Goal: Task Accomplishment & Management: Use online tool/utility

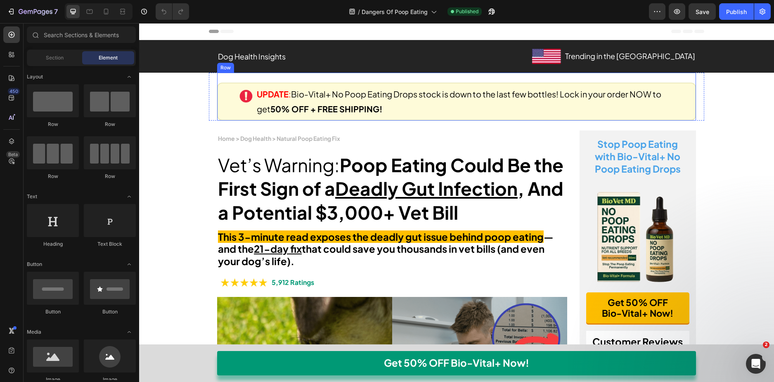
click at [222, 111] on div "Image UPDATE : Bio-Vital+ No Poop Eating Drops stock is down to the last few bo…" at bounding box center [456, 102] width 479 height 38
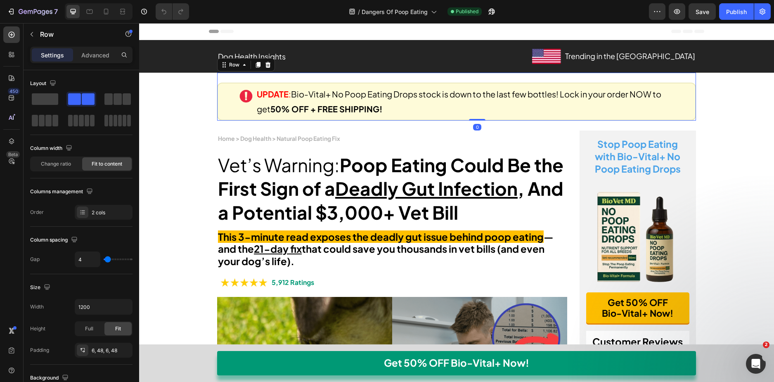
click at [217, 112] on div "Image UPDATE : Bio-Vital+ No Poop Eating Drops stock is down to the last few bo…" at bounding box center [456, 102] width 479 height 38
click at [212, 112] on div "Image UPDATE : Bio-Vital+ No Poop Eating Drops stock is down to the last few bo…" at bounding box center [456, 97] width 495 height 48
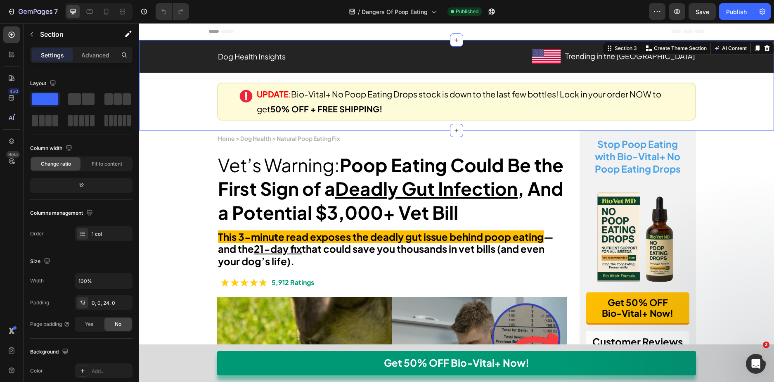
click at [199, 115] on div "Dog Health Insights Text Block Image Trending in the US Text Block Row Row Row …" at bounding box center [456, 80] width 635 height 81
click at [213, 112] on div "Image UPDATE : Bio-Vital+ No Poop Eating Drops stock is down to the last few bo…" at bounding box center [456, 97] width 495 height 48
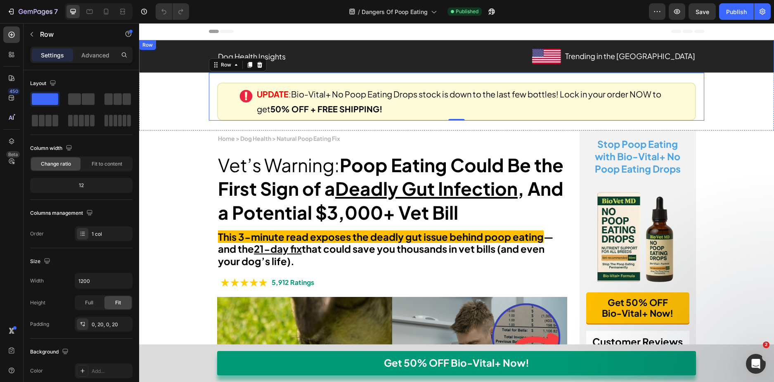
click at [360, 71] on div "Dog Health Insights Text Block Image Trending in the US Text Block Row Row Row" at bounding box center [456, 56] width 635 height 33
click at [98, 57] on p "Advanced" at bounding box center [95, 55] width 28 height 9
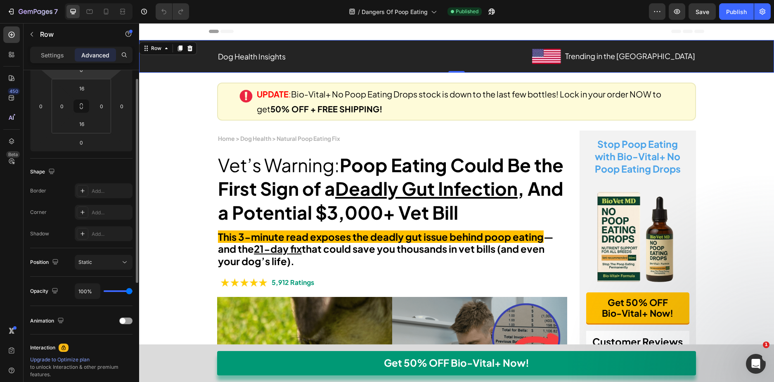
scroll to position [83, 0]
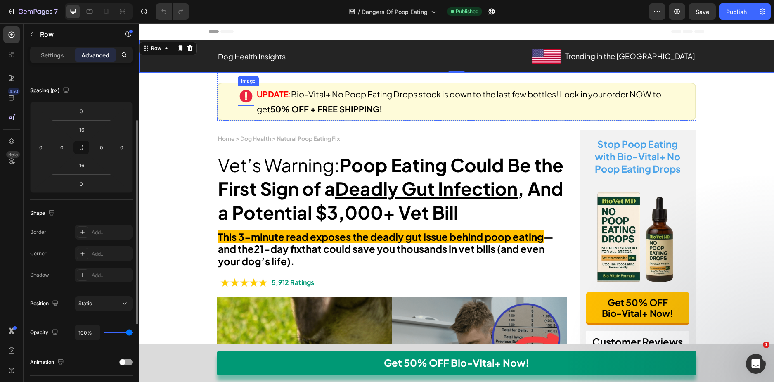
click at [242, 78] on div "Image" at bounding box center [248, 80] width 18 height 7
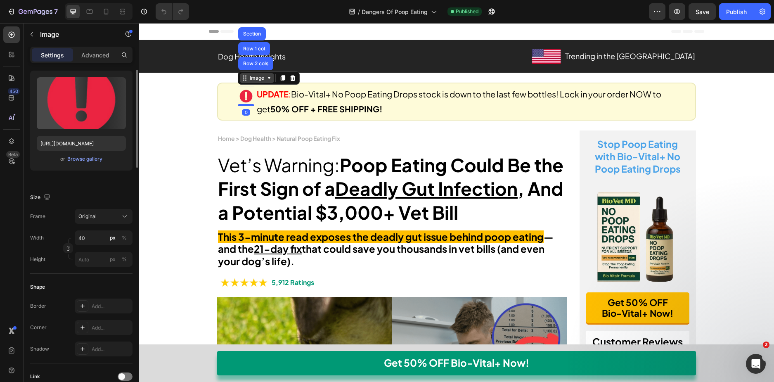
scroll to position [0, 0]
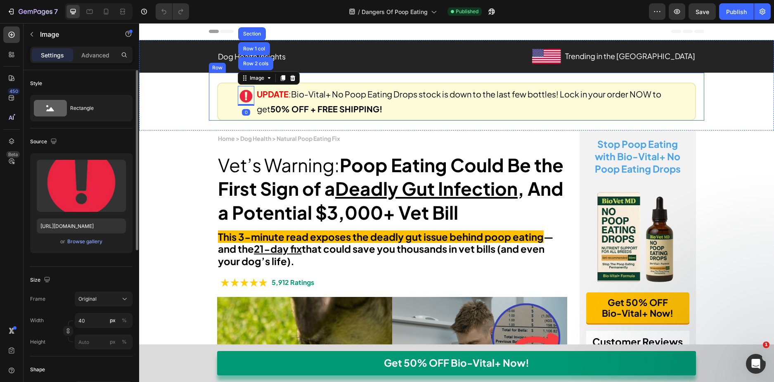
click at [226, 78] on div "Image Row 2 cols Row 1 col Section 0 UPDATE : Bio-Vital+ No Poop Eating Drops s…" at bounding box center [456, 97] width 479 height 48
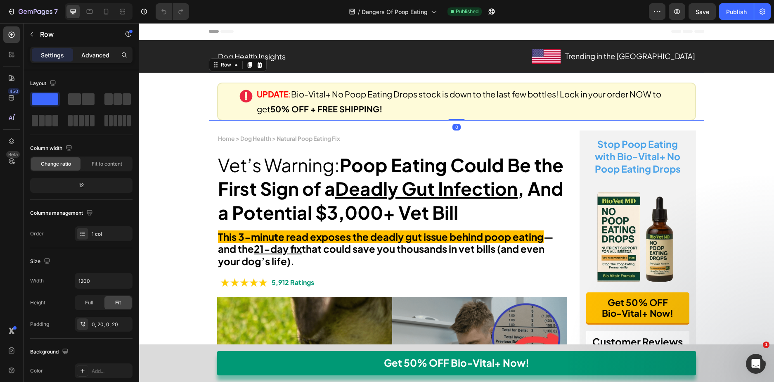
click at [92, 55] on p "Advanced" at bounding box center [95, 55] width 28 height 9
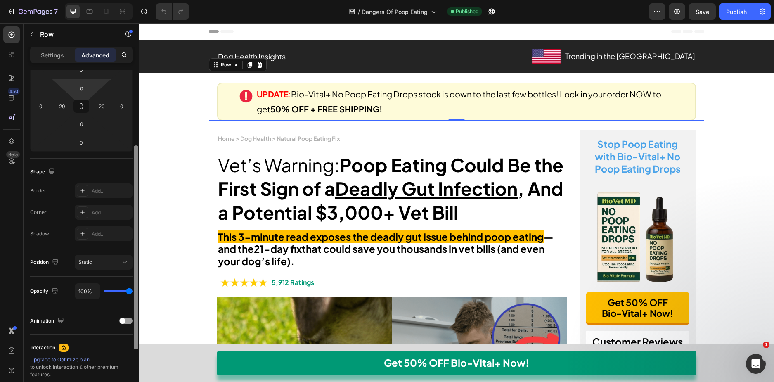
scroll to position [83, 0]
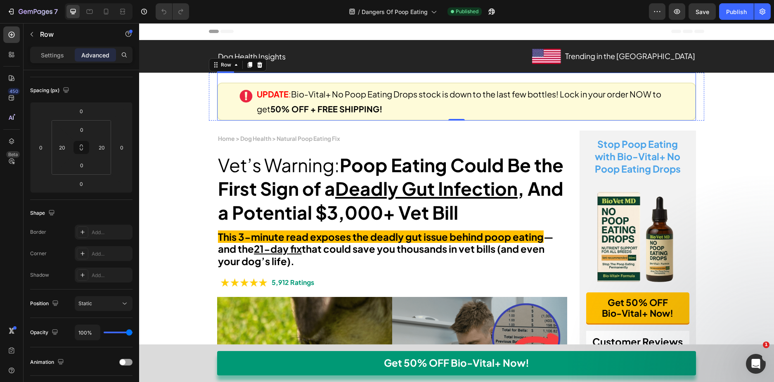
click at [218, 84] on div "Image UPDATE : Bio-Vital+ No Poop Eating Drops stock is down to the last few bo…" at bounding box center [456, 102] width 479 height 38
click at [211, 84] on div "Image UPDATE : Bio-Vital+ No Poop Eating Drops stock is down to the last few bo…" at bounding box center [456, 97] width 495 height 48
click at [257, 67] on icon at bounding box center [259, 65] width 5 height 6
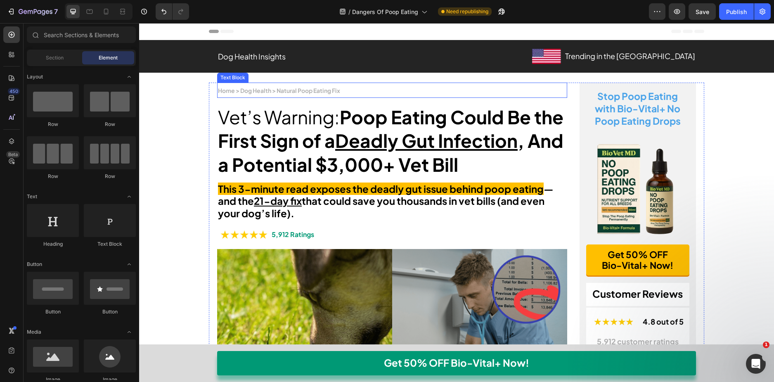
click at [336, 90] on strong "Home > Dog Health > Natural Poop Eating Fix" at bounding box center [279, 90] width 122 height 7
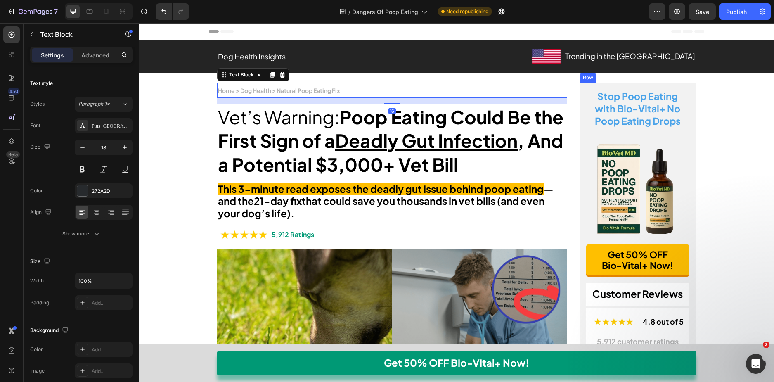
click at [580, 102] on div "Stop Poop Eating with Bio-Vital+ No Poop Eating Drops Heading Image Get 50% OFF…" at bounding box center [638, 301] width 117 height 436
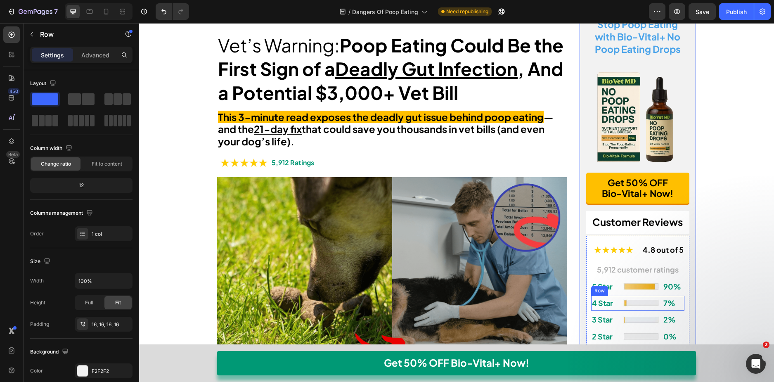
scroll to position [0, 0]
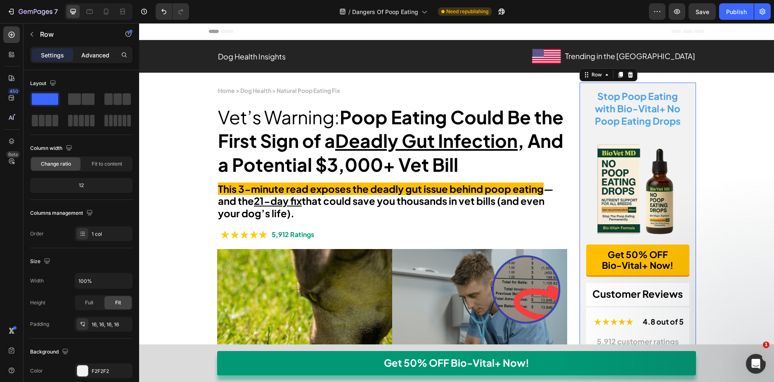
click at [87, 53] on p "Advanced" at bounding box center [95, 55] width 28 height 9
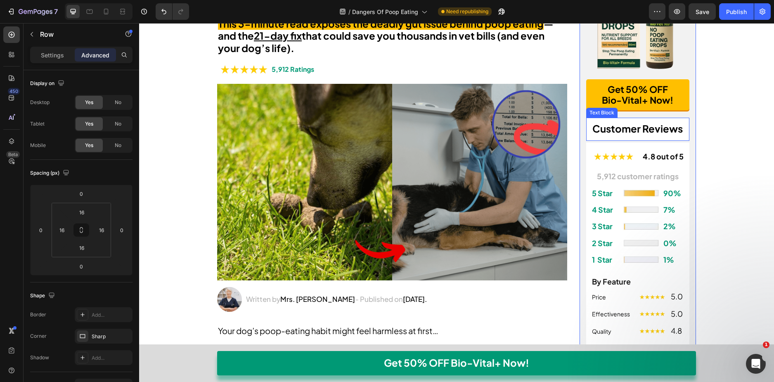
scroll to position [372, 0]
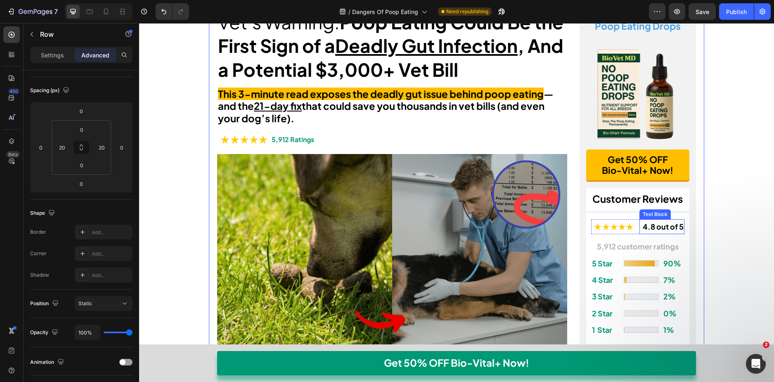
scroll to position [41, 0]
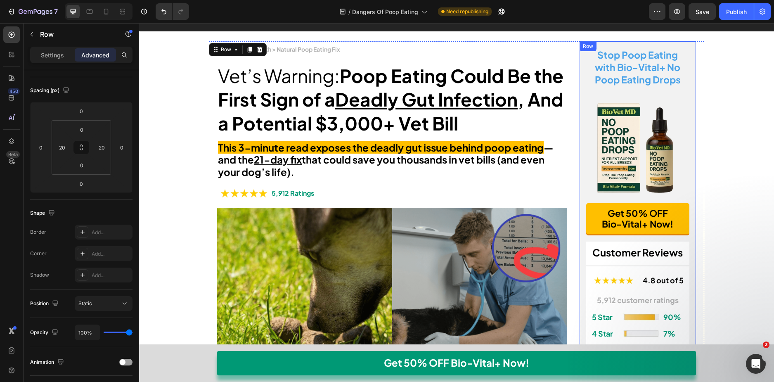
click at [690, 92] on div "Stop Poop Eating with Bio-Vital+ No Poop Eating Drops Heading Image Get 50% OFF…" at bounding box center [638, 259] width 117 height 436
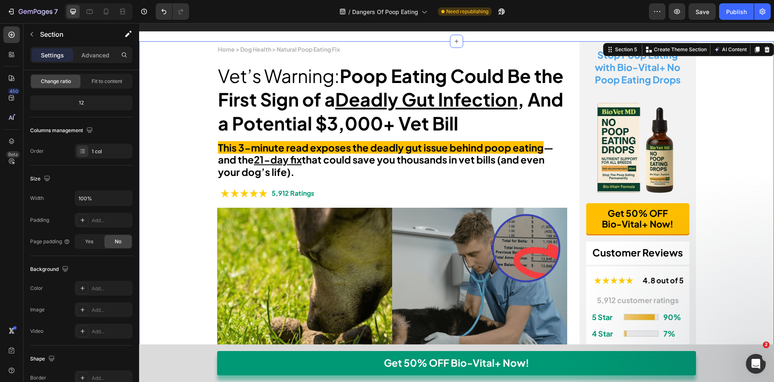
scroll to position [0, 0]
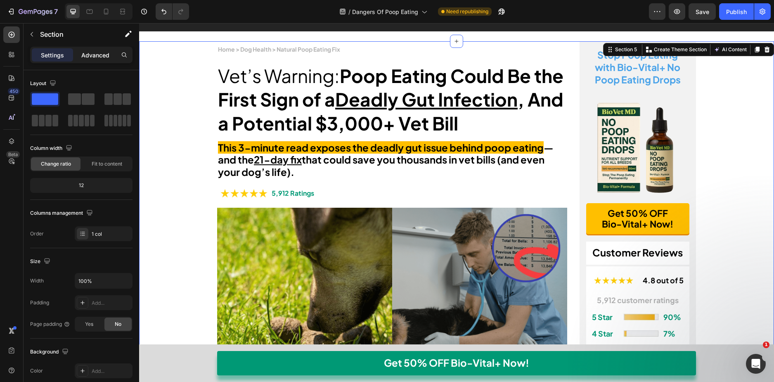
click at [81, 53] on p "Advanced" at bounding box center [95, 55] width 28 height 9
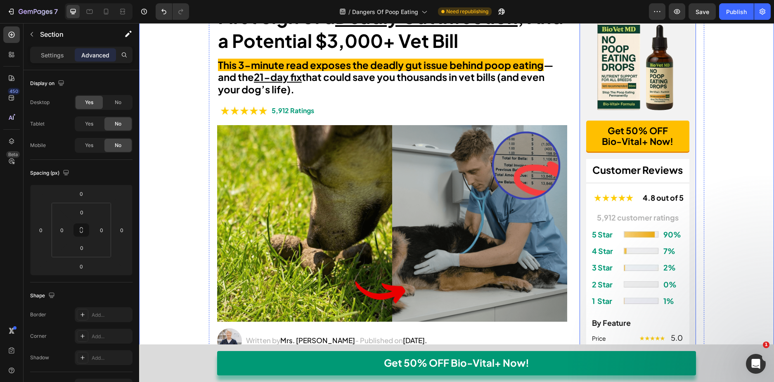
scroll to position [41, 0]
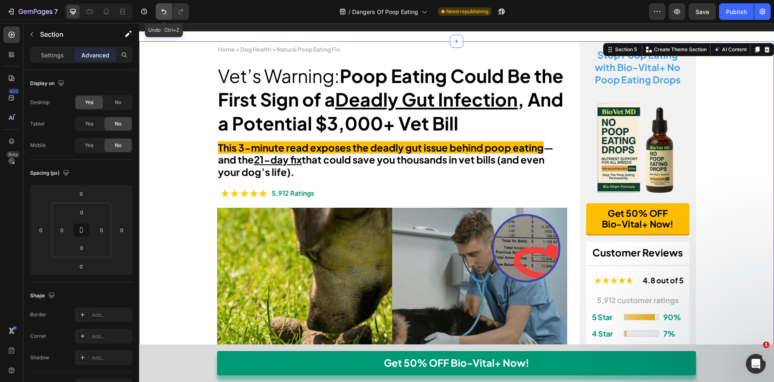
click at [162, 11] on icon "Undo/Redo" at bounding box center [163, 11] width 5 height 5
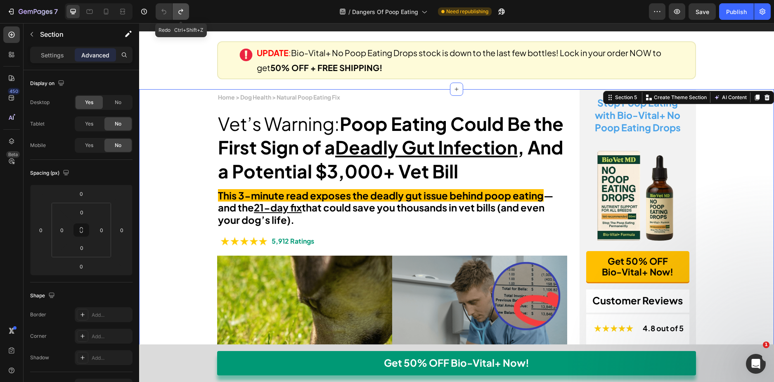
click at [182, 13] on icon "Undo/Redo" at bounding box center [181, 11] width 8 height 8
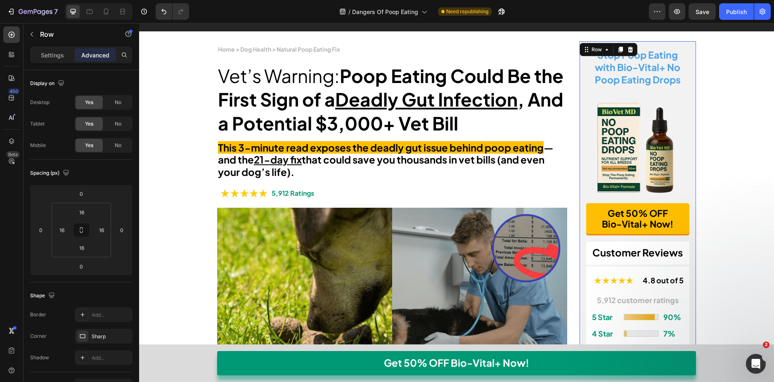
click at [580, 130] on div "Stop Poop Eating with Bio-Vital+ No Poop Eating Drops Heading Image Get 50% OFF…" at bounding box center [638, 259] width 117 height 436
click at [115, 105] on span "No" at bounding box center [118, 102] width 7 height 7
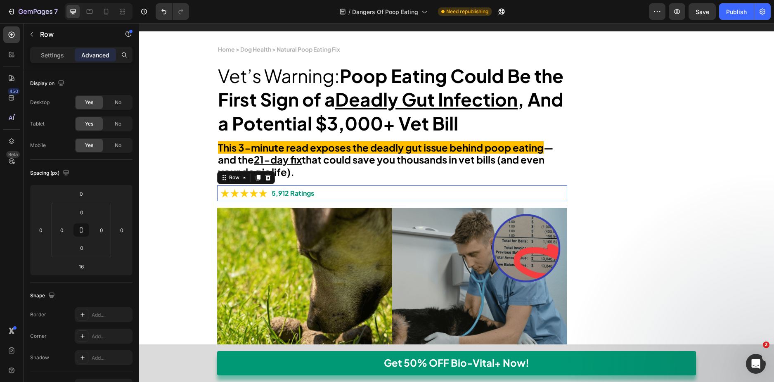
click at [319, 192] on div "Image 5,912 Ratings Text Block Row 0" at bounding box center [392, 192] width 350 height 15
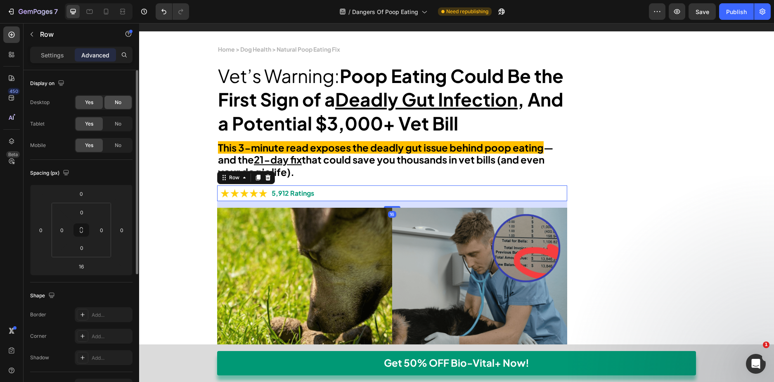
click at [115, 102] on span "No" at bounding box center [118, 102] width 7 height 7
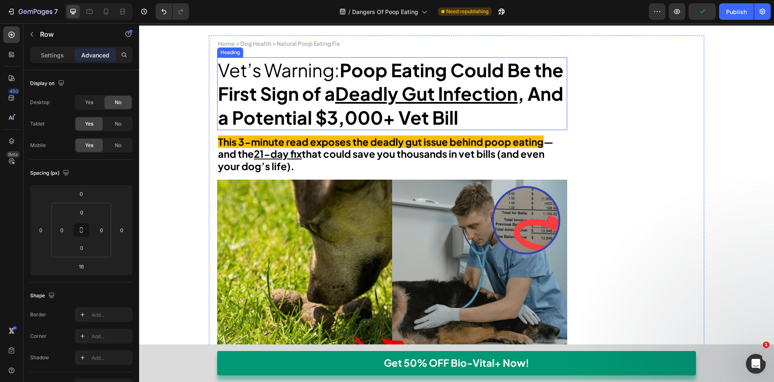
scroll to position [206, 0]
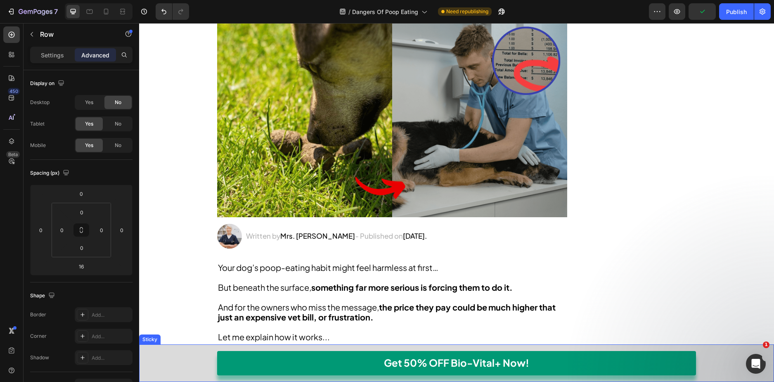
click at [165, 350] on div "Get 50% OFF Bio-Vital+ Now! Button Row Get 50% OFF Bio-Vital+ Now! Button Row" at bounding box center [456, 363] width 635 height 38
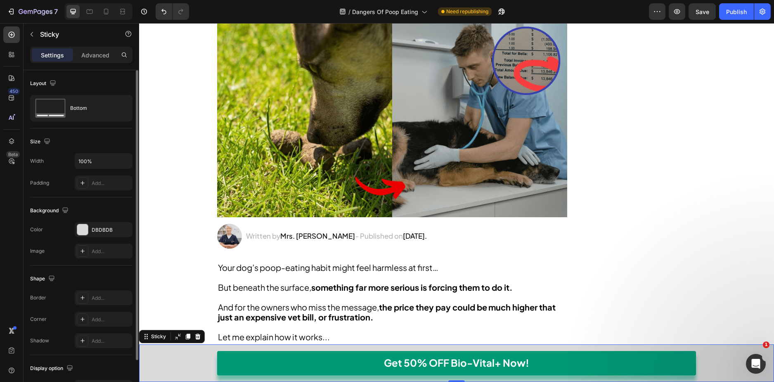
scroll to position [52, 0]
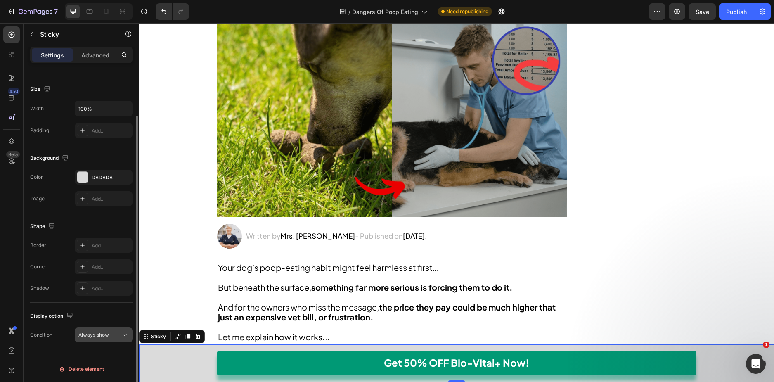
click at [113, 338] on div "Always show" at bounding box center [99, 334] width 42 height 7
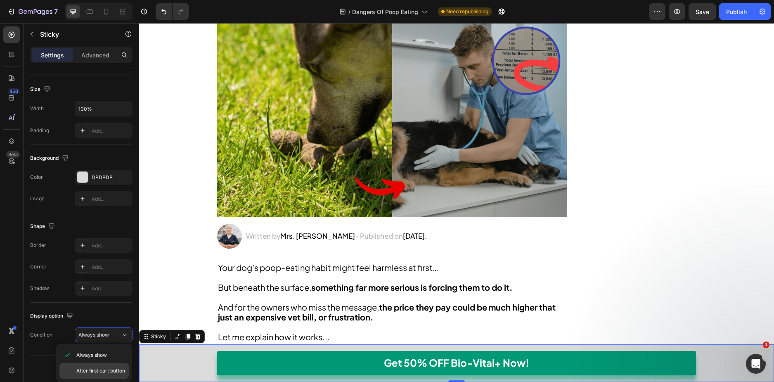
click at [103, 363] on div "After first cart button" at bounding box center [93, 371] width 69 height 16
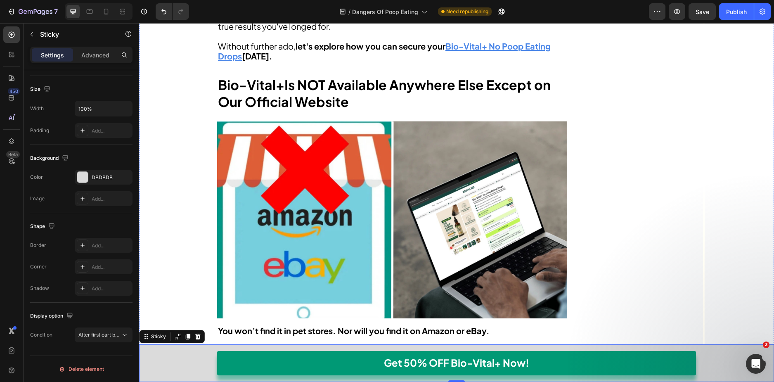
scroll to position [3881, 0]
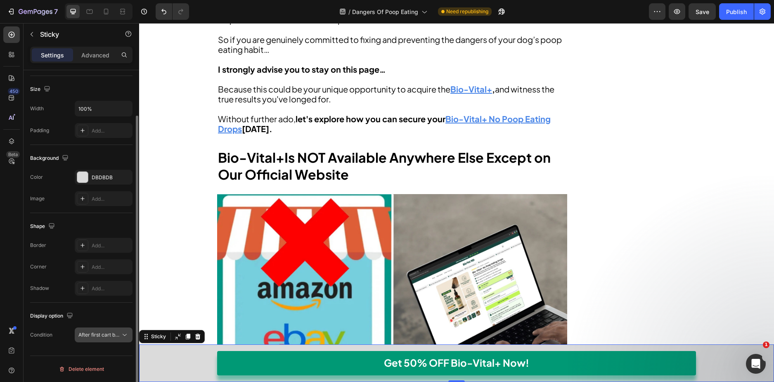
click at [126, 332] on icon at bounding box center [125, 335] width 8 height 8
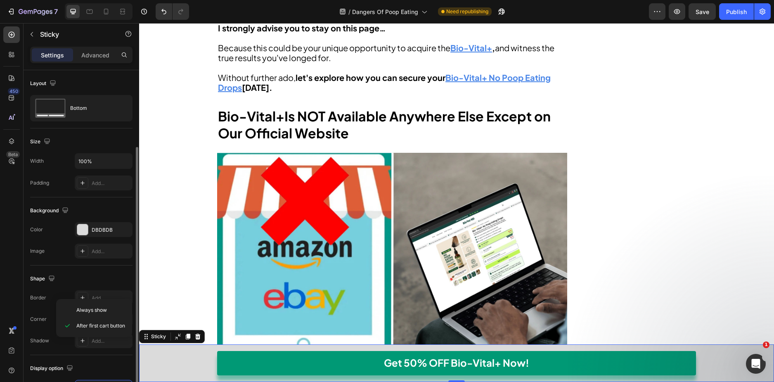
scroll to position [41, 0]
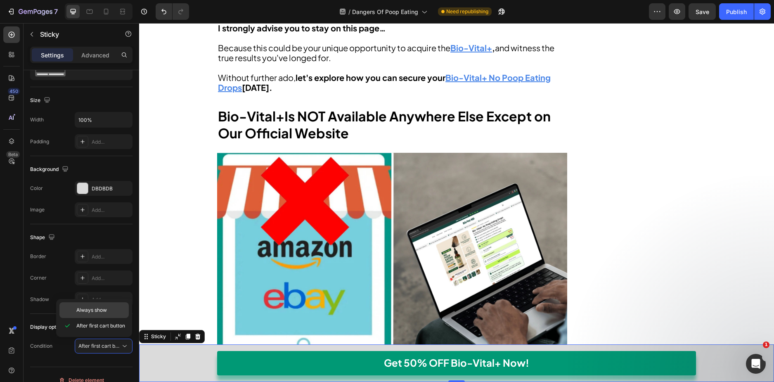
click at [103, 310] on span "Always show" at bounding box center [91, 309] width 31 height 7
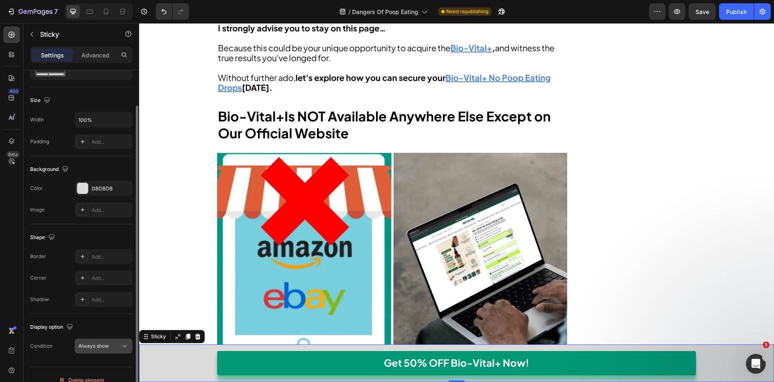
click at [110, 349] on div "Always show" at bounding box center [99, 345] width 42 height 7
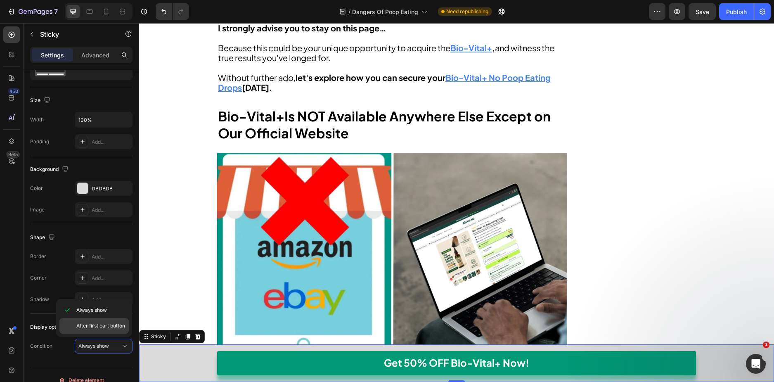
click at [107, 319] on div "After first cart button" at bounding box center [93, 326] width 69 height 16
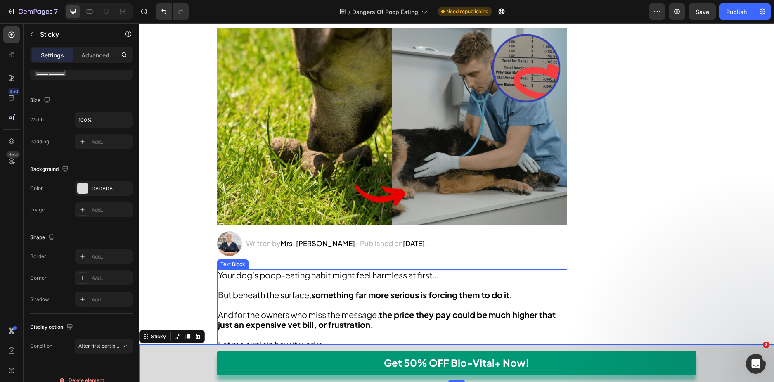
scroll to position [124, 0]
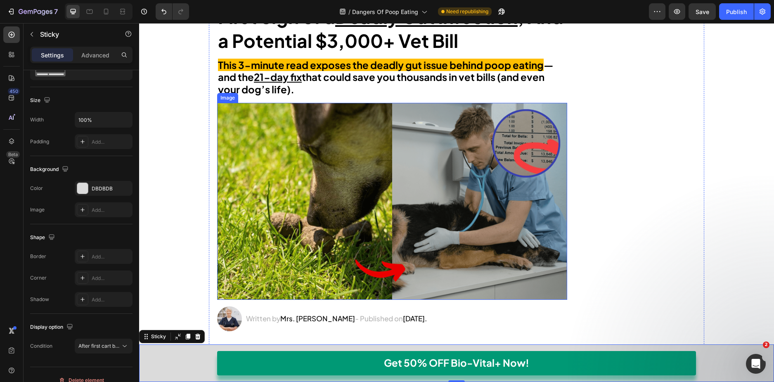
click at [316, 204] on img at bounding box center [392, 201] width 350 height 197
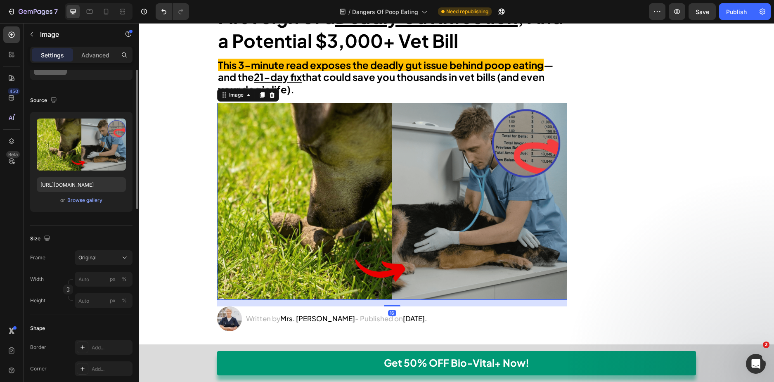
scroll to position [0, 0]
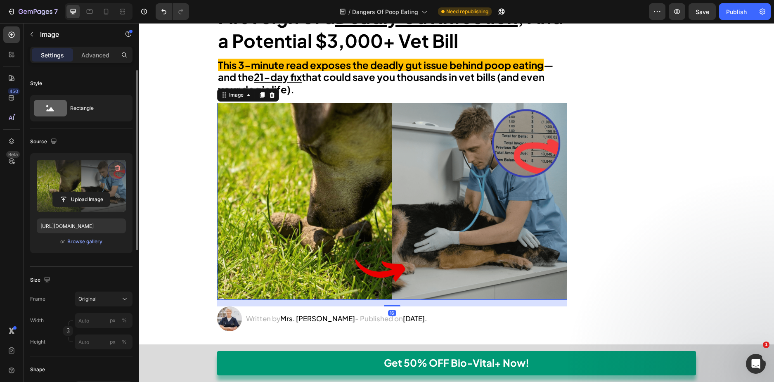
click at [91, 184] on label at bounding box center [81, 186] width 89 height 52
click at [91, 192] on input "file" at bounding box center [81, 199] width 57 height 14
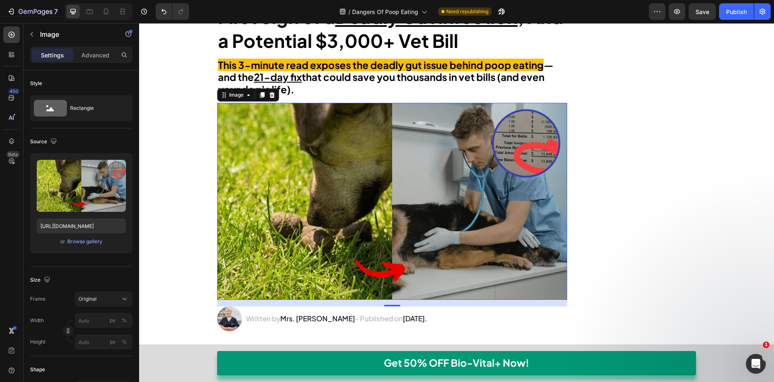
click at [271, 153] on img at bounding box center [392, 201] width 350 height 197
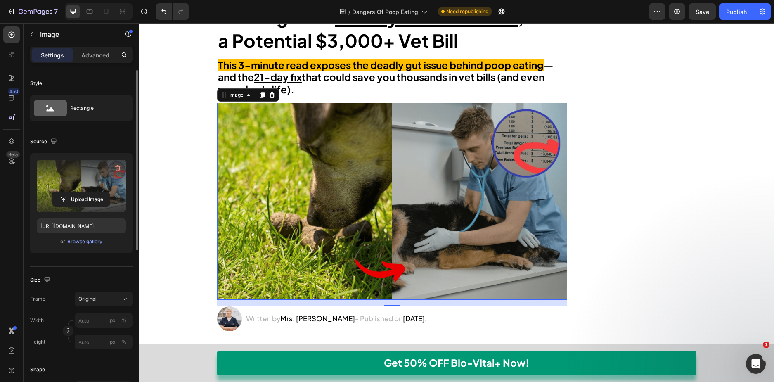
click at [89, 178] on label at bounding box center [81, 186] width 89 height 52
click at [89, 192] on input "file" at bounding box center [81, 199] width 57 height 14
drag, startPoint x: 81, startPoint y: 174, endPoint x: 65, endPoint y: 180, distance: 17.1
click at [65, 180] on label at bounding box center [81, 186] width 89 height 52
click at [65, 192] on input "file" at bounding box center [81, 199] width 57 height 14
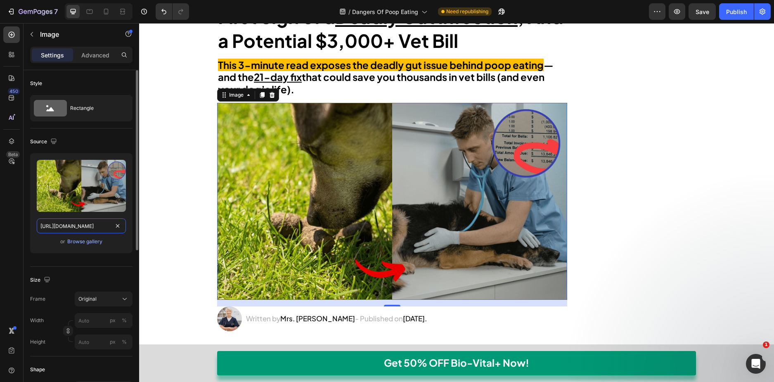
click at [73, 224] on input "https://cdn.shopify.com/s/files/1/0692/5543/0399/files/gempages_507828908637291…" at bounding box center [81, 225] width 89 height 15
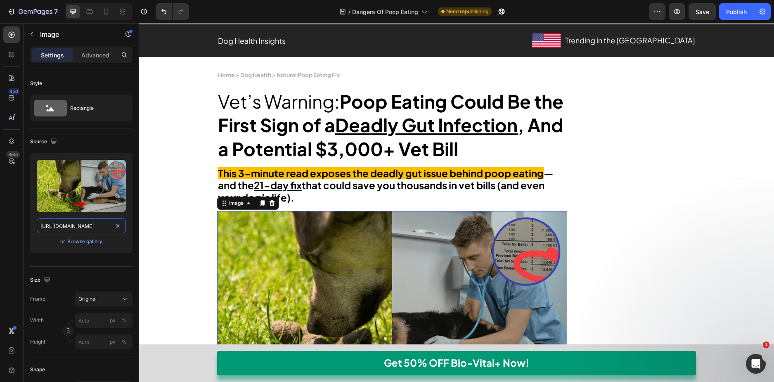
scroll to position [41, 0]
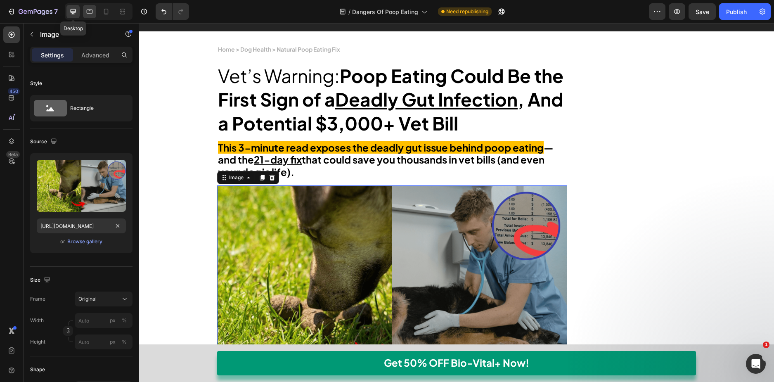
click at [86, 12] on icon at bounding box center [89, 11] width 8 height 8
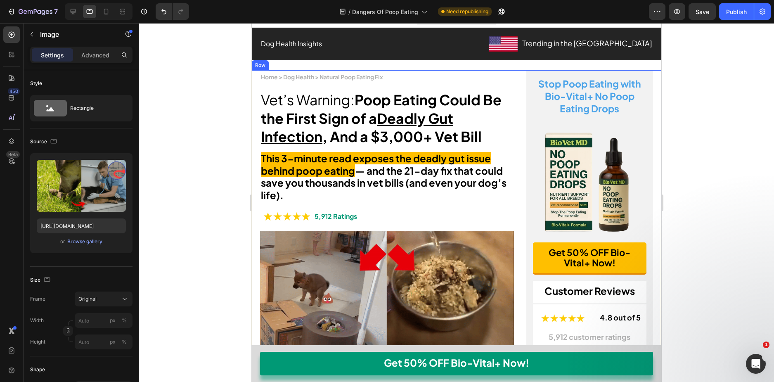
scroll to position [95, 0]
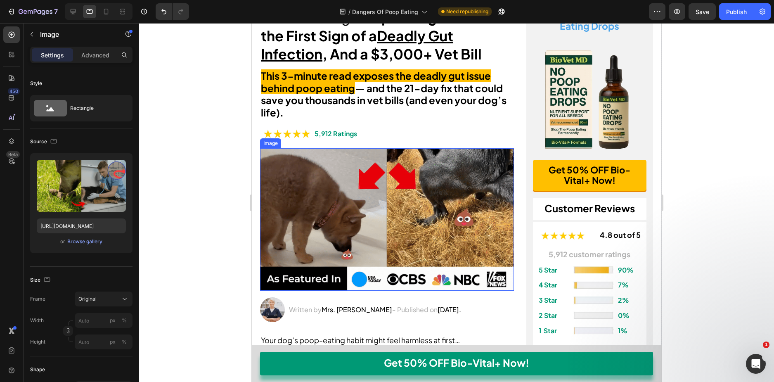
click at [340, 206] on img at bounding box center [387, 219] width 254 height 143
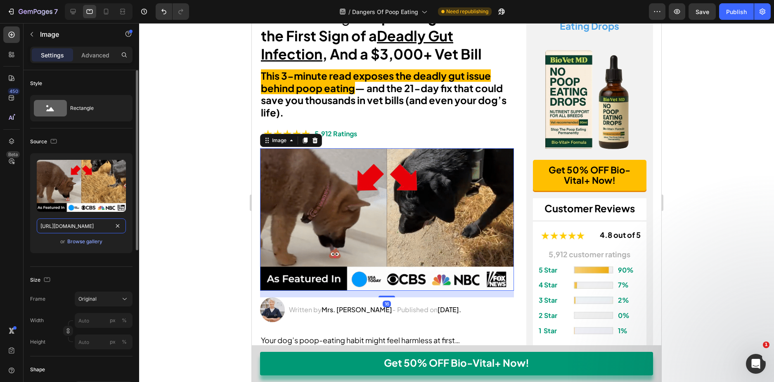
click at [76, 230] on input "https://cdn.shopify.com/s/files/1/0692/5543/0399/files/gempages_507828908637291…" at bounding box center [81, 225] width 89 height 15
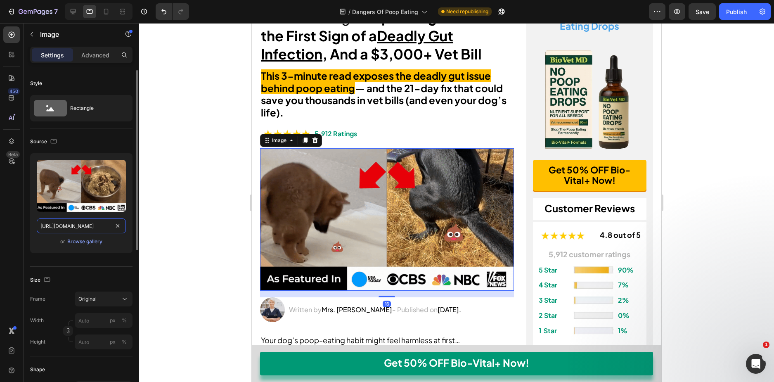
click at [76, 230] on input "https://cdn.shopify.com/s/files/1/0692/5543/0399/files/gempages_507828908637291…" at bounding box center [81, 225] width 89 height 15
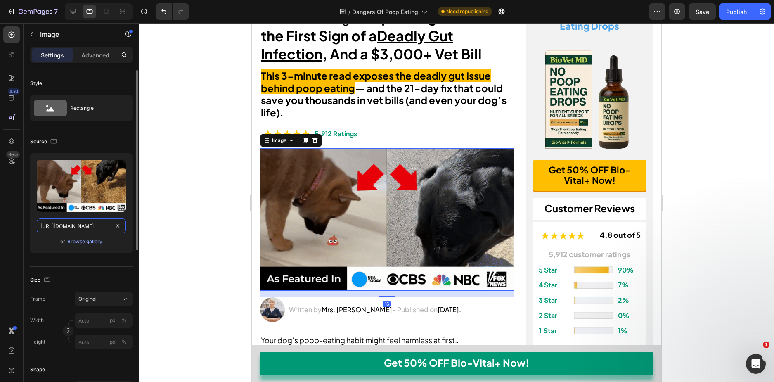
click at [76, 230] on input "https://cdn.shopify.com/s/files/1/0692/5543/0399/files/gempages_507828908637291…" at bounding box center [81, 225] width 89 height 15
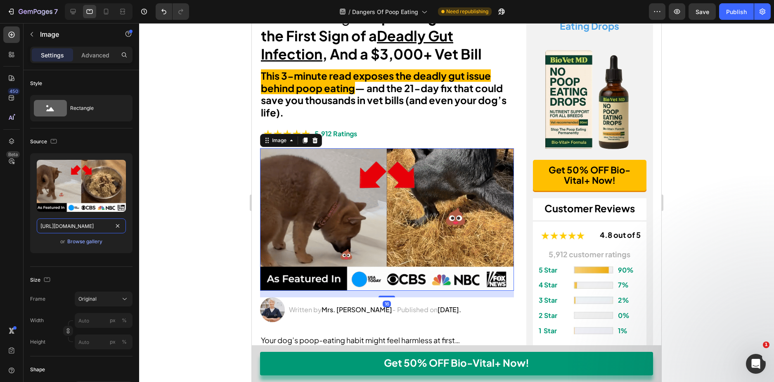
paste input "dd29c0f4-5c3b-4dcd-b37d-211db2cb23f3.png"
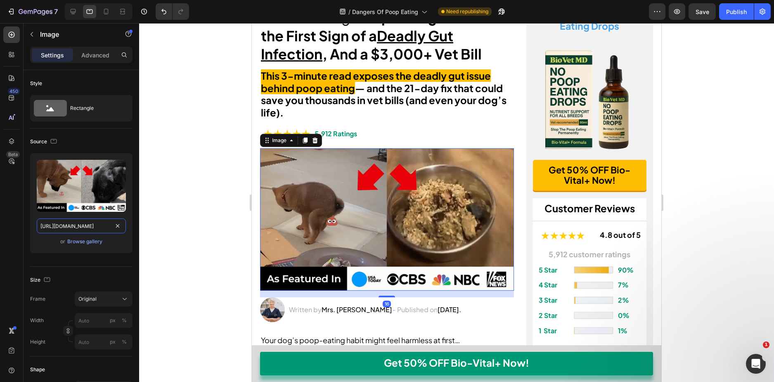
scroll to position [0, 255]
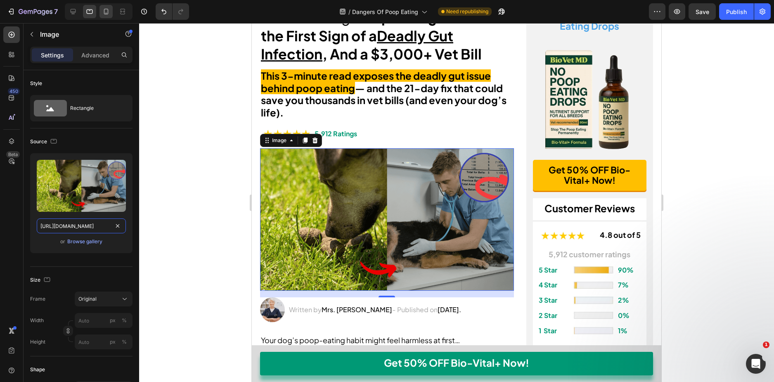
type input "https://cdn.shopify.com/s/files/1/0692/5543/0399/files/gempages_507828908637291…"
click at [103, 11] on icon at bounding box center [106, 11] width 8 height 8
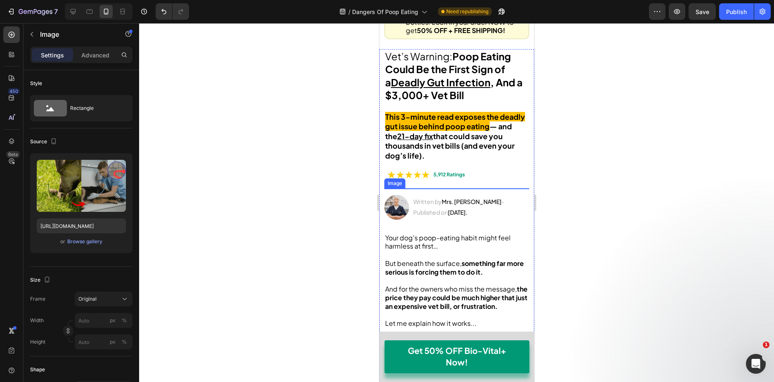
scroll to position [64, 0]
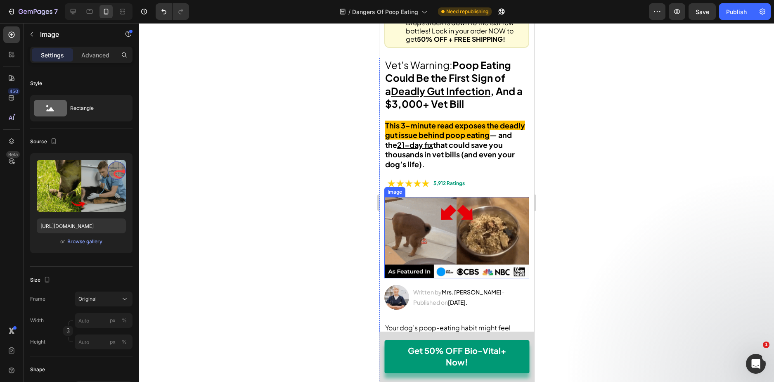
click at [435, 206] on img at bounding box center [456, 237] width 145 height 81
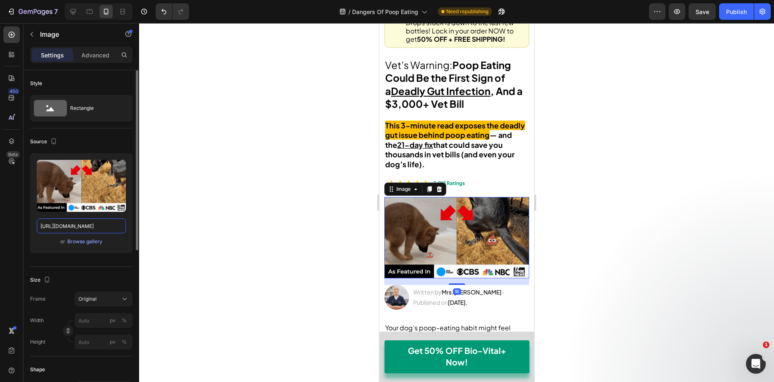
click at [75, 225] on input "https://cdn.shopify.com/s/files/1/0692/5543/0399/files/gempages_507828908637291…" at bounding box center [81, 225] width 89 height 15
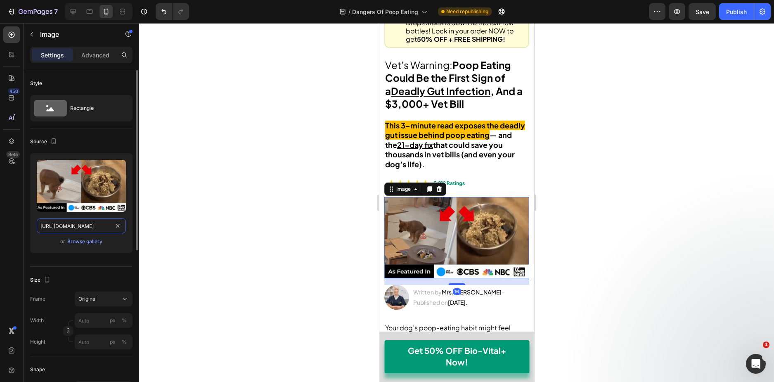
click at [75, 225] on input "https://cdn.shopify.com/s/files/1/0692/5543/0399/files/gempages_507828908637291…" at bounding box center [81, 225] width 89 height 15
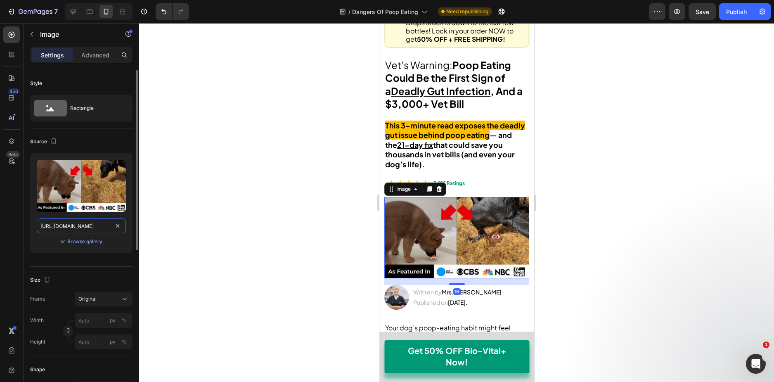
paste input "dd29c0f4-5c3b-4dcd-b37d-211db2cb23f3.png"
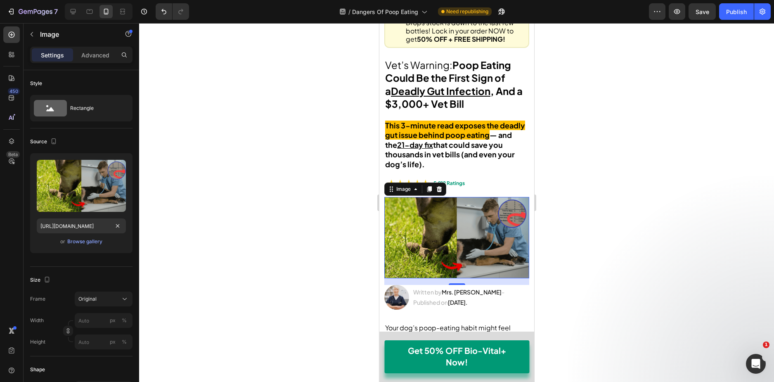
scroll to position [0, 0]
drag, startPoint x: 71, startPoint y: 12, endPoint x: 71, endPoint y: 79, distance: 67.7
click at [71, 12] on icon at bounding box center [73, 11] width 5 height 5
type input "https://cdn.shopify.com/s/files/1/0692/5543/0399/files/gempages_507828908637291…"
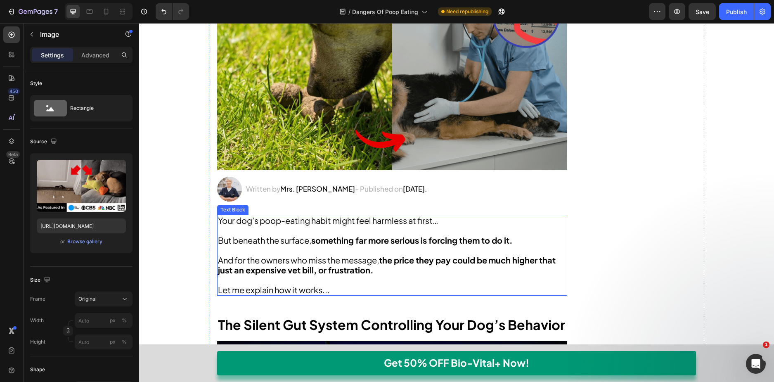
scroll to position [460, 0]
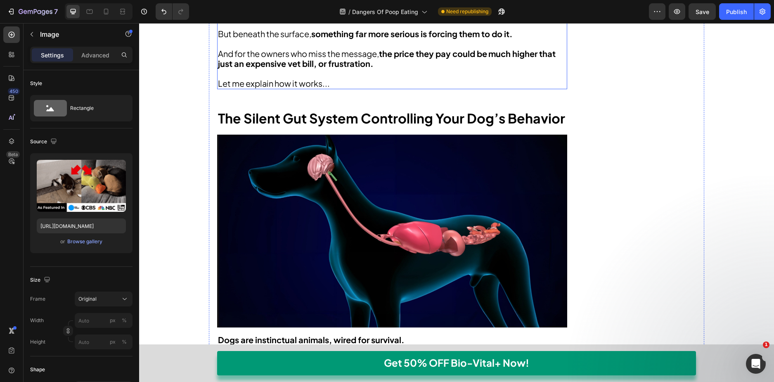
click at [336, 186] on img at bounding box center [392, 231] width 350 height 193
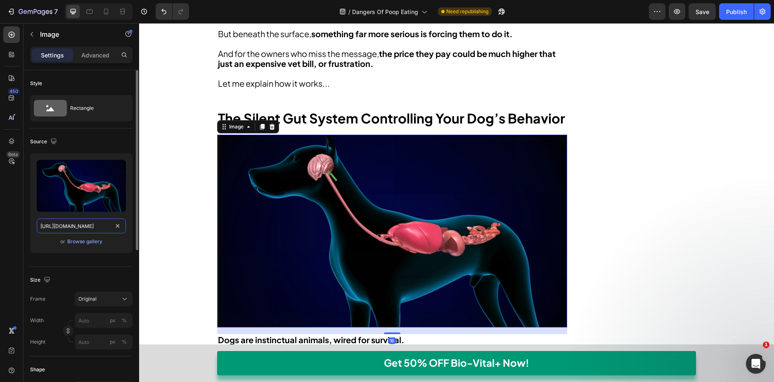
click at [79, 224] on input "https://cdn.shopify.com/s/files/1/0692/5543/0399/files/gempages_507828908637291…" at bounding box center [81, 225] width 89 height 15
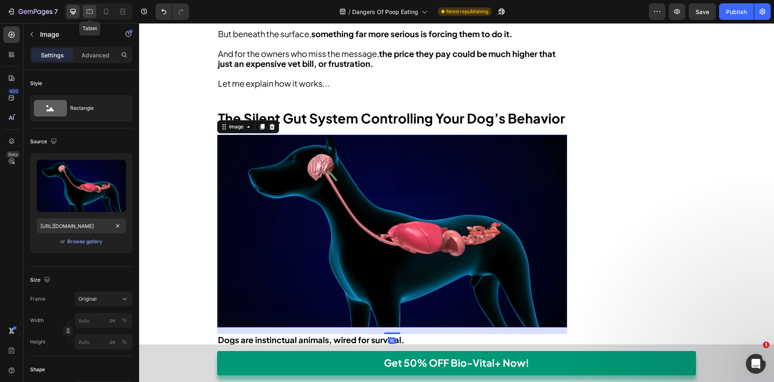
click at [85, 14] on div at bounding box center [89, 11] width 13 height 13
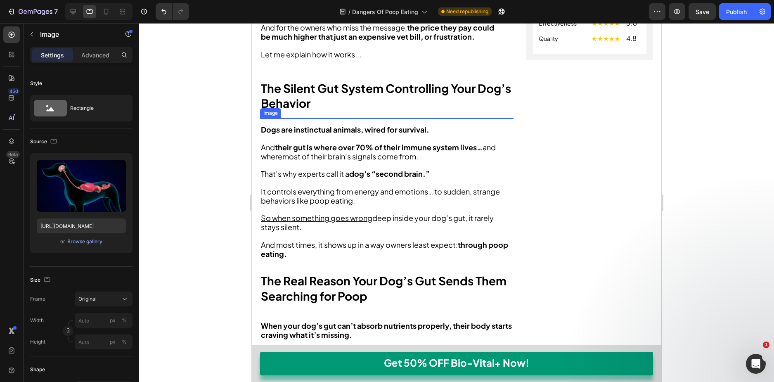
scroll to position [423, 0]
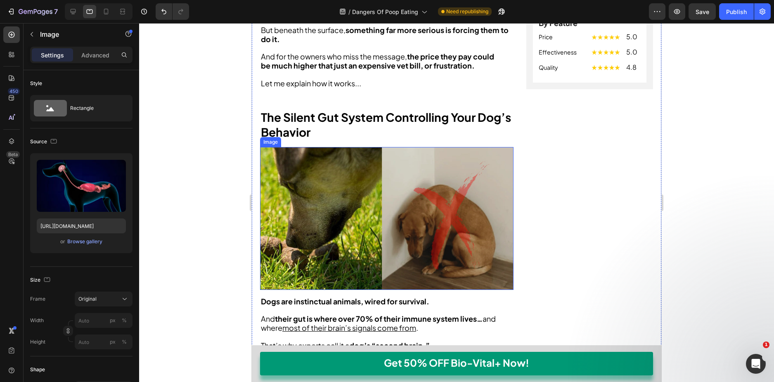
click at [341, 189] on img at bounding box center [386, 218] width 253 height 142
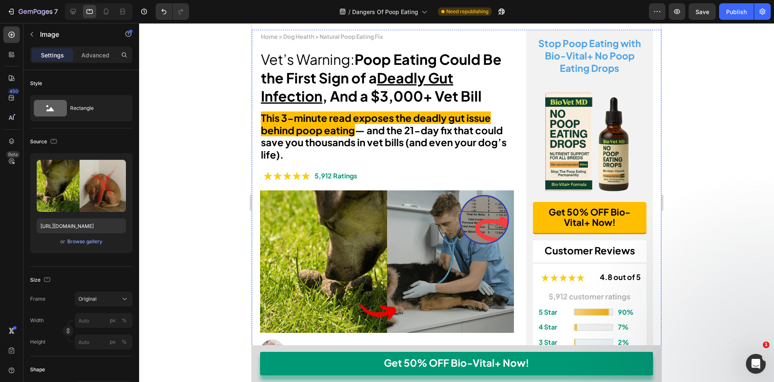
scroll to position [41, 0]
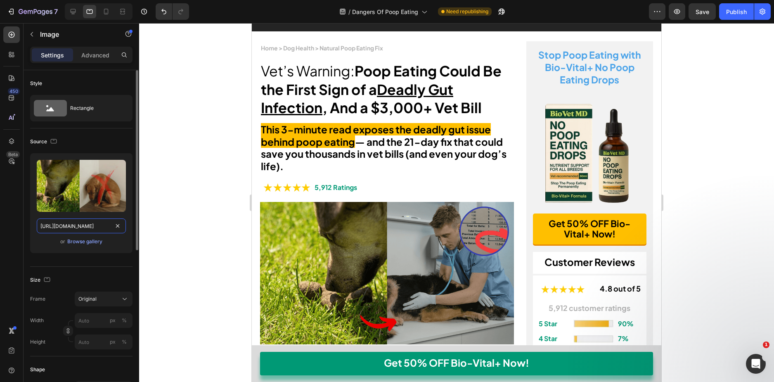
click at [84, 225] on input "https://cdn.shopify.com/s/files/1/0692/5543/0399/files/gempages_507828908637291…" at bounding box center [81, 225] width 89 height 15
paste input "6774ec74-70bd-4432-9e20-7c78eca89051.jpg"
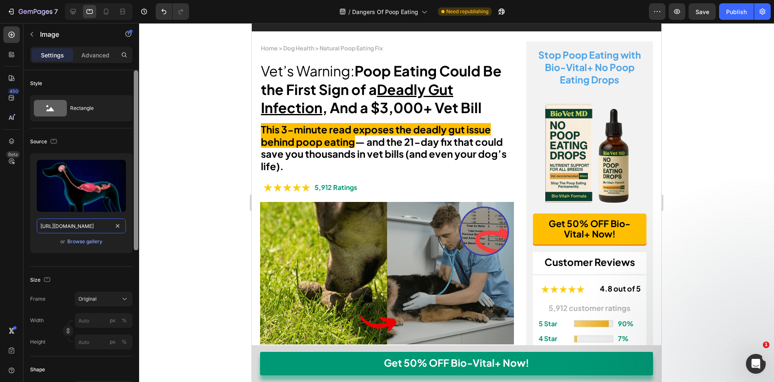
scroll to position [0, 256]
type input "https://cdn.shopify.com/s/files/1/0692/5543/0399/files/gempages_507828908637291…"
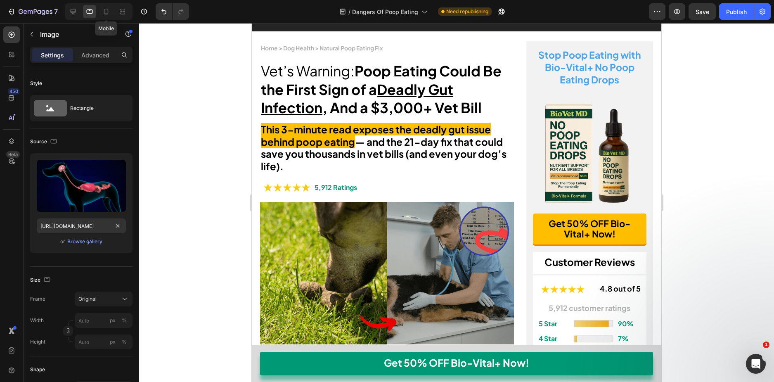
drag, startPoint x: 103, startPoint y: 6, endPoint x: 125, endPoint y: 42, distance: 42.5
click at [103, 6] on div at bounding box center [105, 11] width 13 height 13
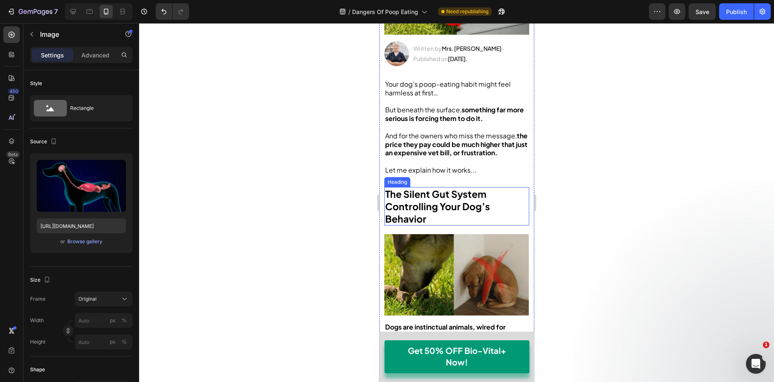
scroll to position [331, 0]
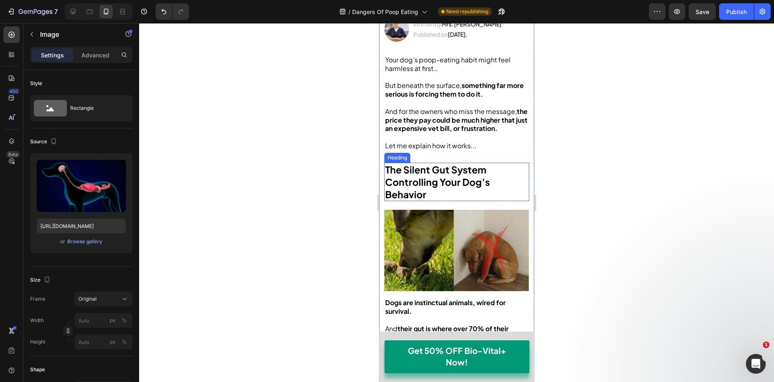
click at [447, 261] on img at bounding box center [456, 250] width 144 height 81
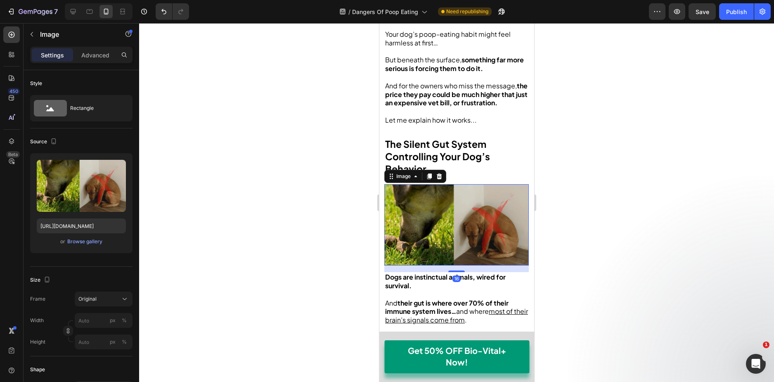
scroll to position [373, 0]
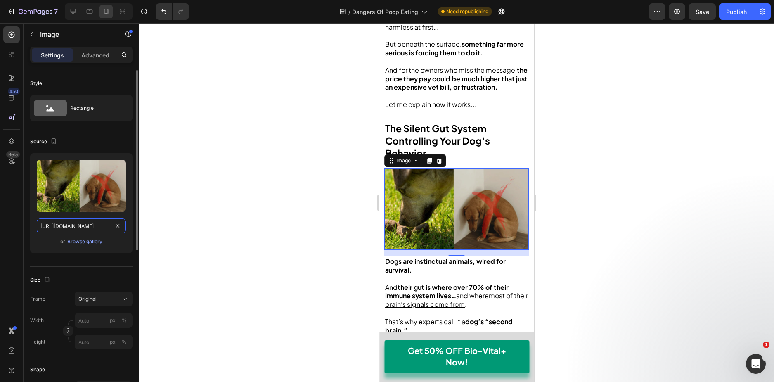
click at [80, 228] on input "https://cdn.shopify.com/s/files/1/0692/5543/0399/files/gempages_507828908637291…" at bounding box center [81, 225] width 89 height 15
paste input "6774ec74-70bd-4432-9e20-7c78eca89051.jpg"
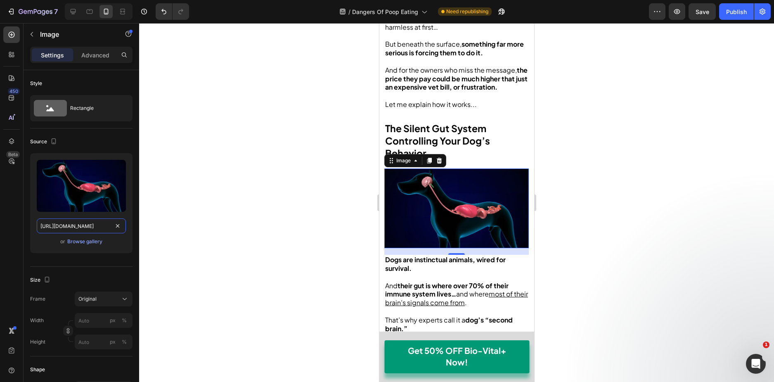
type input "https://cdn.shopify.com/s/files/1/0692/5543/0399/files/gempages_507828908637291…"
click at [306, 227] on div at bounding box center [456, 202] width 635 height 359
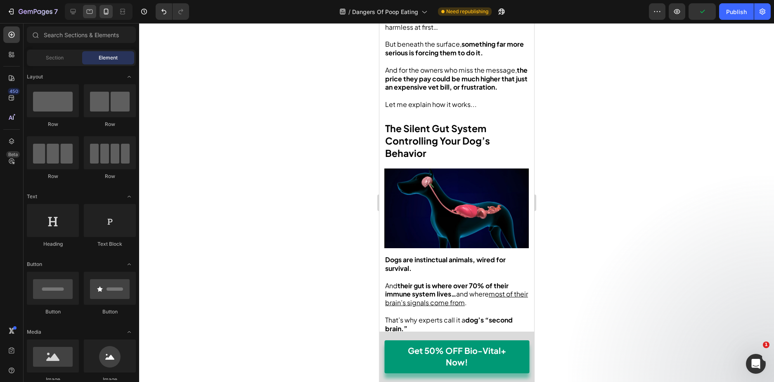
click at [92, 11] on icon at bounding box center [89, 11] width 8 height 8
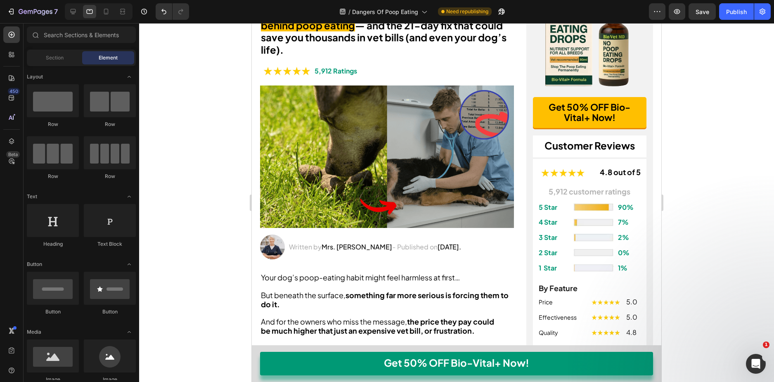
scroll to position [179, 0]
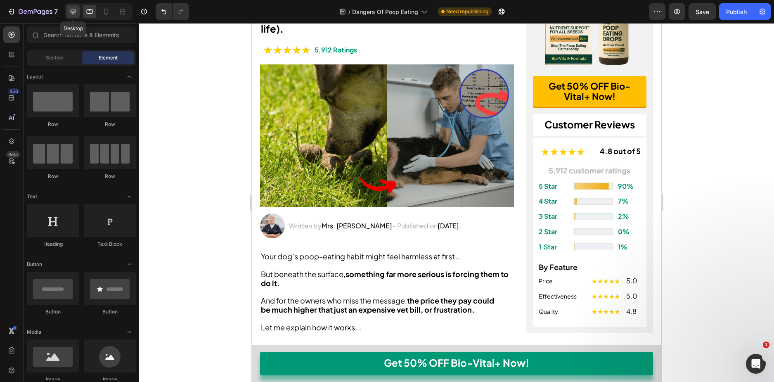
click at [73, 9] on icon at bounding box center [73, 11] width 5 height 5
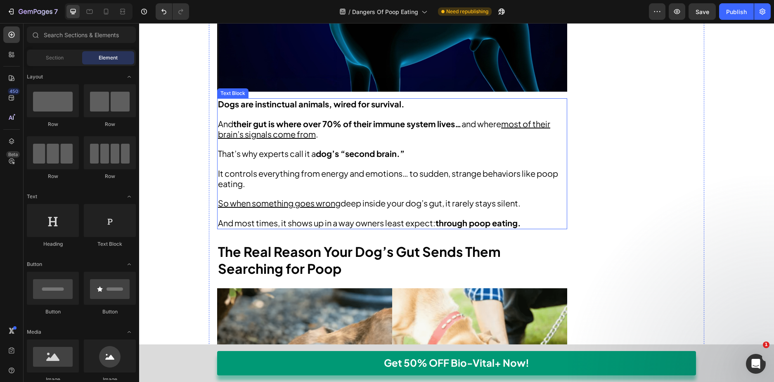
scroll to position [784, 0]
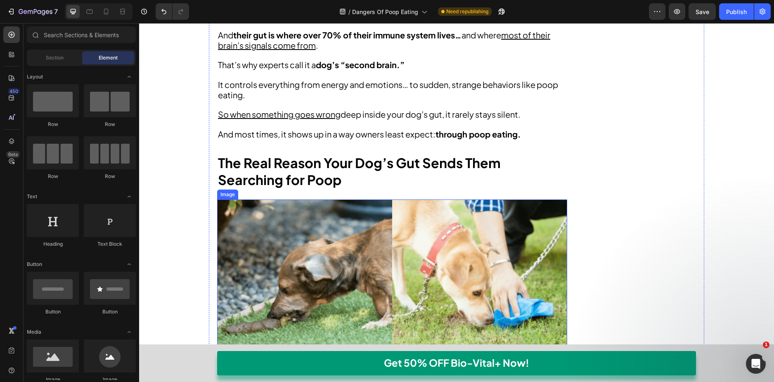
click at [371, 232] on img at bounding box center [392, 297] width 350 height 197
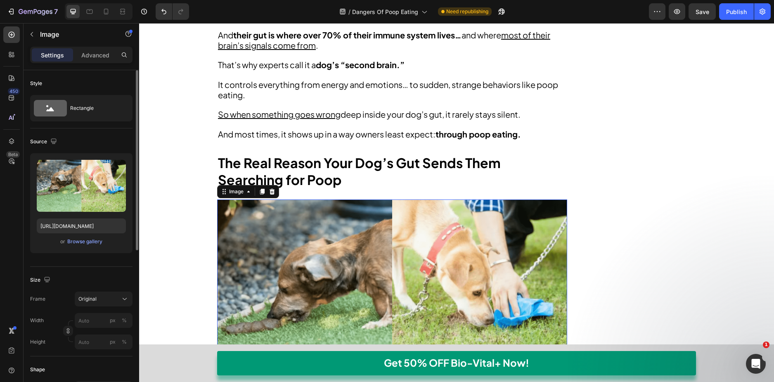
click at [68, 218] on div "Upload Image https://cdn.shopify.com/s/files/1/0692/5543/0399/files/gempages_50…" at bounding box center [81, 203] width 102 height 100
click at [69, 222] on input "https://cdn.shopify.com/s/files/1/0692/5543/0399/files/gempages_507828908637291…" at bounding box center [81, 225] width 89 height 15
click at [92, 11] on icon at bounding box center [89, 11] width 8 height 8
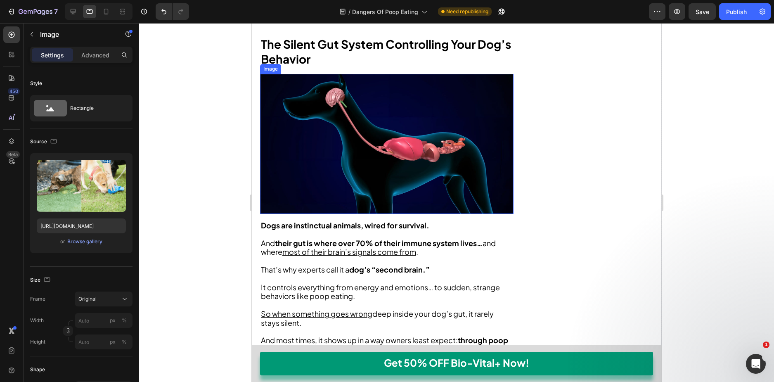
scroll to position [785, 0]
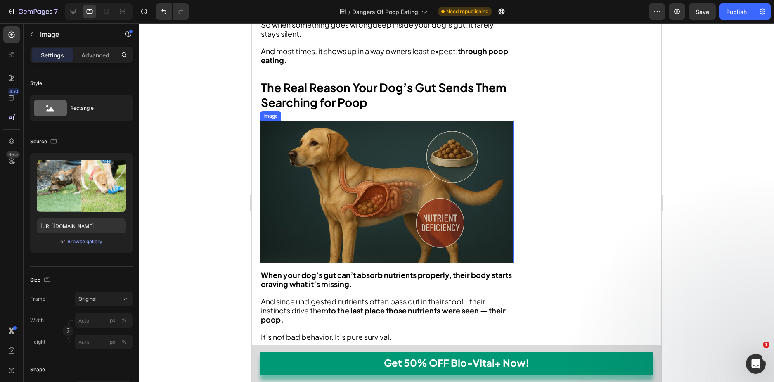
click at [365, 208] on img at bounding box center [386, 192] width 253 height 142
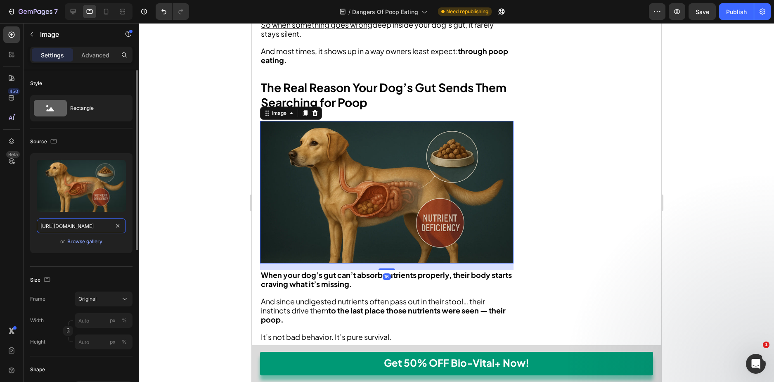
click at [78, 224] on input "https://cdn.shopify.com/s/files/1/0692/5543/0399/files/gempages_507828908637291…" at bounding box center [81, 225] width 89 height 15
paste input "adafddb4-1c58-425f-91f7-c496f869f776.png"
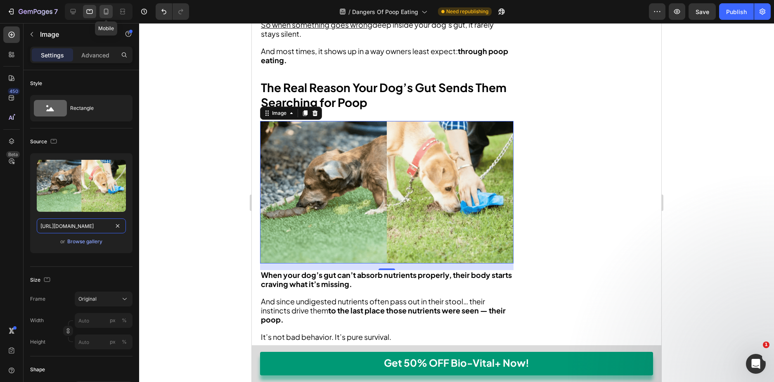
type input "https://cdn.shopify.com/s/files/1/0692/5543/0399/files/gempages_507828908637291…"
click at [106, 13] on icon at bounding box center [106, 13] width 2 height 1
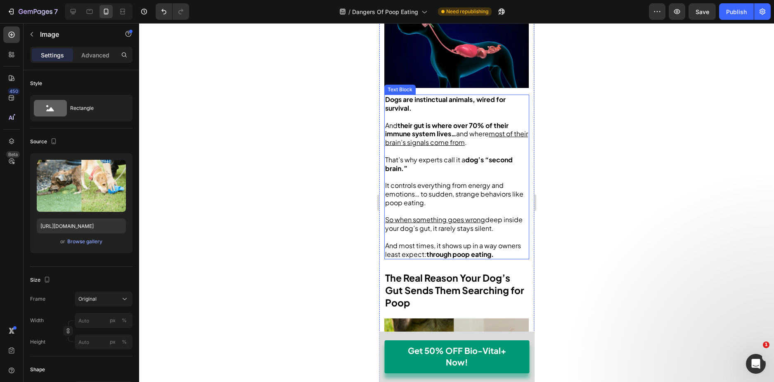
scroll to position [698, 0]
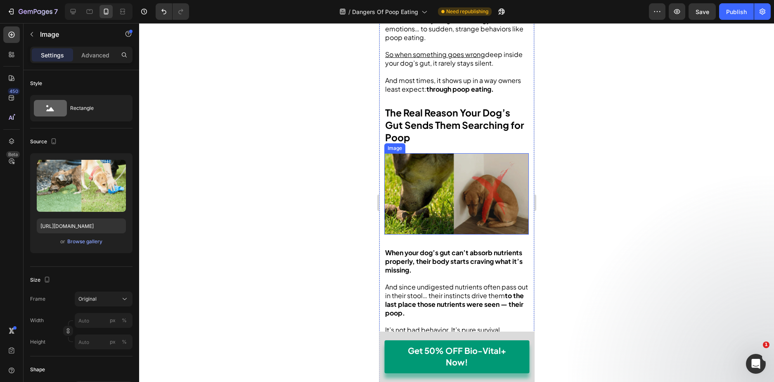
click at [443, 208] on img at bounding box center [456, 193] width 144 height 81
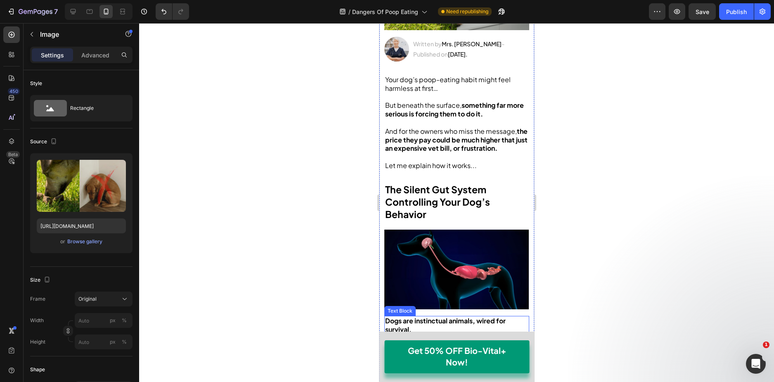
scroll to position [450, 0]
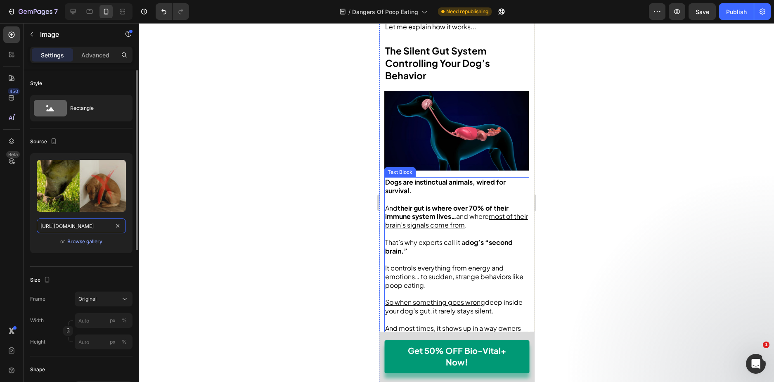
click at [96, 226] on input "https://cdn.shopify.com/s/files/1/0692/5543/0399/files/gempages_507828908637291…" at bounding box center [81, 225] width 89 height 15
paste input "adafddb4-1c58-425f-91f7-c496f869f776.png"
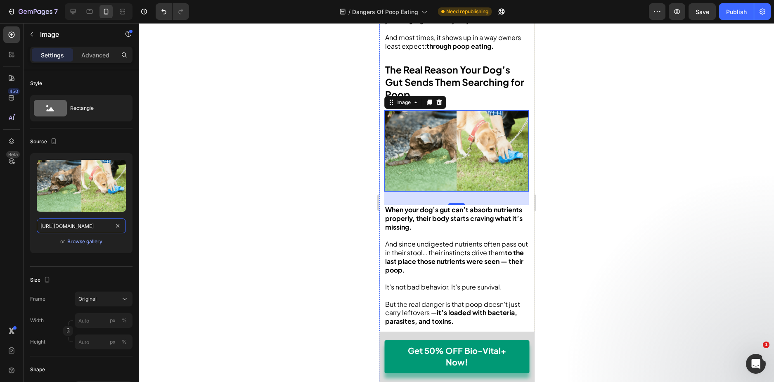
scroll to position [739, 0]
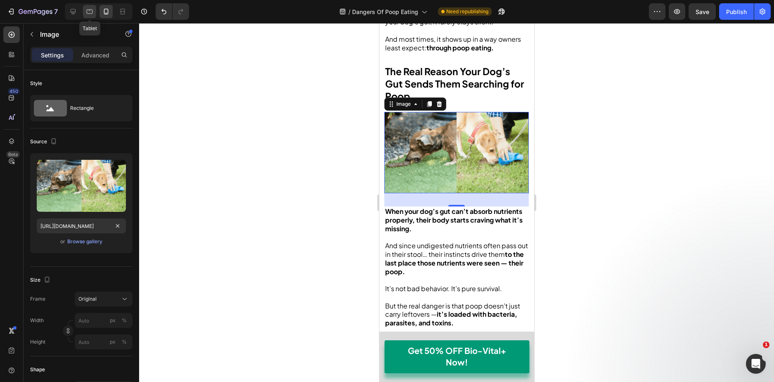
click at [84, 13] on div at bounding box center [89, 11] width 13 height 13
type input "https://cdn.shopify.com/s/files/1/0692/5543/0399/files/gempages_507828908637291…"
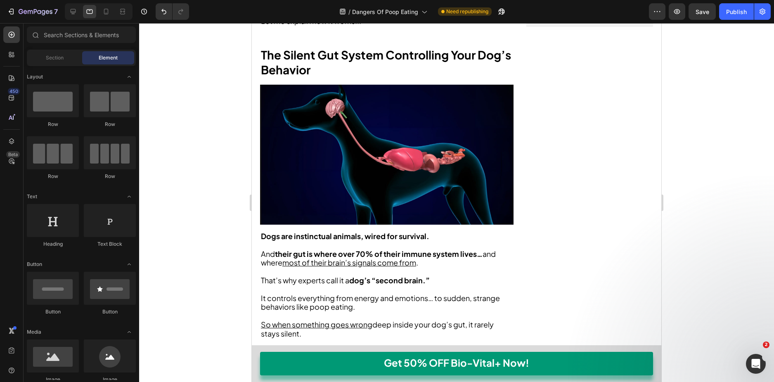
scroll to position [463, 0]
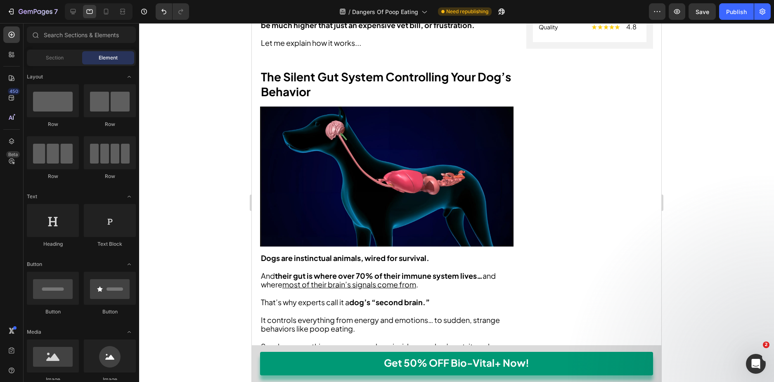
drag, startPoint x: 658, startPoint y: 273, endPoint x: 720, endPoint y: 36, distance: 245.8
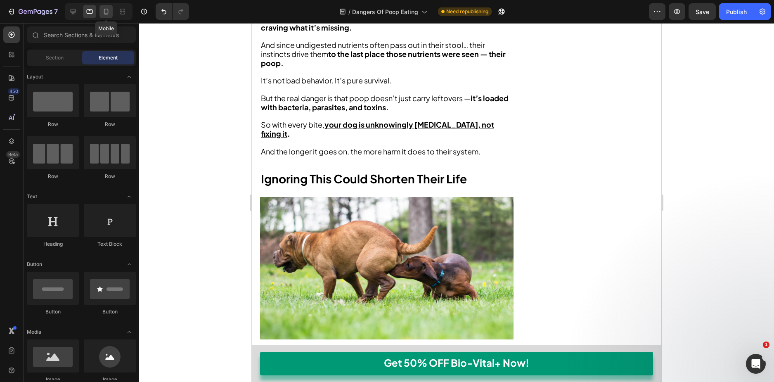
click at [101, 11] on div at bounding box center [105, 11] width 13 height 13
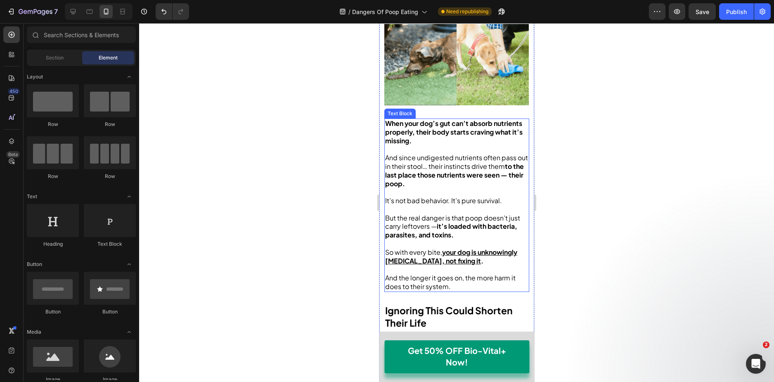
scroll to position [661, 0]
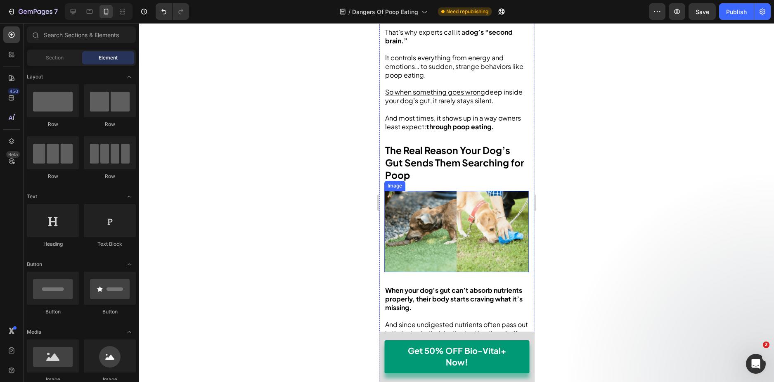
click at [426, 208] on img at bounding box center [456, 231] width 144 height 81
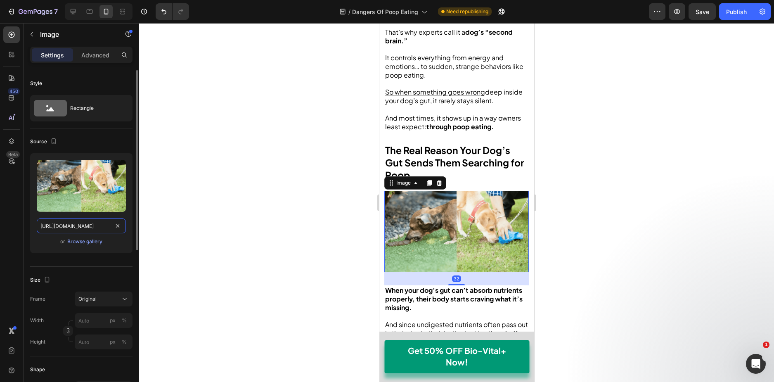
click at [82, 226] on input "https://cdn.shopify.com/s/files/1/0692/5543/0399/files/gempages_507828908637291…" at bounding box center [81, 225] width 89 height 15
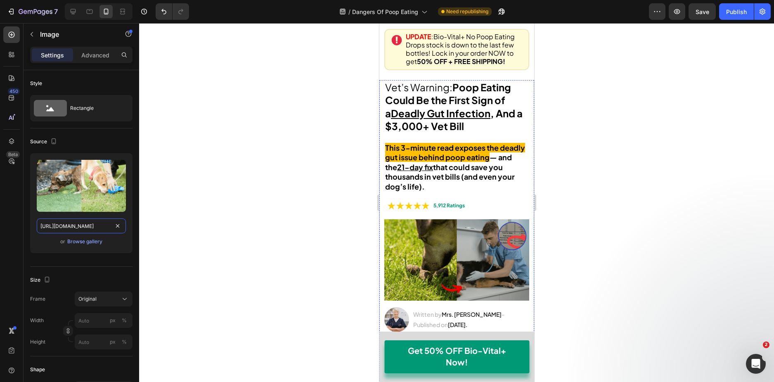
scroll to position [0, 0]
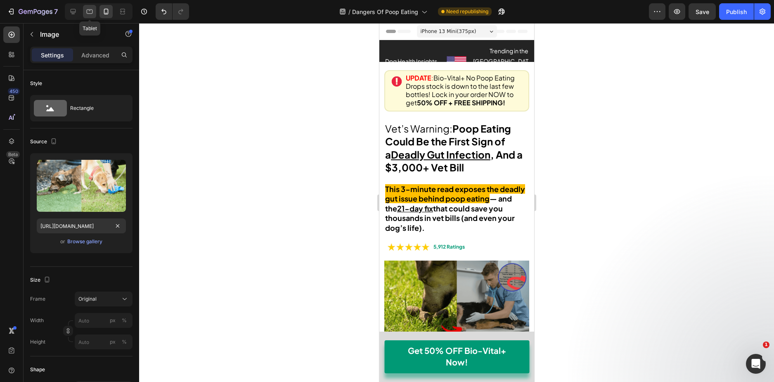
click at [95, 13] on div at bounding box center [89, 11] width 13 height 13
type input "https://cdn.shopify.com/s/files/1/0692/5543/0399/files/gempages_507828908637291…"
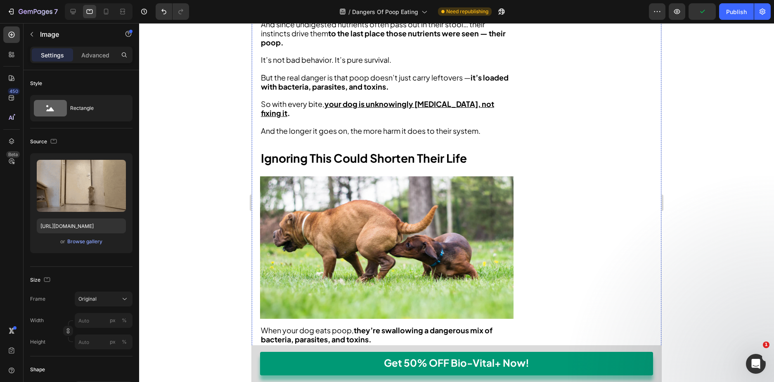
scroll to position [1115, 0]
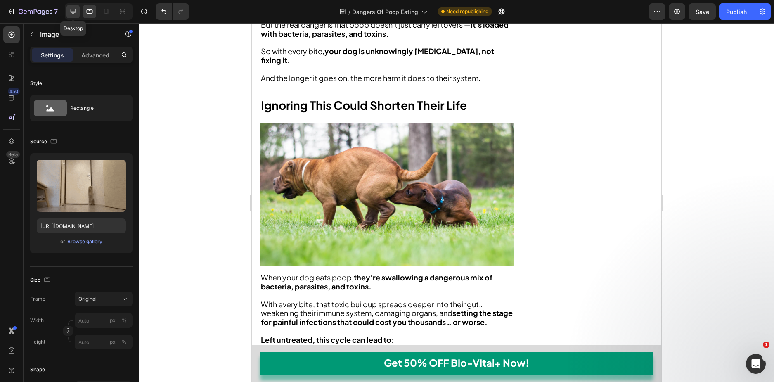
click at [75, 16] on div at bounding box center [72, 11] width 13 height 13
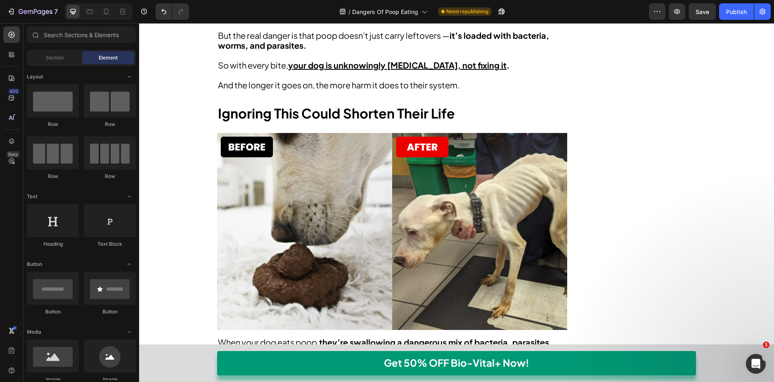
scroll to position [1225, 0]
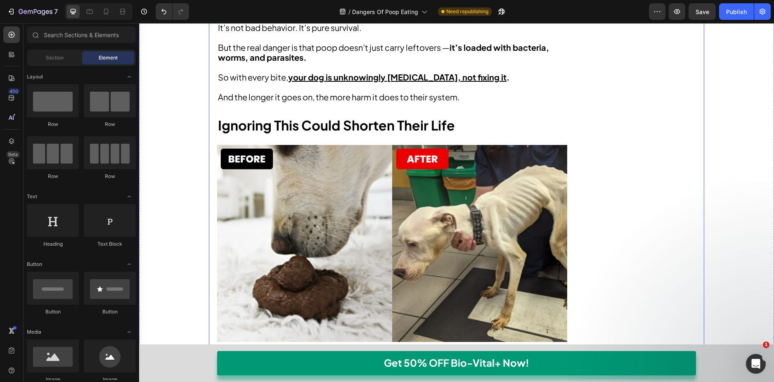
click at [493, 197] on img at bounding box center [392, 243] width 350 height 197
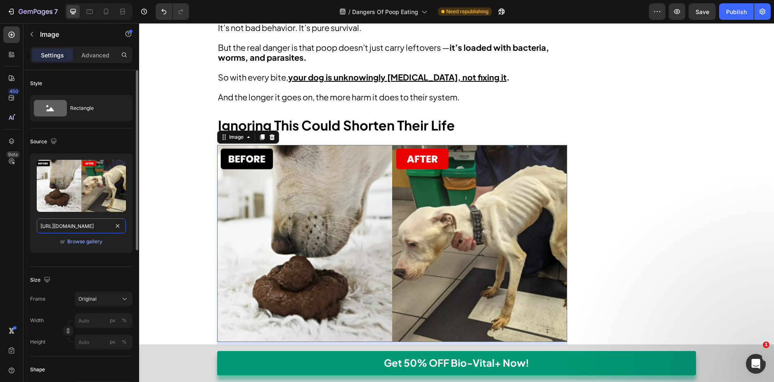
click at [82, 225] on input "https://cdn.shopify.com/s/files/1/0692/5543/0399/files/gempages_507828908637291…" at bounding box center [81, 225] width 89 height 15
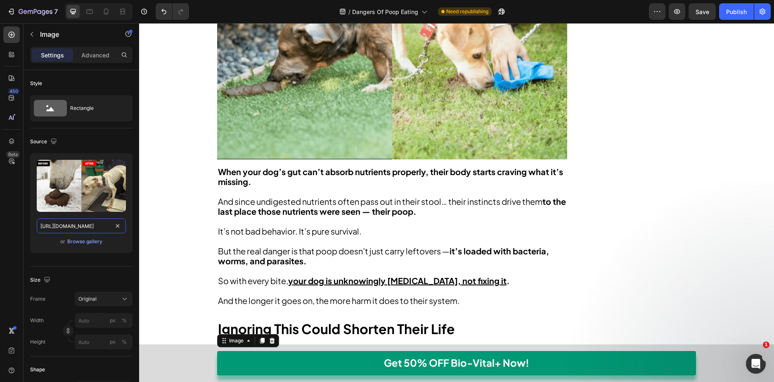
scroll to position [1018, 0]
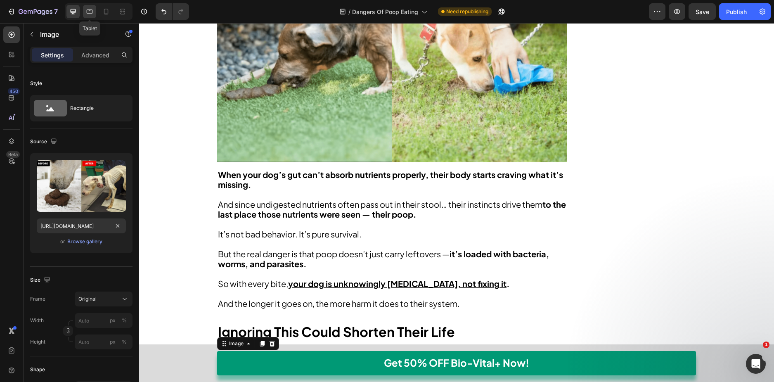
click at [86, 12] on icon at bounding box center [89, 11] width 8 height 8
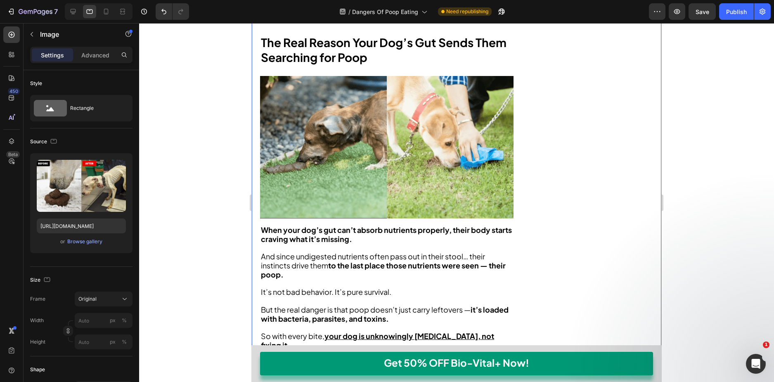
scroll to position [1039, 0]
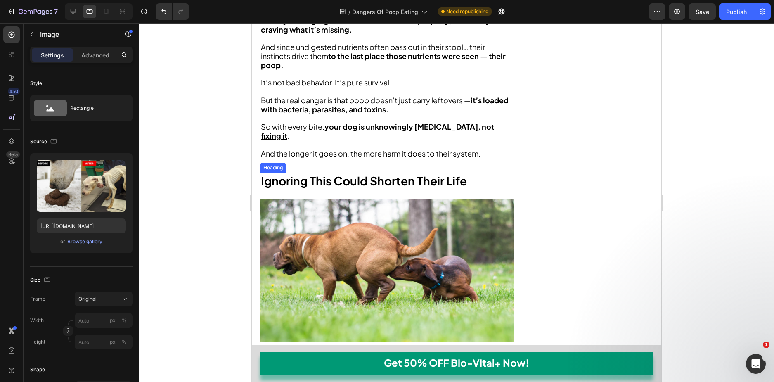
click at [365, 233] on img at bounding box center [386, 270] width 253 height 142
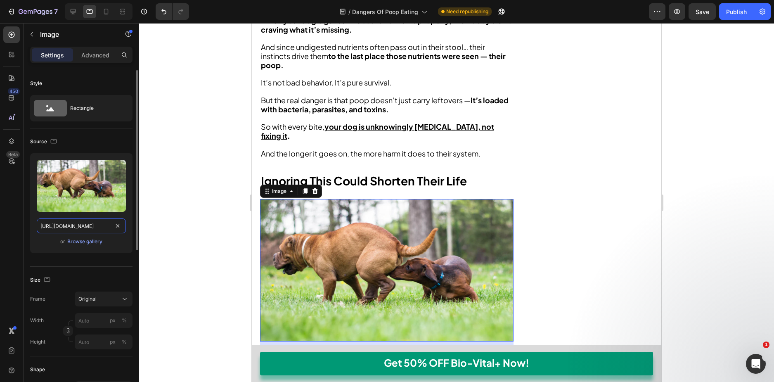
click at [77, 222] on input "https://cdn.shopify.com/s/files/1/0692/5543/0399/files/gempages_507828908637291…" at bounding box center [81, 225] width 89 height 15
paste input "4df98f4-5262-4159-bd93-7592e76fa4ac.png"
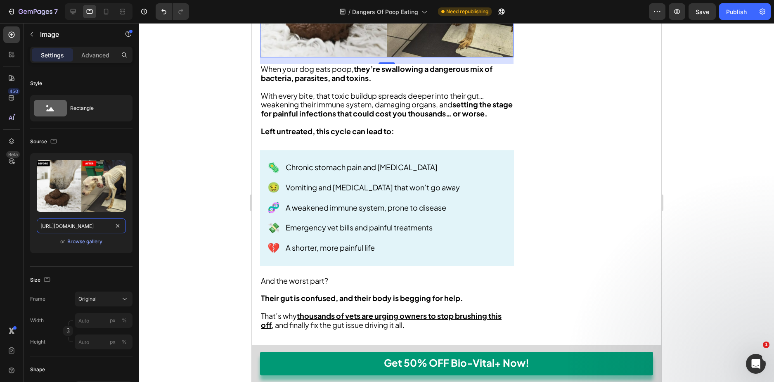
scroll to position [1245, 0]
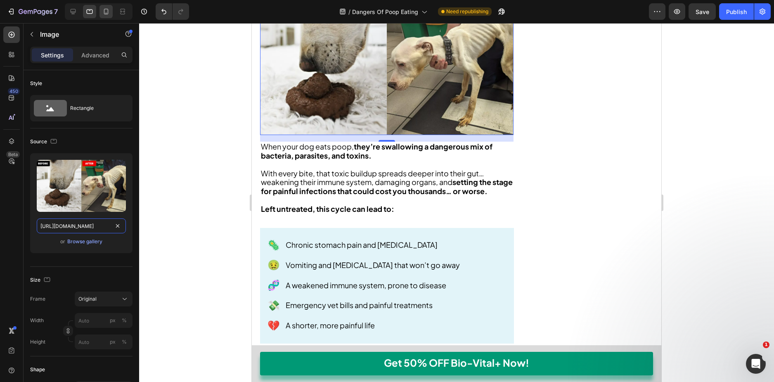
type input "https://cdn.shopify.com/s/files/1/0692/5543/0399/files/gempages_507828908637291…"
click at [105, 9] on icon at bounding box center [106, 12] width 5 height 6
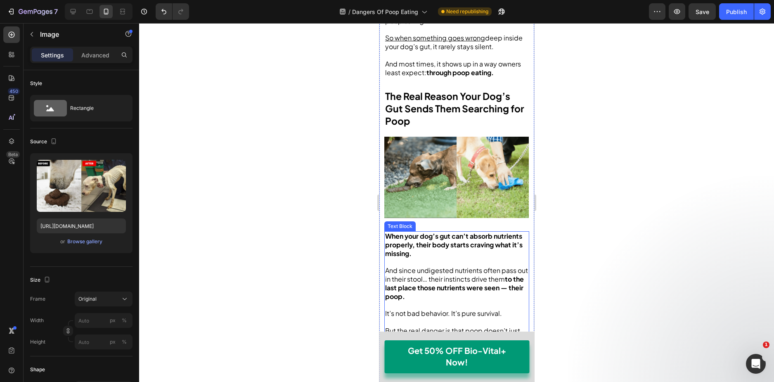
scroll to position [883, 0]
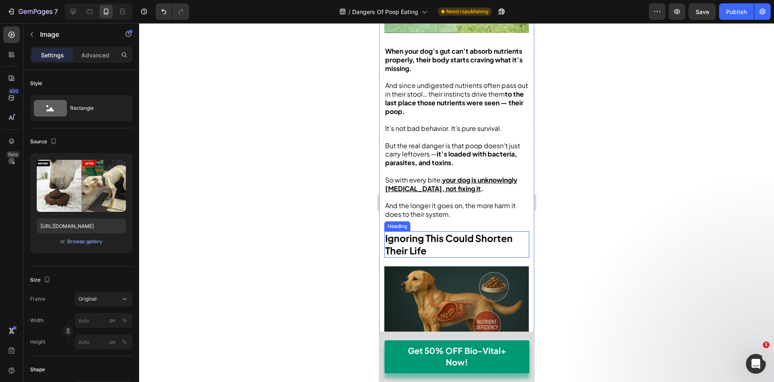
click at [440, 295] on img at bounding box center [456, 306] width 144 height 81
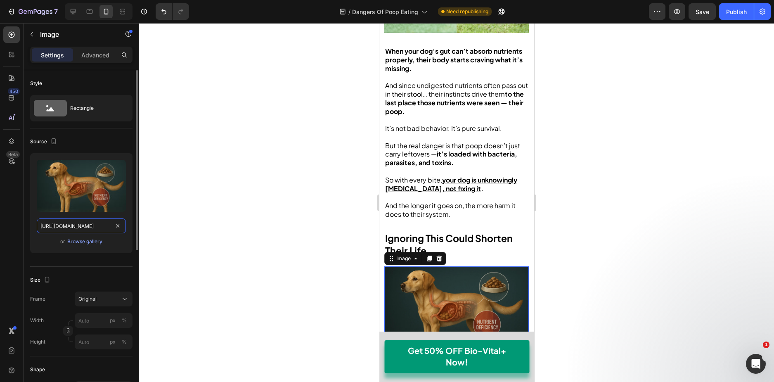
click at [79, 222] on input "https://cdn.shopify.com/s/files/1/0692/5543/0399/files/gempages_507828908637291…" at bounding box center [81, 225] width 89 height 15
paste input "14df98f4-5262-4159-bd93-7592e76fa4ac.png"
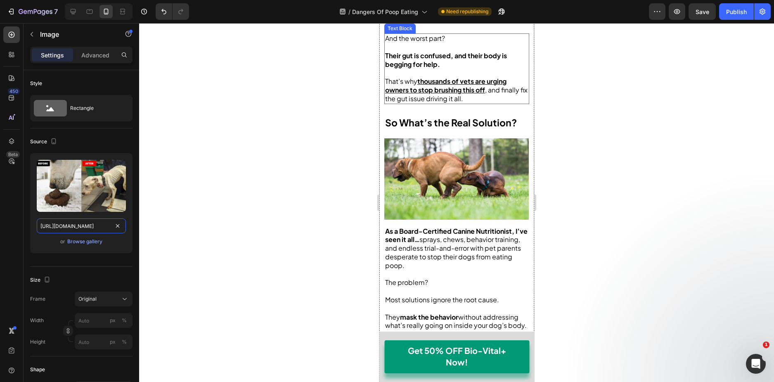
scroll to position [1420, 0]
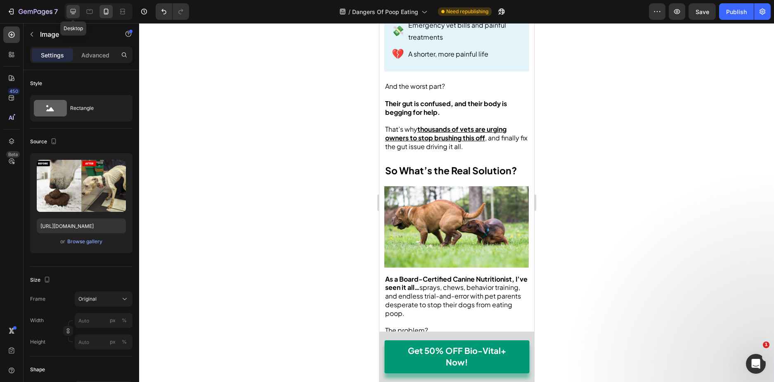
click at [68, 10] on div at bounding box center [72, 11] width 13 height 13
type input "https://cdn.shopify.com/s/files/1/0692/5543/0399/files/gempages_507828908637291…"
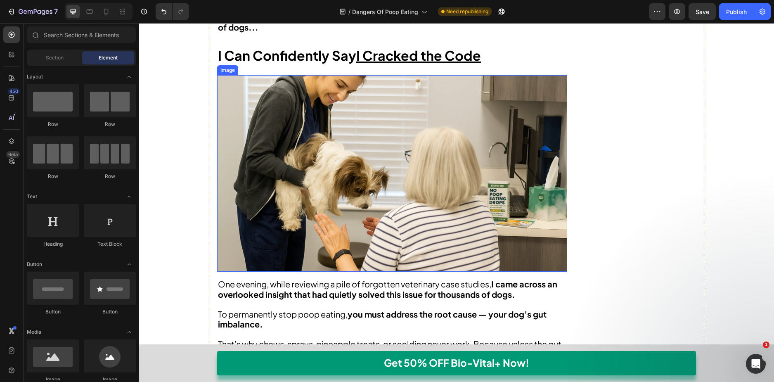
scroll to position [2176, 0]
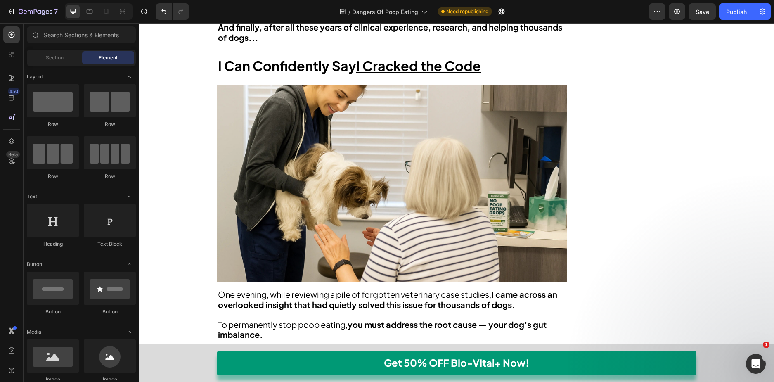
click at [83, 9] on div at bounding box center [99, 11] width 68 height 17
click at [88, 10] on icon at bounding box center [90, 11] width 6 height 5
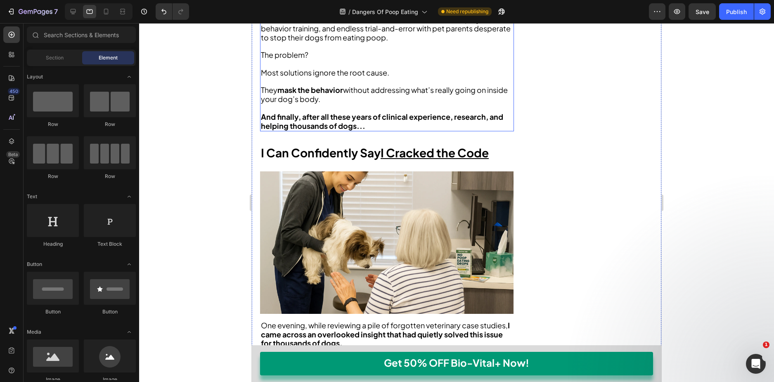
scroll to position [1830, 0]
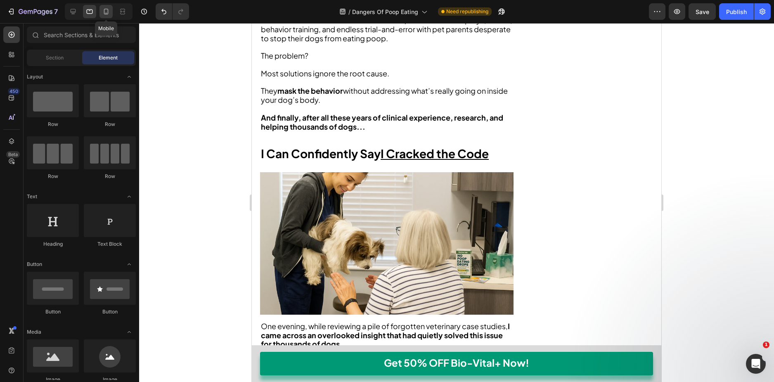
click at [109, 13] on icon at bounding box center [106, 11] width 8 height 8
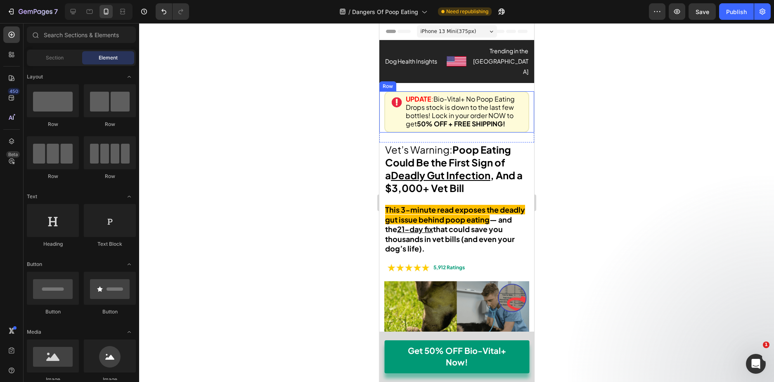
click at [381, 91] on div "Image UPDATE : Bio-Vital+ No Poop Eating Drops stock is down to the last few bo…" at bounding box center [456, 111] width 155 height 41
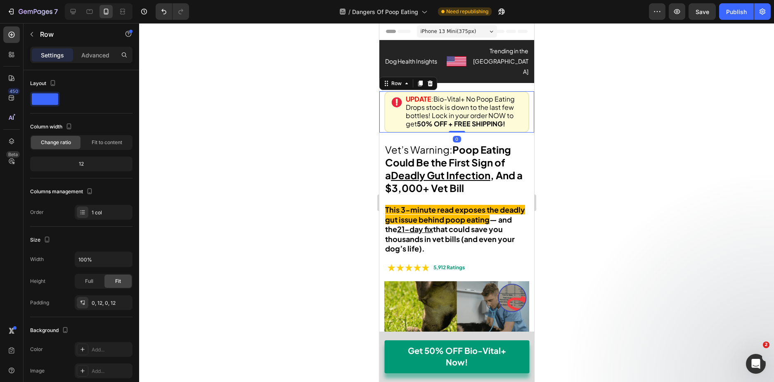
click at [526, 91] on div "Image UPDATE : Bio-Vital+ No Poop Eating Drops stock is down to the last few bo…" at bounding box center [456, 111] width 155 height 41
click at [523, 91] on div "Image UPDATE : Bio-Vital+ No Poop Eating Drops stock is down to the last few bo…" at bounding box center [456, 111] width 155 height 41
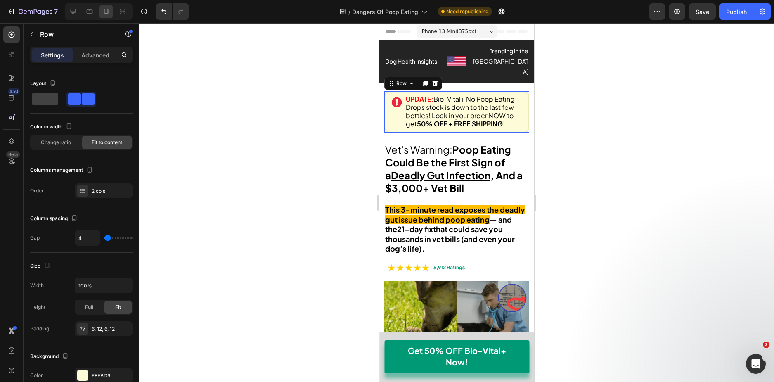
click at [522, 91] on div "Image UPDATE : Bio-Vital+ No Poop Eating Drops stock is down to the last few bo…" at bounding box center [456, 111] width 145 height 41
click at [525, 91] on div "Image UPDATE : Bio-Vital+ No Poop Eating Drops stock is down to the last few bo…" at bounding box center [456, 111] width 155 height 41
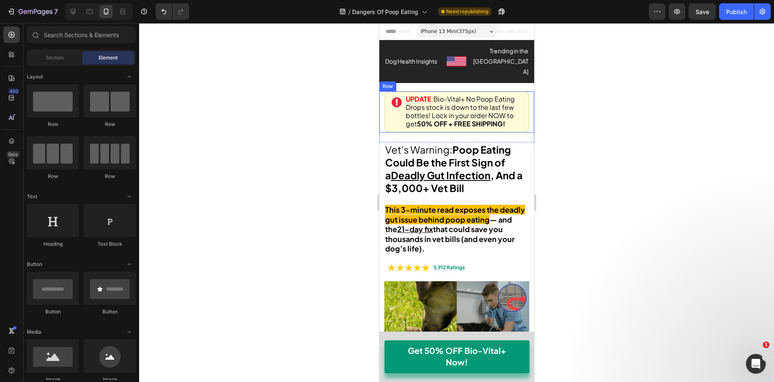
click at [523, 91] on div "Image UPDATE : Bio-Vital+ No Poop Eating Drops stock is down to the last few bo…" at bounding box center [456, 111] width 155 height 41
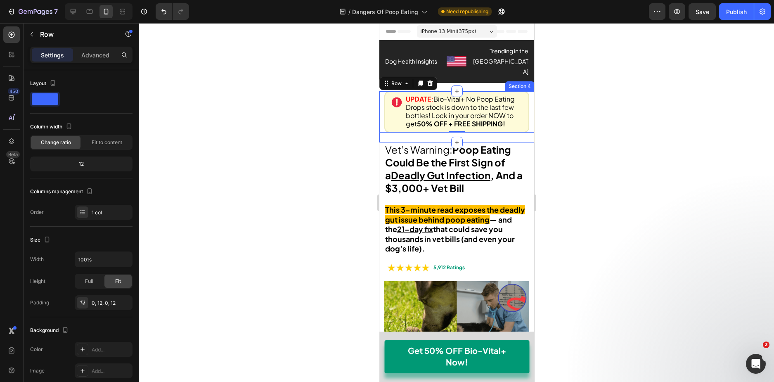
click at [522, 114] on div "Image UPDATE : Bio-Vital+ No Poop Eating Drops stock is down to the last few bo…" at bounding box center [456, 116] width 155 height 51
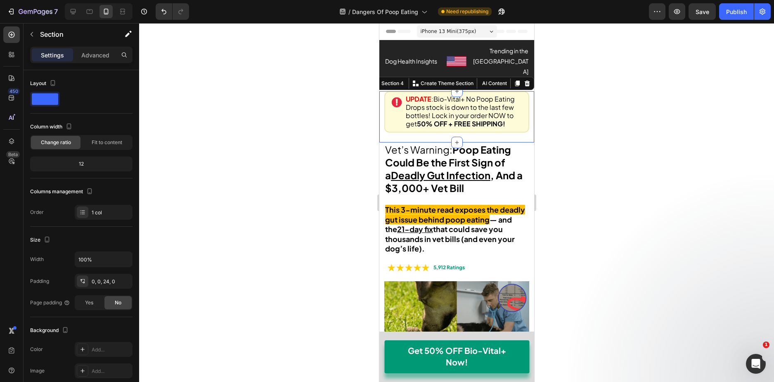
click at [97, 64] on div "Settings Advanced" at bounding box center [82, 59] width 116 height 24
click at [87, 59] on p "Advanced" at bounding box center [95, 55] width 28 height 9
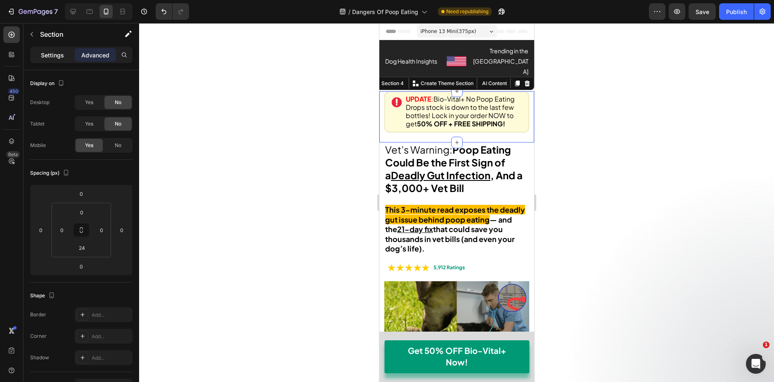
click at [56, 53] on p "Settings" at bounding box center [52, 55] width 23 height 9
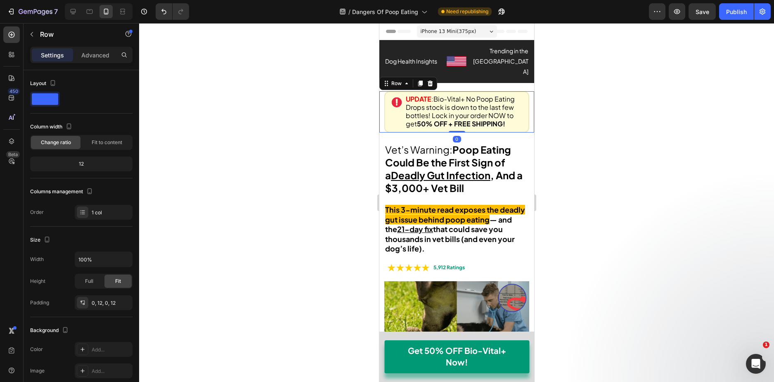
click at [526, 93] on div "Image UPDATE : Bio-Vital+ No Poop Eating Drops stock is down to the last few bo…" at bounding box center [456, 111] width 155 height 41
click at [100, 49] on div "Advanced" at bounding box center [95, 54] width 41 height 13
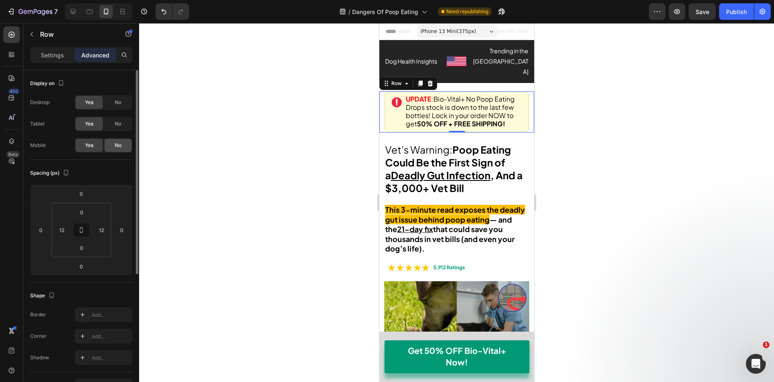
click at [116, 145] on span "No" at bounding box center [118, 145] width 7 height 7
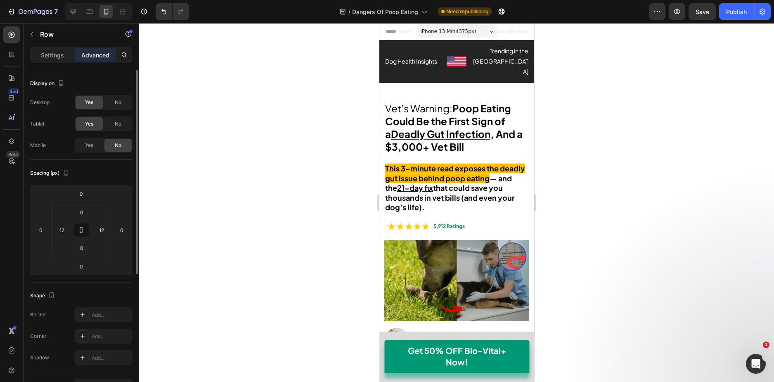
click at [116, 145] on span "No" at bounding box center [118, 145] width 7 height 7
click at [95, 145] on div "Yes" at bounding box center [89, 145] width 27 height 13
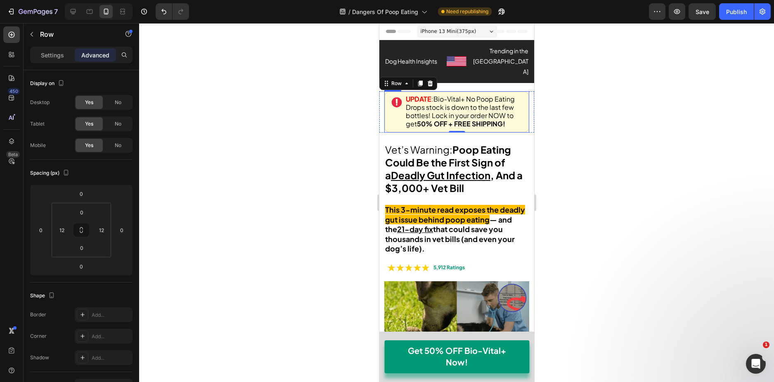
click at [507, 91] on div "Image UPDATE : Bio-Vital+ No Poop Eating Drops stock is down to the last few bo…" at bounding box center [456, 111] width 145 height 41
click at [524, 91] on div "Image UPDATE : Bio-Vital+ No Poop Eating Drops stock is down to the last few bo…" at bounding box center [456, 111] width 155 height 41
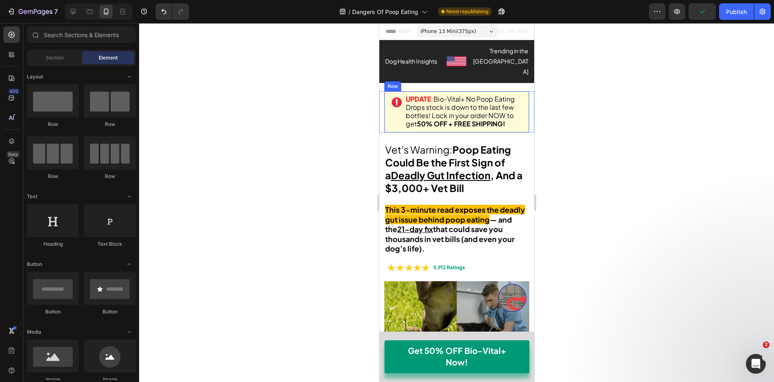
click at [383, 91] on div "Image UPDATE : Bio-Vital+ No Poop Eating Drops stock is down to the last few bo…" at bounding box center [456, 111] width 155 height 41
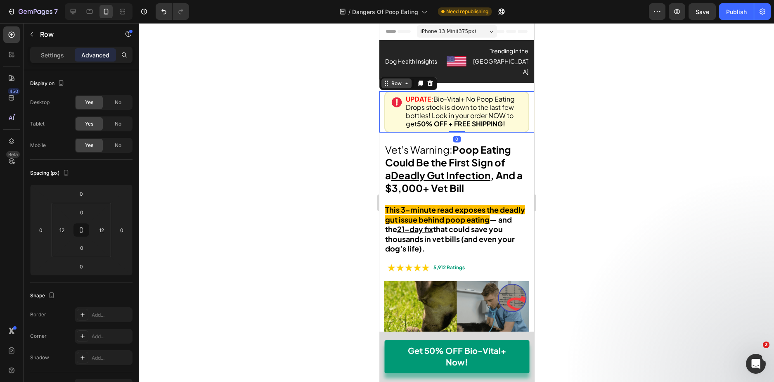
click at [385, 80] on icon at bounding box center [386, 83] width 7 height 7
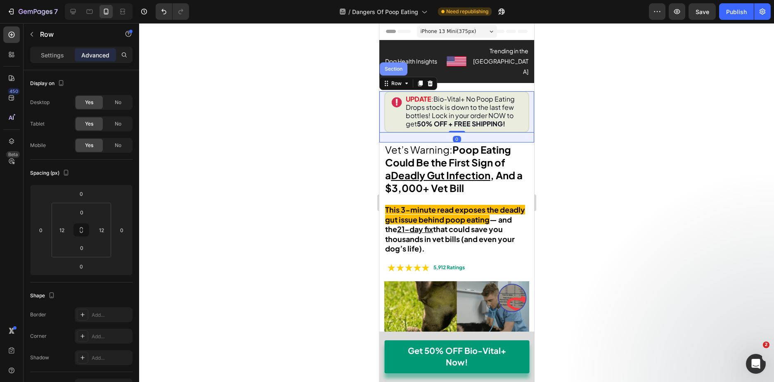
click at [395, 66] on div "Section" at bounding box center [393, 68] width 21 height 5
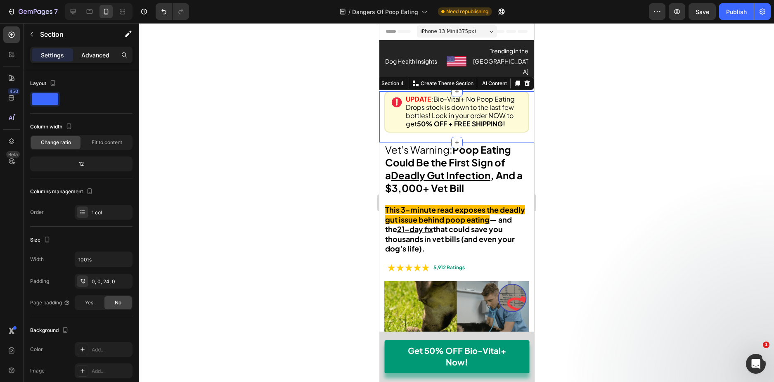
drag, startPoint x: 106, startPoint y: 48, endPoint x: 101, endPoint y: 53, distance: 7.0
click at [105, 48] on div "Settings Advanced" at bounding box center [81, 55] width 102 height 17
click at [101, 53] on p "Advanced" at bounding box center [95, 55] width 28 height 9
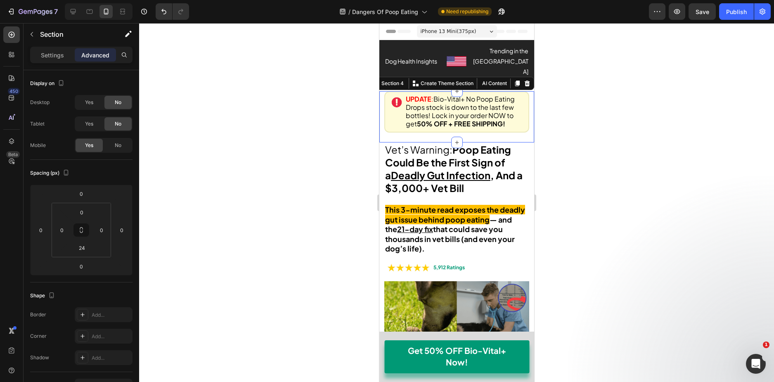
click at [548, 76] on div at bounding box center [456, 202] width 635 height 359
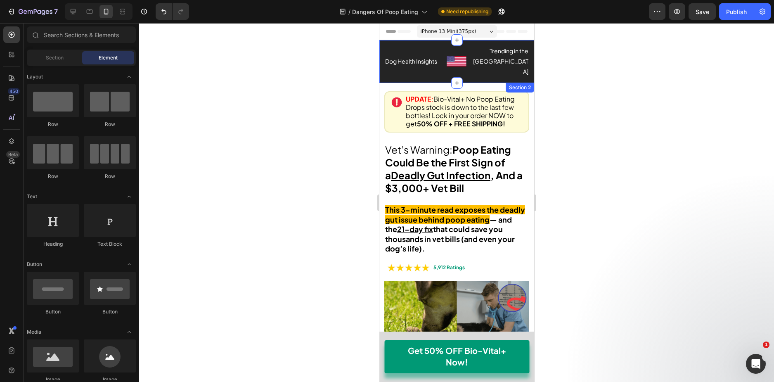
click at [478, 61] on div "Dog Health Insights Text Block Image Trending in the US Text Block Row Row Sect…" at bounding box center [456, 61] width 155 height 43
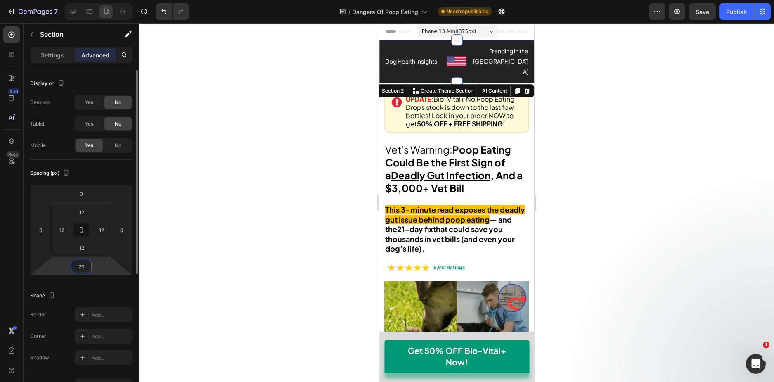
click at [84, 268] on input "20" at bounding box center [81, 266] width 17 height 12
type input "0"
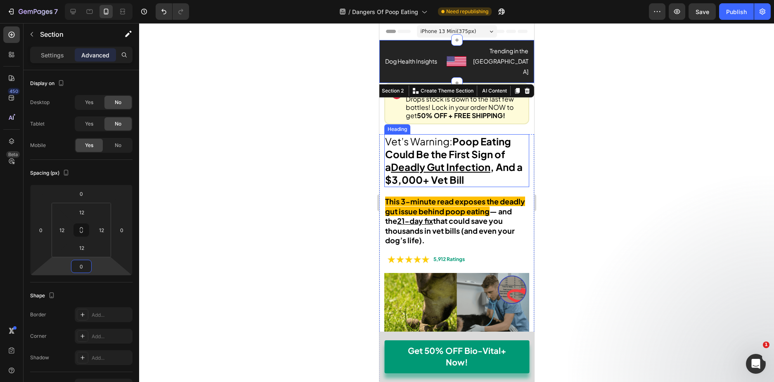
click at [582, 123] on div at bounding box center [456, 202] width 635 height 359
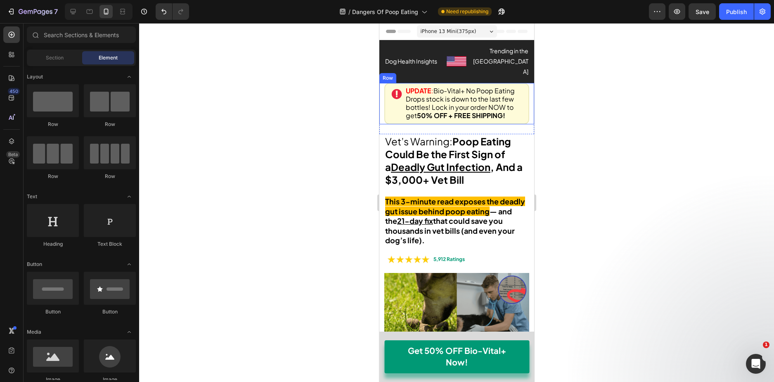
click at [524, 93] on div "Image UPDATE : Bio-Vital+ No Poop Eating Drops stock is down to the last few bo…" at bounding box center [456, 103] width 155 height 41
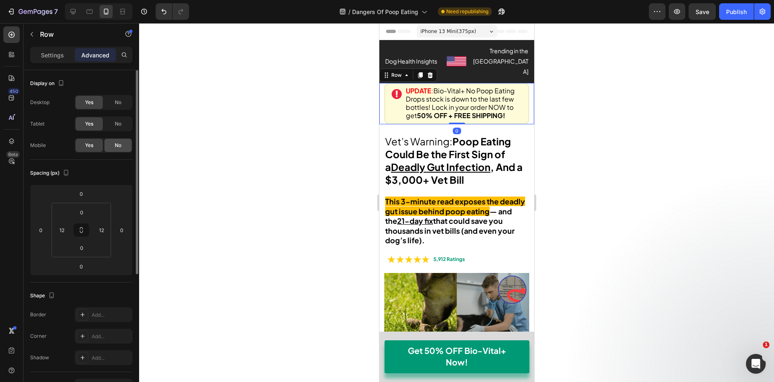
click at [117, 142] on span "No" at bounding box center [118, 145] width 7 height 7
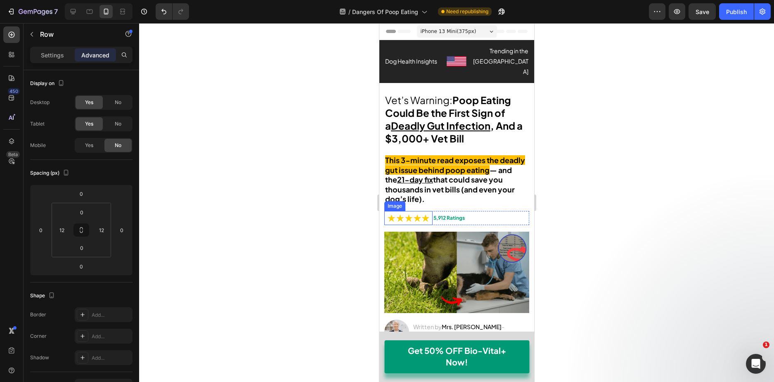
click at [426, 211] on img at bounding box center [408, 218] width 48 height 14
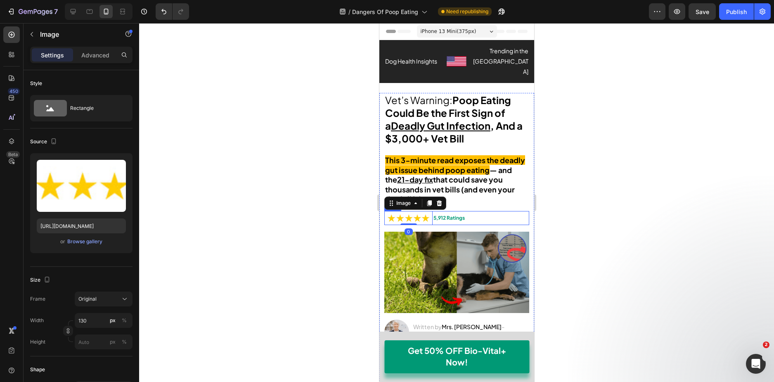
click at [432, 211] on div "5,912 Ratings Text Block" at bounding box center [480, 218] width 97 height 14
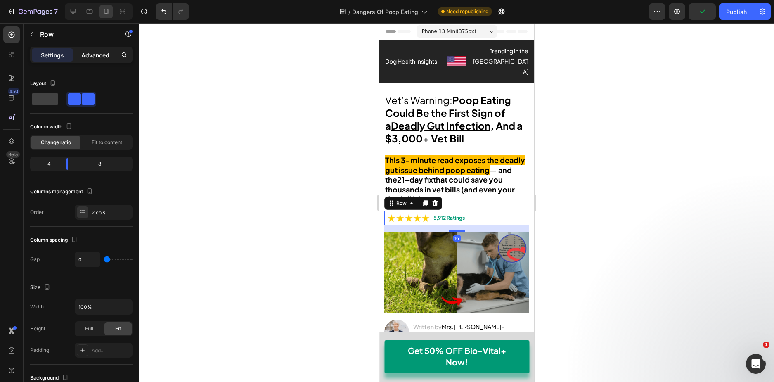
click at [93, 56] on p "Advanced" at bounding box center [95, 55] width 28 height 9
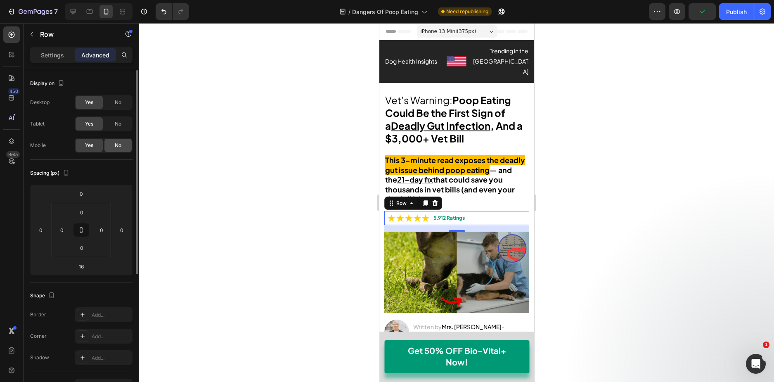
click at [115, 143] on span "No" at bounding box center [118, 145] width 7 height 7
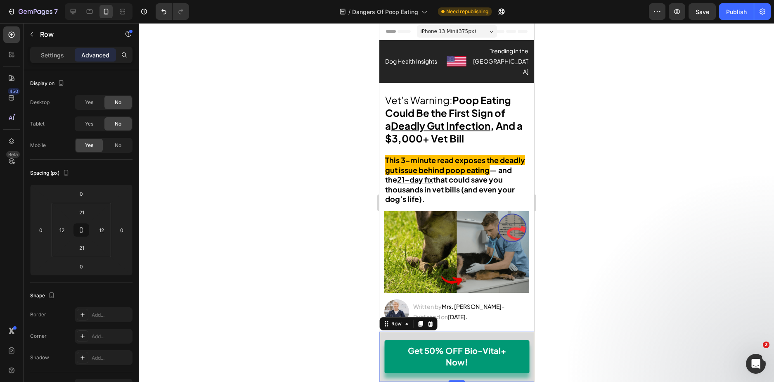
click at [405, 331] on div "Get 50% OFF Bio-Vital+ Now! Button Row 0" at bounding box center [456, 356] width 155 height 50
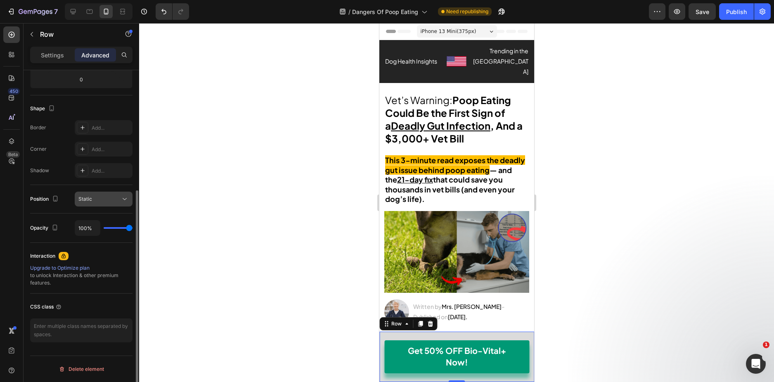
click at [108, 206] on button "Static" at bounding box center [104, 199] width 58 height 15
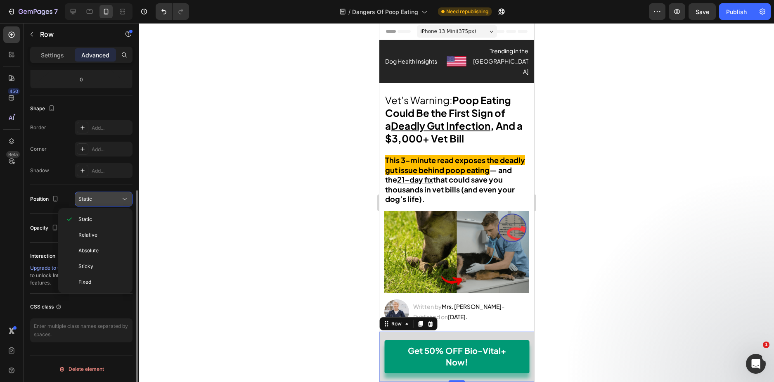
click at [118, 200] on div "Static" at bounding box center [99, 198] width 42 height 7
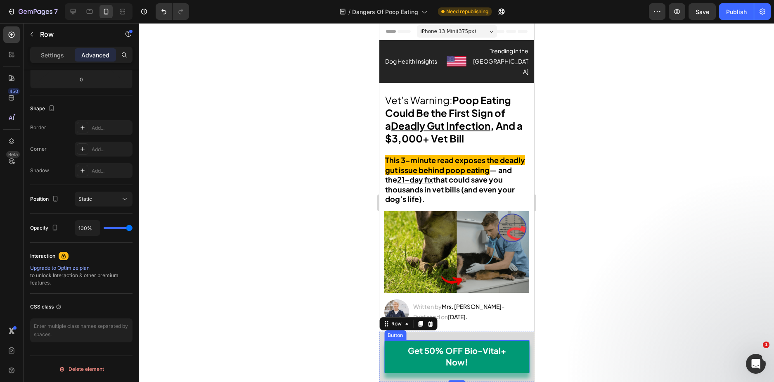
click at [398, 334] on div "Button" at bounding box center [395, 334] width 19 height 7
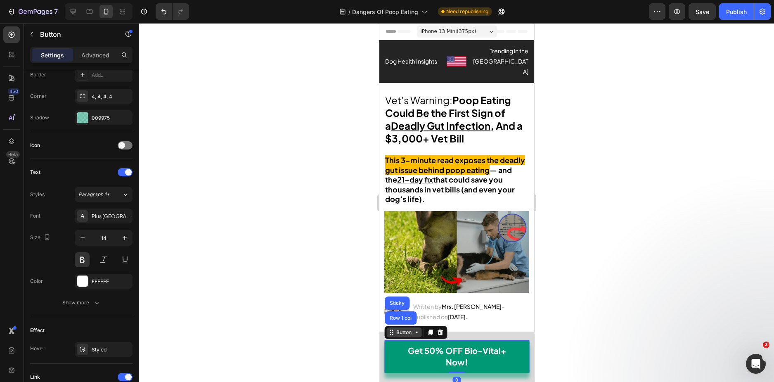
scroll to position [0, 0]
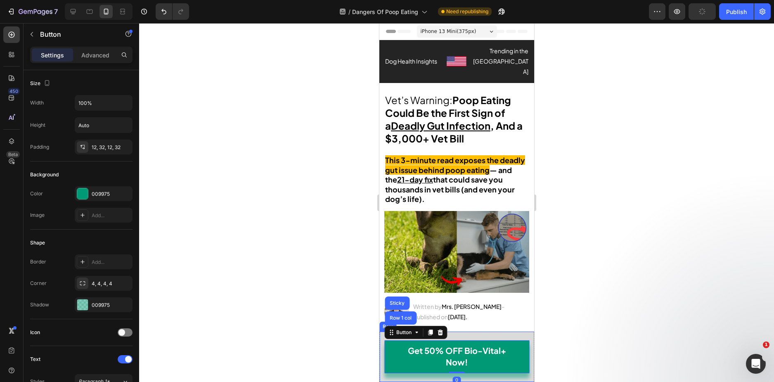
click at [463, 338] on div "Get 50% OFF Bio-Vital+ Now! Button Row 1 col Sticky 0 Row" at bounding box center [456, 356] width 155 height 50
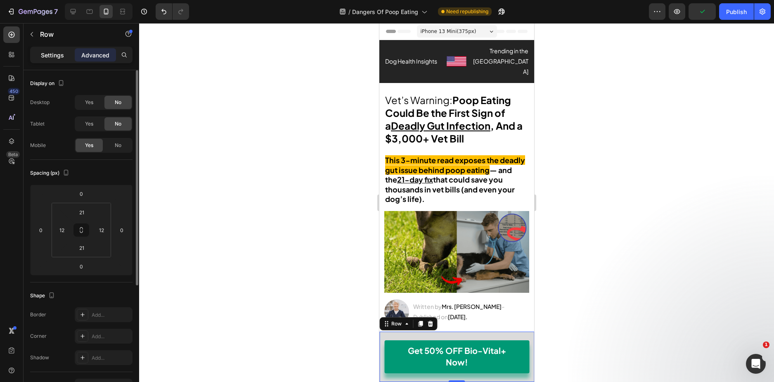
click at [51, 58] on p "Settings" at bounding box center [52, 55] width 23 height 9
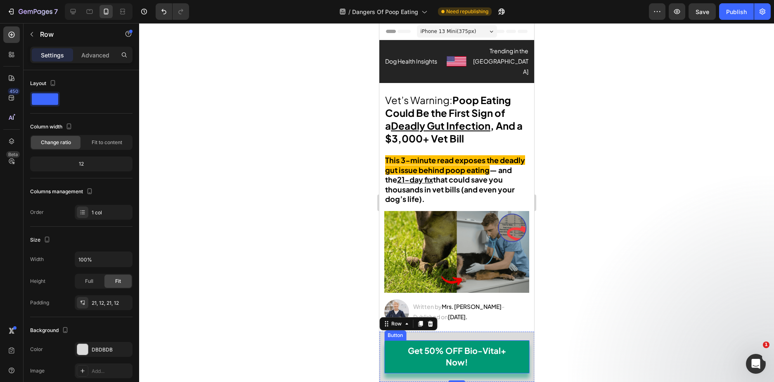
click at [405, 336] on div "Button" at bounding box center [395, 335] width 22 height 10
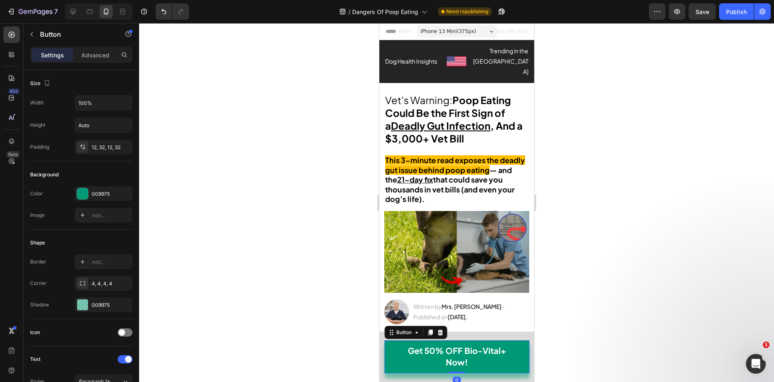
click at [456, 336] on div "Get 50% OFF Bio-Vital+ Now! Button 0 Row" at bounding box center [456, 356] width 155 height 50
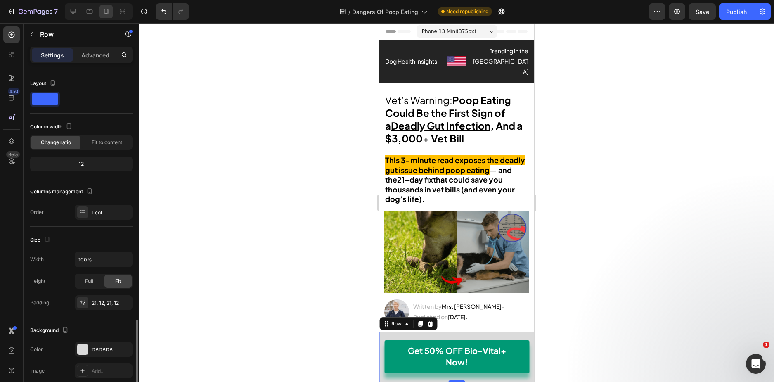
scroll to position [147, 0]
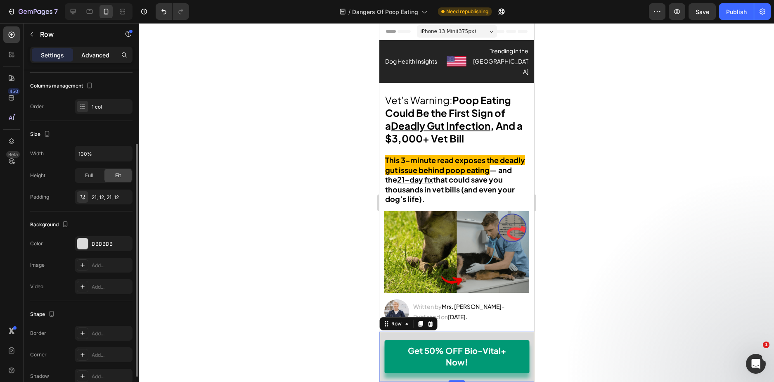
click at [87, 58] on p "Advanced" at bounding box center [95, 55] width 28 height 9
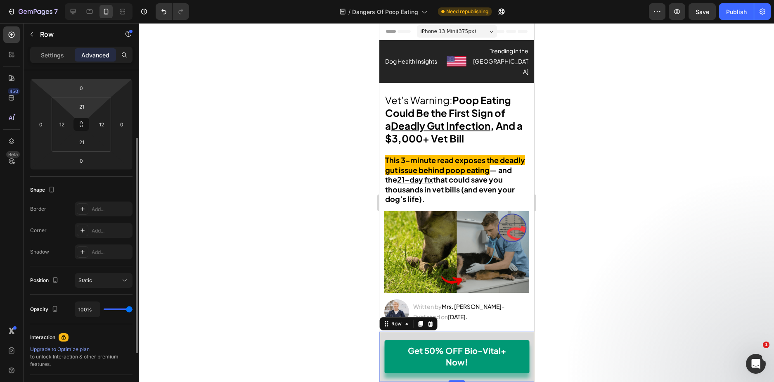
scroll to position [187, 0]
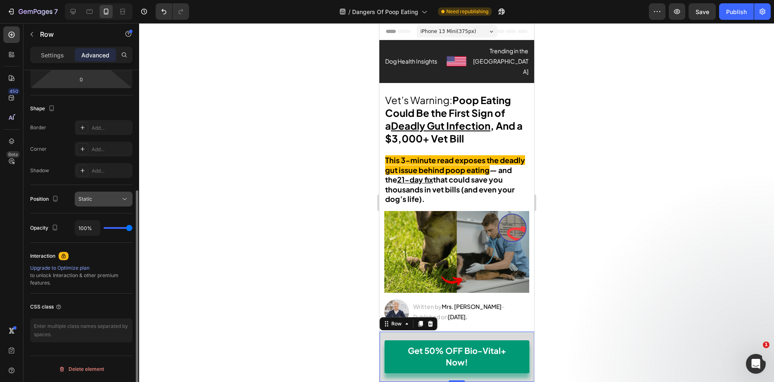
click at [111, 199] on div "Static" at bounding box center [99, 198] width 42 height 7
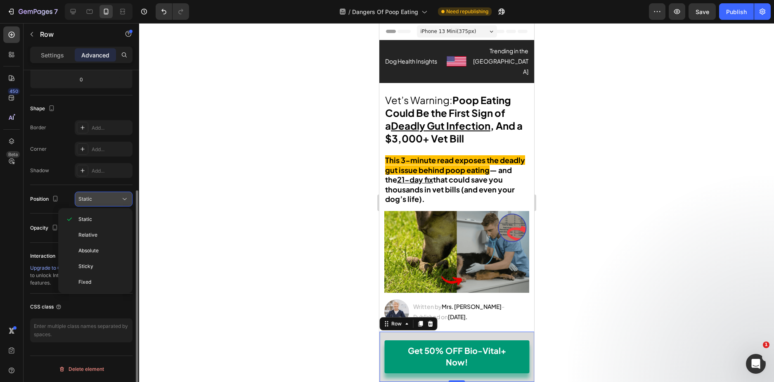
click at [111, 199] on div "Static" at bounding box center [99, 198] width 42 height 7
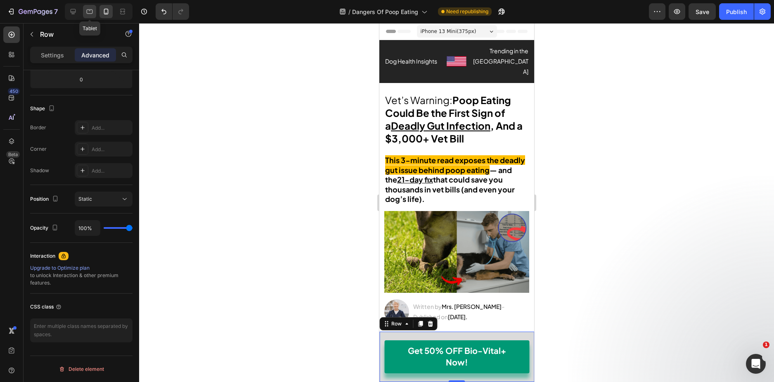
click at [87, 8] on icon at bounding box center [89, 11] width 8 height 8
type input "16"
type input "20"
type input "16"
type input "20"
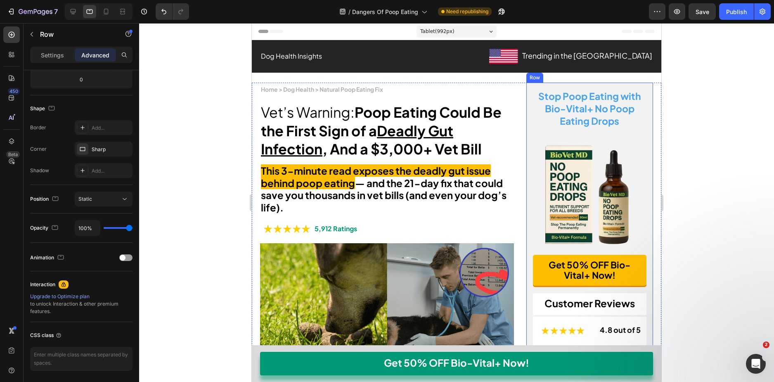
click at [526, 119] on div "Stop Poop Eating with Bio-Vital+ No Poop Eating Drops Heading Image Get 50% OFF…" at bounding box center [589, 297] width 127 height 429
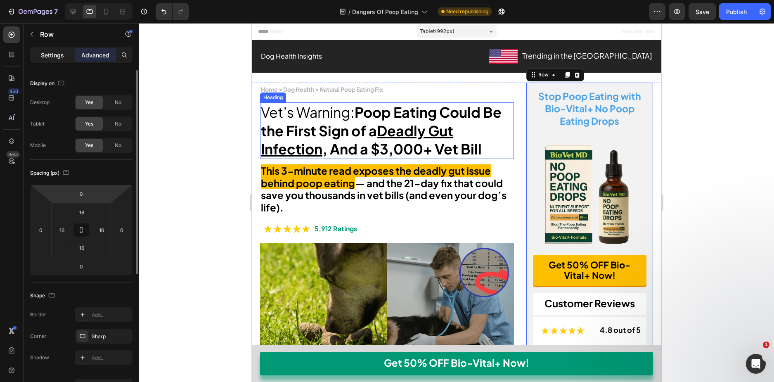
click at [61, 58] on p "Settings" at bounding box center [52, 55] width 23 height 9
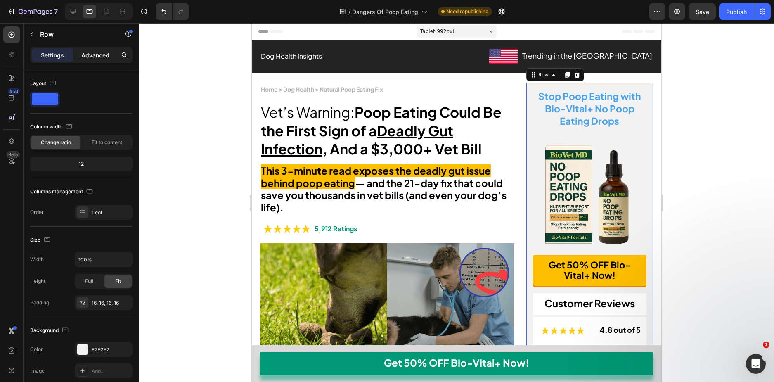
click at [86, 57] on p "Advanced" at bounding box center [95, 55] width 28 height 9
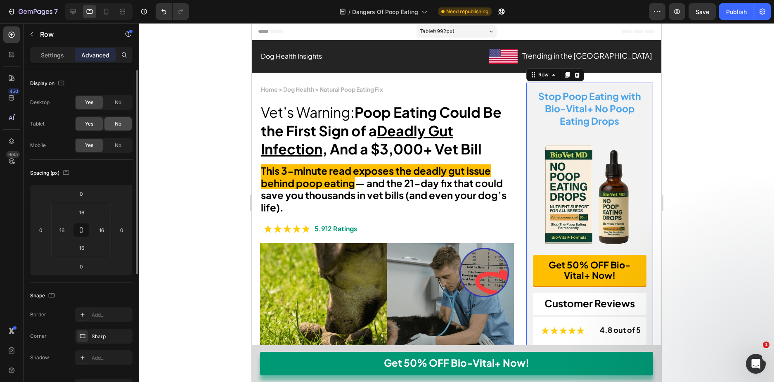
click at [116, 123] on span "No" at bounding box center [118, 123] width 7 height 7
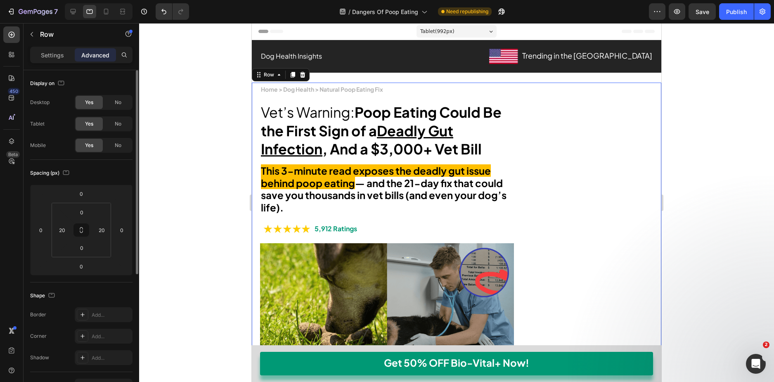
click at [38, 57] on div "Settings" at bounding box center [52, 54] width 41 height 13
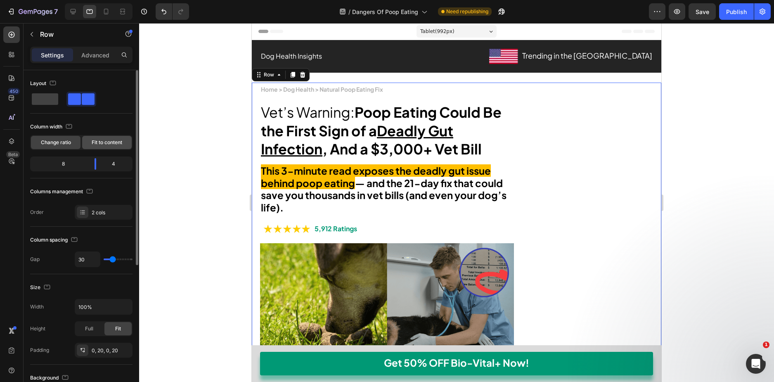
click at [101, 145] on span "Fit to content" at bounding box center [107, 142] width 31 height 7
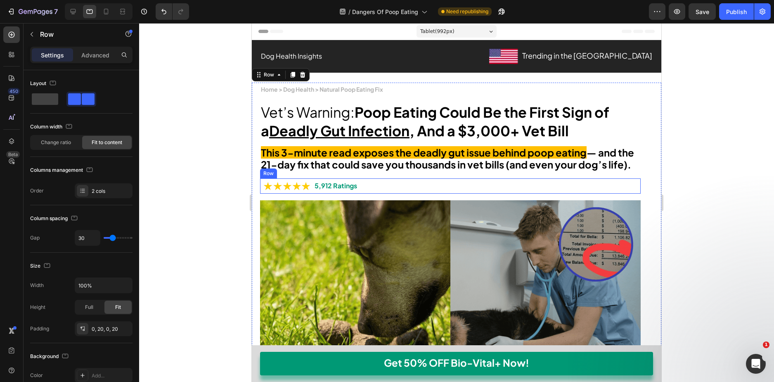
click at [383, 194] on div "Image 5,912 Ratings Text Block Row" at bounding box center [450, 185] width 381 height 15
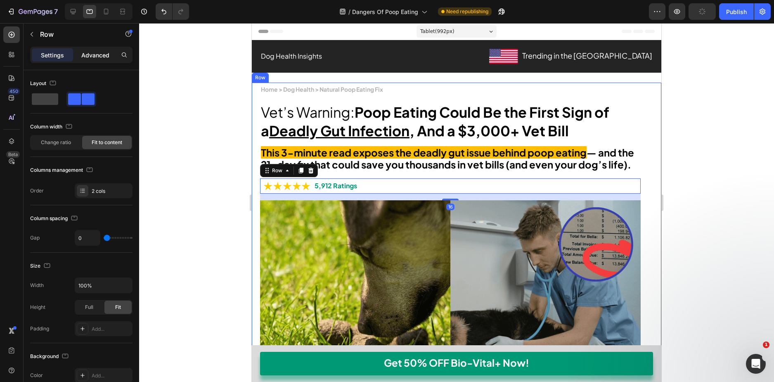
click at [100, 54] on p "Advanced" at bounding box center [95, 55] width 28 height 9
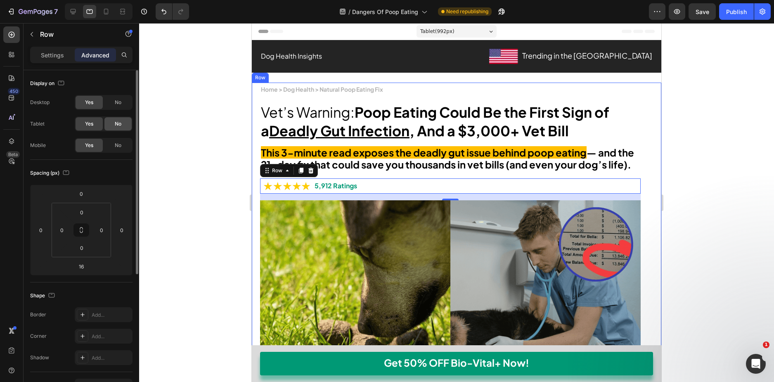
click at [112, 123] on div "No" at bounding box center [117, 123] width 27 height 13
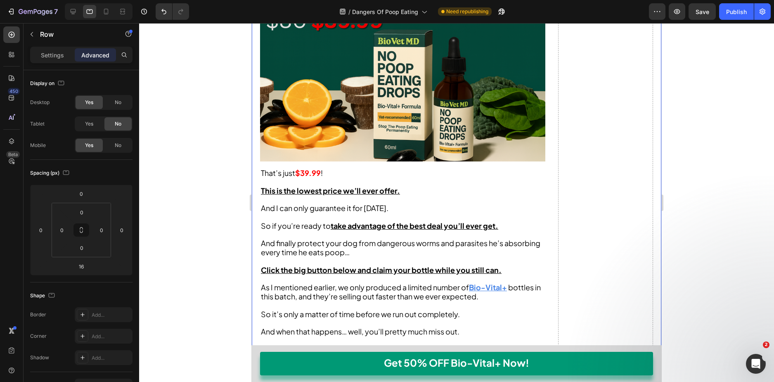
scroll to position [6523, 0]
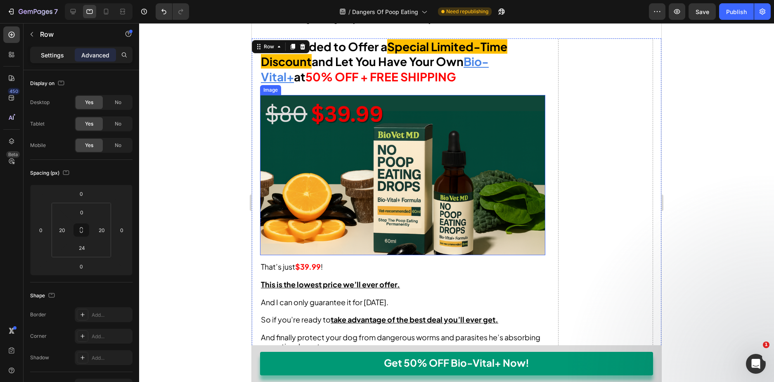
click at [62, 55] on p "Settings" at bounding box center [52, 55] width 23 height 9
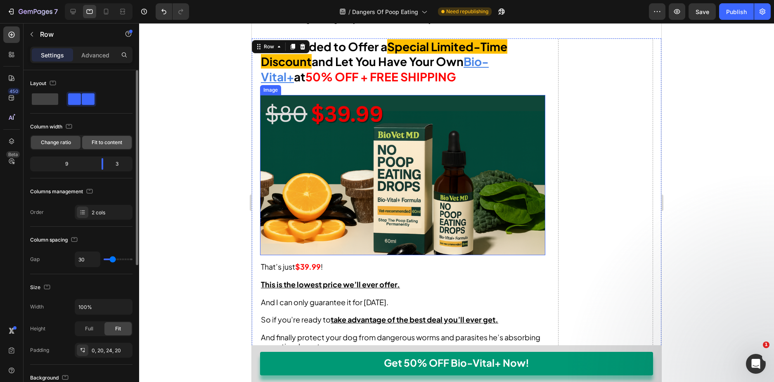
click at [97, 142] on span "Fit to content" at bounding box center [107, 142] width 31 height 7
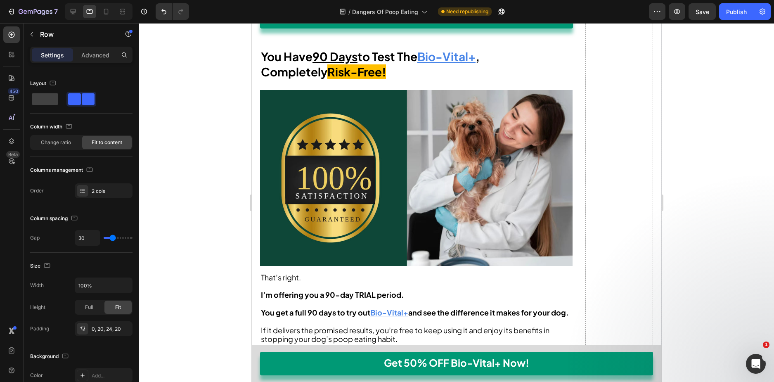
scroll to position [6812, 0]
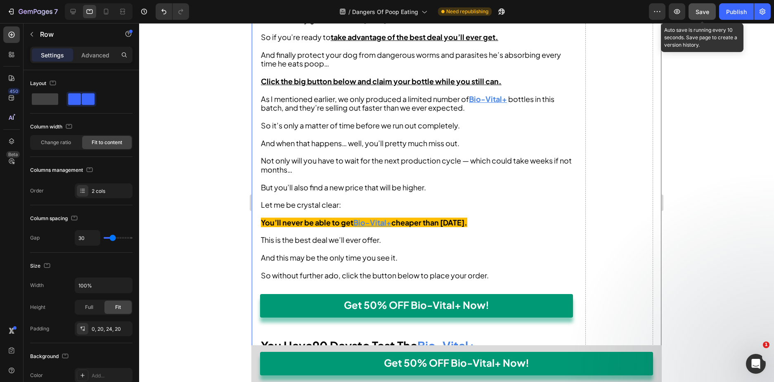
click at [696, 12] on span "Save" at bounding box center [703, 11] width 14 height 7
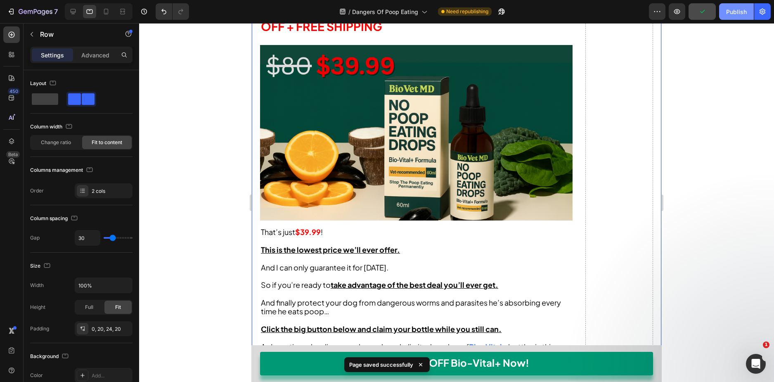
click at [736, 13] on div "Publish" at bounding box center [736, 11] width 21 height 9
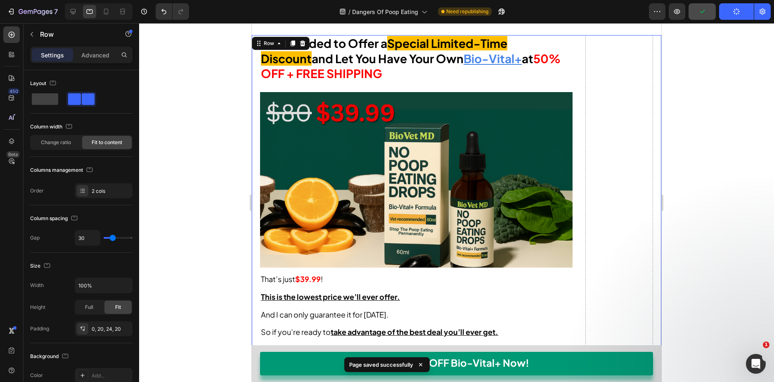
scroll to position [6440, 0]
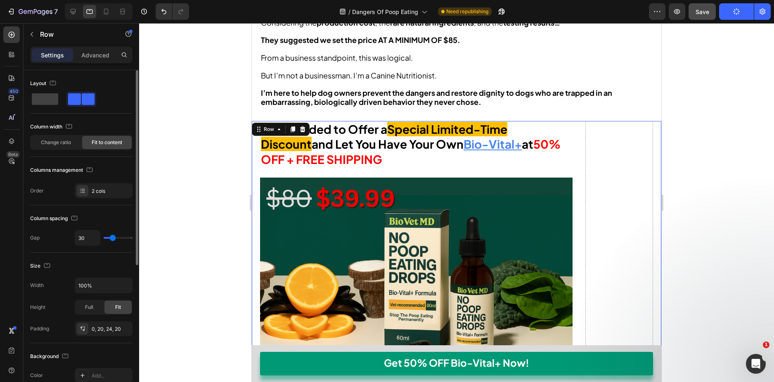
click at [68, 141] on span "Change ratio" at bounding box center [56, 142] width 30 height 7
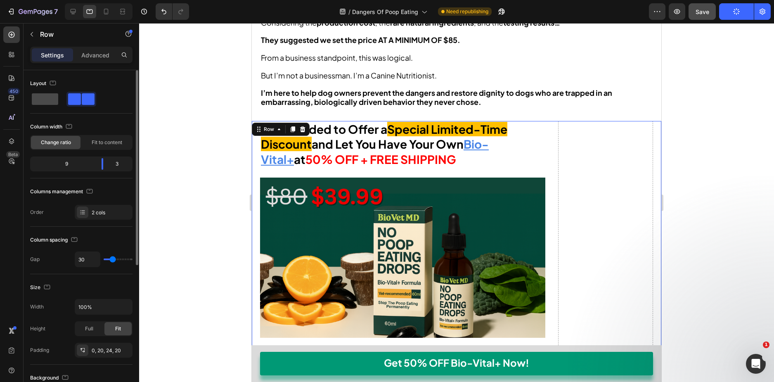
click at [47, 99] on span at bounding box center [45, 99] width 26 height 12
type input "0"
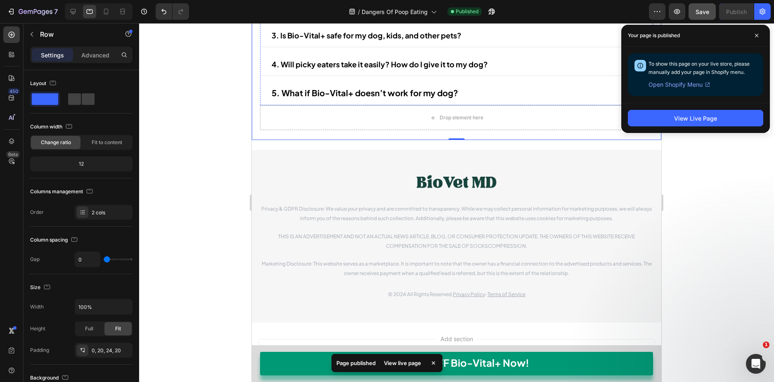
scroll to position [9556, 0]
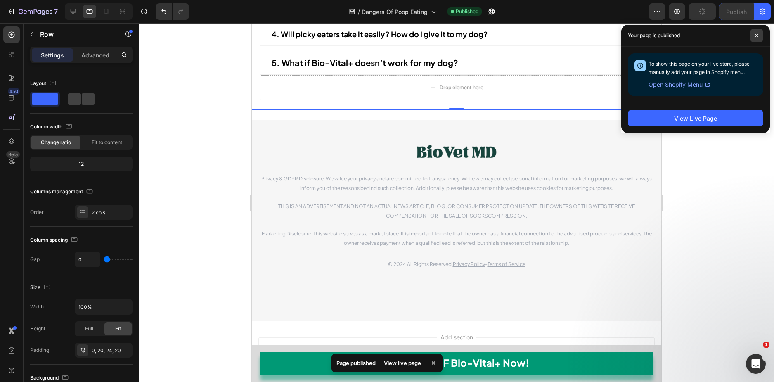
click at [753, 37] on span at bounding box center [756, 35] width 13 height 13
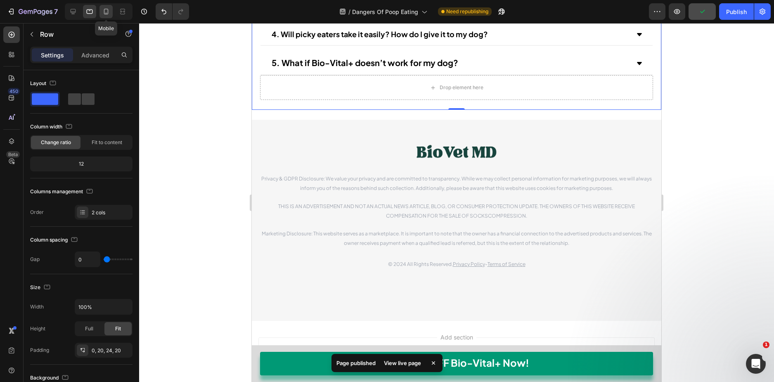
drag, startPoint x: 106, startPoint y: 9, endPoint x: 69, endPoint y: 108, distance: 106.0
click at [106, 9] on icon at bounding box center [106, 12] width 5 height 6
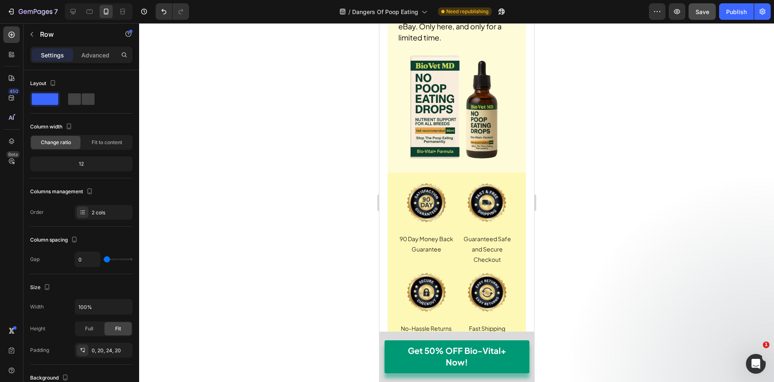
scroll to position [7614, 0]
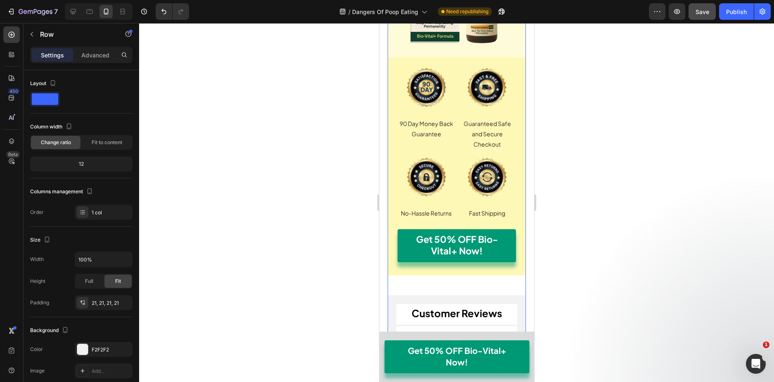
scroll to position [7729, 0]
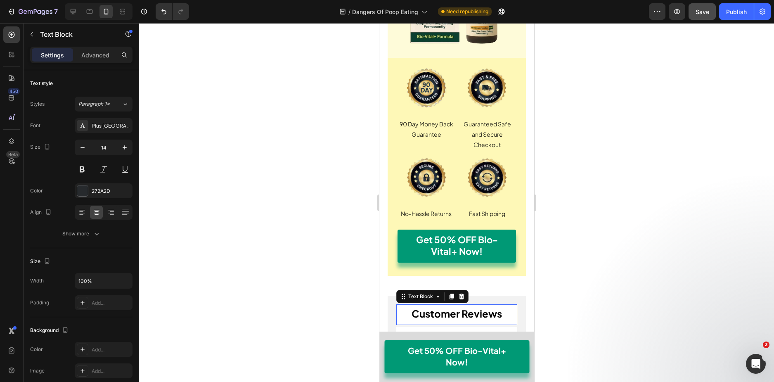
click at [449, 304] on div "Customer Reviews Text Block 0" at bounding box center [456, 314] width 121 height 20
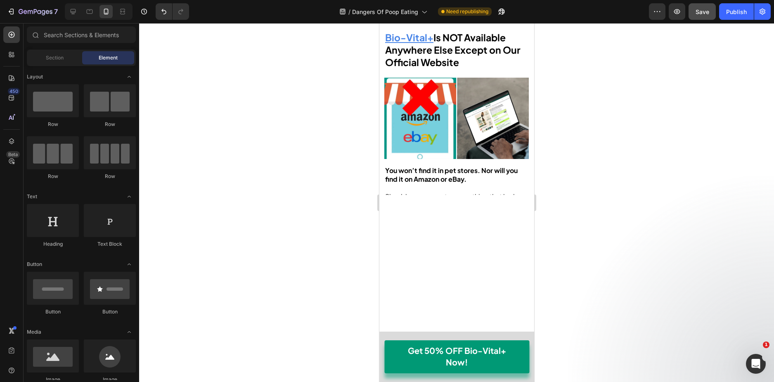
scroll to position [0, 0]
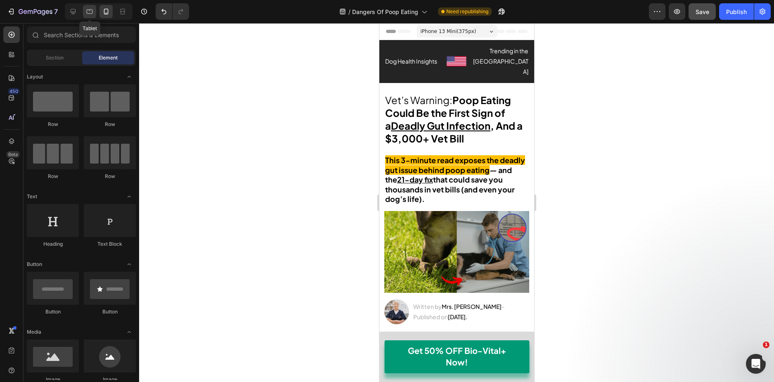
click at [85, 7] on div at bounding box center [89, 11] width 13 height 13
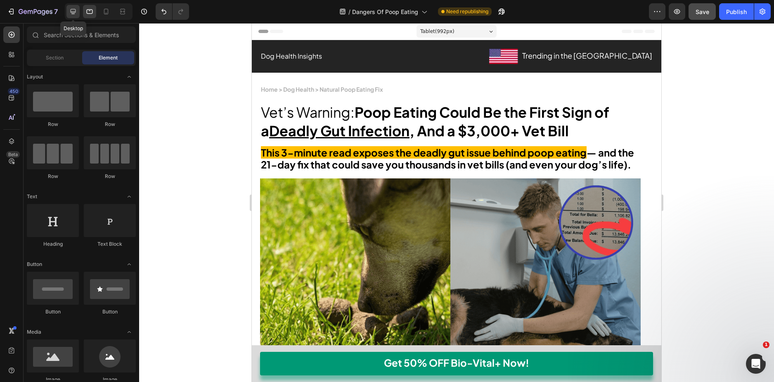
click at [72, 14] on icon at bounding box center [73, 11] width 8 height 8
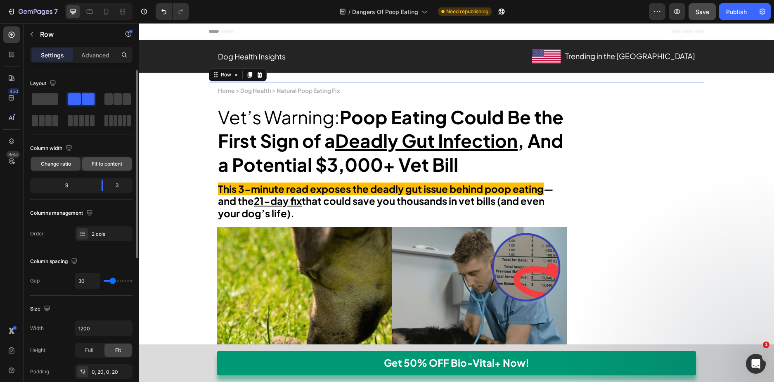
click at [99, 161] on span "Fit to content" at bounding box center [107, 163] width 31 height 7
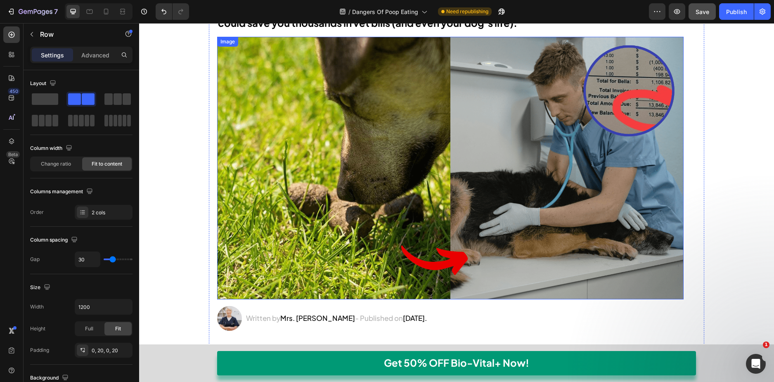
scroll to position [165, 0]
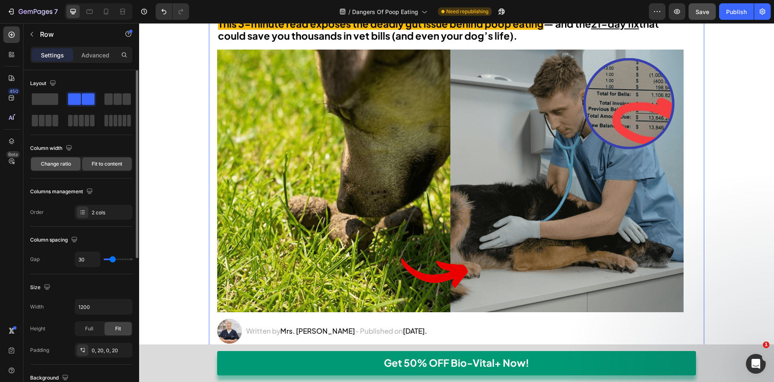
click at [56, 163] on span "Change ratio" at bounding box center [56, 163] width 30 height 7
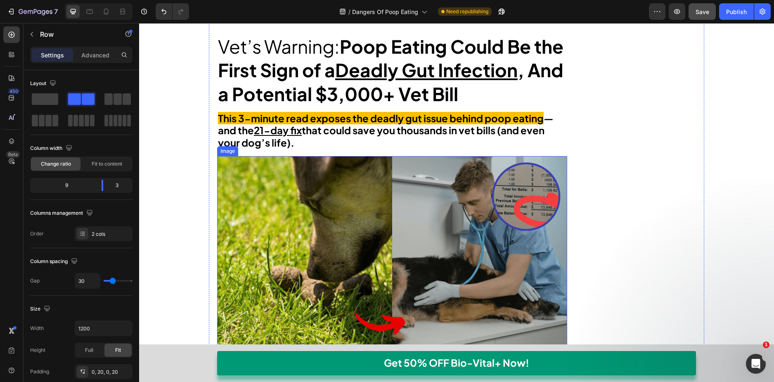
scroll to position [0, 0]
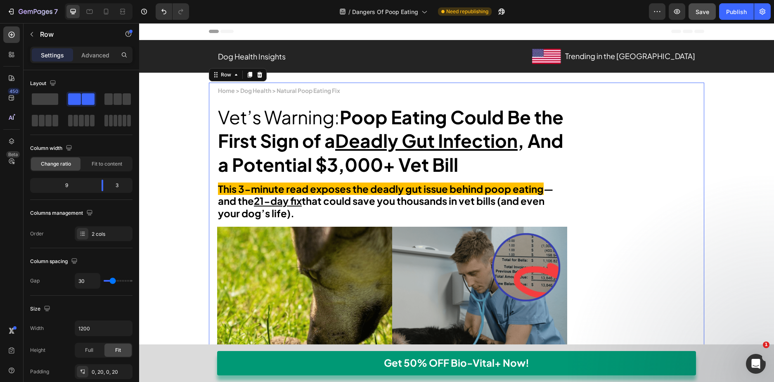
click at [585, 0] on div "7 Version history / Dangers Of Poop Eating Need republishing Preview Save Publi…" at bounding box center [387, 12] width 774 height 24
click at [581, 5] on div "/ Dangers Of Poop Eating Need republishing" at bounding box center [422, 11] width 453 height 17
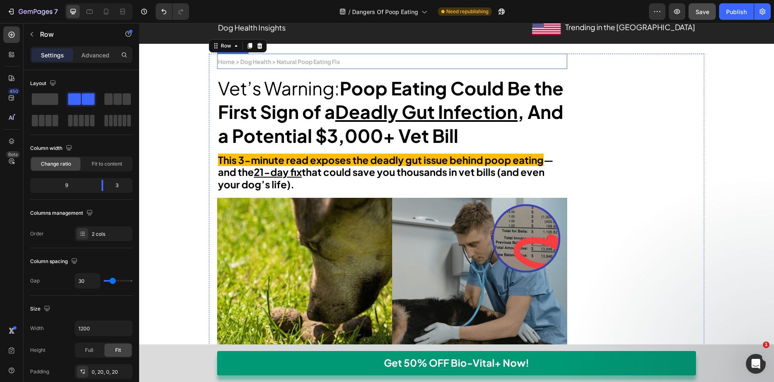
scroll to position [41, 0]
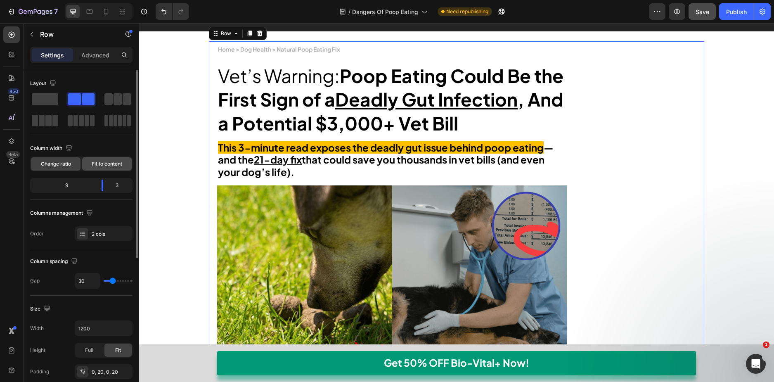
click at [106, 164] on span "Fit to content" at bounding box center [107, 163] width 31 height 7
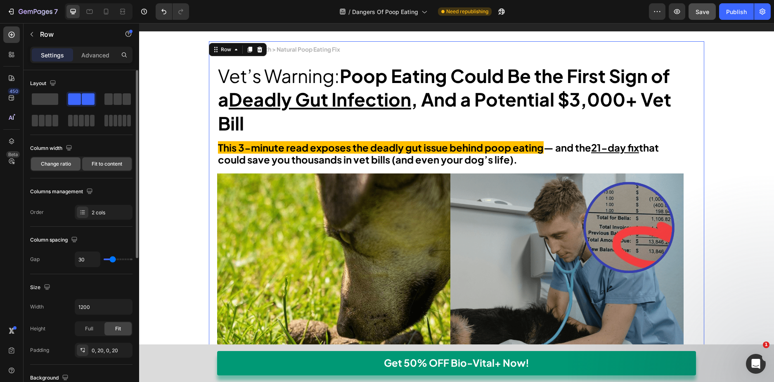
click at [57, 159] on div "Change ratio" at bounding box center [56, 163] width 50 height 13
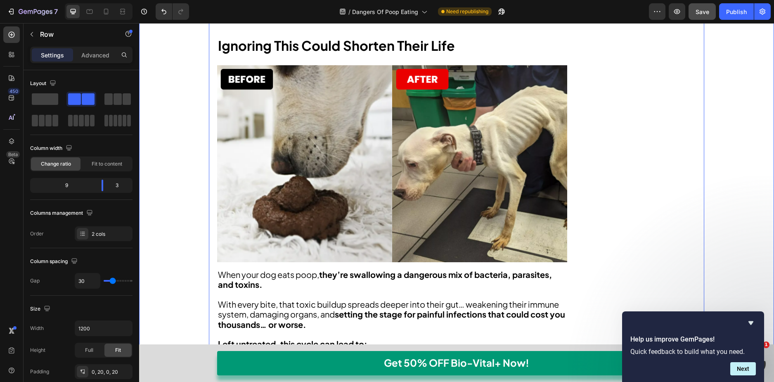
scroll to position [1362, 0]
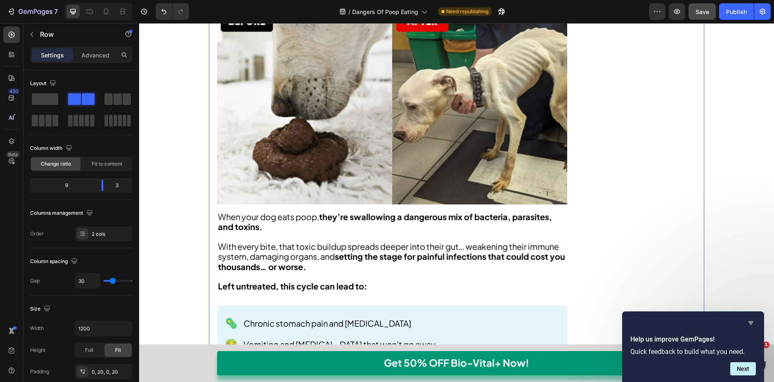
drag, startPoint x: 751, startPoint y: 322, endPoint x: 612, endPoint y: 265, distance: 150.7
click at [751, 322] on icon "Hide survey" at bounding box center [750, 323] width 5 height 4
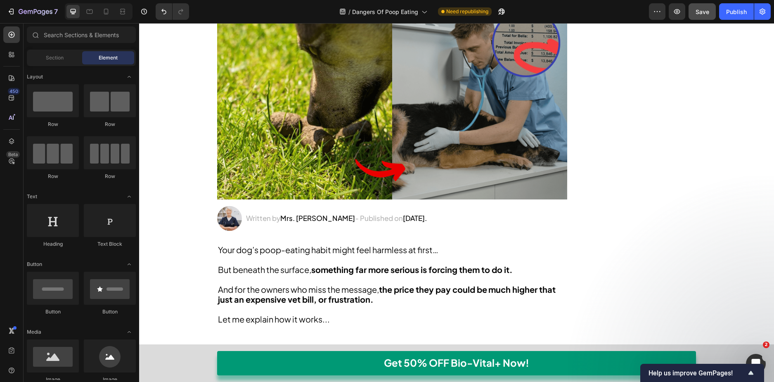
scroll to position [0, 0]
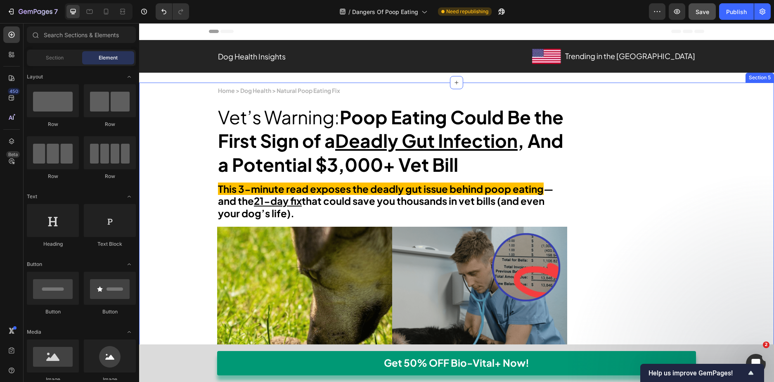
click at [177, 350] on div "Get 50% OFF Bio-Vital+ Now! Button Row Get 50% OFF Bio-Vital+ Now! Button Row" at bounding box center [456, 363] width 635 height 38
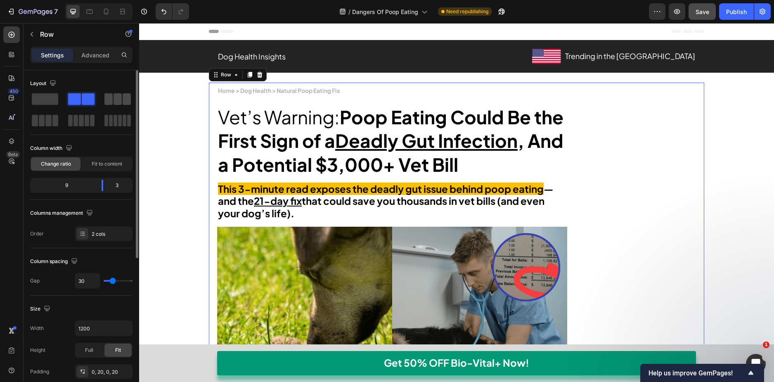
click at [116, 104] on span at bounding box center [118, 99] width 8 height 12
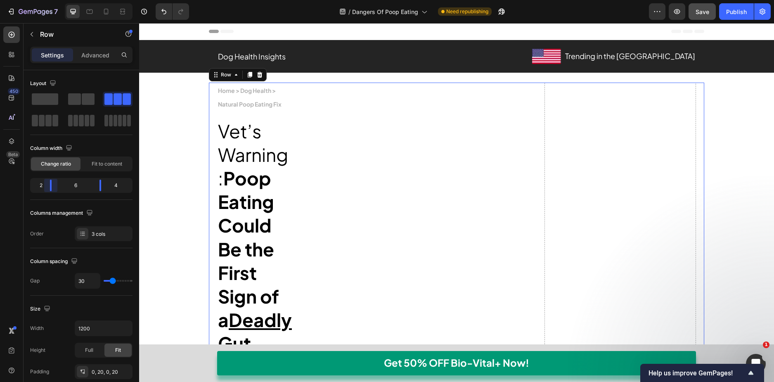
drag, startPoint x: 59, startPoint y: 190, endPoint x: 51, endPoint y: 190, distance: 8.3
click at [51, 0] on body "7 Version history / Dangers Of Poop Eating Need republishing Preview Save Publi…" at bounding box center [387, 0] width 774 height 0
drag, startPoint x: 103, startPoint y: 190, endPoint x: 114, endPoint y: 189, distance: 10.8
click at [114, 0] on body "7 Version history / Dangers Of Poop Eating Need republishing Preview Save Publi…" at bounding box center [387, 0] width 774 height 0
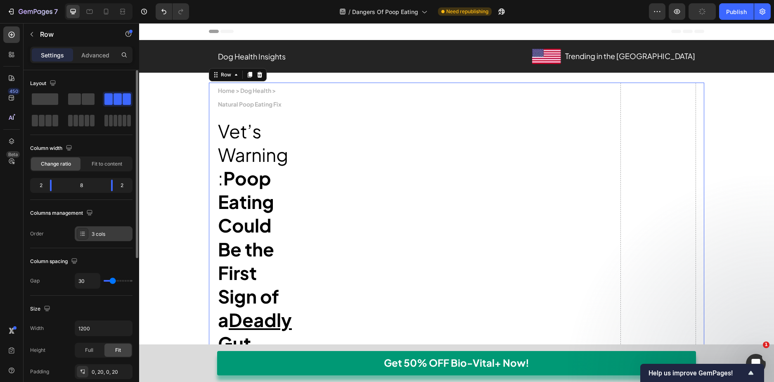
click at [95, 237] on div "3 cols" at bounding box center [111, 233] width 39 height 7
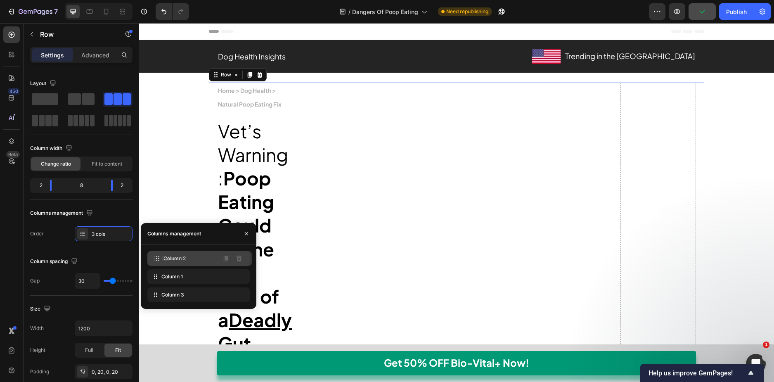
drag, startPoint x: 156, startPoint y: 275, endPoint x: 159, endPoint y: 257, distance: 18.3
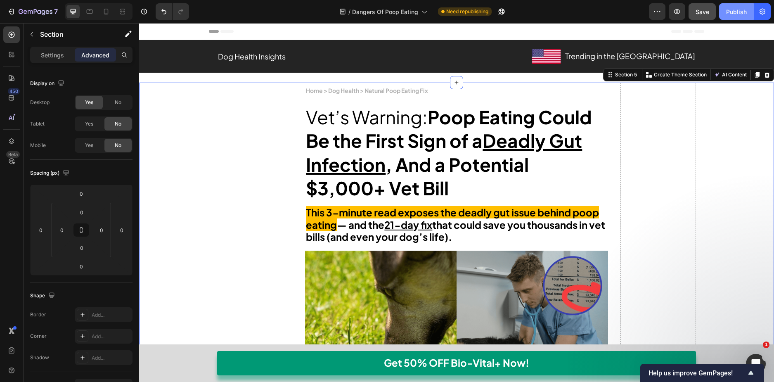
click at [725, 11] on button "Publish" at bounding box center [736, 11] width 35 height 17
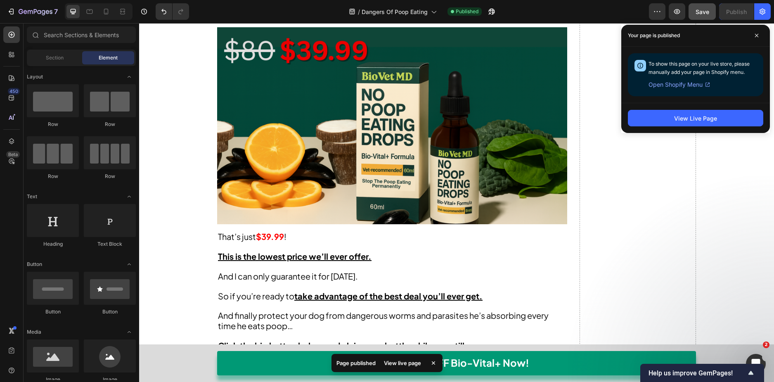
scroll to position [6521, 0]
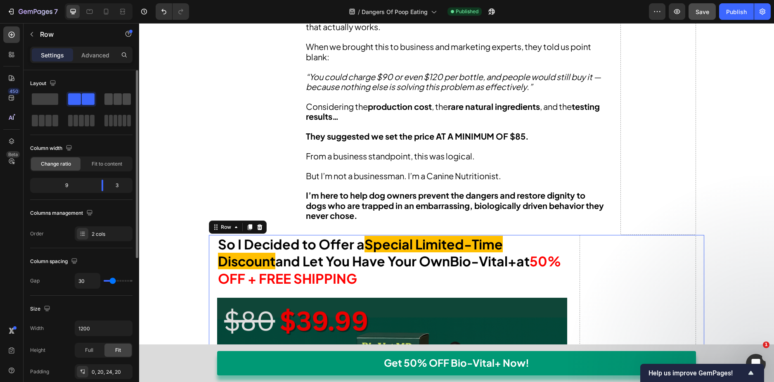
click at [126, 102] on span at bounding box center [127, 99] width 8 height 12
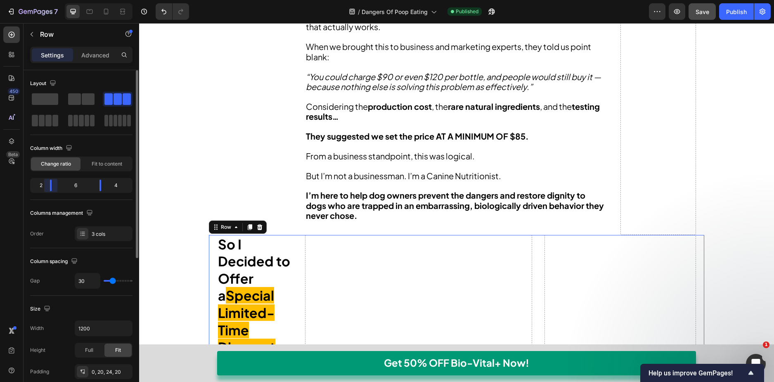
drag, startPoint x: 62, startPoint y: 189, endPoint x: 84, endPoint y: 189, distance: 21.9
click at [50, 0] on body "7 Version history / Dangers Of Poop Eating Published Preview Save Publish 450 B…" at bounding box center [387, 0] width 774 height 0
drag, startPoint x: 105, startPoint y: 185, endPoint x: 114, endPoint y: 185, distance: 9.1
click at [114, 0] on body "7 Version history / Dangers Of Poop Eating Published Preview Save Publish 450 B…" at bounding box center [387, 0] width 774 height 0
click at [107, 232] on div "3 cols" at bounding box center [111, 233] width 39 height 7
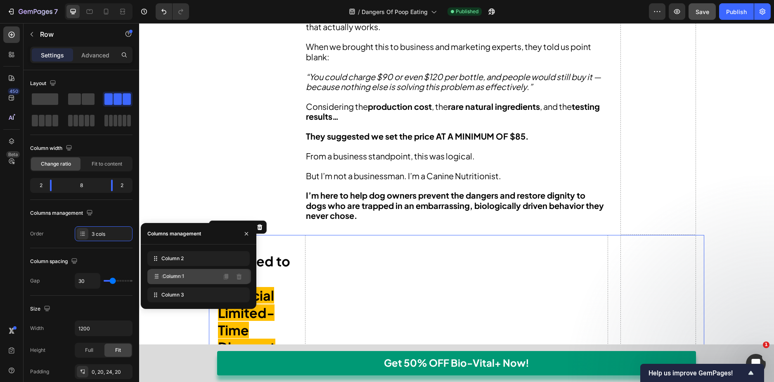
drag, startPoint x: 155, startPoint y: 270, endPoint x: 156, endPoint y: 278, distance: 7.9
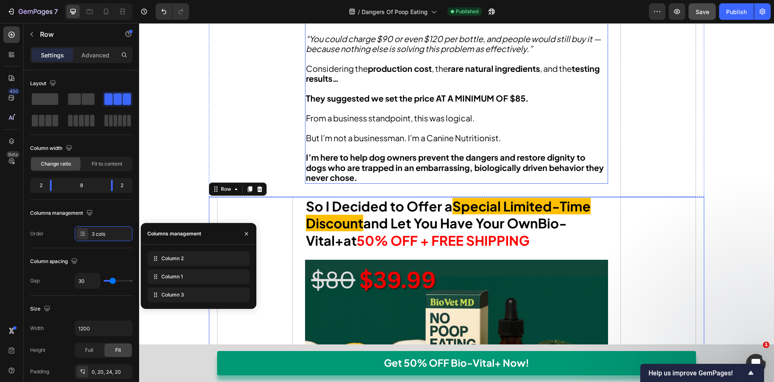
scroll to position [6562, 0]
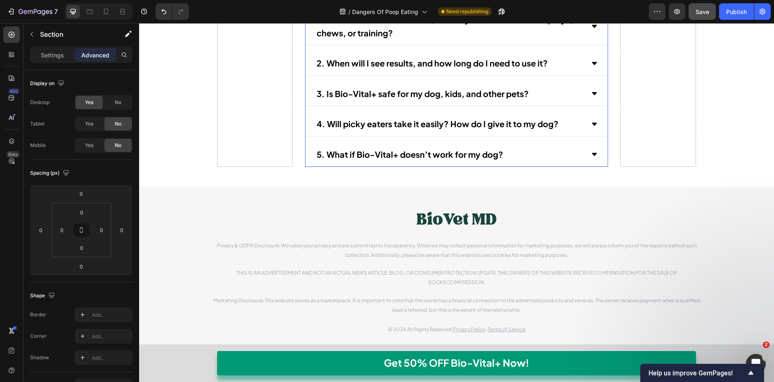
scroll to position [9906, 0]
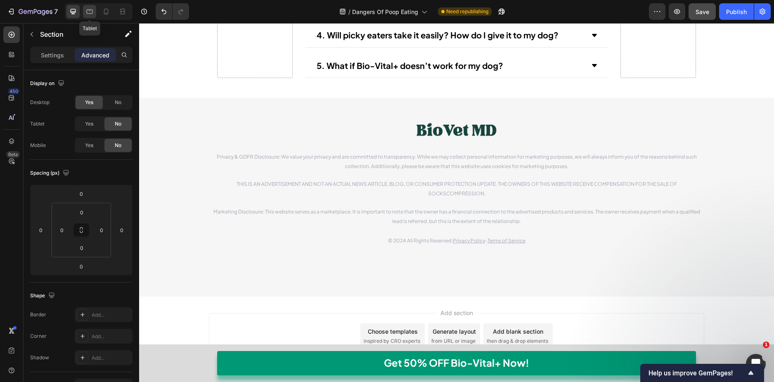
click at [94, 14] on icon at bounding box center [89, 11] width 8 height 8
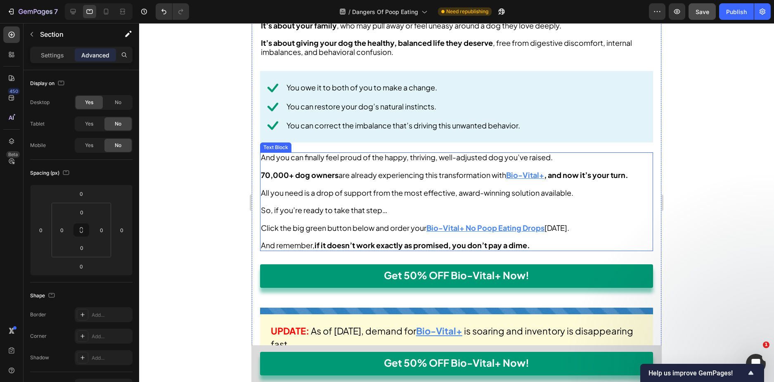
scroll to position [8776, 0]
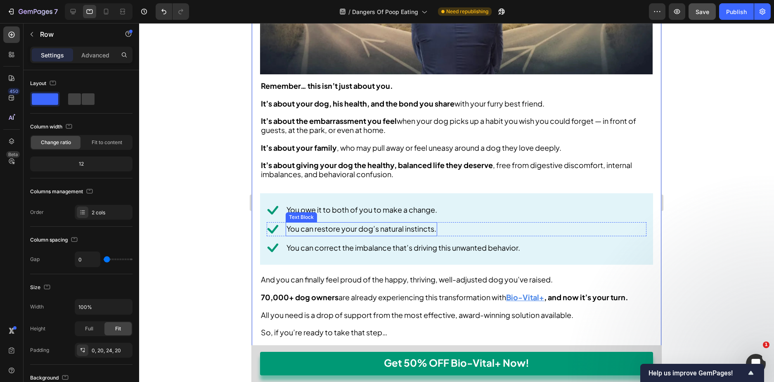
scroll to position [8611, 0]
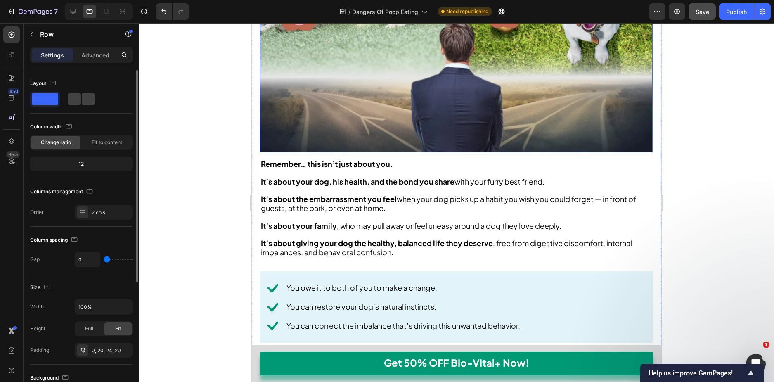
click at [83, 107] on div "Layout" at bounding box center [81, 95] width 102 height 37
click at [84, 97] on span at bounding box center [88, 99] width 13 height 12
type input "30"
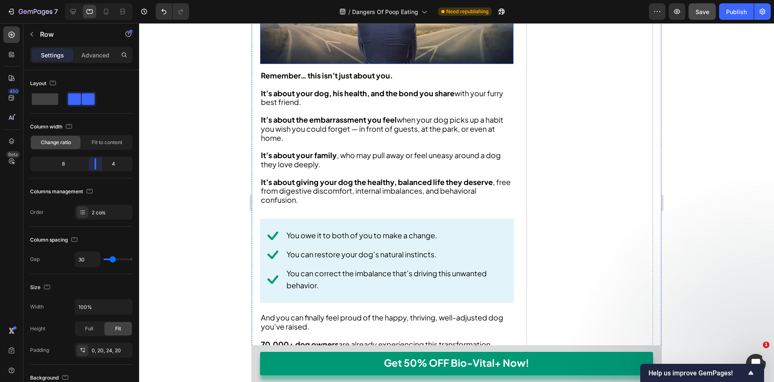
scroll to position [8524, 0]
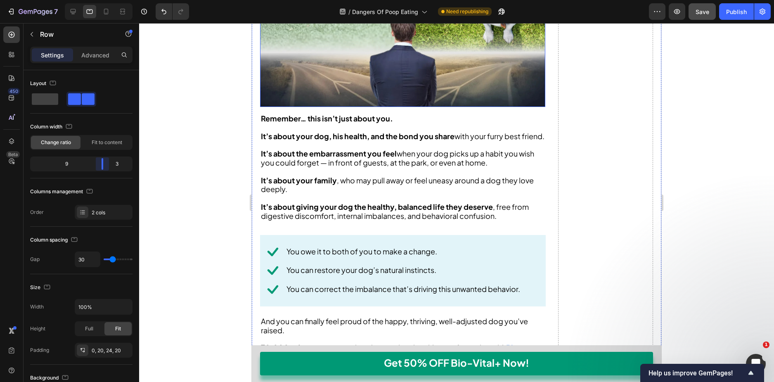
drag, startPoint x: 81, startPoint y: 164, endPoint x: 105, endPoint y: 163, distance: 24.0
click at [105, 0] on body "7 Version history / Dangers Of Poop Eating Need republishing Preview Save Publi…" at bounding box center [387, 0] width 774 height 0
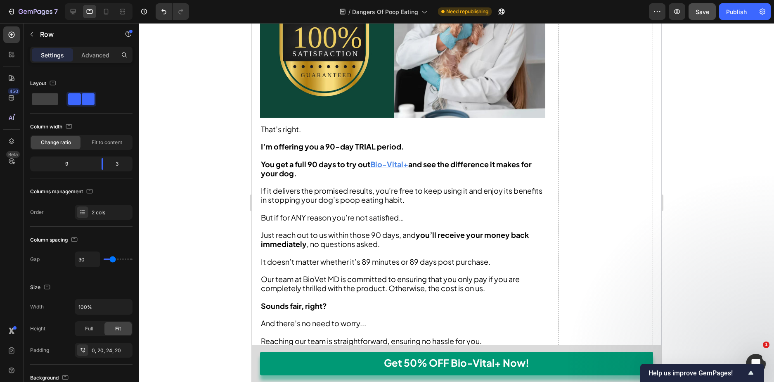
scroll to position [7203, 0]
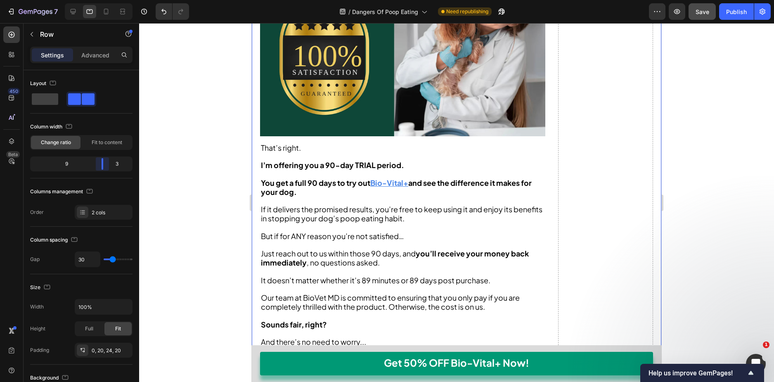
drag, startPoint x: 103, startPoint y: 161, endPoint x: 111, endPoint y: 162, distance: 7.9
click at [111, 0] on body "7 Version history / Dangers Of Poop Eating Need republishing Preview Save Publi…" at bounding box center [387, 0] width 774 height 0
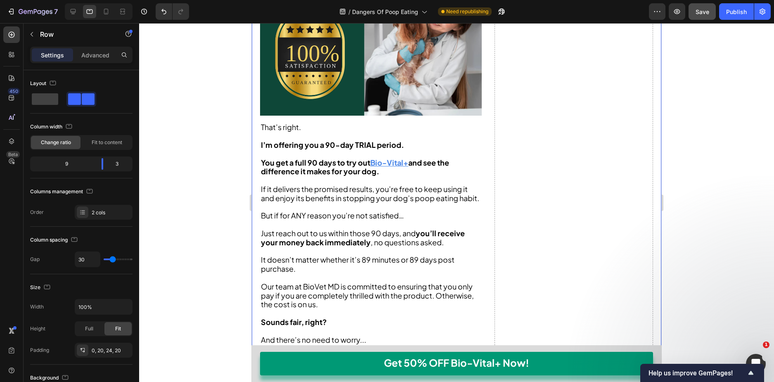
scroll to position [7219, 0]
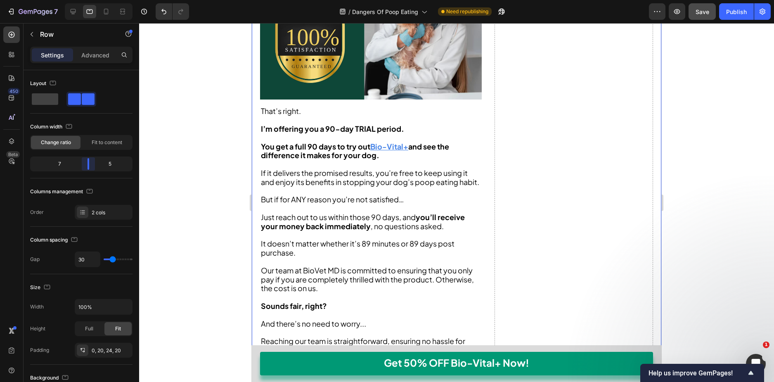
drag, startPoint x: 101, startPoint y: 161, endPoint x: 93, endPoint y: 161, distance: 7.8
click at [93, 0] on body "7 Version history / Dangers Of Poop Eating Need republishing Preview Save Publi…" at bounding box center [387, 0] width 774 height 0
click at [55, 84] on icon "button" at bounding box center [53, 83] width 6 height 5
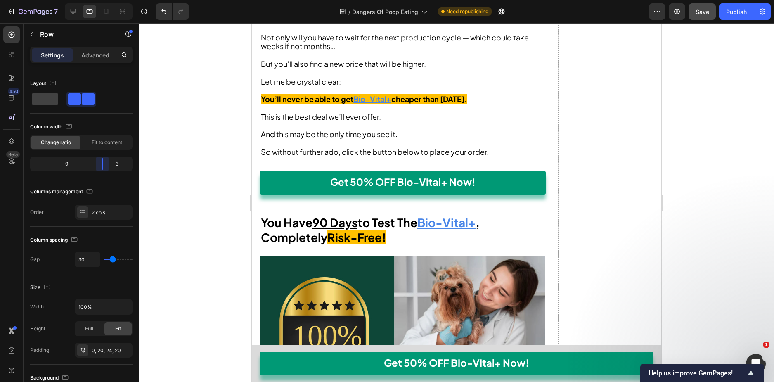
scroll to position [6941, 0]
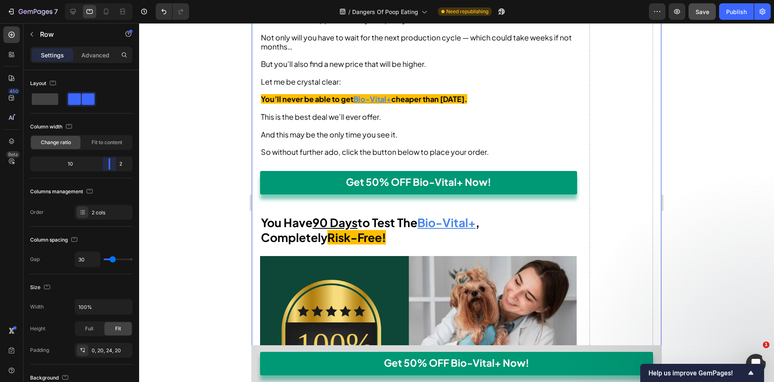
drag, startPoint x: 91, startPoint y: 163, endPoint x: 43, endPoint y: 133, distance: 56.6
click at [113, 0] on body "7 Version history / Dangers Of Poop Eating Need republishing Preview Save Publi…" at bounding box center [387, 0] width 774 height 0
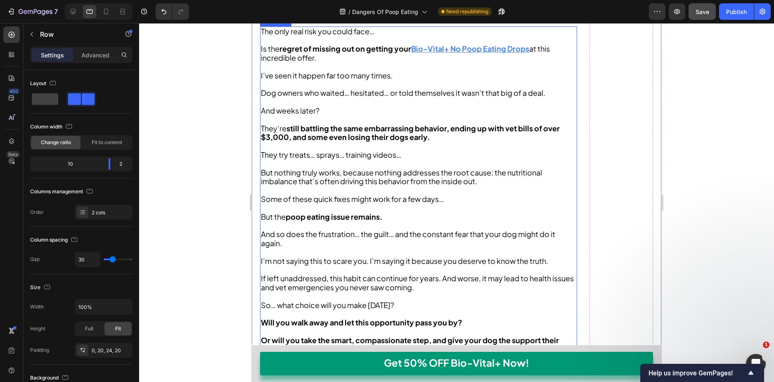
scroll to position [8221, 0]
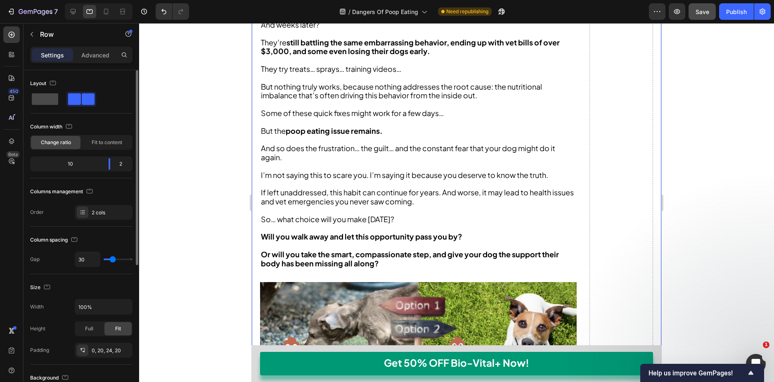
click at [50, 99] on span at bounding box center [45, 99] width 26 height 12
type input "0"
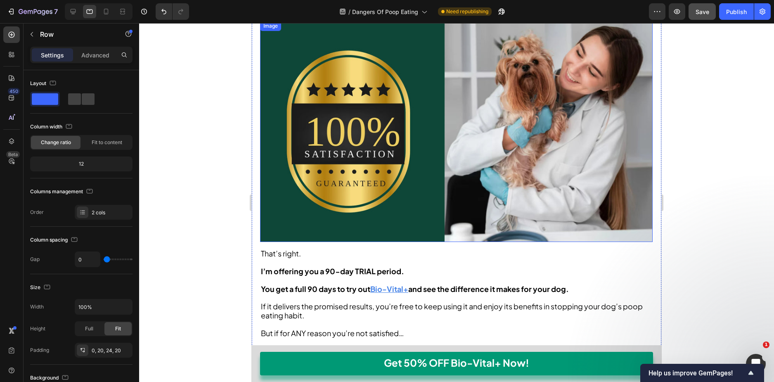
scroll to position [7005, 0]
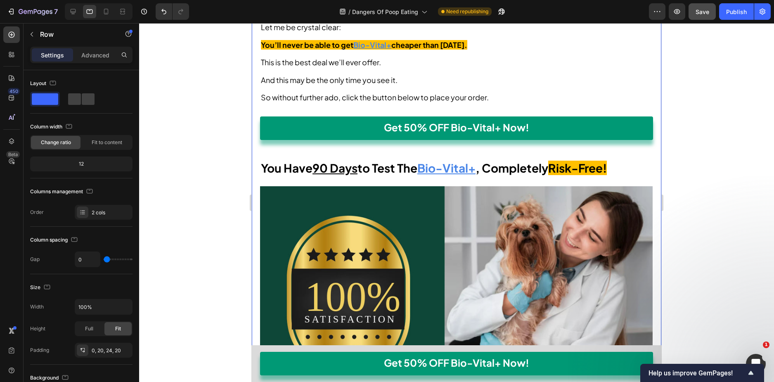
click at [95, 66] on div "Settings Advanced" at bounding box center [82, 59] width 116 height 24
click at [95, 58] on p "Advanced" at bounding box center [95, 55] width 28 height 9
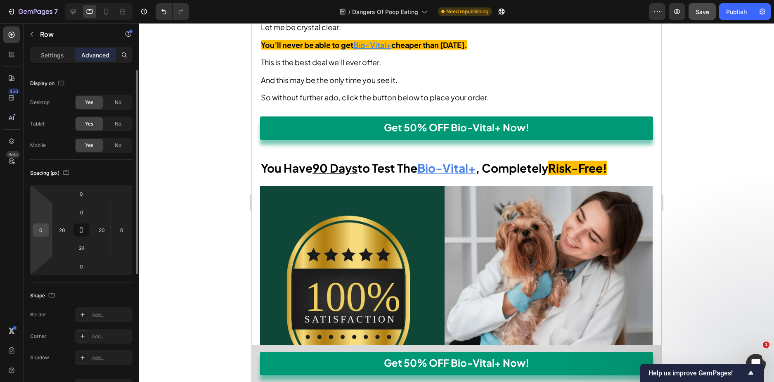
click at [38, 235] on input "0" at bounding box center [41, 230] width 12 height 12
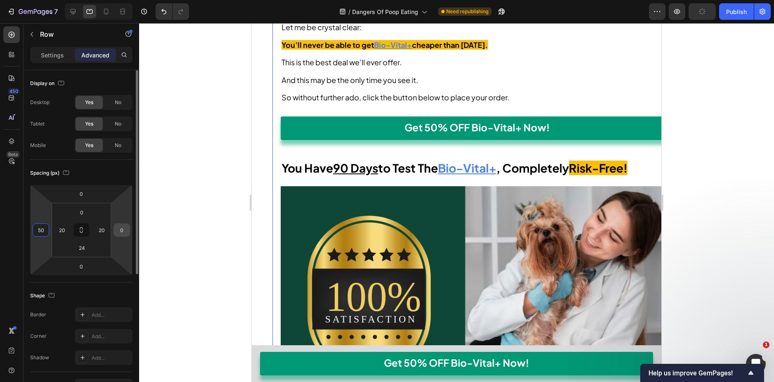
type input "50"
click at [123, 232] on input "0" at bounding box center [122, 230] width 12 height 12
type input "50"
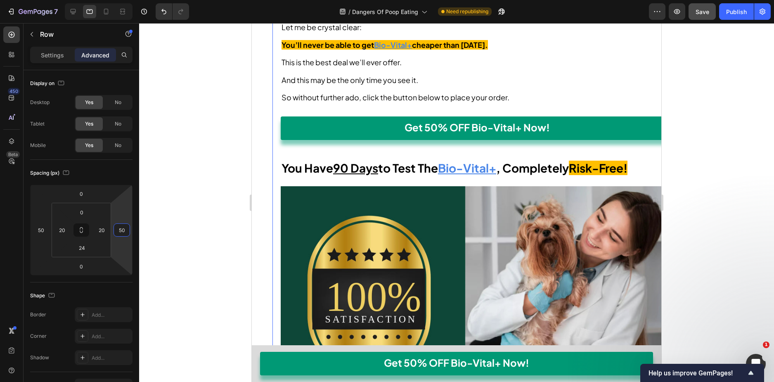
click at [177, 215] on div at bounding box center [456, 202] width 635 height 359
click at [120, 233] on input "50" at bounding box center [122, 230] width 12 height 12
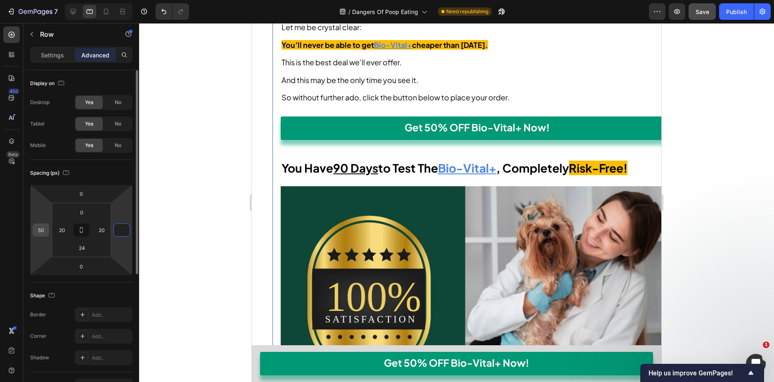
type input "0"
click at [40, 234] on input "50" at bounding box center [41, 230] width 12 height 12
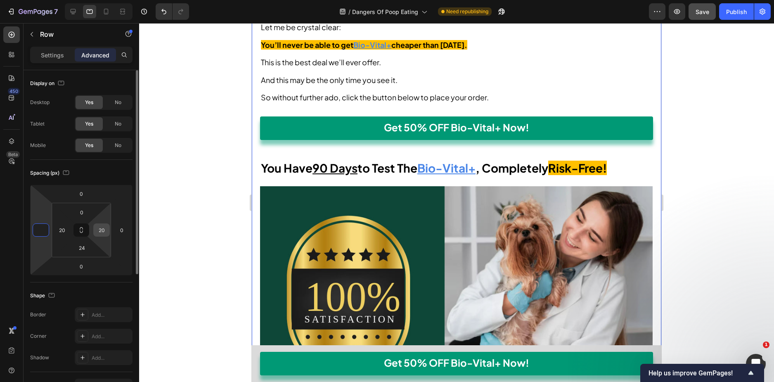
type input "0"
click at [104, 234] on input "20" at bounding box center [101, 230] width 12 height 12
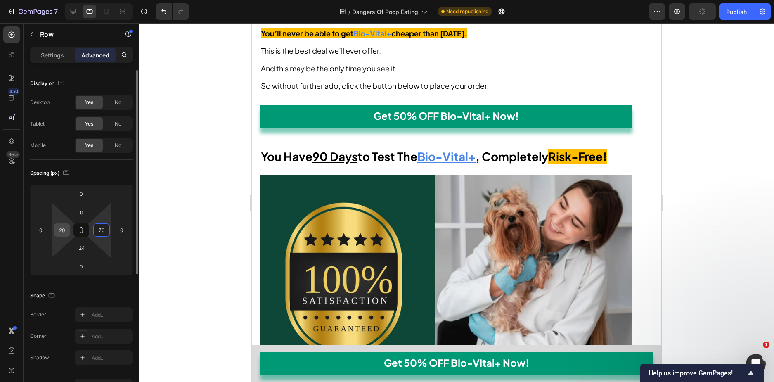
type input "70"
click at [62, 231] on input "20" at bounding box center [62, 230] width 12 height 12
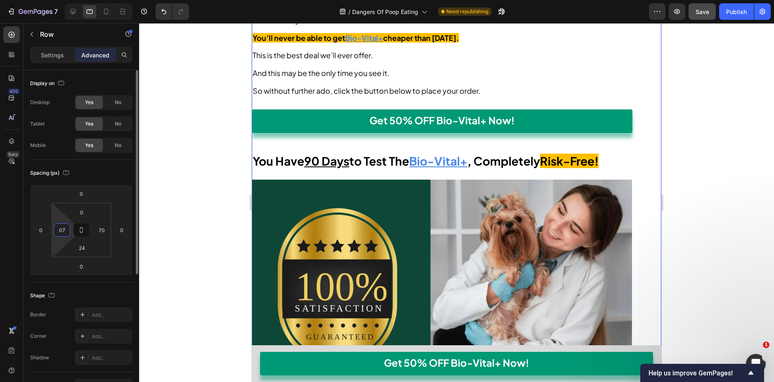
type input "070"
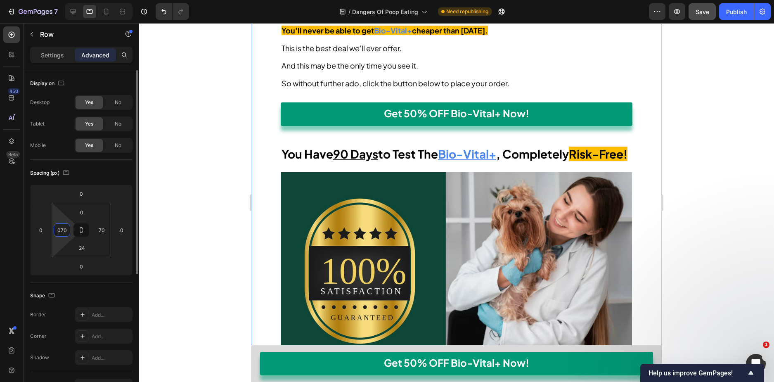
click at [63, 230] on input "070" at bounding box center [62, 230] width 12 height 12
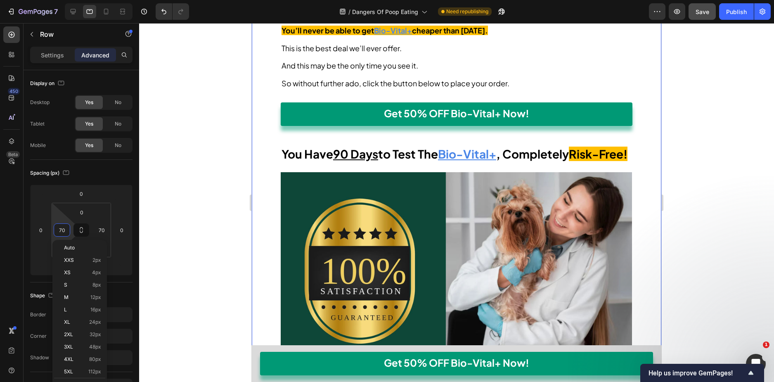
click at [168, 129] on div at bounding box center [456, 202] width 635 height 359
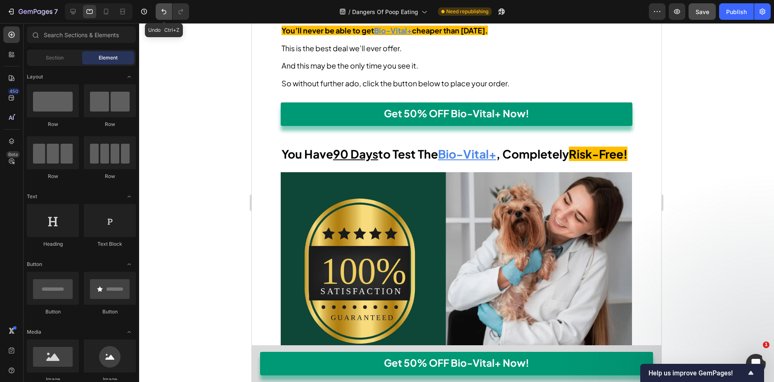
click at [166, 9] on icon "Undo/Redo" at bounding box center [164, 11] width 8 height 8
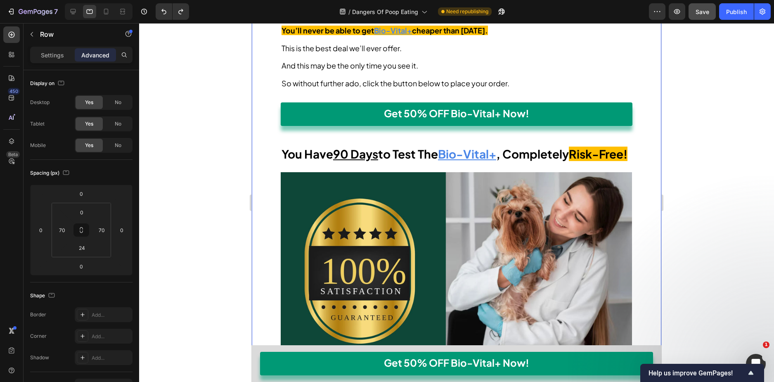
click at [282, 146] on div "Get 50% OFF Bio-Vital+ Now! Button" at bounding box center [457, 123] width 352 height 43
click at [165, 13] on icon "Undo/Redo" at bounding box center [164, 11] width 8 height 8
type input "20"
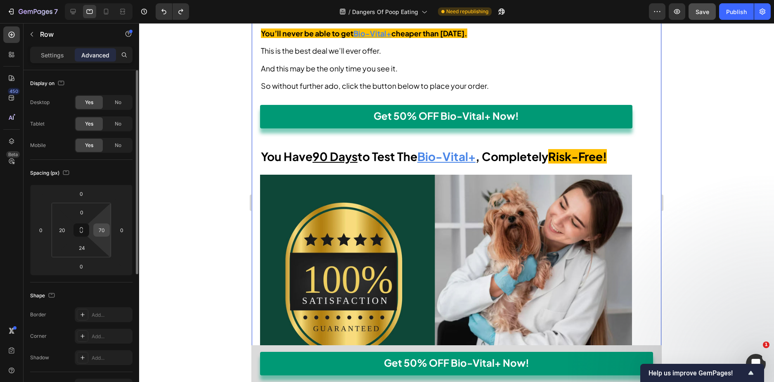
click at [103, 230] on input "70" at bounding box center [101, 230] width 12 height 12
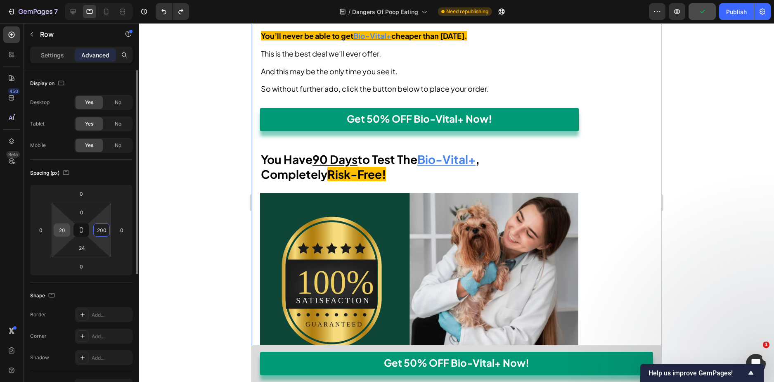
type input "200"
click at [66, 232] on input "20" at bounding box center [62, 230] width 12 height 12
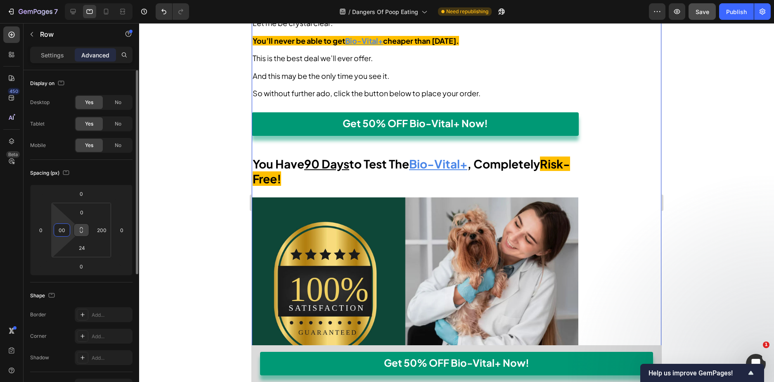
type input "0"
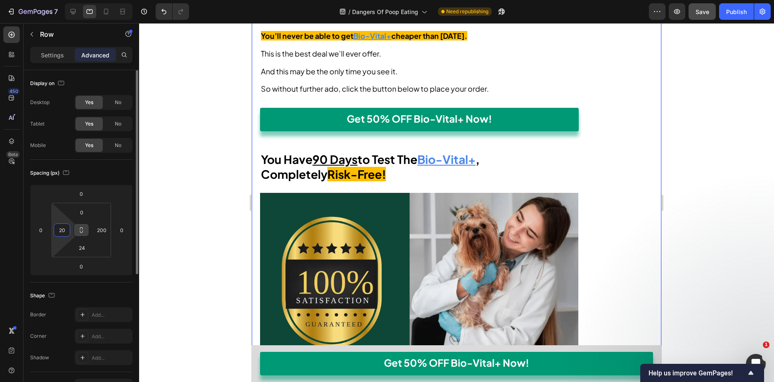
type input "200"
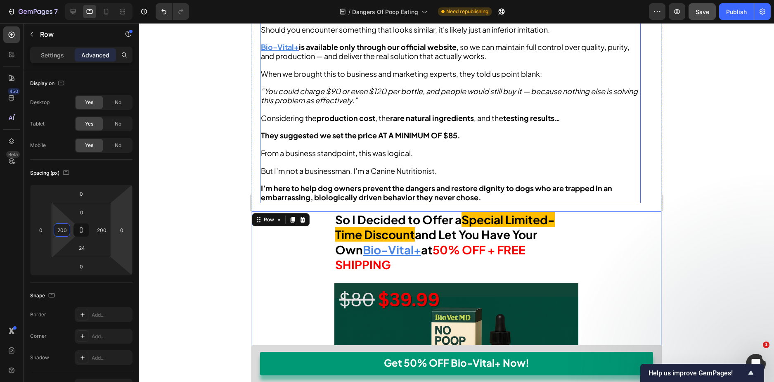
scroll to position [6303, 0]
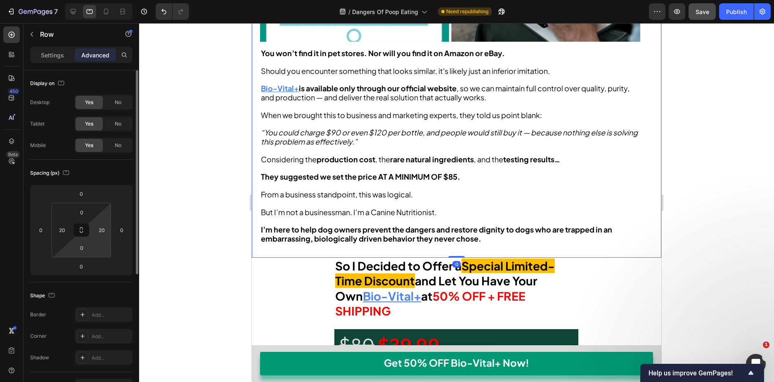
click at [102, 0] on html "7 Version history / Dangers Of Poop Eating Need republishing Preview Save Publi…" at bounding box center [387, 0] width 774 height 0
click at [104, 229] on input "20" at bounding box center [101, 230] width 12 height 12
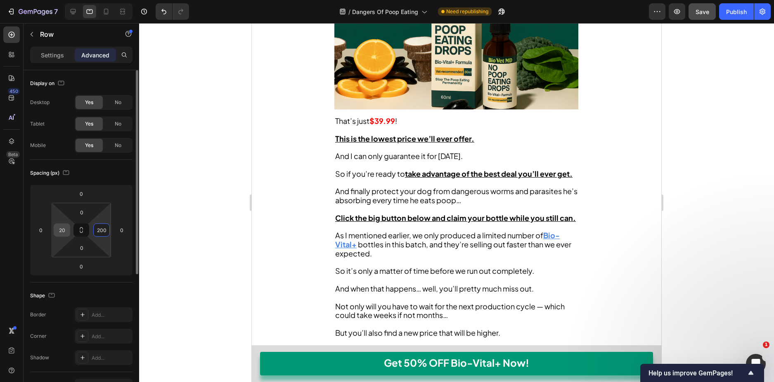
type input "200"
click at [67, 232] on input "20" at bounding box center [62, 230] width 12 height 12
click at [65, 232] on input "20" at bounding box center [62, 230] width 12 height 12
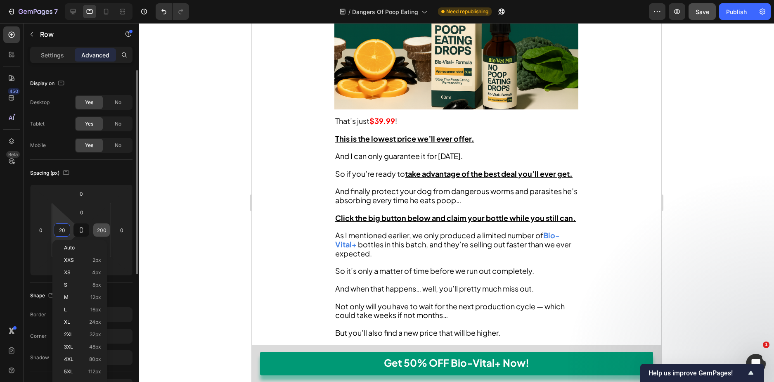
type input "200"
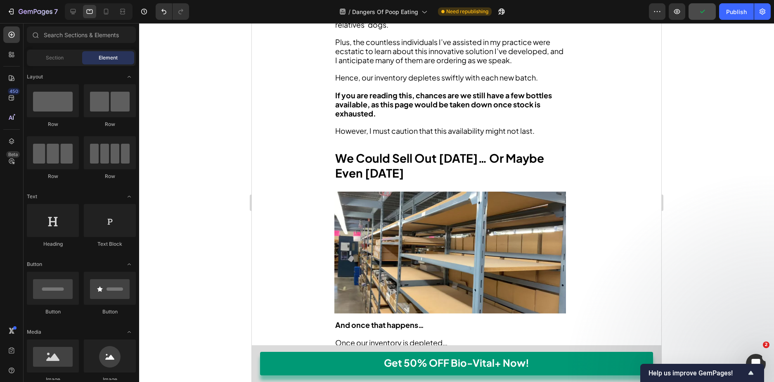
scroll to position [5270, 0]
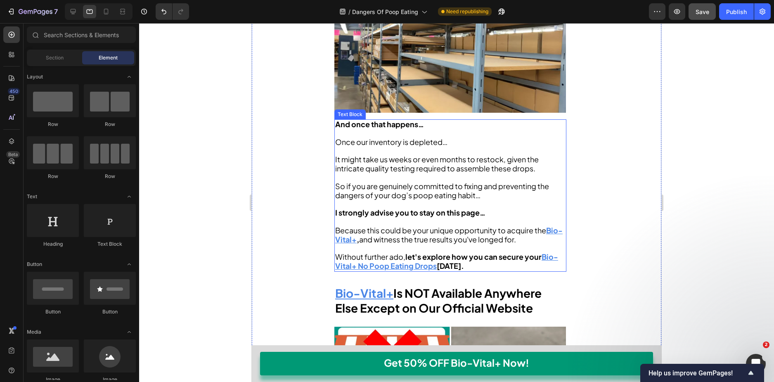
click at [429, 252] on u "Bio-Vital+ No Poop Eating Drops" at bounding box center [446, 261] width 223 height 19
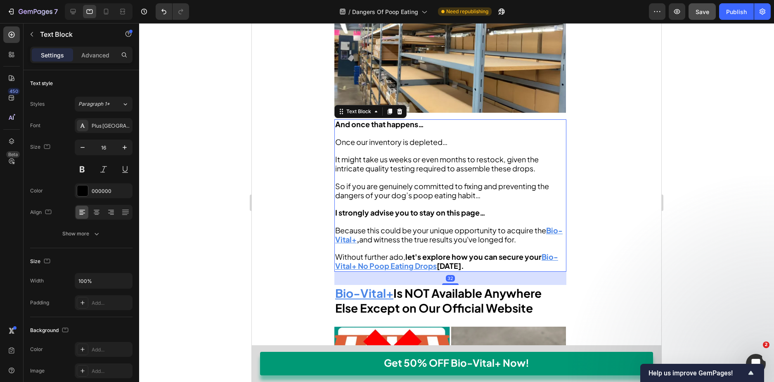
click at [427, 252] on u "Bio-Vital+ No Poop Eating Drops" at bounding box center [446, 261] width 223 height 19
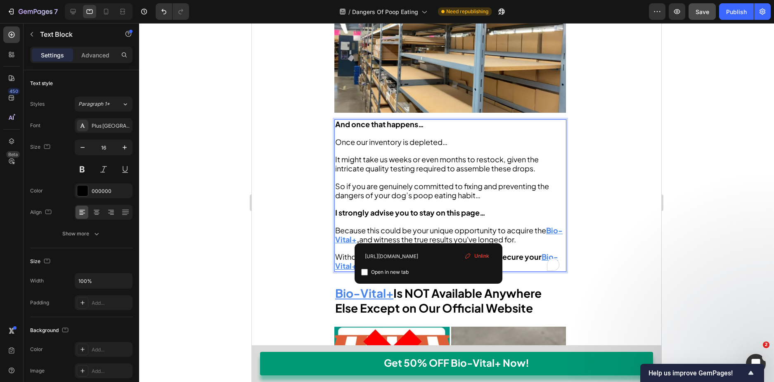
click at [428, 252] on u "Bio-Vital+ No Poop Eating Drops" at bounding box center [446, 261] width 223 height 19
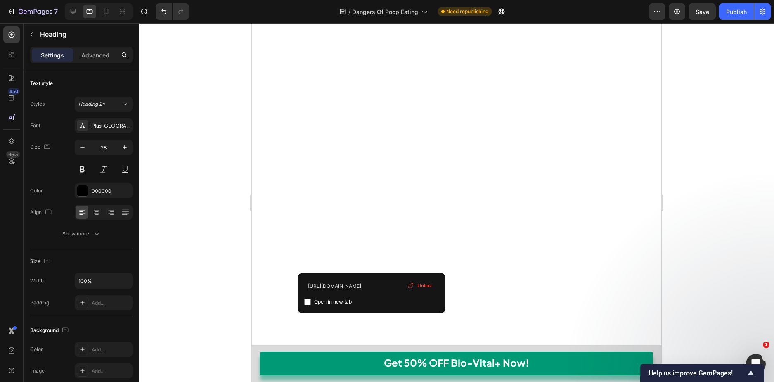
drag, startPoint x: 374, startPoint y: 265, endPoint x: 386, endPoint y: 261, distance: 12.9
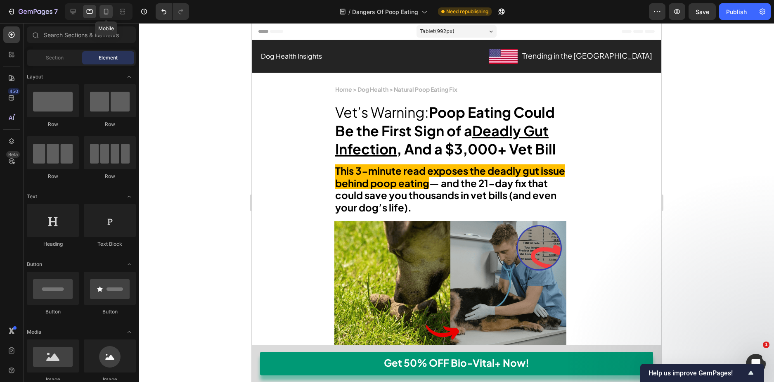
click at [107, 13] on icon at bounding box center [106, 13] width 2 height 1
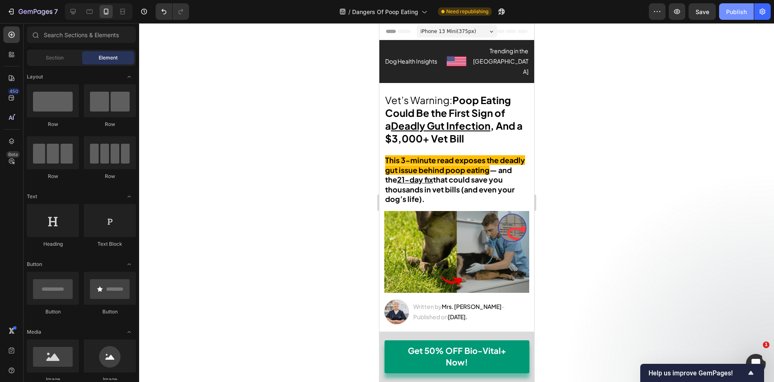
click at [734, 12] on div "Publish" at bounding box center [736, 11] width 21 height 9
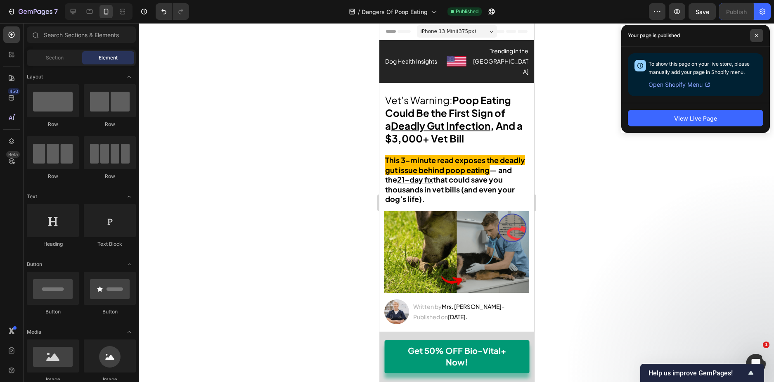
click at [755, 37] on icon at bounding box center [757, 35] width 4 height 4
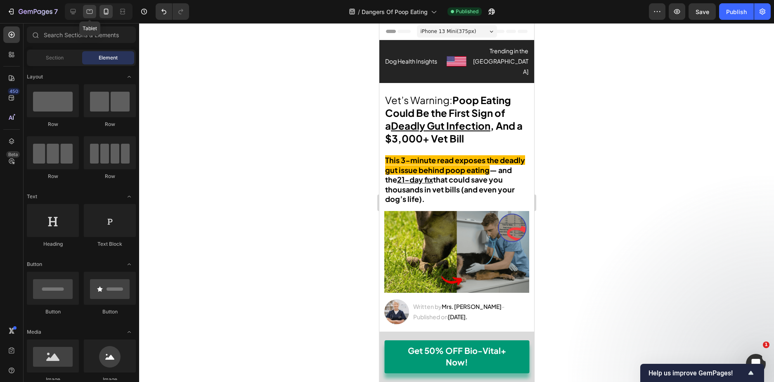
click at [86, 10] on icon at bounding box center [89, 11] width 8 height 8
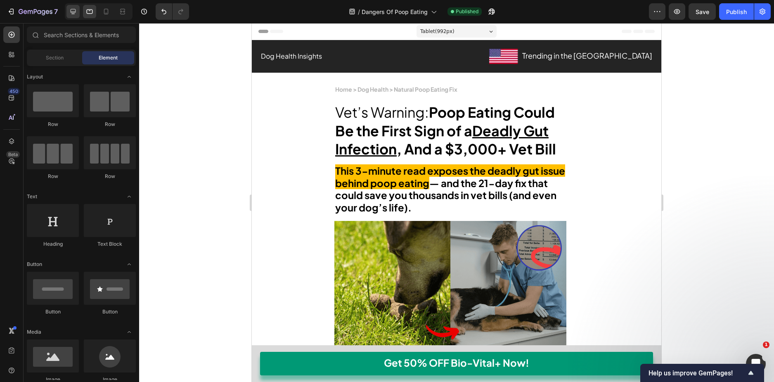
click at [76, 11] on icon at bounding box center [73, 11] width 5 height 5
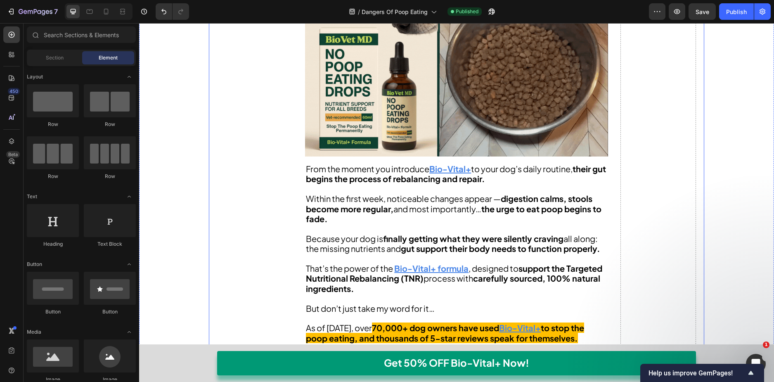
scroll to position [3179, 0]
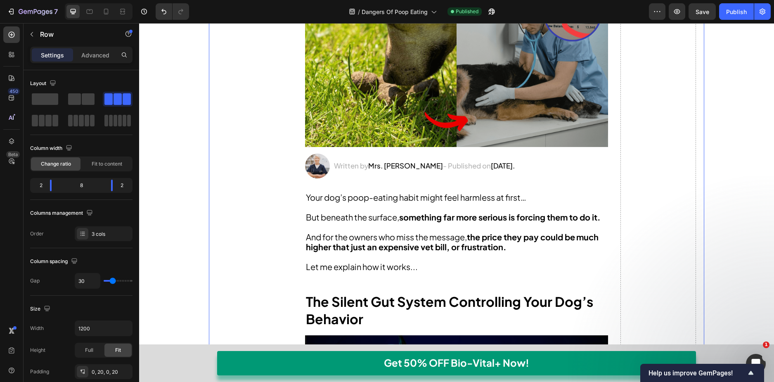
scroll to position [248, 0]
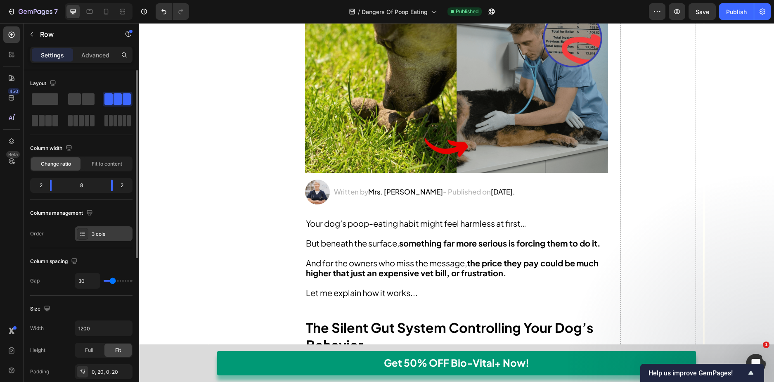
click at [77, 235] on div at bounding box center [83, 234] width 12 height 12
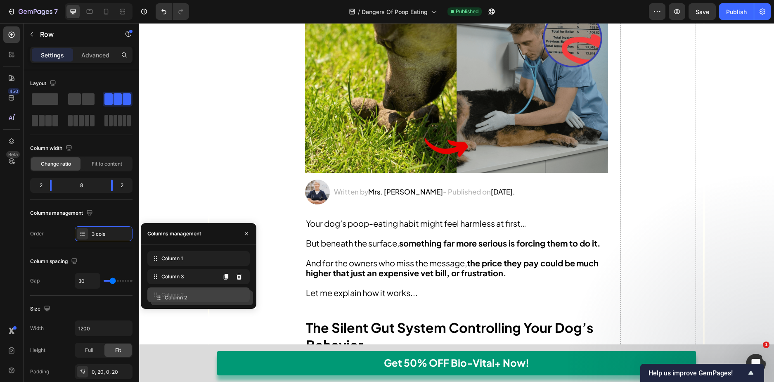
drag, startPoint x: 164, startPoint y: 279, endPoint x: 156, endPoint y: 279, distance: 7.9
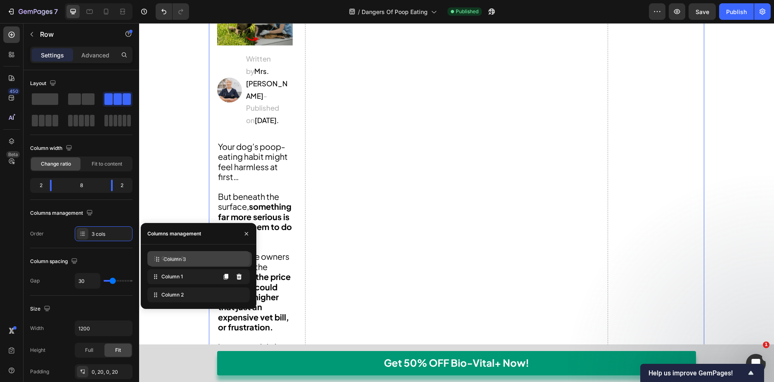
drag, startPoint x: 156, startPoint y: 278, endPoint x: 158, endPoint y: 260, distance: 17.5
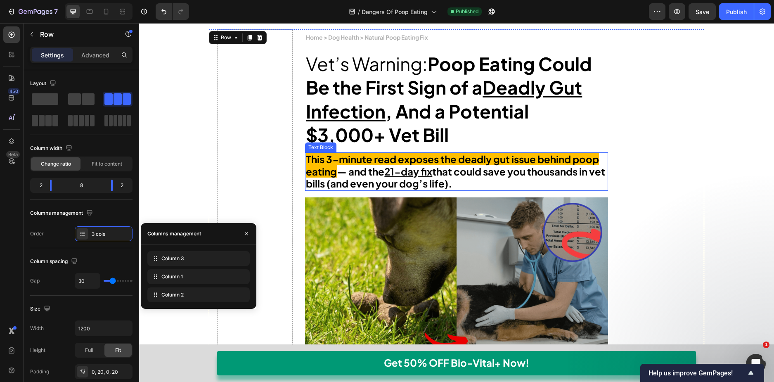
scroll to position [0, 0]
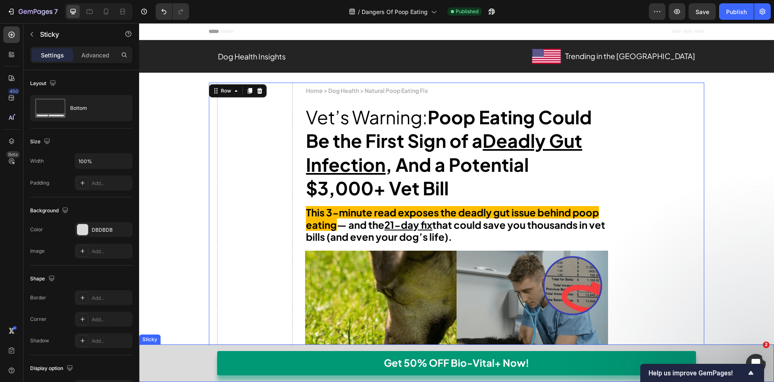
click at [194, 353] on div "Get 50% OFF Bio-Vital+ Now! Button Row Get 50% OFF Bio-Vital+ Now! Button Row" at bounding box center [456, 363] width 635 height 38
click at [59, 60] on div "Settings" at bounding box center [52, 54] width 41 height 13
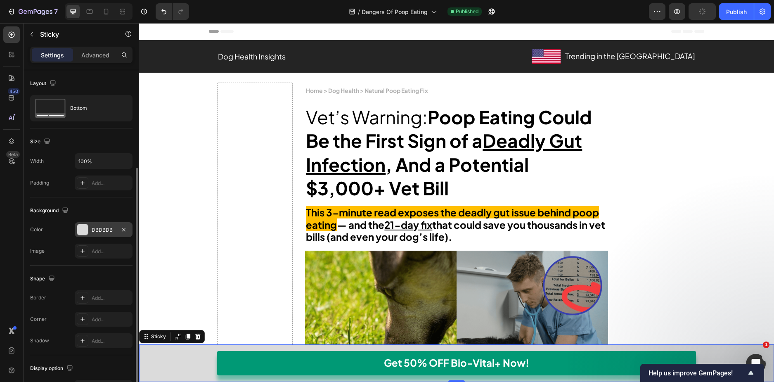
scroll to position [52, 0]
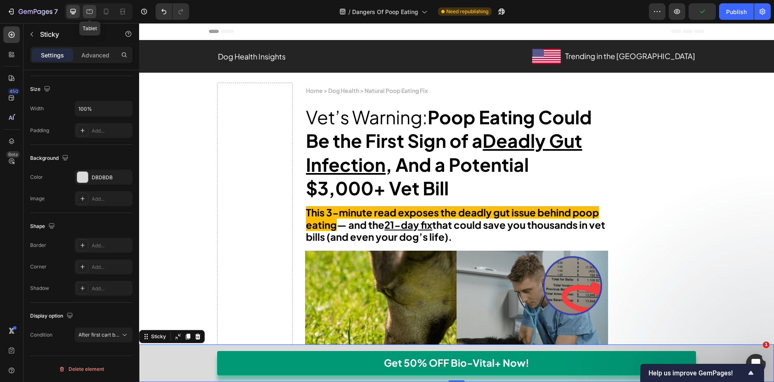
click at [85, 9] on icon at bounding box center [89, 11] width 8 height 8
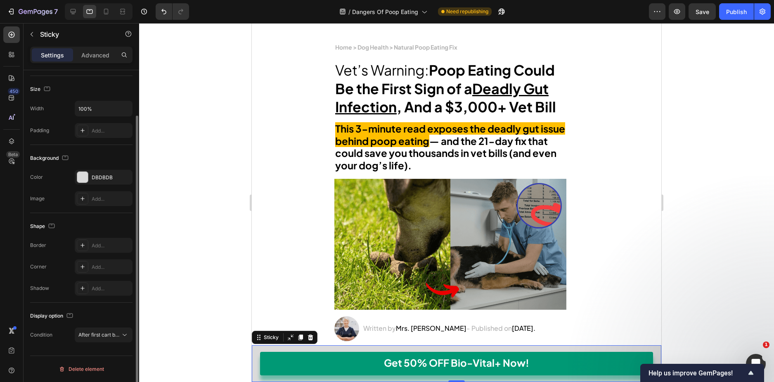
scroll to position [293, 0]
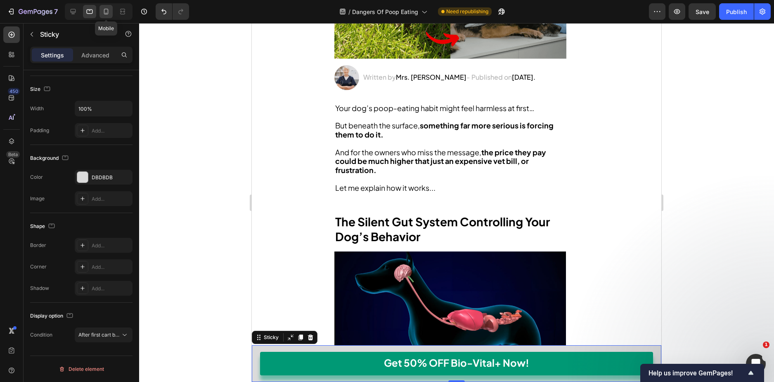
click at [109, 15] on icon at bounding box center [106, 11] width 8 height 8
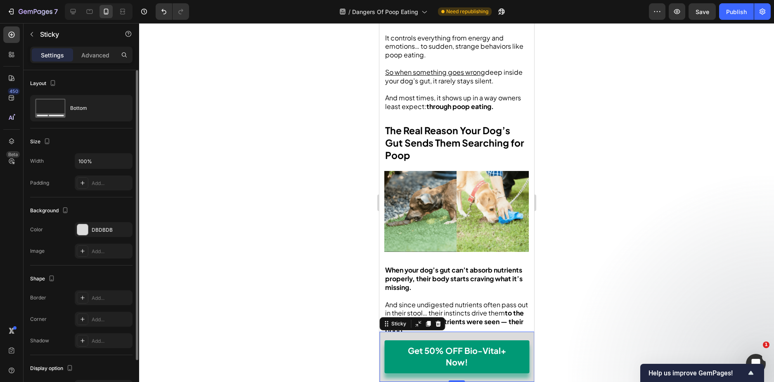
scroll to position [52, 0]
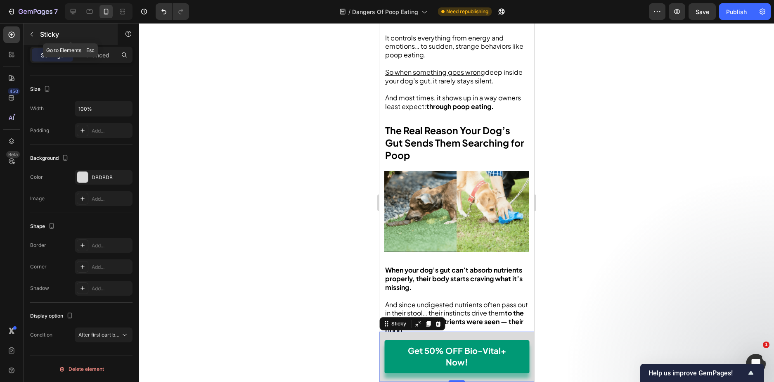
click at [78, 38] on p "Sticky" at bounding box center [75, 34] width 70 height 10
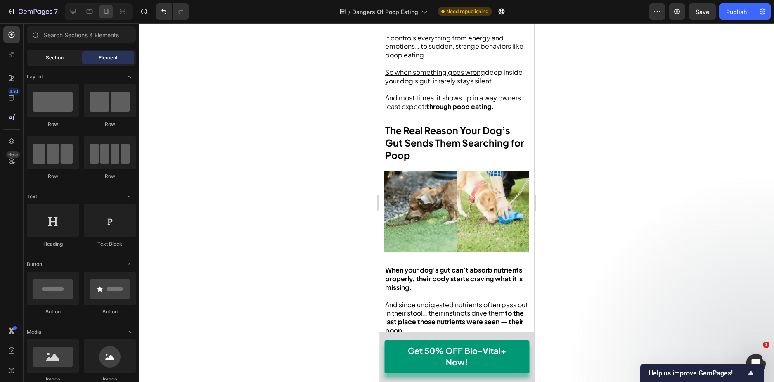
click at [59, 55] on span "Section" at bounding box center [55, 57] width 18 height 7
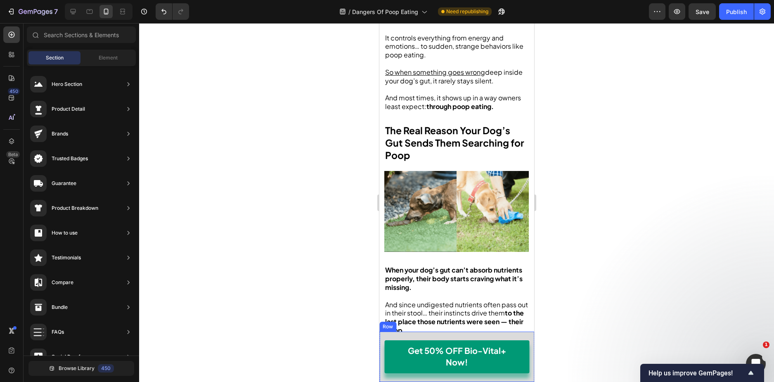
click at [381, 338] on div "Get 50% OFF Bio-Vital+ Now! Button Row" at bounding box center [456, 356] width 155 height 50
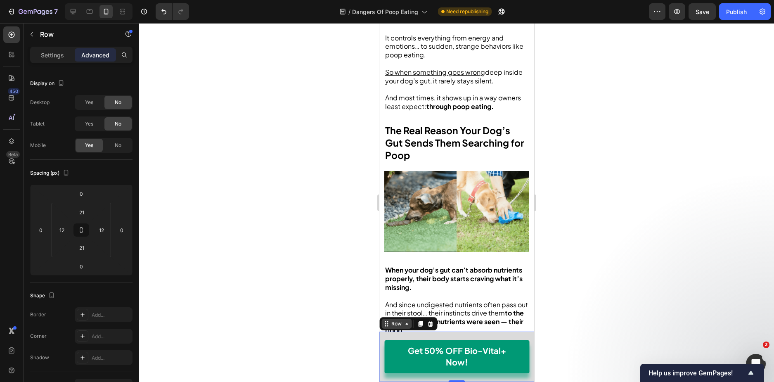
click at [381, 320] on div "Row" at bounding box center [396, 324] width 30 height 10
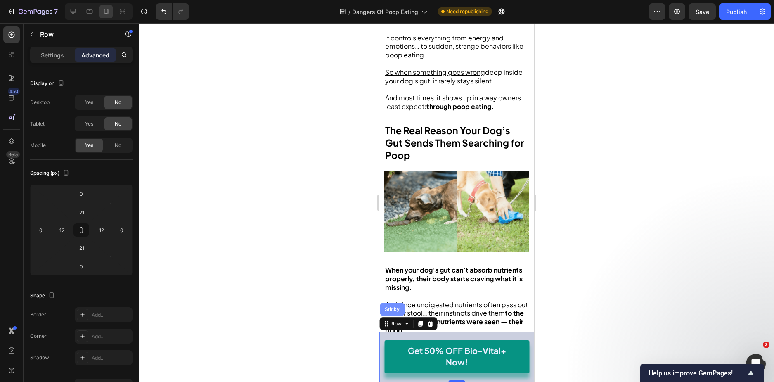
click at [398, 307] on div "Sticky" at bounding box center [392, 309] width 18 height 5
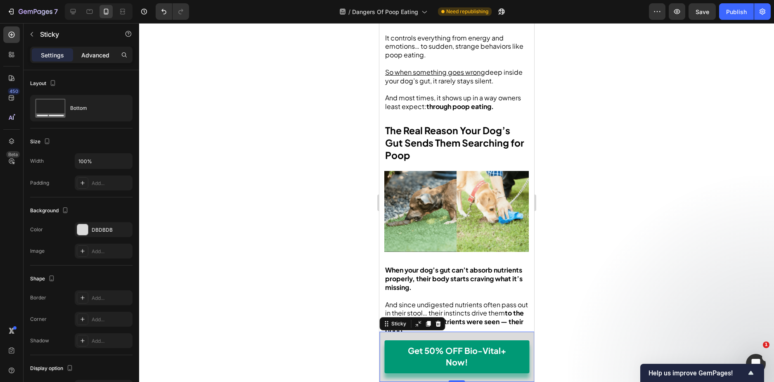
click at [107, 58] on p "Advanced" at bounding box center [95, 55] width 28 height 9
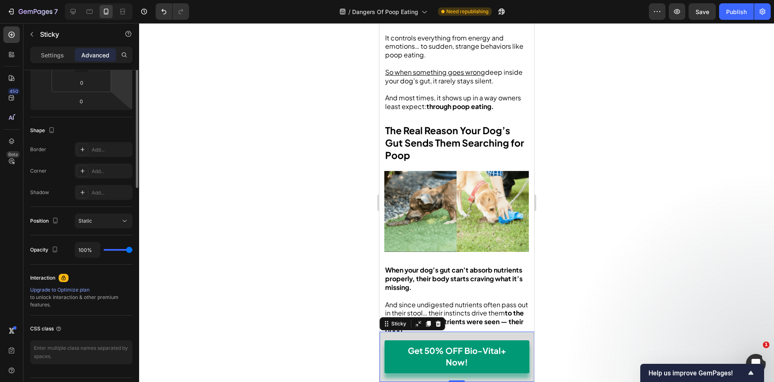
scroll to position [187, 0]
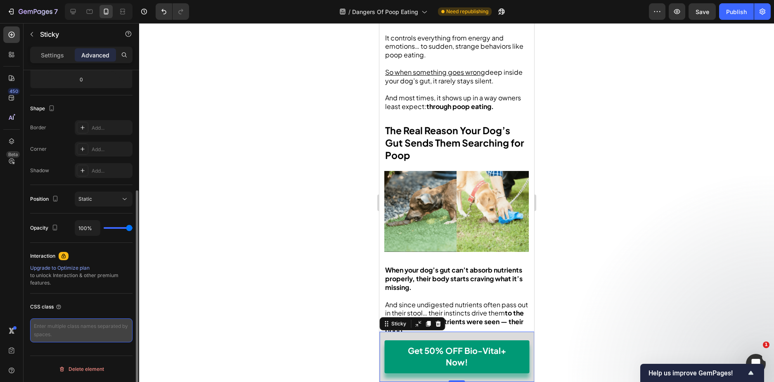
click at [82, 331] on textarea at bounding box center [81, 330] width 102 height 24
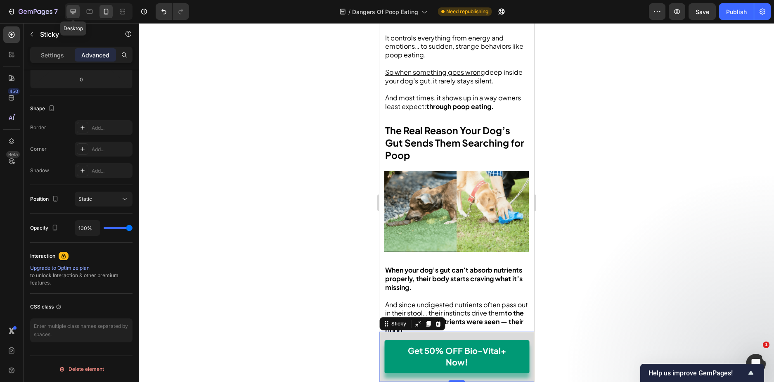
click at [74, 10] on icon at bounding box center [73, 11] width 8 height 8
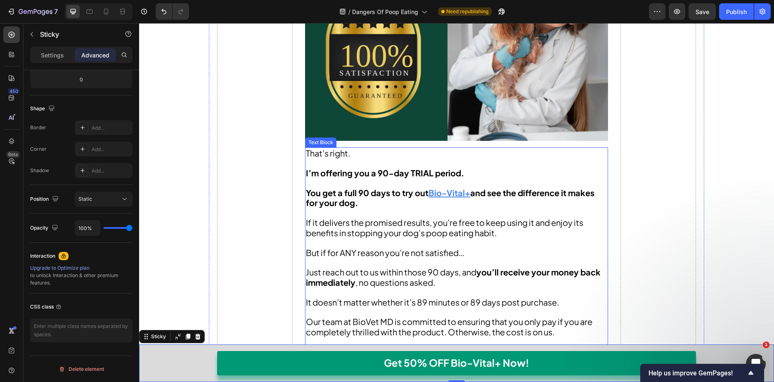
scroll to position [7572, 0]
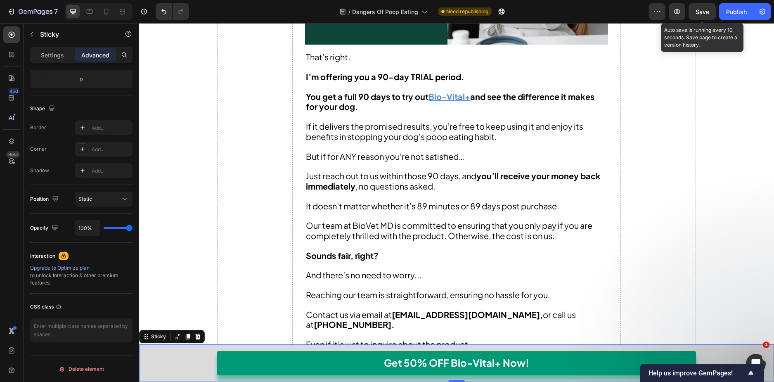
click at [716, 12] on div "Preview Save Auto save is running every 10 seconds. Save page to create a versi…" at bounding box center [710, 11] width 122 height 17
click at [711, 14] on button "Save" at bounding box center [702, 11] width 27 height 17
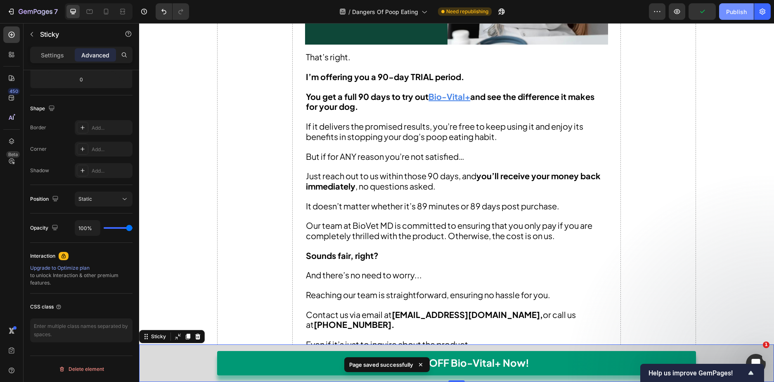
click at [738, 14] on div "Publish" at bounding box center [736, 11] width 21 height 9
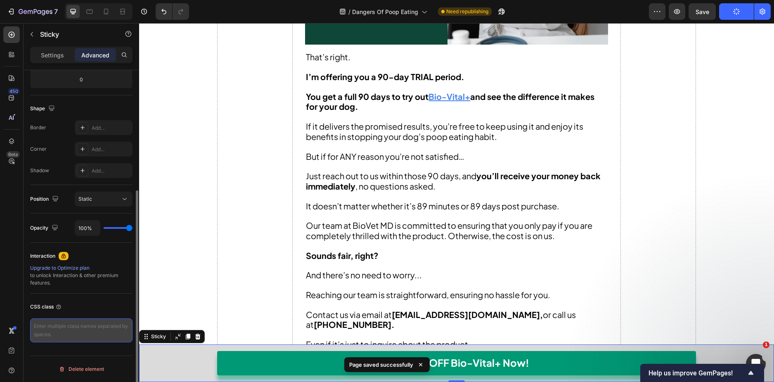
click at [81, 339] on textarea at bounding box center [81, 330] width 102 height 24
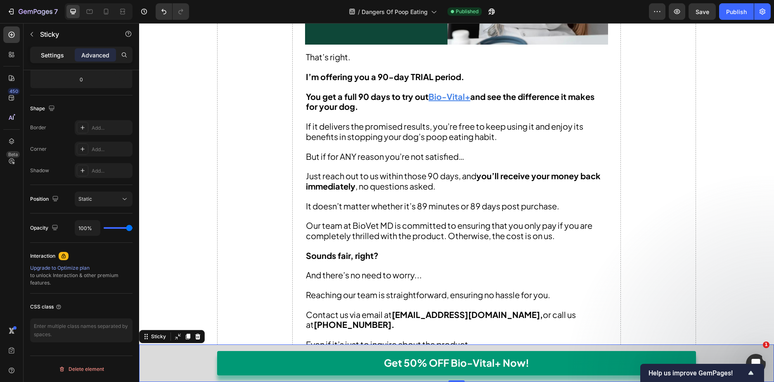
click at [47, 60] on div "Settings" at bounding box center [52, 54] width 41 height 13
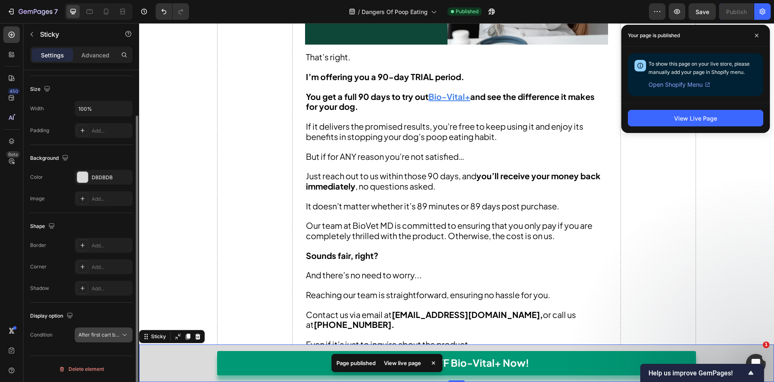
click at [112, 332] on span "After first cart button" at bounding box center [102, 334] width 49 height 6
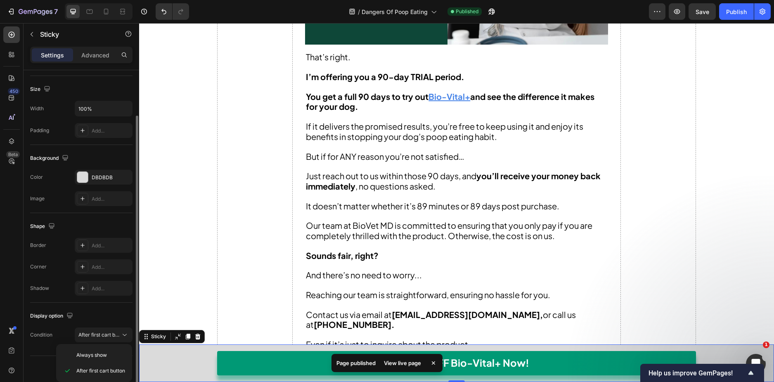
click at [116, 310] on div "Display option" at bounding box center [81, 315] width 102 height 13
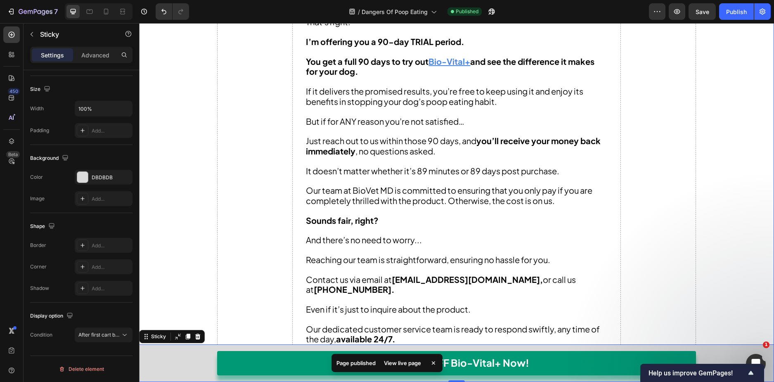
scroll to position [7655, 0]
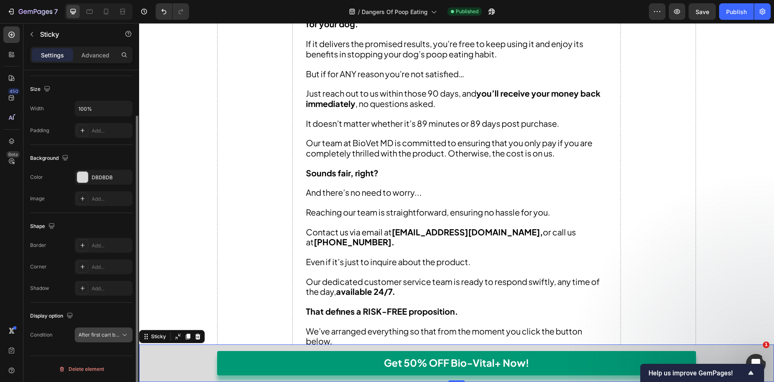
click at [126, 336] on icon at bounding box center [125, 335] width 8 height 8
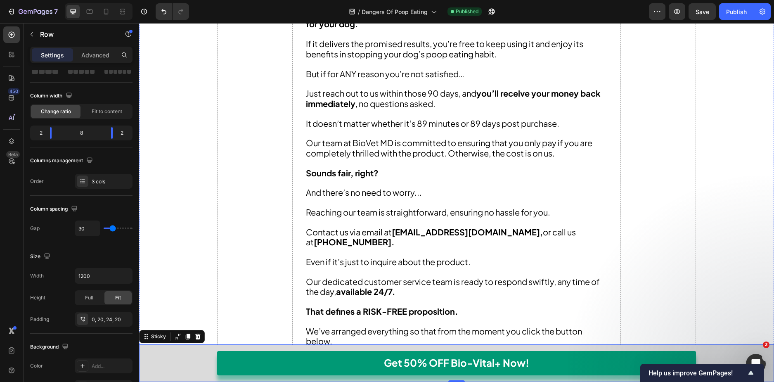
scroll to position [0, 0]
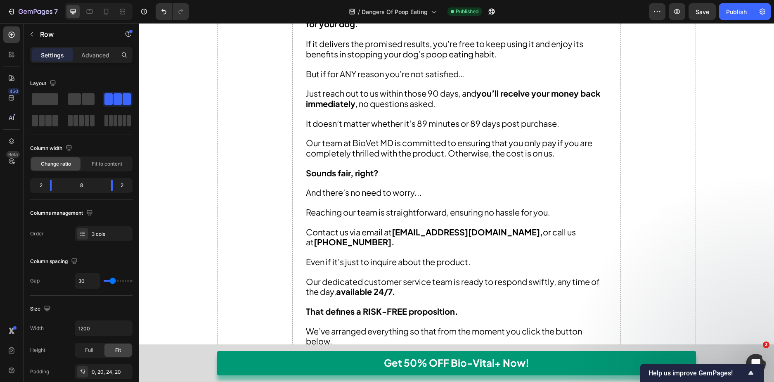
drag, startPoint x: 662, startPoint y: 131, endPoint x: 677, endPoint y: 114, distance: 22.8
click at [704, 11] on span "Save" at bounding box center [703, 11] width 14 height 7
click at [732, 11] on div "Publish" at bounding box center [736, 11] width 21 height 9
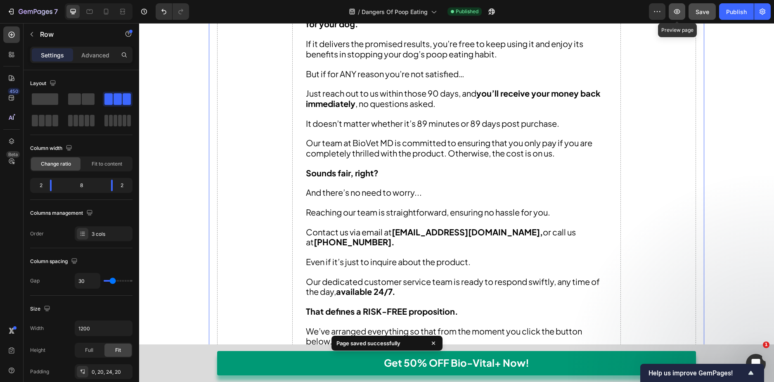
click at [675, 10] on icon "button" at bounding box center [677, 11] width 6 height 5
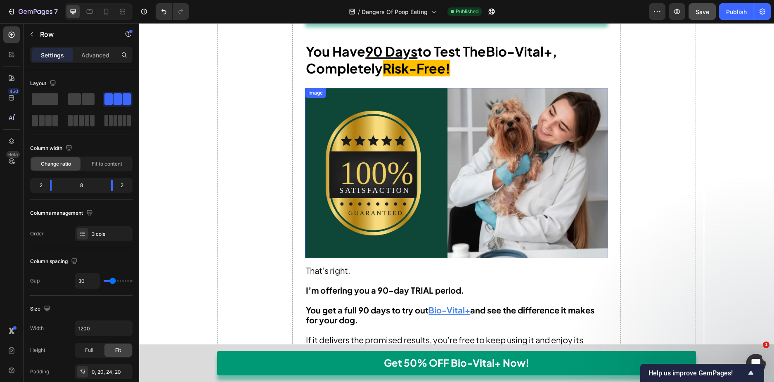
scroll to position [7283, 0]
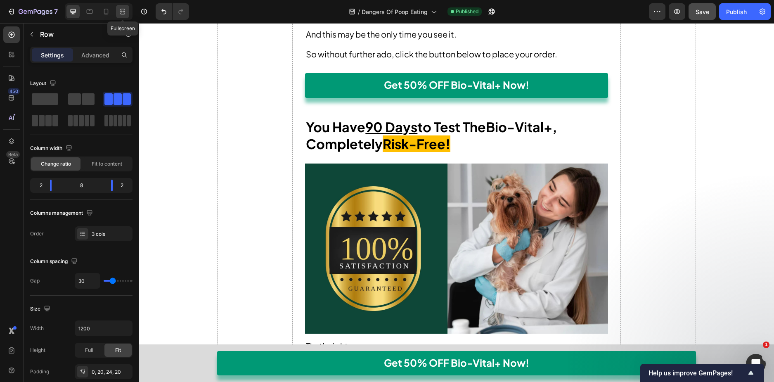
click at [125, 16] on div at bounding box center [122, 11] width 13 height 13
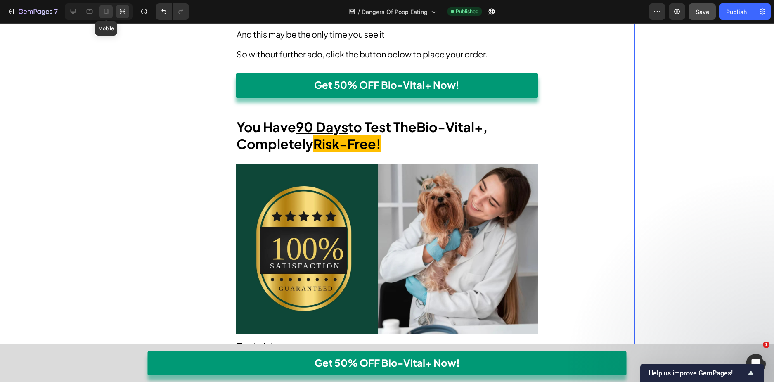
click at [110, 15] on icon at bounding box center [106, 11] width 8 height 8
type input "0"
type input "100%"
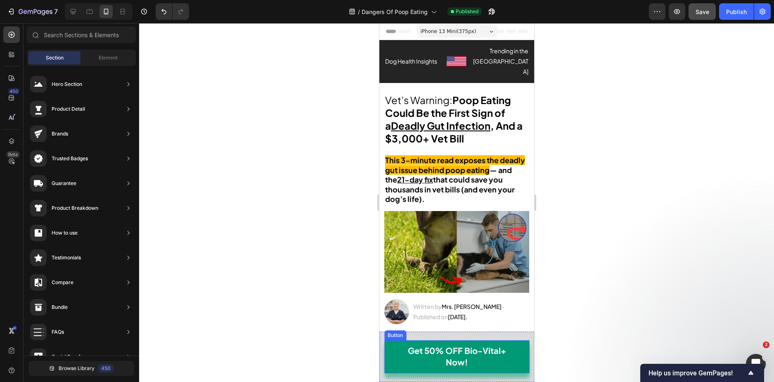
click at [453, 335] on div "Get 50% OFF Bio-Vital+ Now! Button Row" at bounding box center [456, 356] width 155 height 50
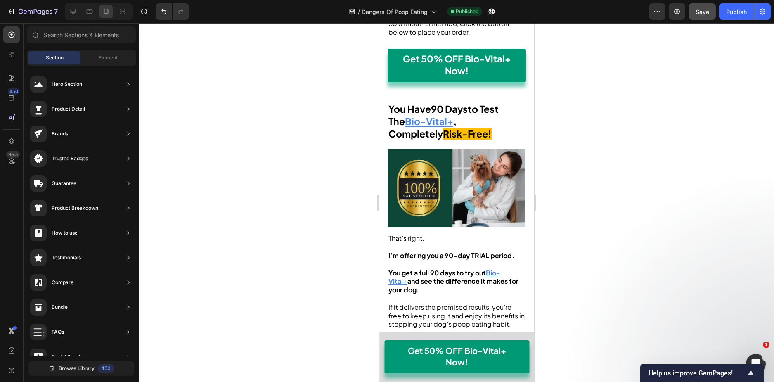
scroll to position [6426, 0]
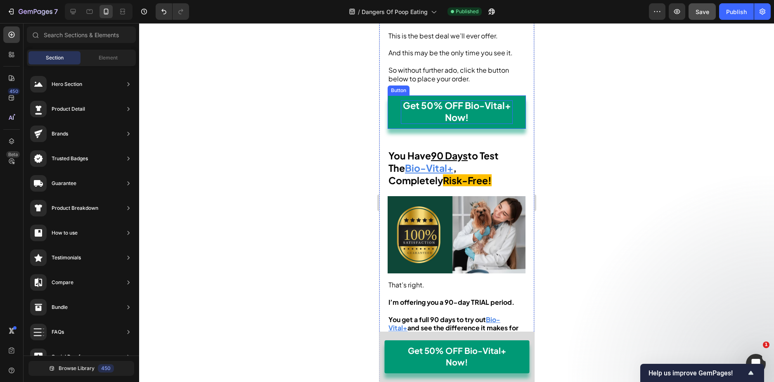
click at [491, 101] on strong "Get 50% OFF Bio-Vital+ Now!" at bounding box center [457, 110] width 108 height 23
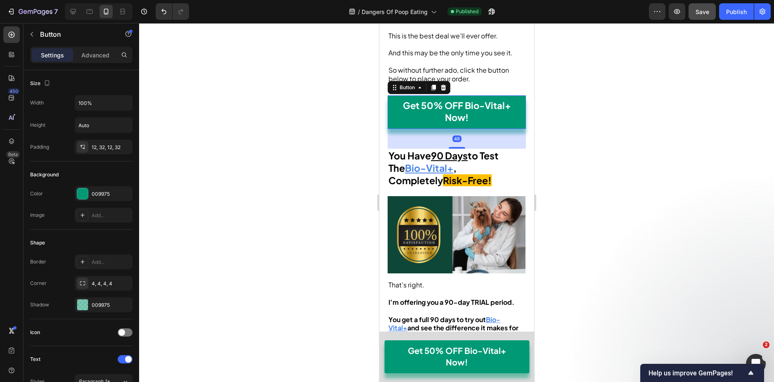
click at [495, 95] on link "Get 50% OFF Bio-Vital+ Now!" at bounding box center [456, 111] width 138 height 33
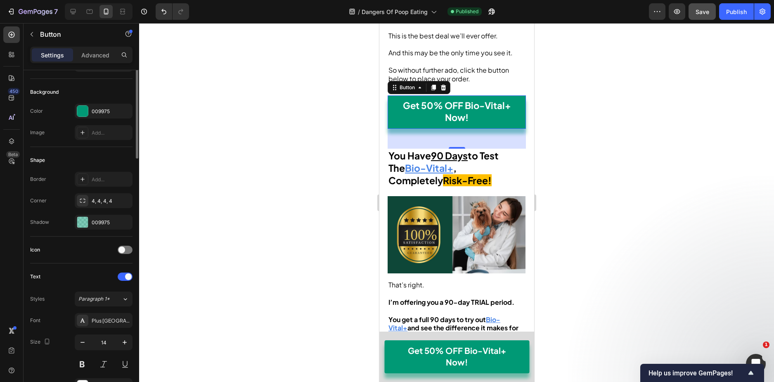
scroll to position [0, 0]
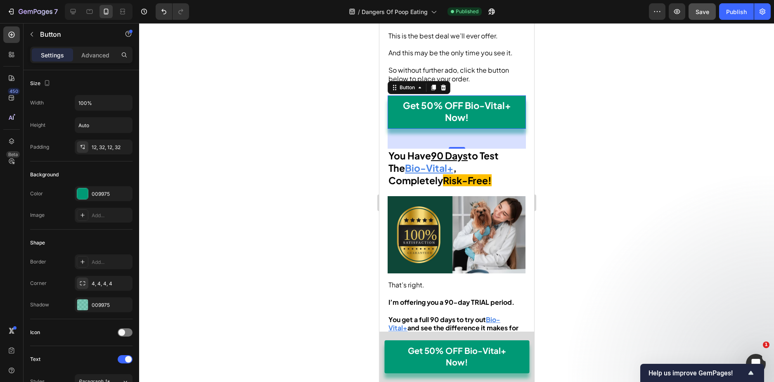
drag, startPoint x: 355, startPoint y: 156, endPoint x: 8, endPoint y: 132, distance: 348.0
click at [355, 156] on div at bounding box center [456, 202] width 635 height 359
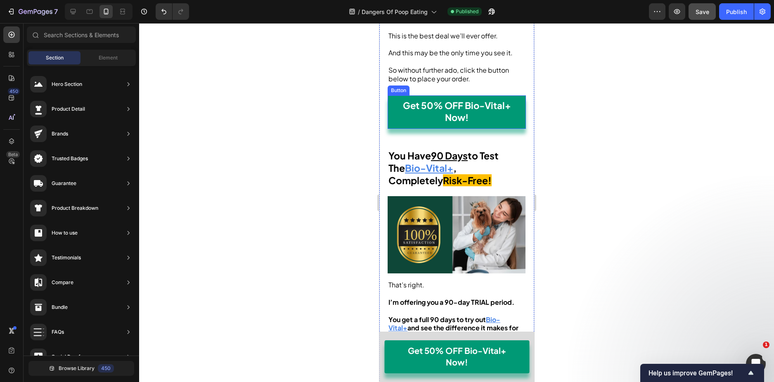
click at [447, 123] on link "Get 50% OFF Bio-Vital+ Now!" at bounding box center [456, 111] width 138 height 33
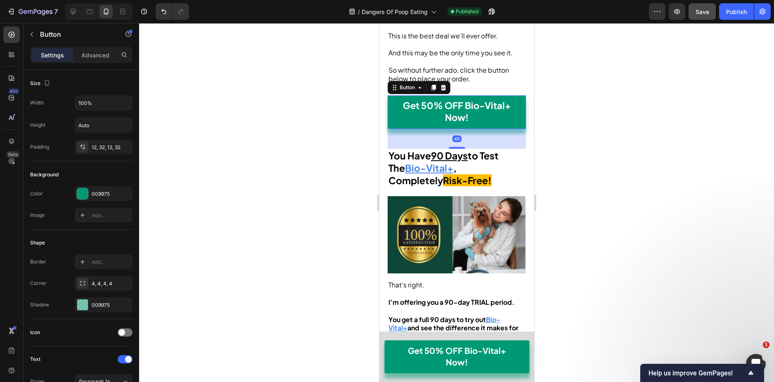
click at [97, 62] on div "Settings Advanced" at bounding box center [81, 55] width 102 height 17
click at [95, 56] on p "Advanced" at bounding box center [95, 55] width 28 height 9
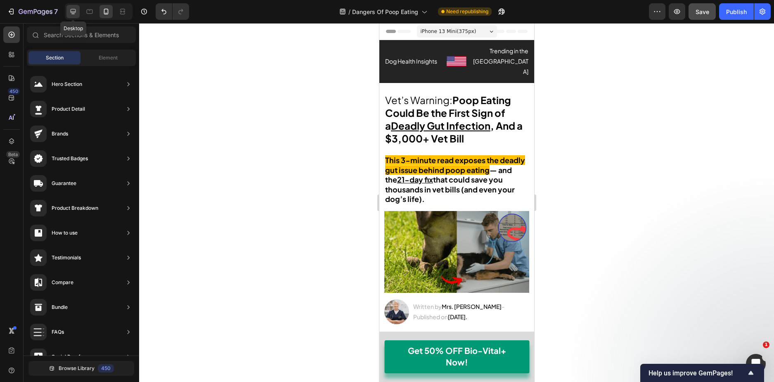
click at [70, 9] on icon at bounding box center [73, 11] width 8 height 8
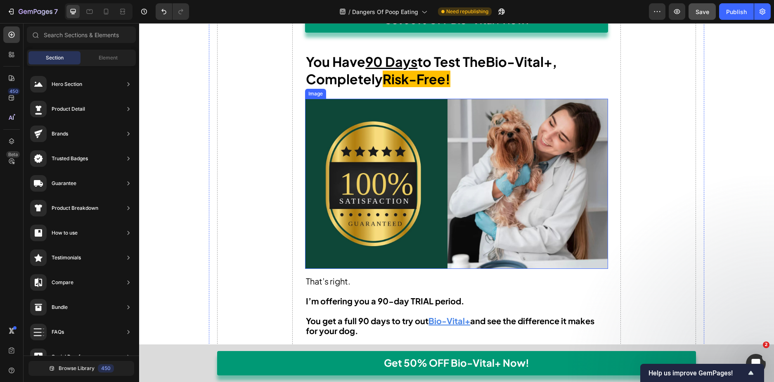
scroll to position [7142, 0]
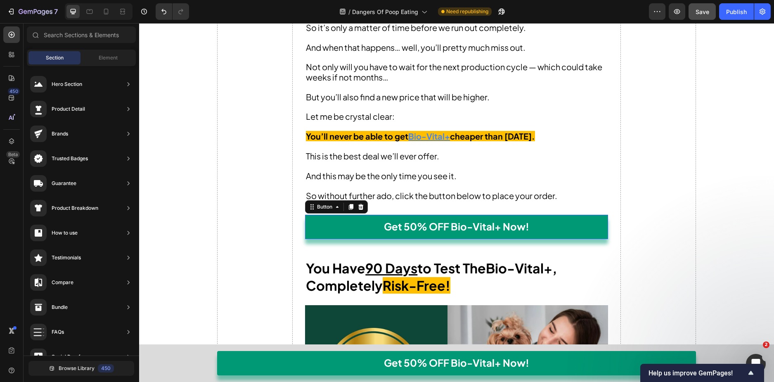
click at [554, 215] on link "Get 50% OFF Bio-Vital+ Now!" at bounding box center [456, 227] width 303 height 24
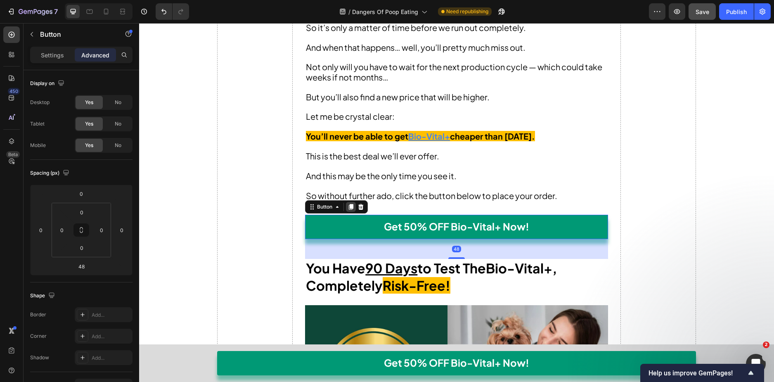
click at [348, 208] on icon at bounding box center [351, 207] width 7 height 7
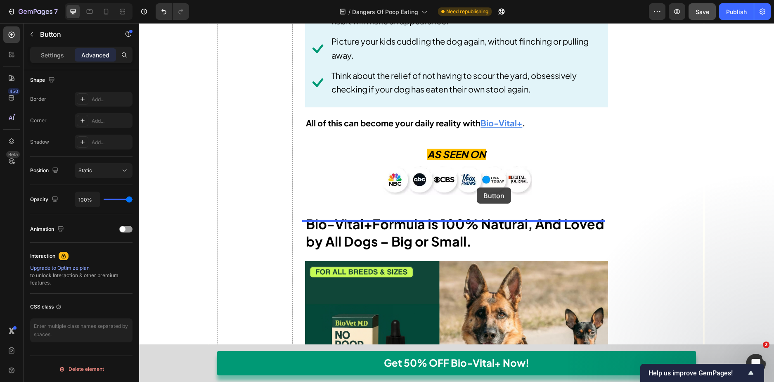
scroll to position [3798, 0]
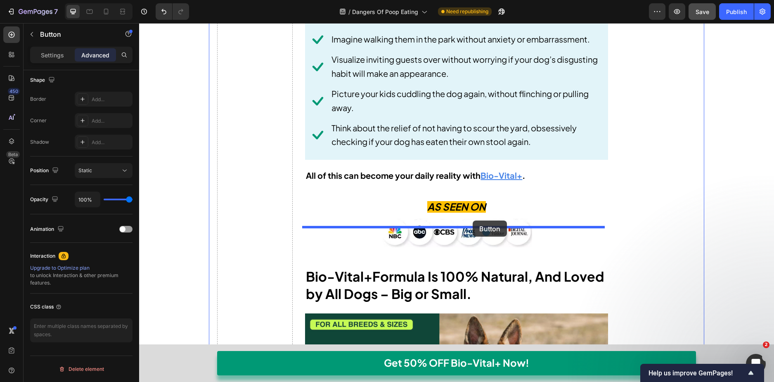
drag, startPoint x: 309, startPoint y: 253, endPoint x: 473, endPoint y: 224, distance: 166.1
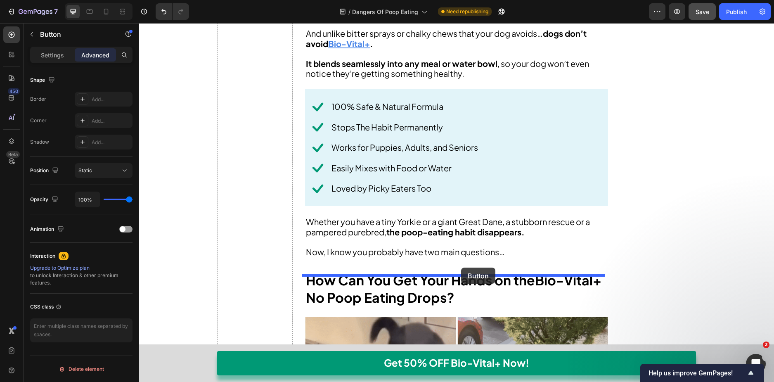
scroll to position [4582, 0]
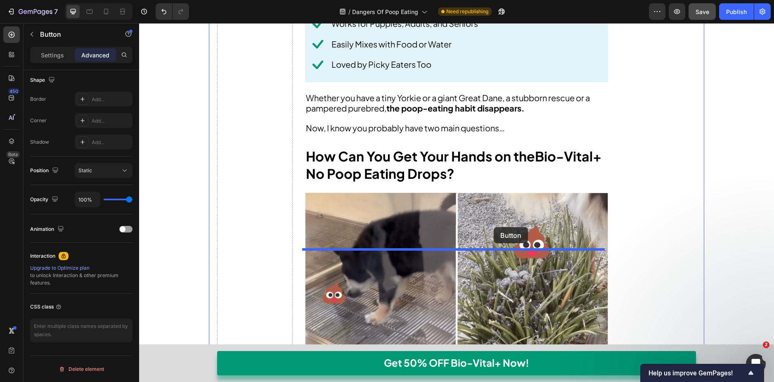
drag, startPoint x: 310, startPoint y: 264, endPoint x: 494, endPoint y: 227, distance: 187.8
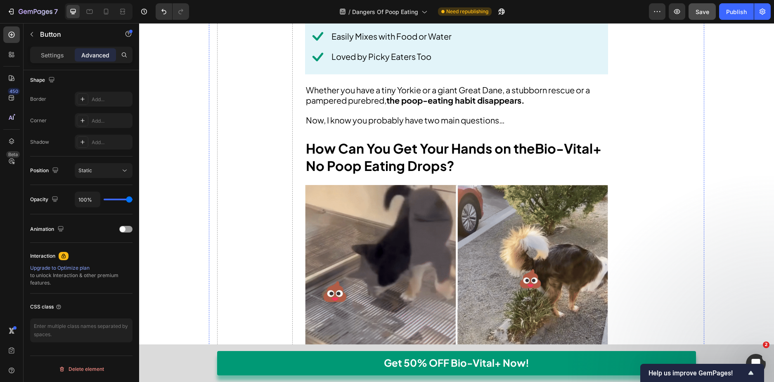
scroll to position [4621, 0]
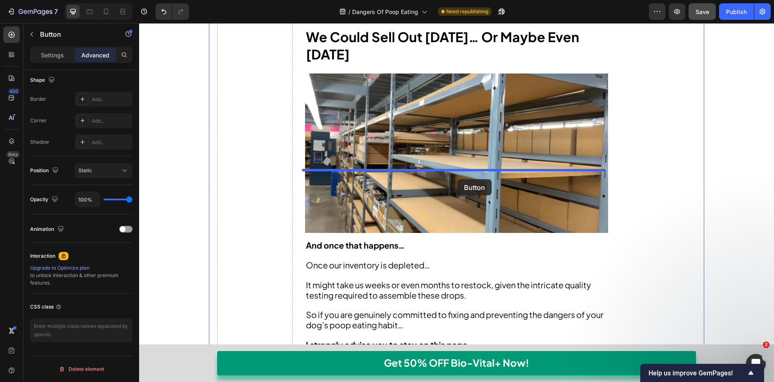
drag, startPoint x: 312, startPoint y: 201, endPoint x: 457, endPoint y: 172, distance: 148.2
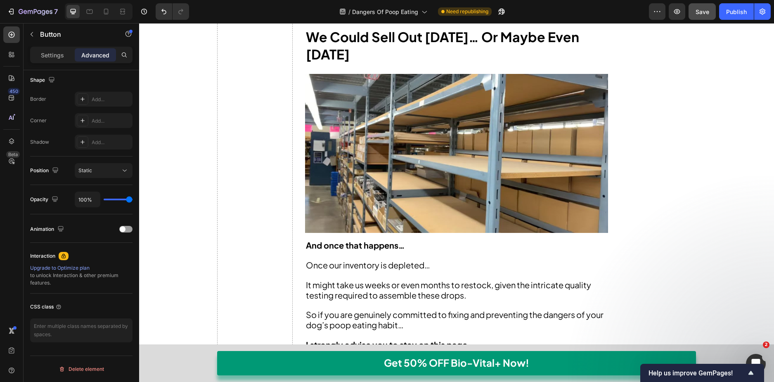
scroll to position [5237, 0]
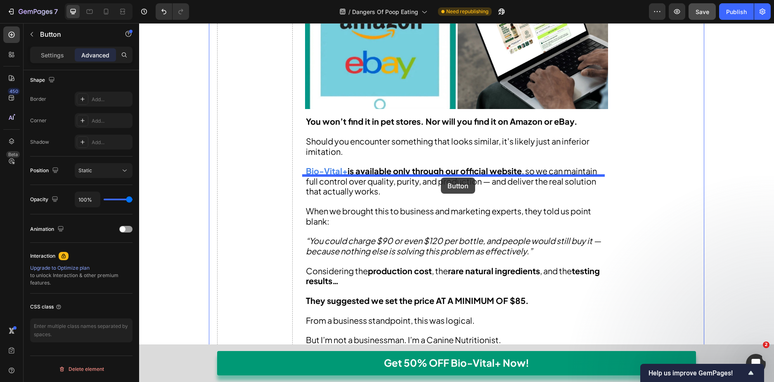
drag, startPoint x: 309, startPoint y: 211, endPoint x: 441, endPoint y: 178, distance: 135.8
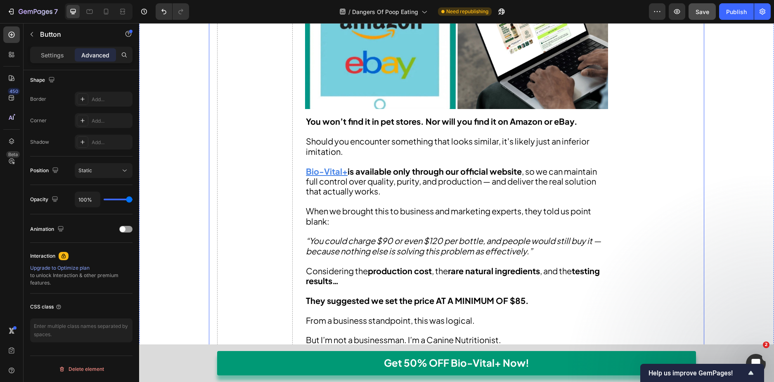
scroll to position [5811, 0]
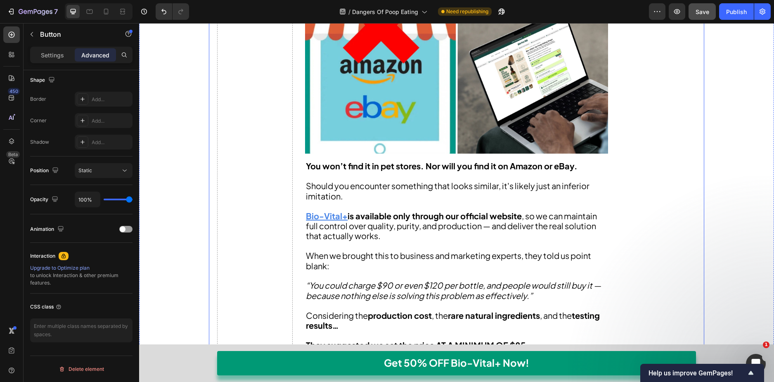
click at [62, 55] on p "Settings" at bounding box center [52, 55] width 23 height 9
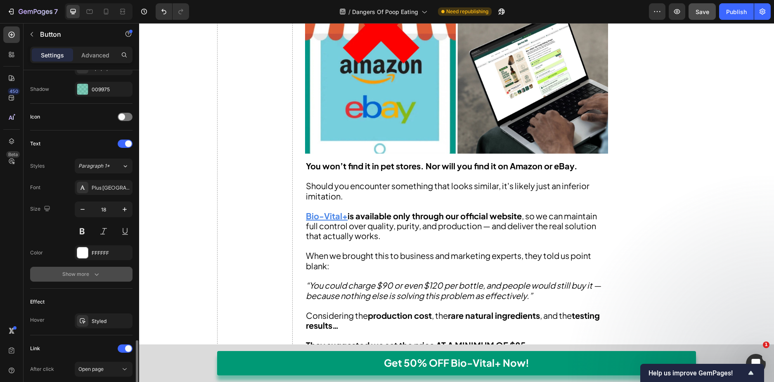
scroll to position [321, 0]
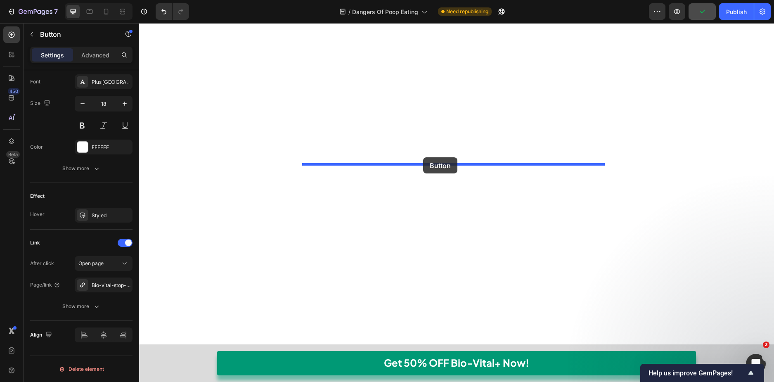
drag, startPoint x: 309, startPoint y: 212, endPoint x: 423, endPoint y: 156, distance: 126.8
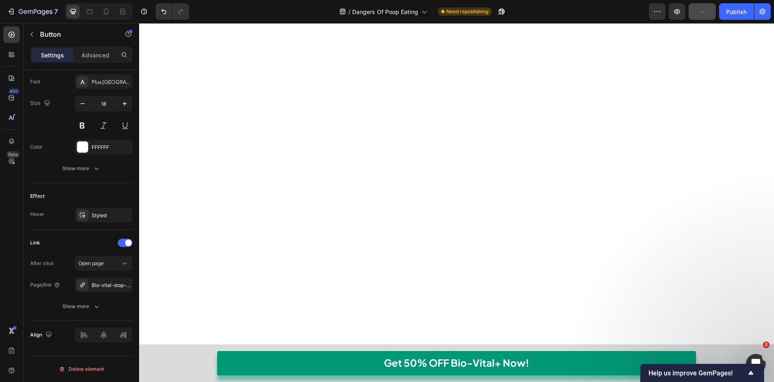
scroll to position [6262, 0]
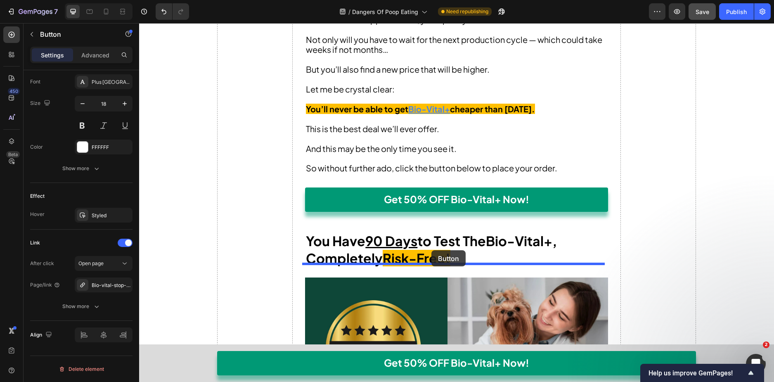
drag, startPoint x: 306, startPoint y: 201, endPoint x: 431, endPoint y: 250, distance: 134.2
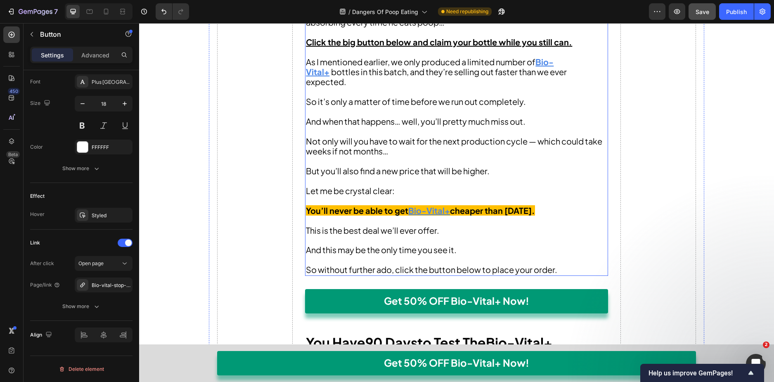
scroll to position [7539, 0]
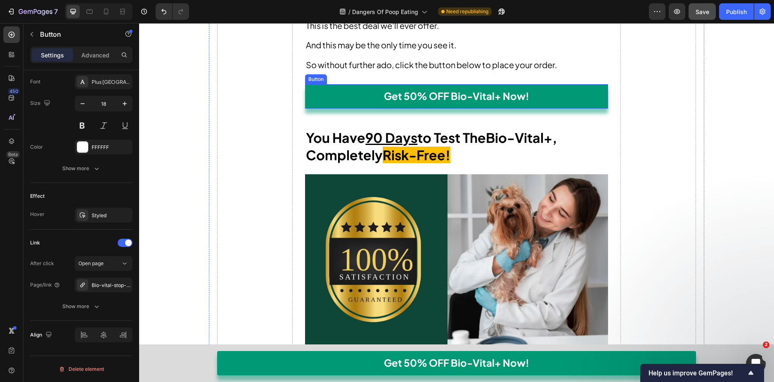
click at [561, 103] on link "Get 50% OFF Bio-Vital+ Now!" at bounding box center [456, 96] width 303 height 24
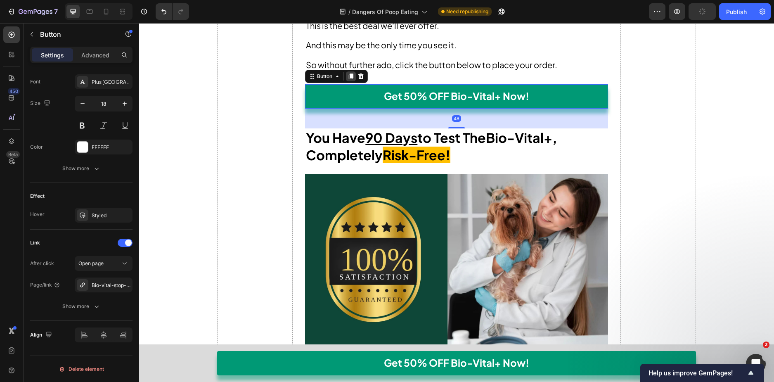
click at [348, 75] on icon at bounding box center [351, 76] width 7 height 7
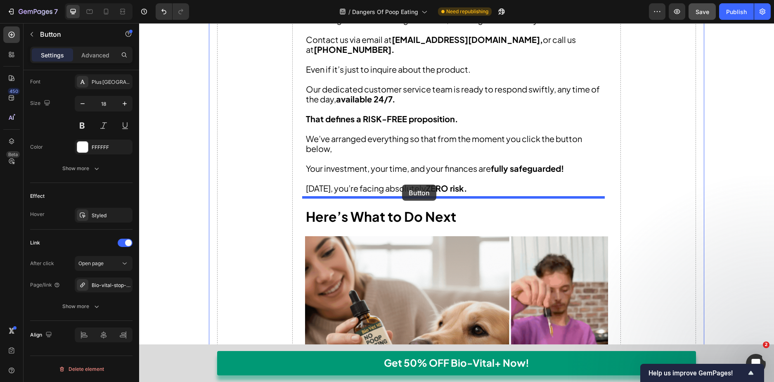
drag, startPoint x: 315, startPoint y: 121, endPoint x: 402, endPoint y: 185, distance: 107.8
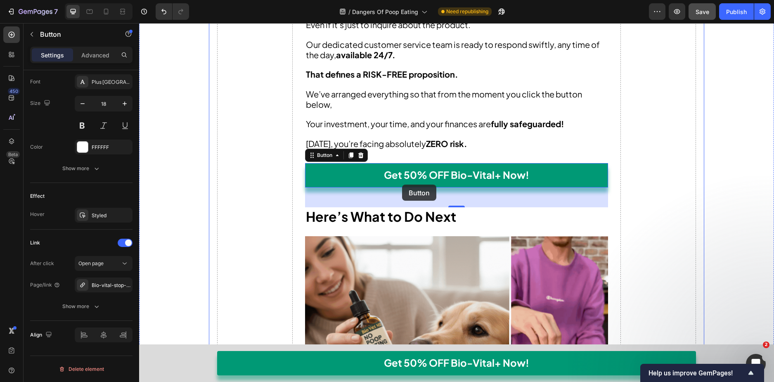
scroll to position [8113, 0]
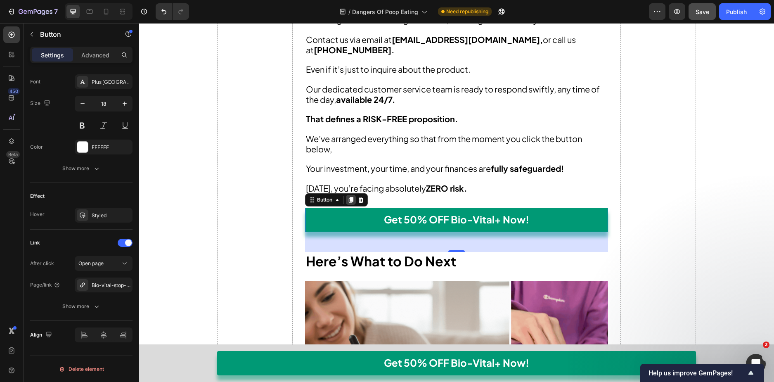
click at [352, 195] on div at bounding box center [351, 200] width 10 height 10
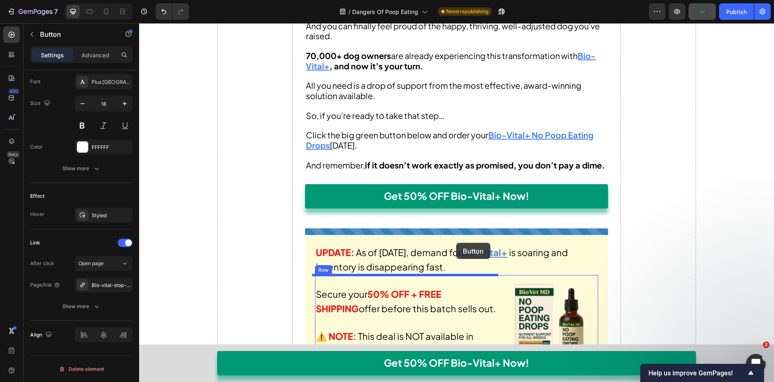
scroll to position [9641, 0]
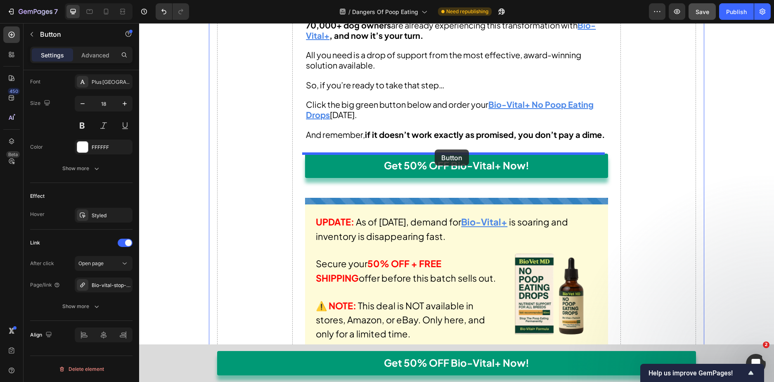
drag, startPoint x: 310, startPoint y: 232, endPoint x: 435, endPoint y: 149, distance: 149.9
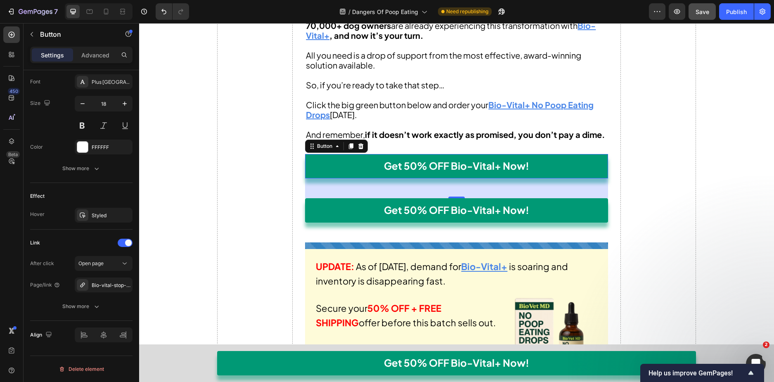
click at [358, 148] on icon at bounding box center [360, 146] width 5 height 6
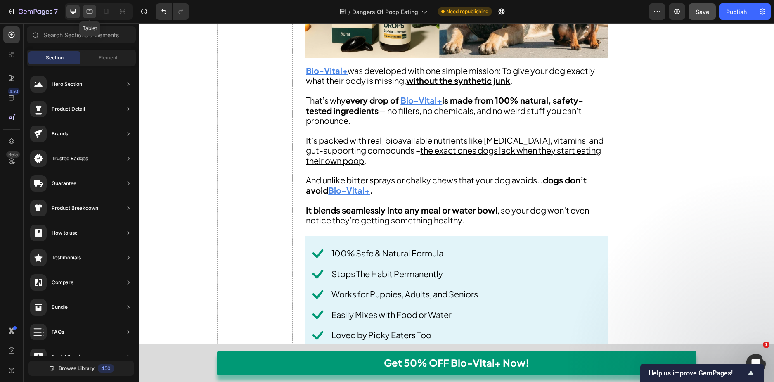
click at [89, 12] on icon at bounding box center [89, 11] width 8 height 8
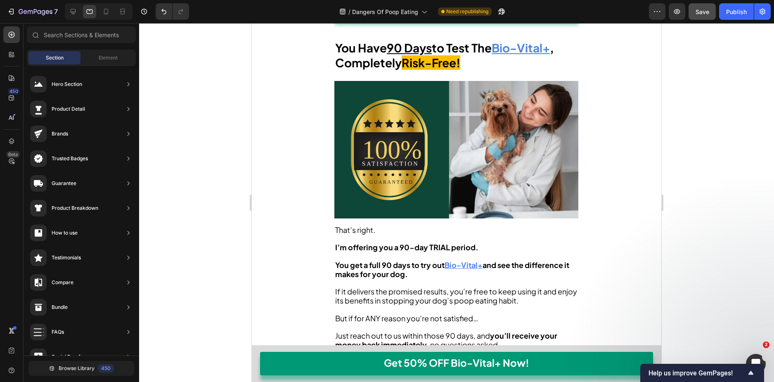
scroll to position [6379, 0]
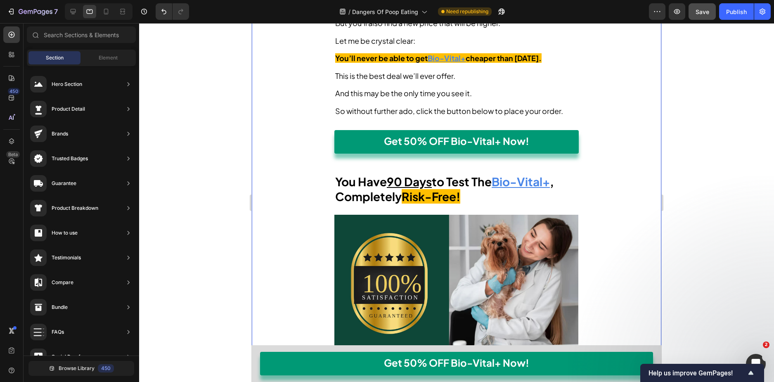
click at [564, 149] on link "Get 50% OFF Bio-Vital+ Now!" at bounding box center [456, 142] width 244 height 24
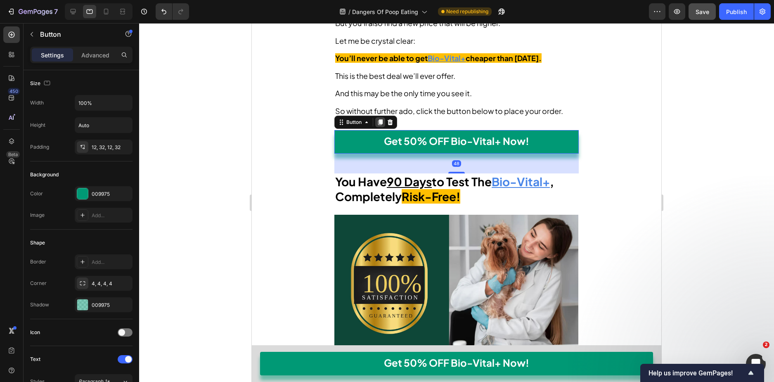
click at [381, 125] on icon at bounding box center [380, 122] width 7 height 7
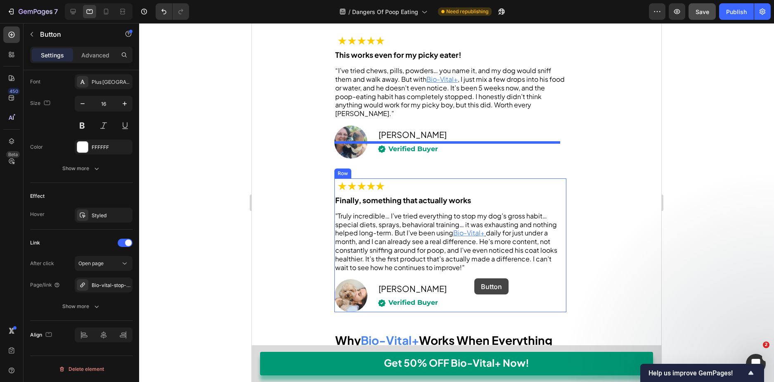
scroll to position [3282, 0]
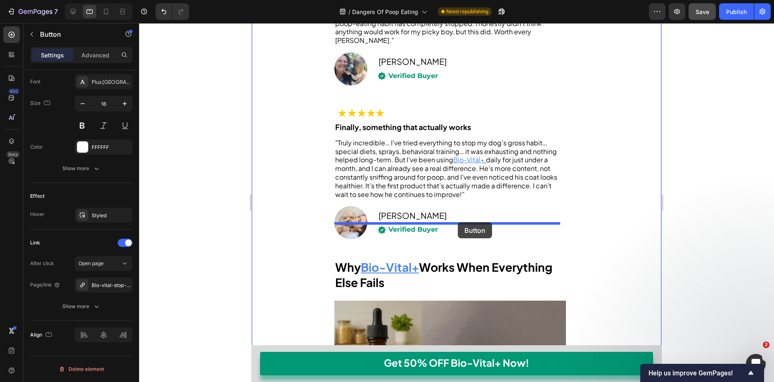
drag, startPoint x: 342, startPoint y: 180, endPoint x: 455, endPoint y: 214, distance: 117.2
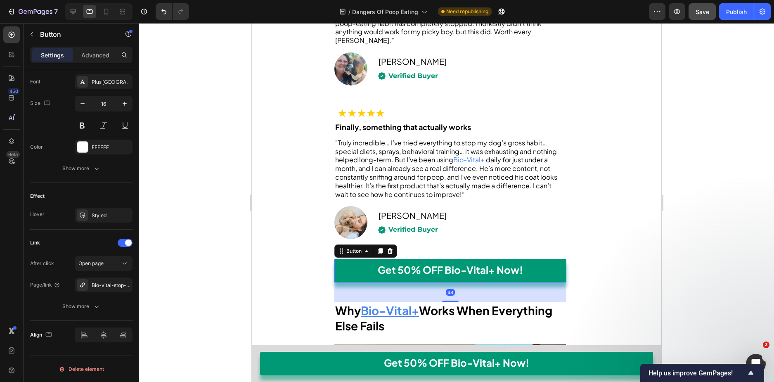
click at [381, 249] on icon at bounding box center [380, 252] width 5 height 6
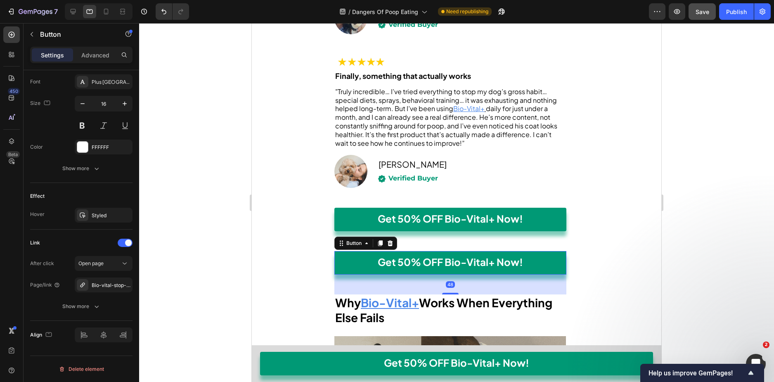
scroll to position [3365, 0]
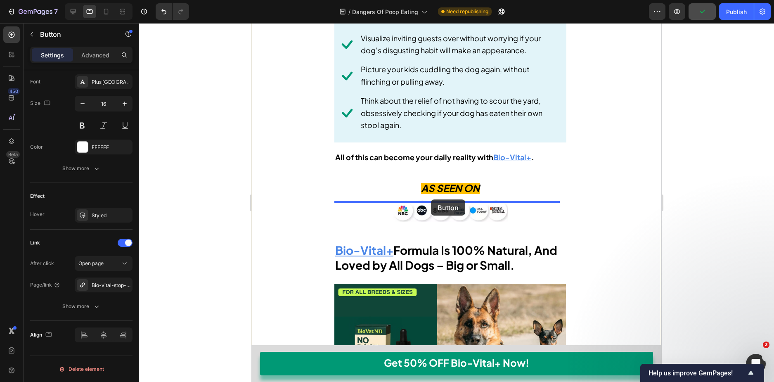
drag, startPoint x: 346, startPoint y: 176, endPoint x: 431, endPoint y: 199, distance: 88.5
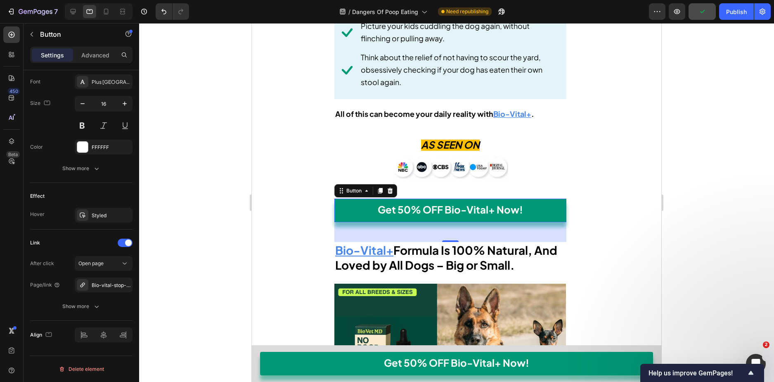
scroll to position [4023, 0]
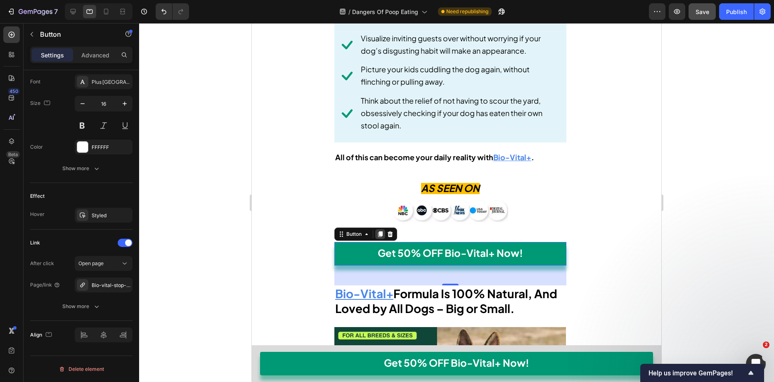
click at [381, 231] on icon at bounding box center [380, 234] width 5 height 6
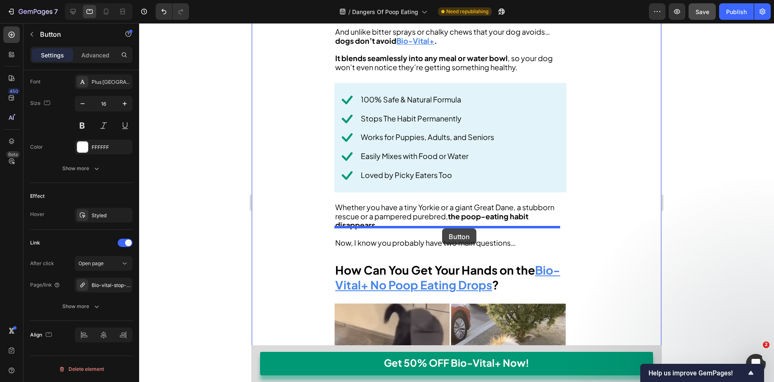
drag, startPoint x: 344, startPoint y: 240, endPoint x: 442, endPoint y: 228, distance: 98.9
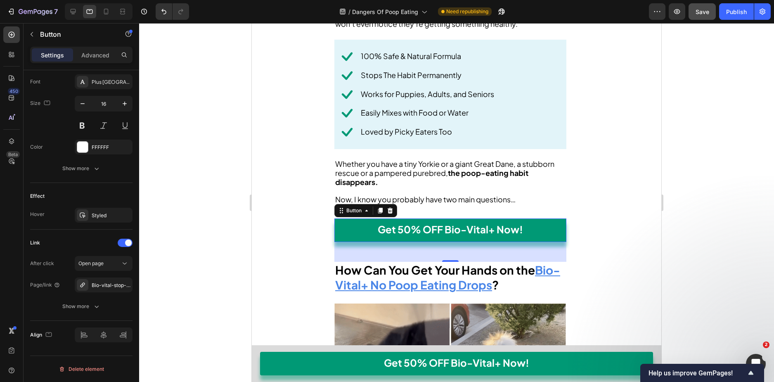
scroll to position [4558, 0]
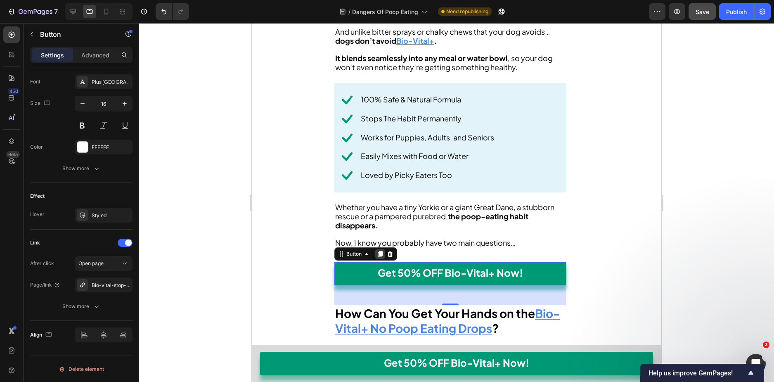
click at [381, 251] on icon at bounding box center [380, 254] width 5 height 6
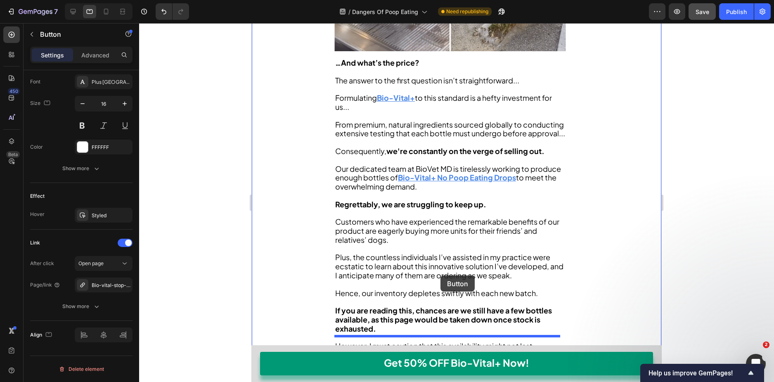
scroll to position [5219, 0]
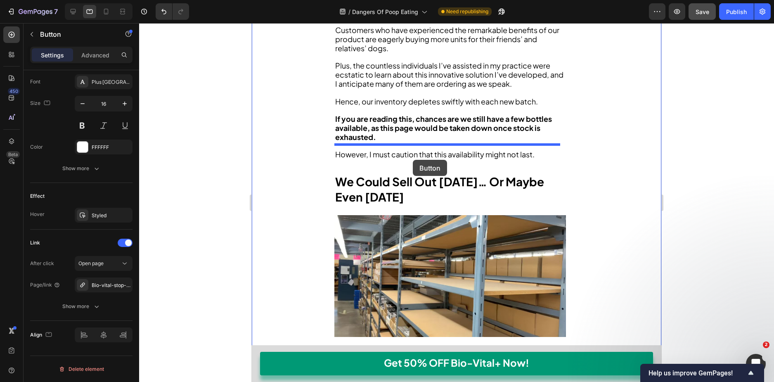
drag, startPoint x: 340, startPoint y: 262, endPoint x: 408, endPoint y: 142, distance: 138.1
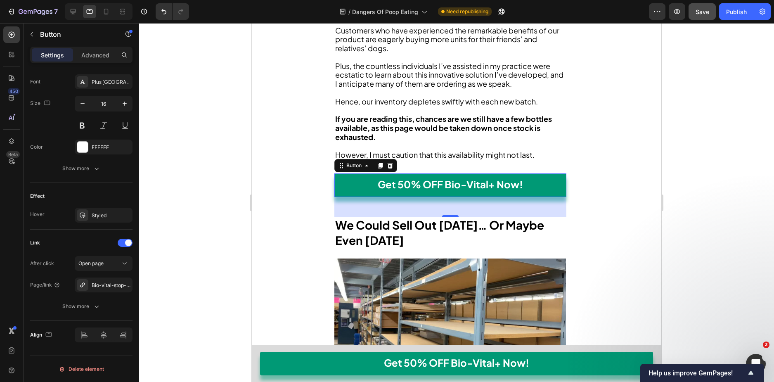
click at [381, 162] on icon at bounding box center [380, 165] width 7 height 7
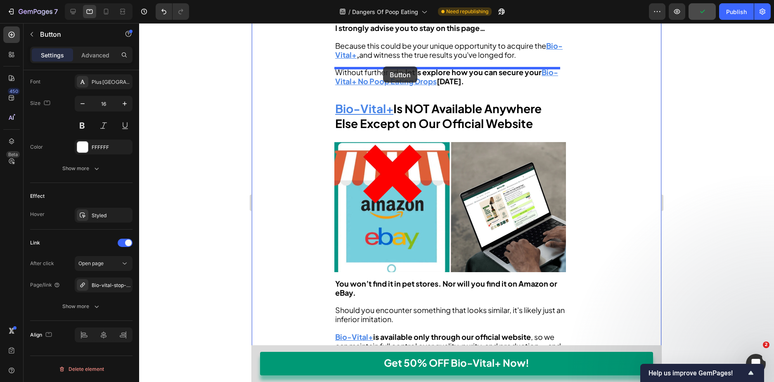
drag, startPoint x: 339, startPoint y: 185, endPoint x: 383, endPoint y: 66, distance: 125.9
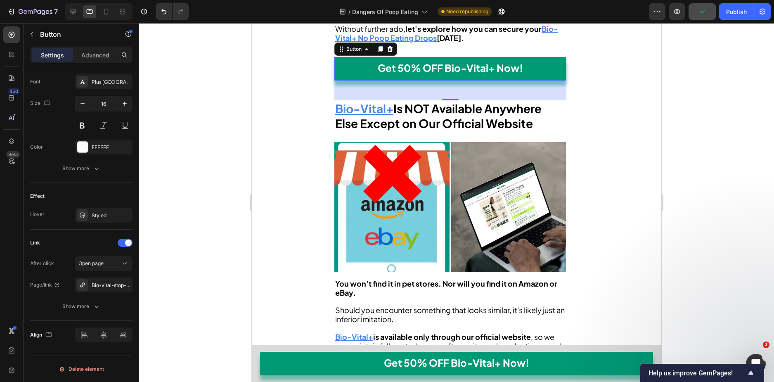
scroll to position [5627, 0]
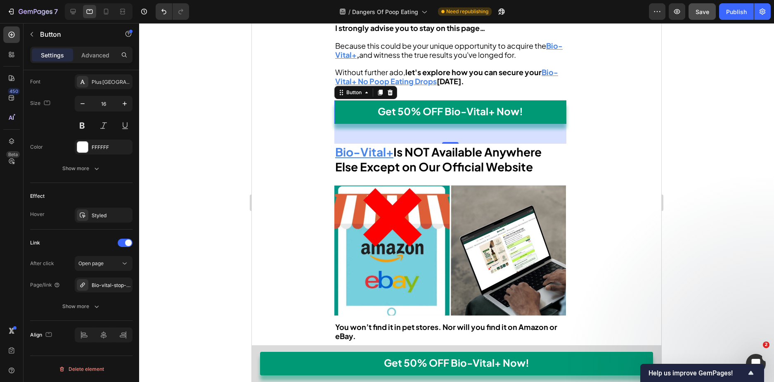
drag, startPoint x: 381, startPoint y: 63, endPoint x: 367, endPoint y: 76, distance: 19.3
click at [381, 90] on icon at bounding box center [380, 93] width 5 height 6
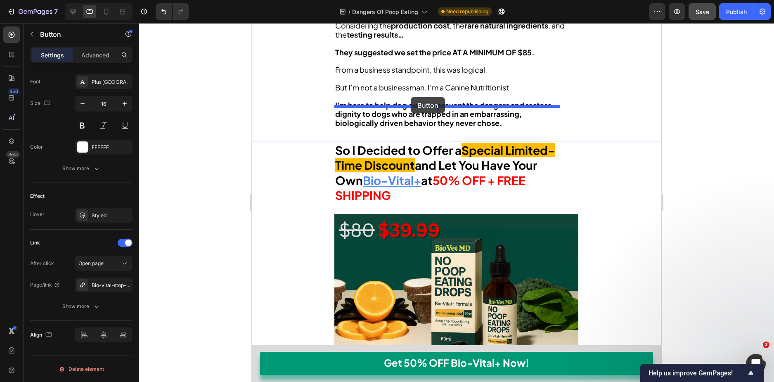
drag, startPoint x: 341, startPoint y: 104, endPoint x: 416, endPoint y: 96, distance: 75.6
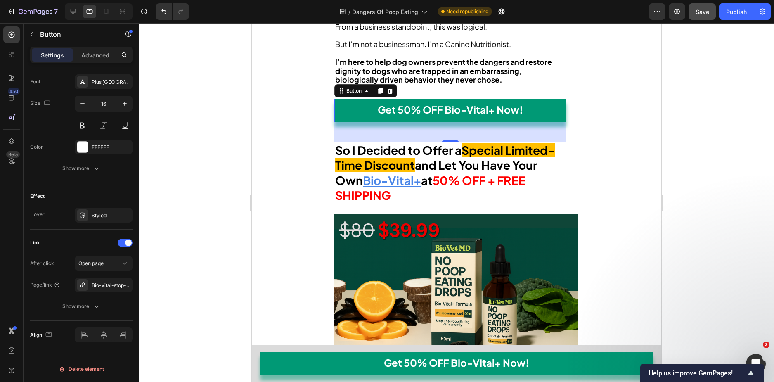
scroll to position [6079, 0]
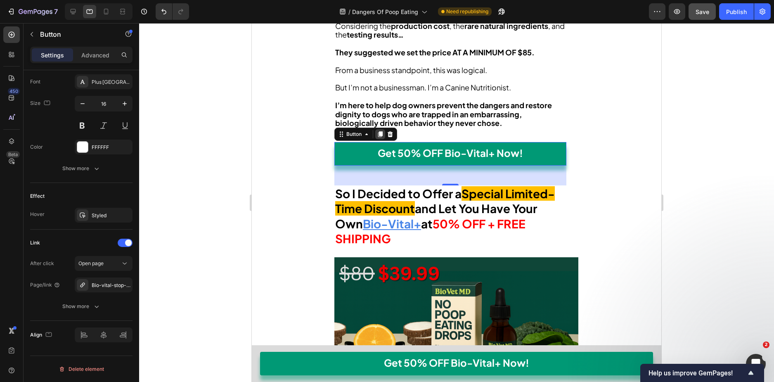
click at [381, 131] on icon at bounding box center [380, 134] width 5 height 6
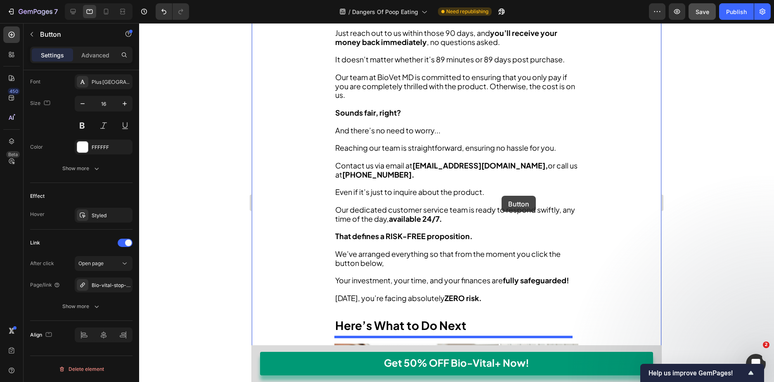
scroll to position [7235, 0]
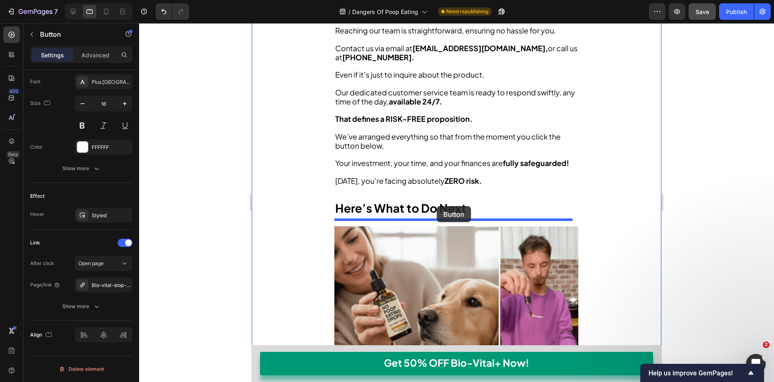
drag, startPoint x: 341, startPoint y: 140, endPoint x: 437, endPoint y: 206, distance: 116.5
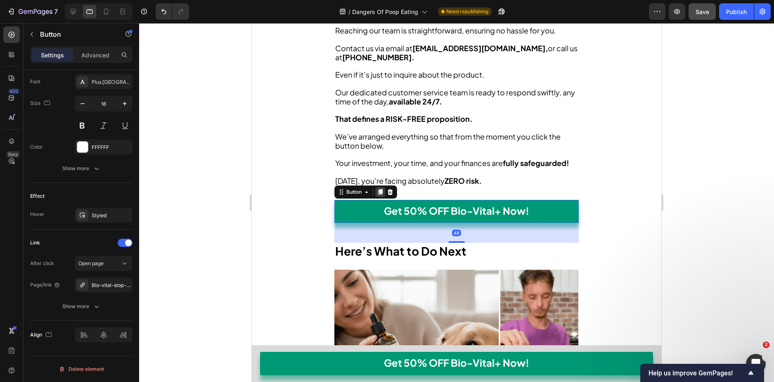
click at [375, 197] on div at bounding box center [380, 192] width 10 height 10
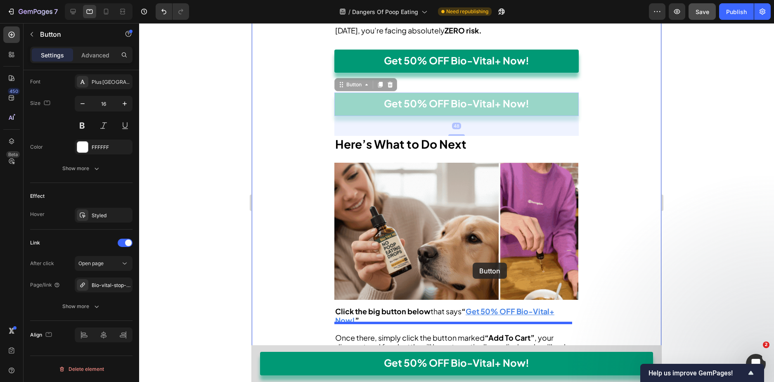
scroll to position [7194, 0]
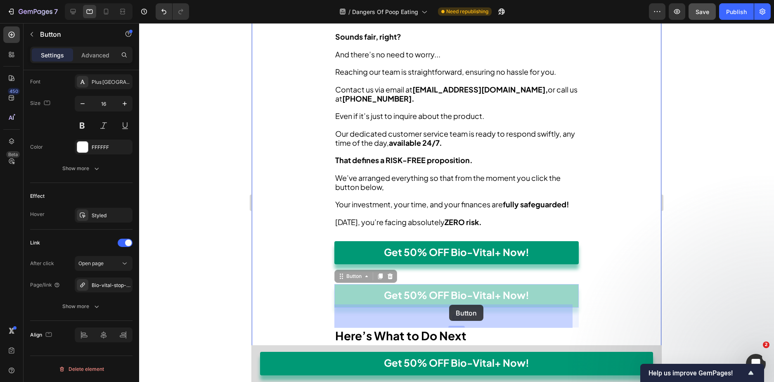
drag, startPoint x: 343, startPoint y: 258, endPoint x: 449, endPoint y: 305, distance: 115.9
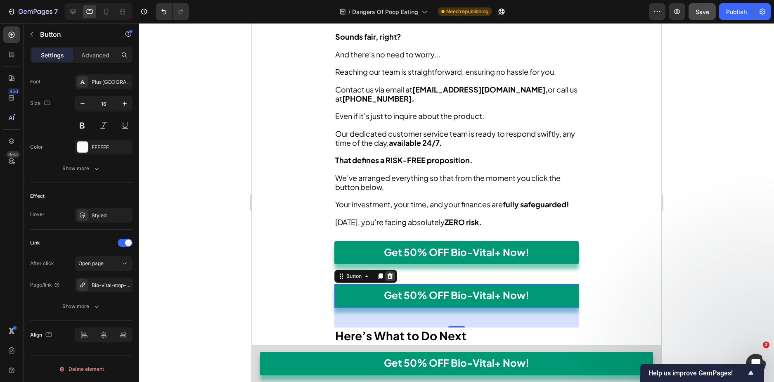
click at [393, 279] on icon at bounding box center [390, 276] width 7 height 7
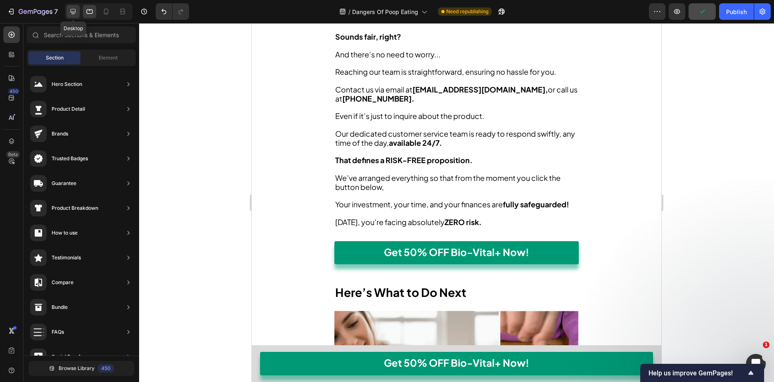
click at [78, 16] on div at bounding box center [72, 11] width 13 height 13
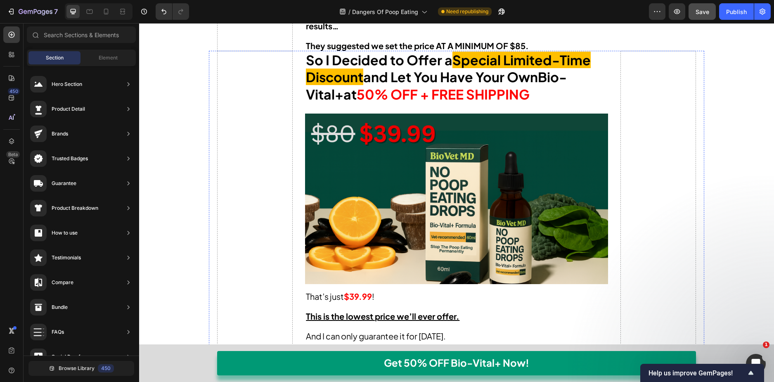
scroll to position [6739, 0]
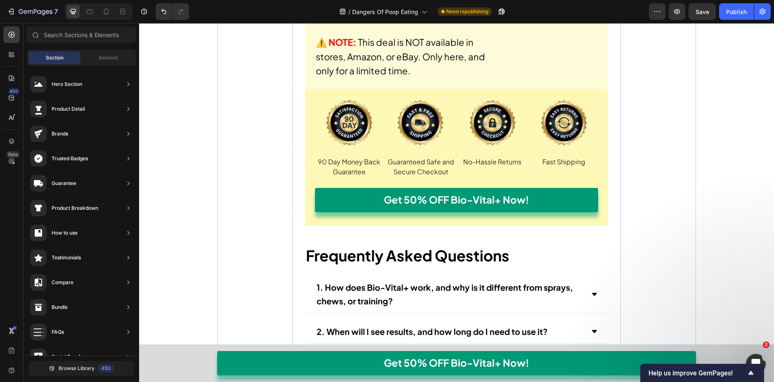
scroll to position [6874, 0]
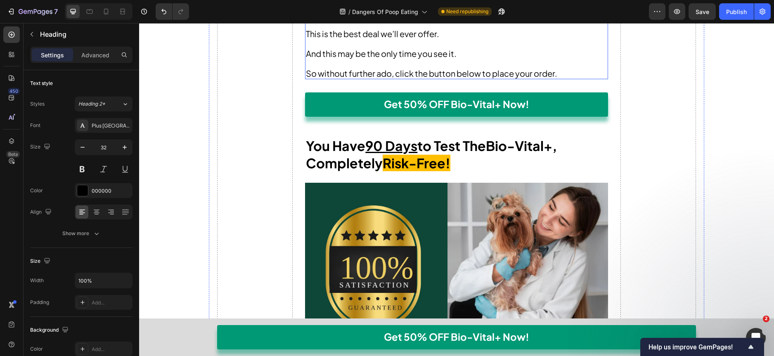
scroll to position [7452, 0]
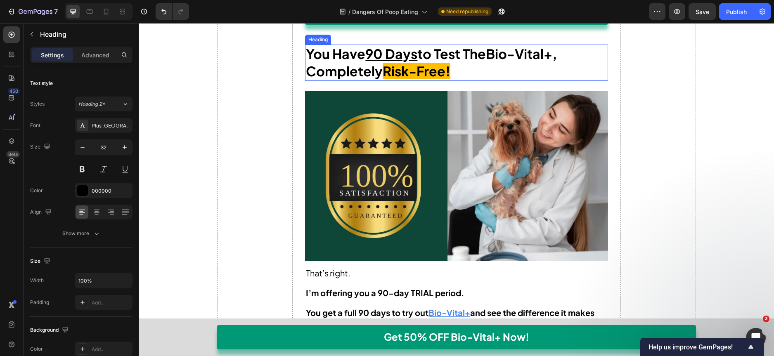
click at [501, 62] on strong "Bio-Vital+" at bounding box center [519, 53] width 66 height 17
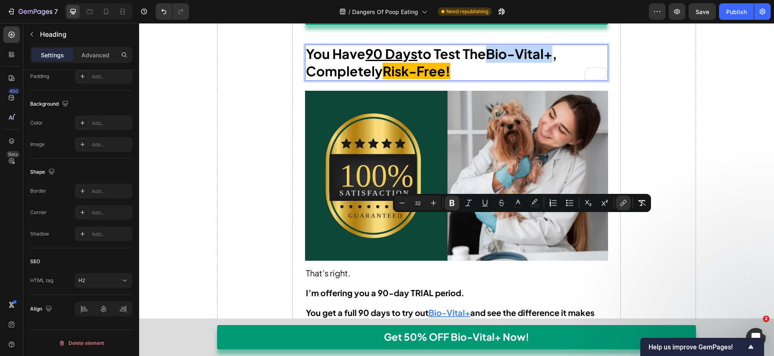
drag, startPoint x: 497, startPoint y: 228, endPoint x: 548, endPoint y: 227, distance: 50.4
click at [548, 62] on strong "Bio-Vital+" at bounding box center [519, 53] width 66 height 17
click at [624, 203] on icon "Editor contextual toolbar" at bounding box center [623, 203] width 8 height 8
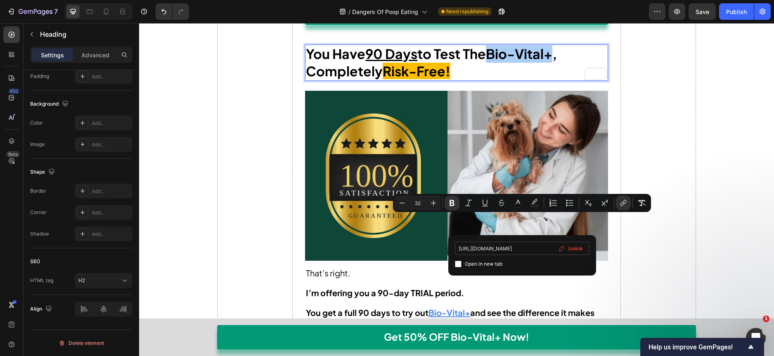
scroll to position [0, 13]
click at [521, 245] on input "https://biovetmd.com/products/bio-vital-plus" at bounding box center [522, 248] width 135 height 13
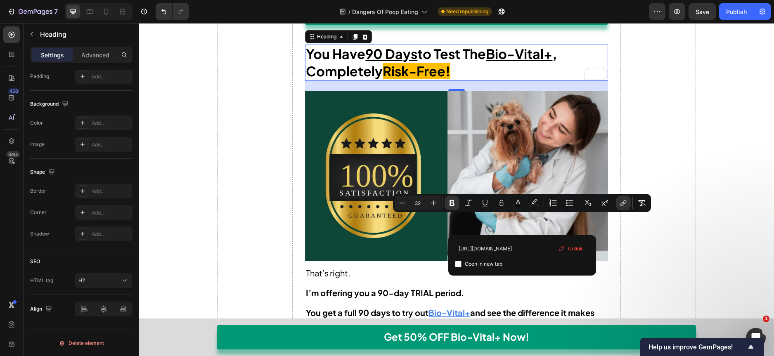
click at [567, 80] on p "You Have 90 Days to Test The Bio-Vital+ , Completely Risk-Free!" at bounding box center [456, 62] width 301 height 34
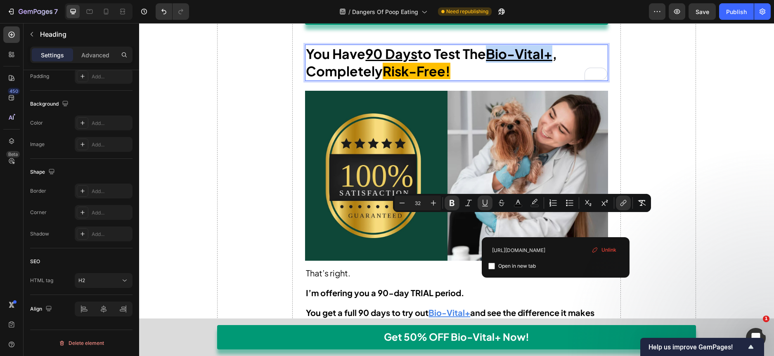
drag, startPoint x: 554, startPoint y: 225, endPoint x: 489, endPoint y: 228, distance: 65.7
click at [489, 62] on u "Bio-Vital+" at bounding box center [519, 53] width 66 height 17
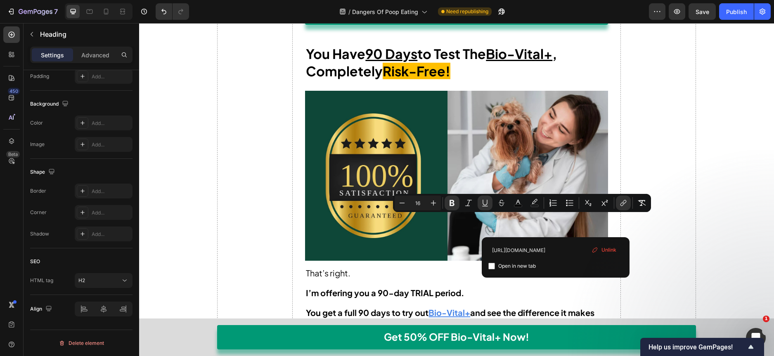
scroll to position [0, 0]
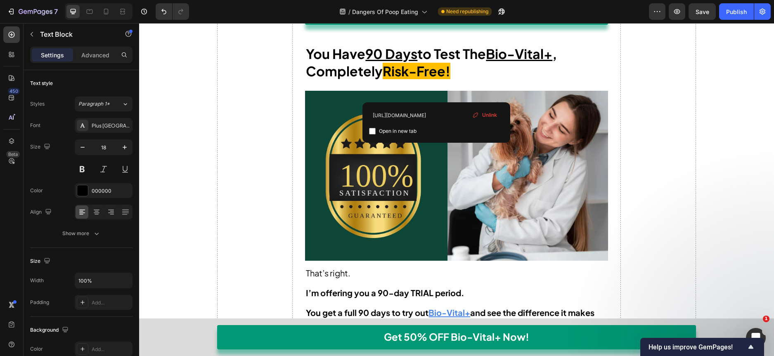
drag, startPoint x: 423, startPoint y: 93, endPoint x: 417, endPoint y: 95, distance: 6.9
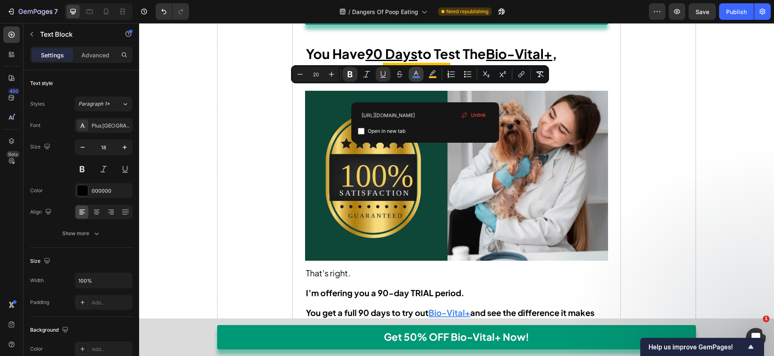
click at [418, 71] on icon "Editor contextual toolbar" at bounding box center [416, 74] width 8 height 8
type input "4A86E8"
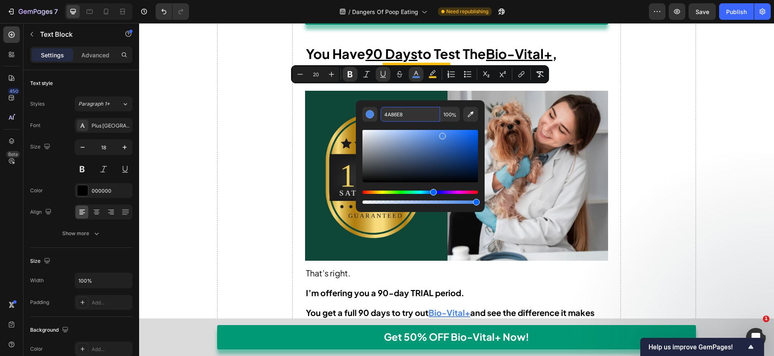
click at [402, 111] on input "4A86E8" at bounding box center [410, 114] width 59 height 15
click at [503, 62] on u "Bio-Vital+" at bounding box center [519, 53] width 66 height 17
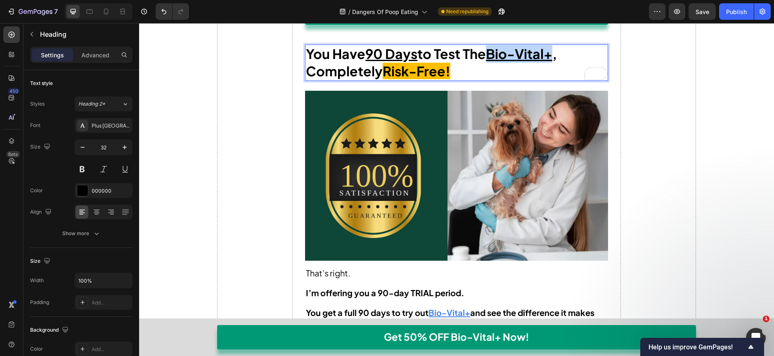
drag, startPoint x: 502, startPoint y: 225, endPoint x: 550, endPoint y: 227, distance: 47.5
click at [550, 62] on u "Bio-Vital+" at bounding box center [519, 53] width 66 height 17
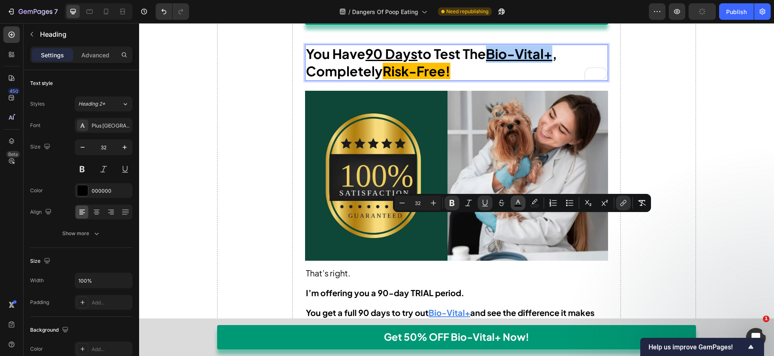
click at [514, 204] on button "color" at bounding box center [518, 203] width 15 height 15
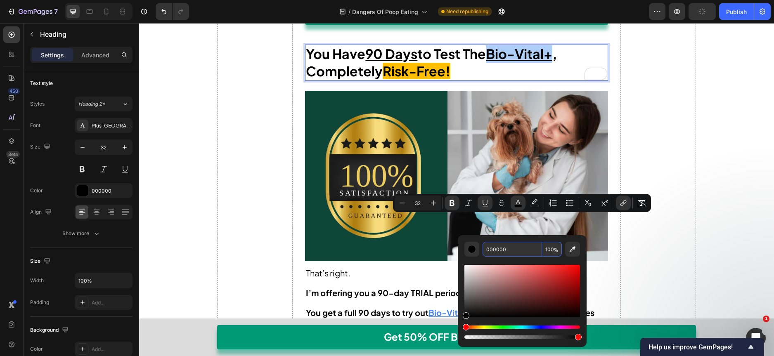
click at [509, 244] on input "000000" at bounding box center [512, 249] width 59 height 15
paste input "4A86E8"
type input "4A86E8"
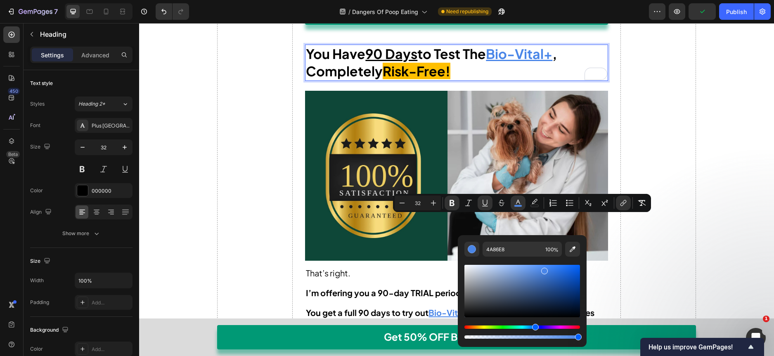
click at [474, 62] on strong "You Have 90 Days to Test The" at bounding box center [396, 53] width 180 height 17
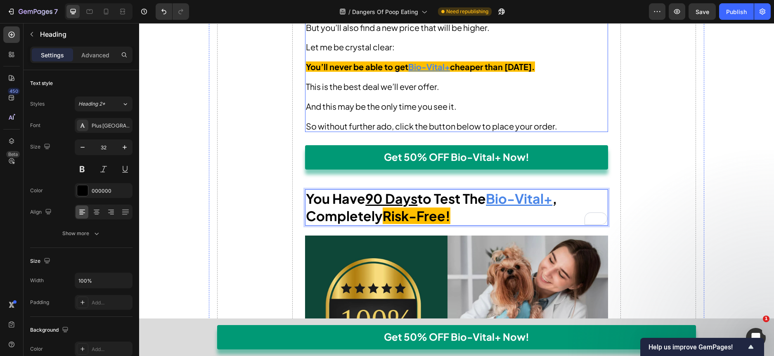
scroll to position [7369, 0]
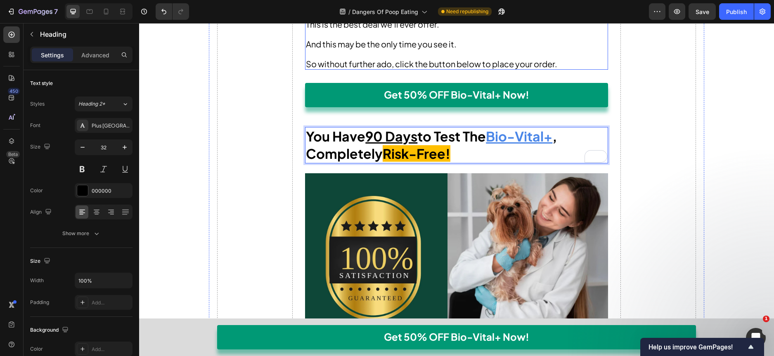
click at [427, 9] on u "Bio-Vital+" at bounding box center [429, 4] width 42 height 10
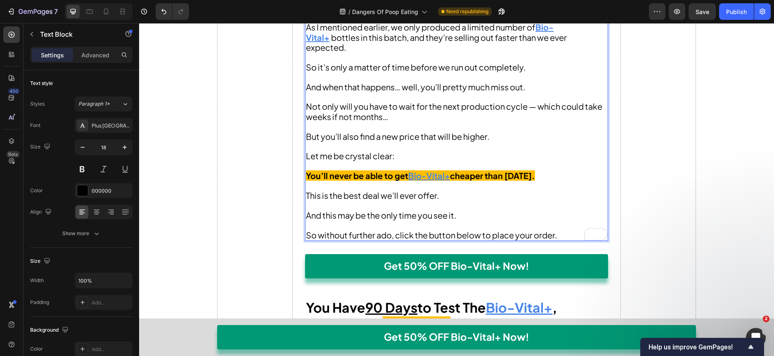
scroll to position [7201, 0]
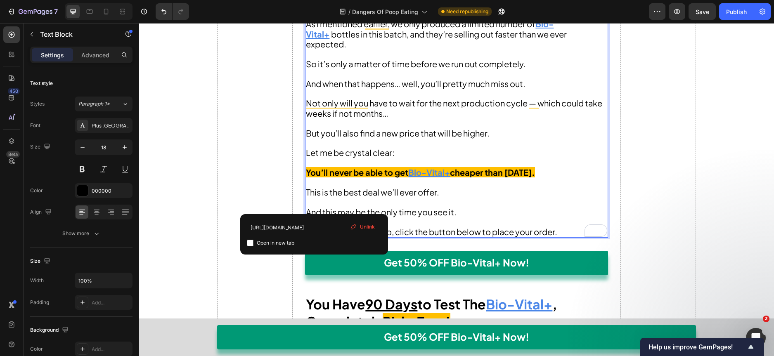
click at [316, 39] on u "Bio-Vital+" at bounding box center [430, 29] width 248 height 20
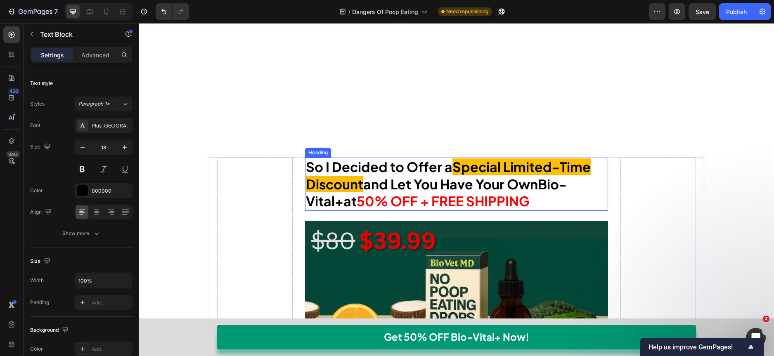
scroll to position [6871, 0]
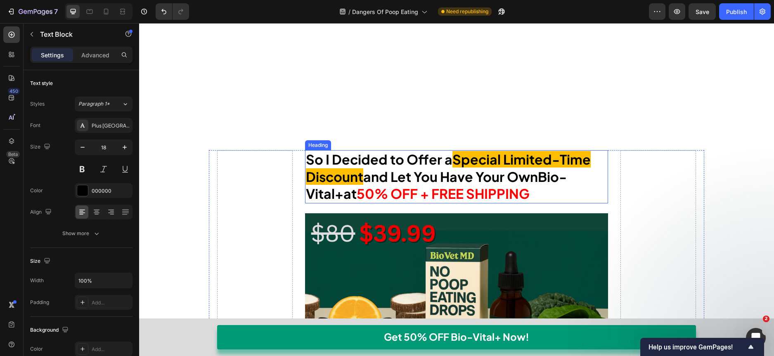
click at [502, 184] on strong "and Let You Have Your Own" at bounding box center [450, 176] width 175 height 17
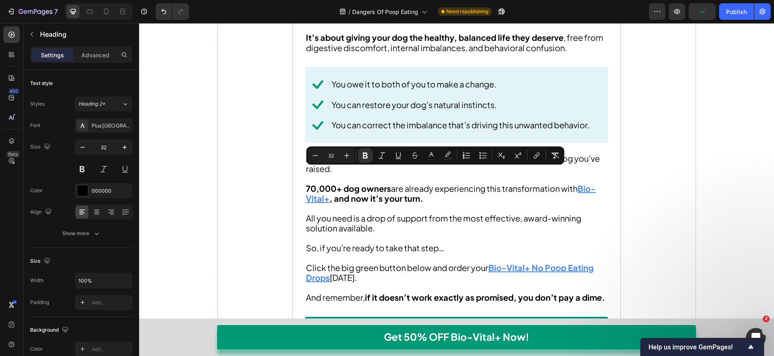
drag, startPoint x: 547, startPoint y: 180, endPoint x: 338, endPoint y: 194, distance: 209.8
click at [435, 154] on button "color" at bounding box center [431, 155] width 15 height 15
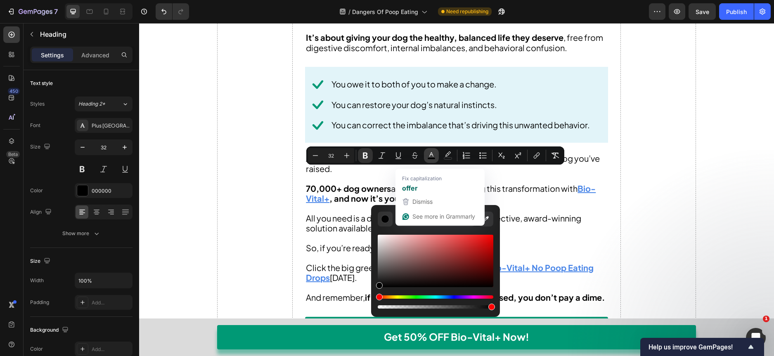
click at [433, 155] on icon "Editor contextual toolbar" at bounding box center [431, 156] width 8 height 8
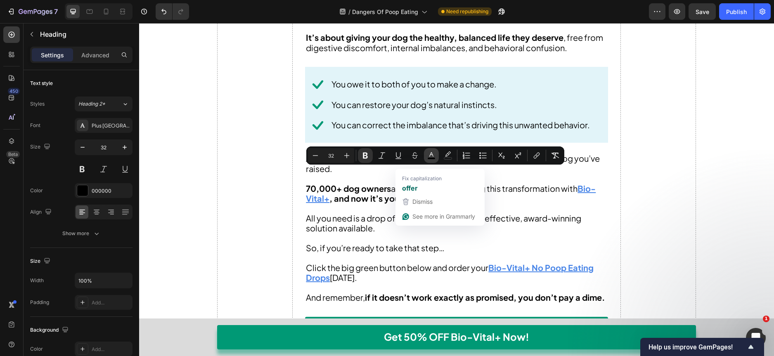
click at [436, 150] on button "color" at bounding box center [431, 155] width 15 height 15
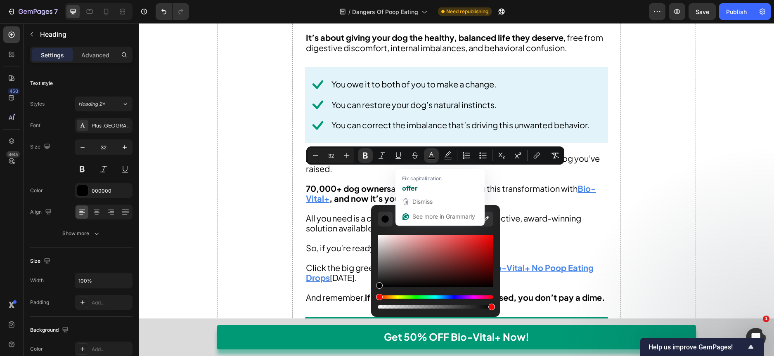
click at [394, 230] on div "Editor contextual toolbar" at bounding box center [436, 269] width 116 height 84
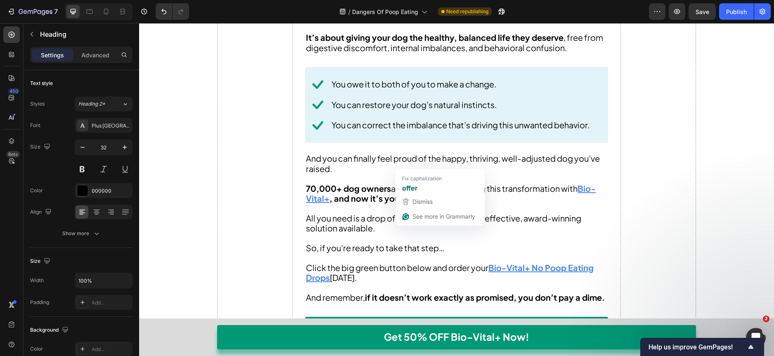
drag, startPoint x: 509, startPoint y: 168, endPoint x: 534, endPoint y: 178, distance: 26.9
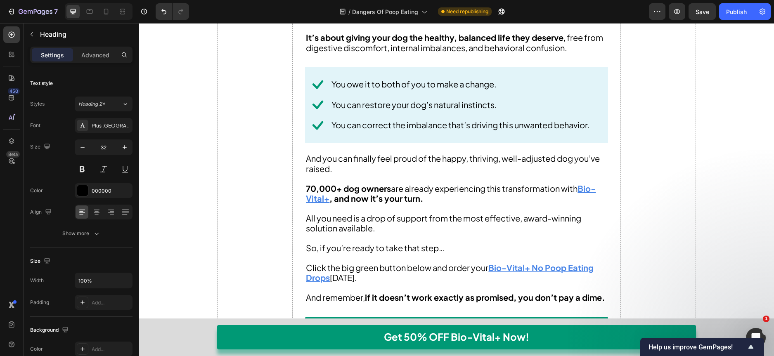
drag, startPoint x: 545, startPoint y: 178, endPoint x: 338, endPoint y: 195, distance: 207.6
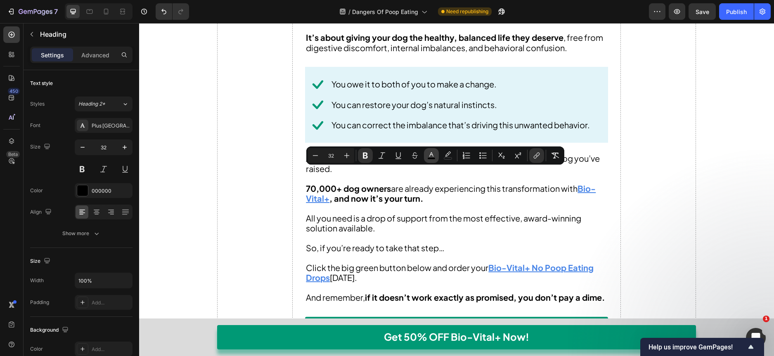
click at [436, 156] on button "color" at bounding box center [431, 155] width 15 height 15
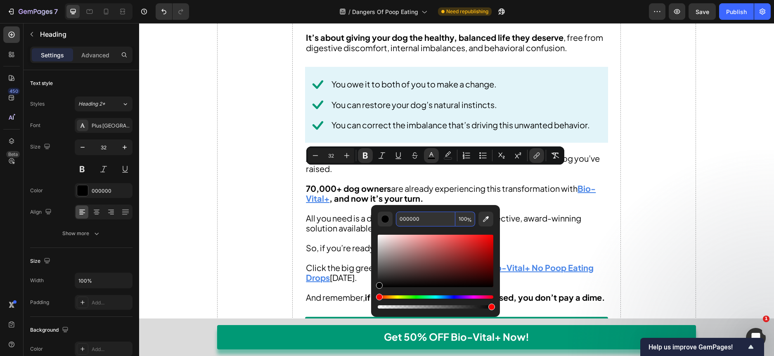
click at [444, 215] on input "000000" at bounding box center [425, 219] width 59 height 15
paste input "4A86E8"
type input "4A86E8"
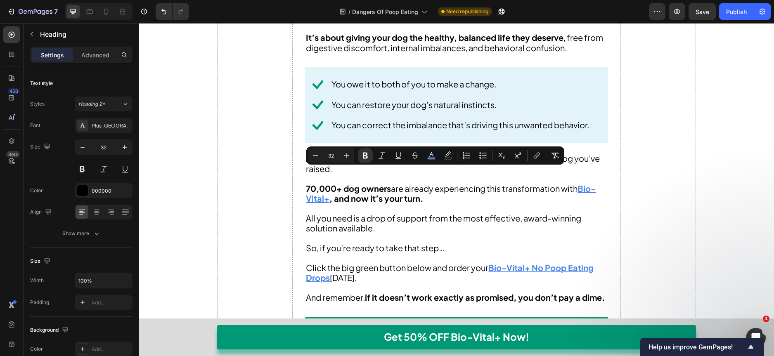
drag, startPoint x: 552, startPoint y: 176, endPoint x: 340, endPoint y: 195, distance: 213.5
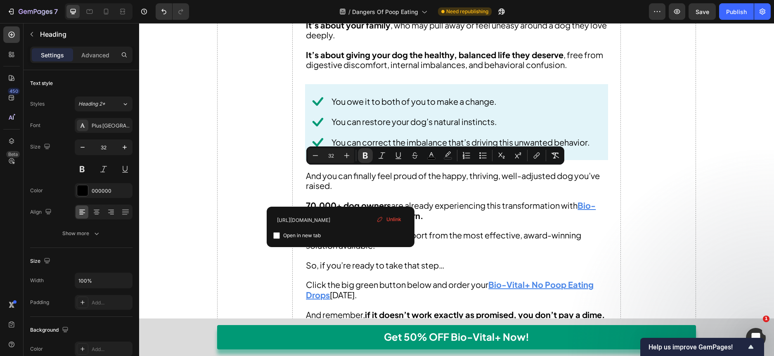
drag, startPoint x: 338, startPoint y: 197, endPoint x: 404, endPoint y: 181, distance: 68.0
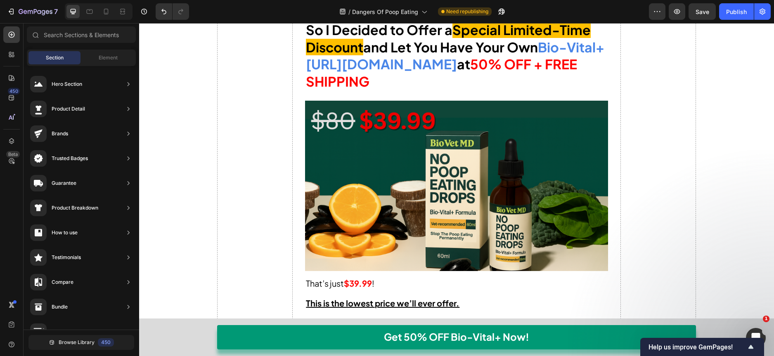
scroll to position [6918, 0]
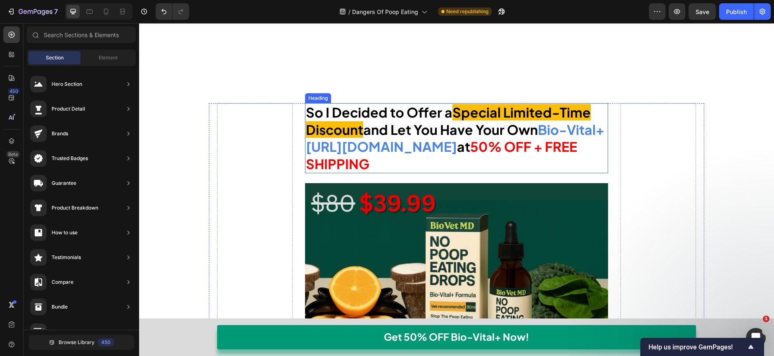
click at [513, 127] on strong "and Let You Have Your Own" at bounding box center [450, 129] width 175 height 17
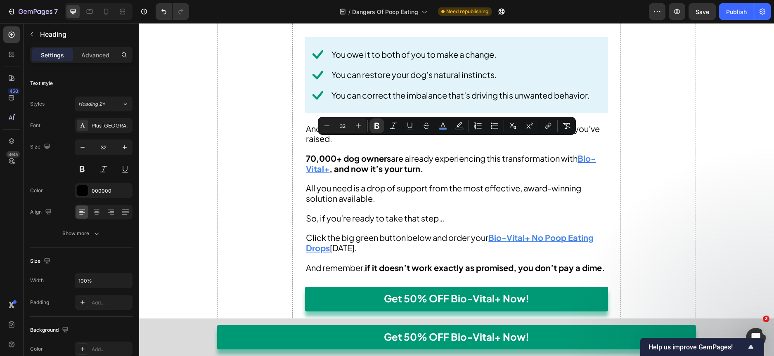
drag, startPoint x: 365, startPoint y: 165, endPoint x: 343, endPoint y: 148, distance: 27.0
click at [163, 12] on icon "Undo/Redo" at bounding box center [163, 11] width 5 height 5
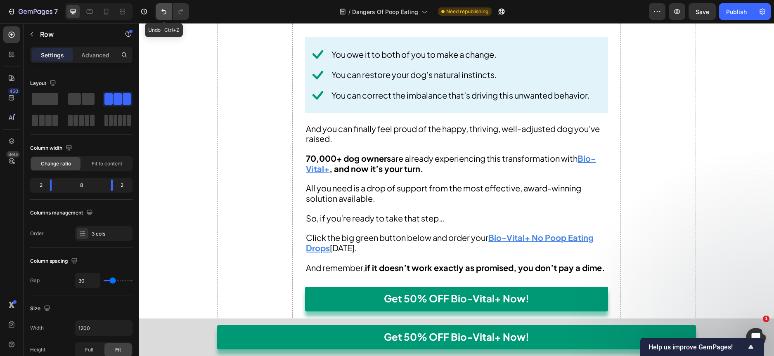
click at [162, 11] on icon "Undo/Redo" at bounding box center [163, 11] width 5 height 5
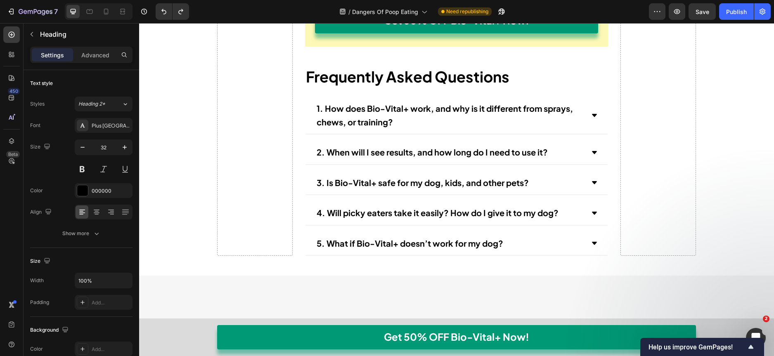
drag, startPoint x: 541, startPoint y: 181, endPoint x: 340, endPoint y: 192, distance: 201.3
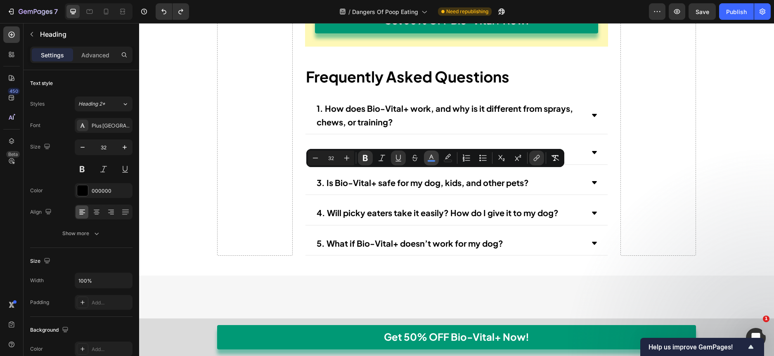
click at [429, 158] on icon "Editor contextual toolbar" at bounding box center [431, 158] width 8 height 8
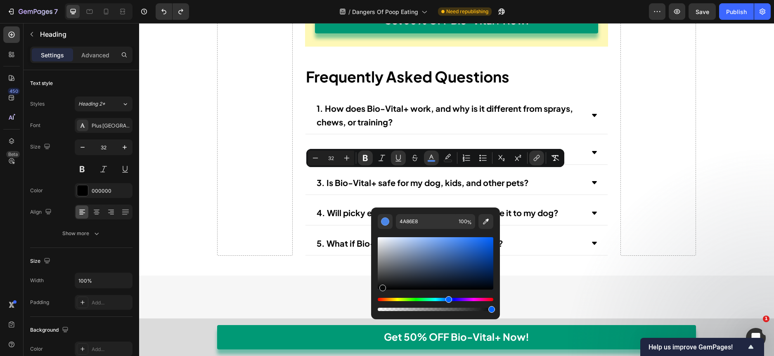
drag, startPoint x: 556, startPoint y: 288, endPoint x: 341, endPoint y: 313, distance: 217.0
type input "090A0A"
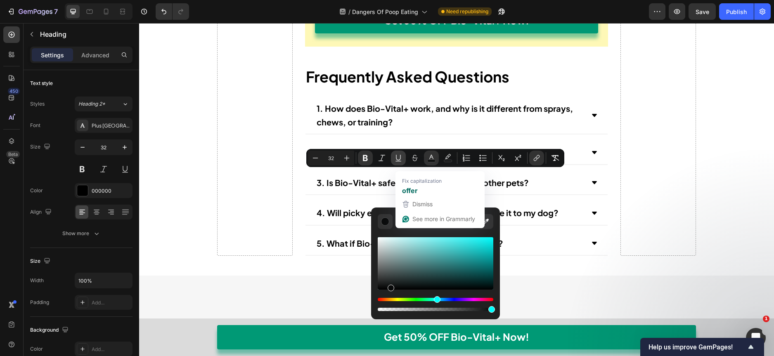
click at [399, 157] on icon "Editor contextual toolbar" at bounding box center [398, 158] width 8 height 8
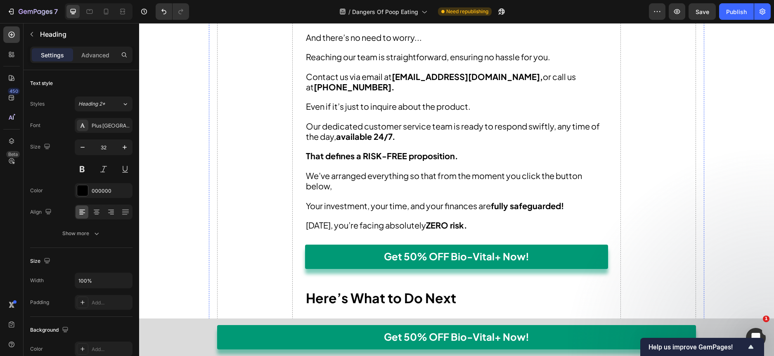
scroll to position [7570, 0]
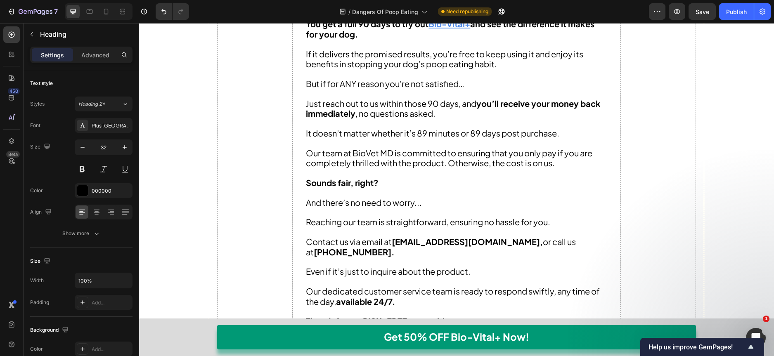
drag, startPoint x: 491, startPoint y: 108, endPoint x: 554, endPoint y: 109, distance: 62.3
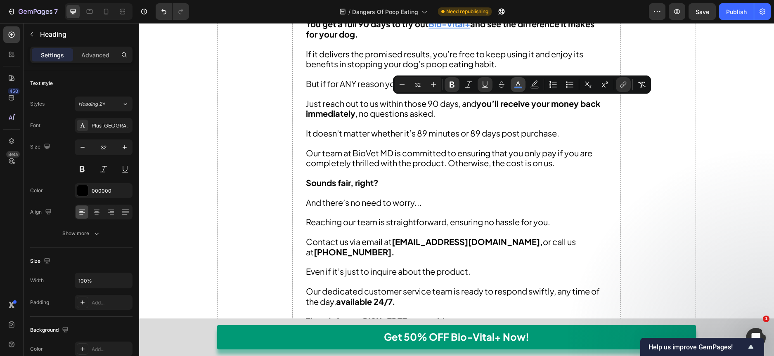
click at [514, 87] on rect "Editor contextual toolbar" at bounding box center [518, 88] width 8 height 2
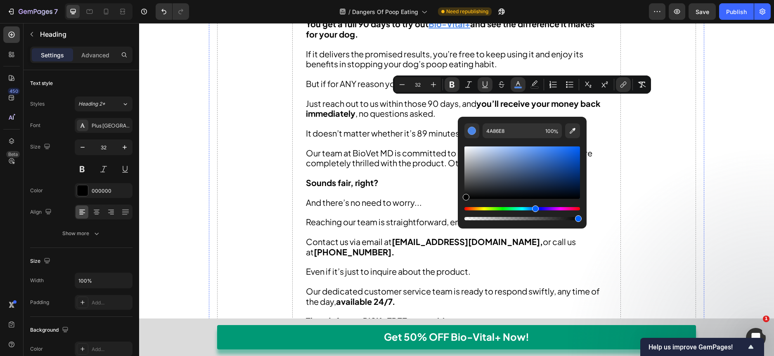
drag, startPoint x: 608, startPoint y: 196, endPoint x: 451, endPoint y: 223, distance: 159.2
type input "020202"
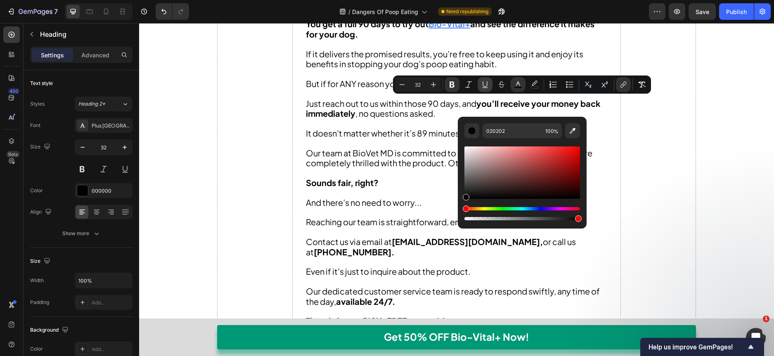
click at [484, 85] on icon "Editor contextual toolbar" at bounding box center [485, 85] width 8 height 8
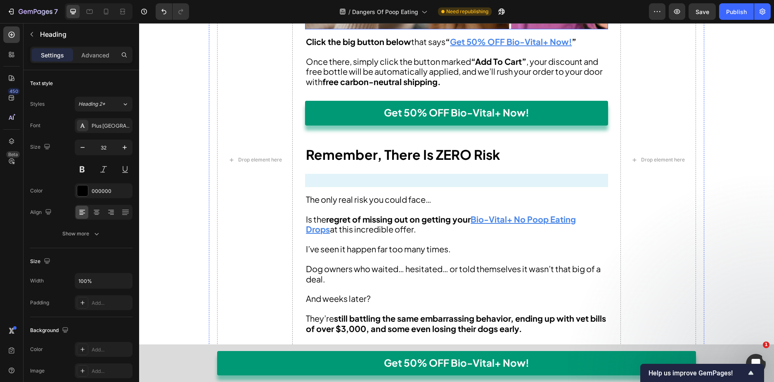
scroll to position [8190, 0]
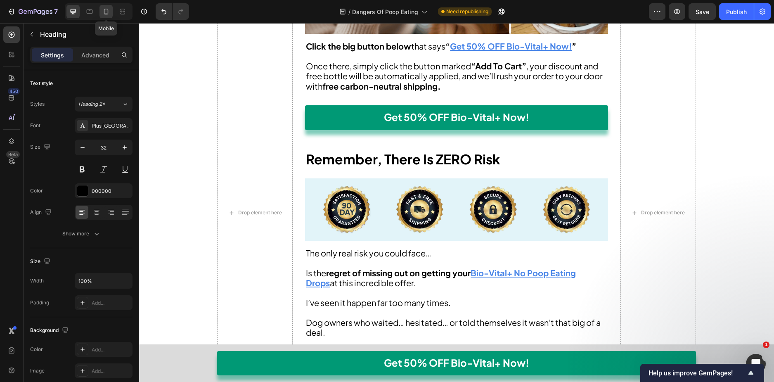
click at [107, 12] on icon at bounding box center [106, 11] width 8 height 8
type input "29"
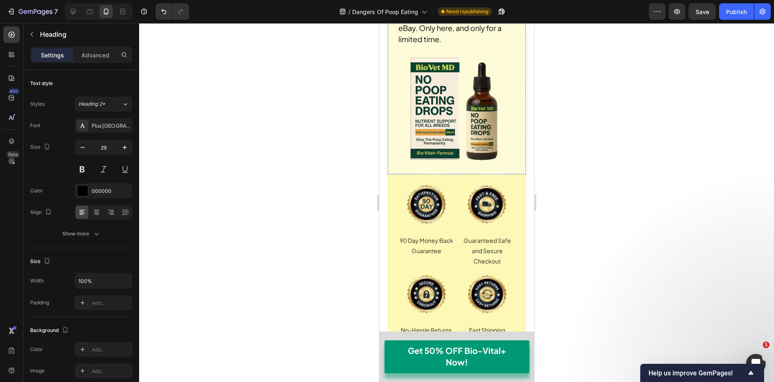
scroll to position [7756, 0]
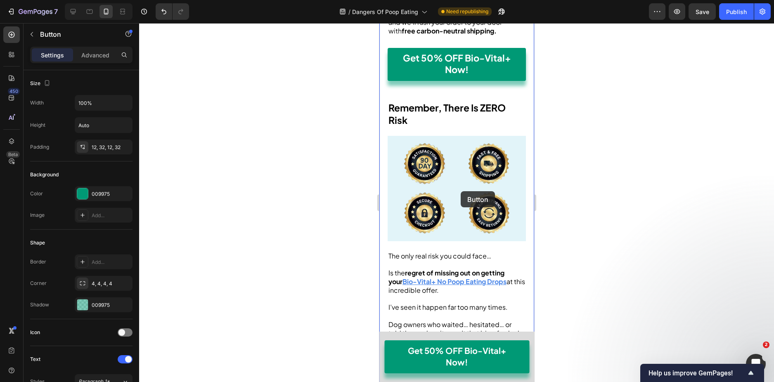
scroll to position [6228, 0]
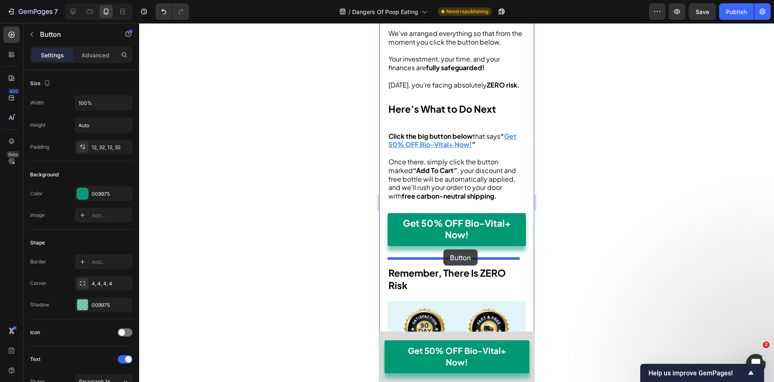
drag, startPoint x: 395, startPoint y: 188, endPoint x: 443, endPoint y: 249, distance: 78.2
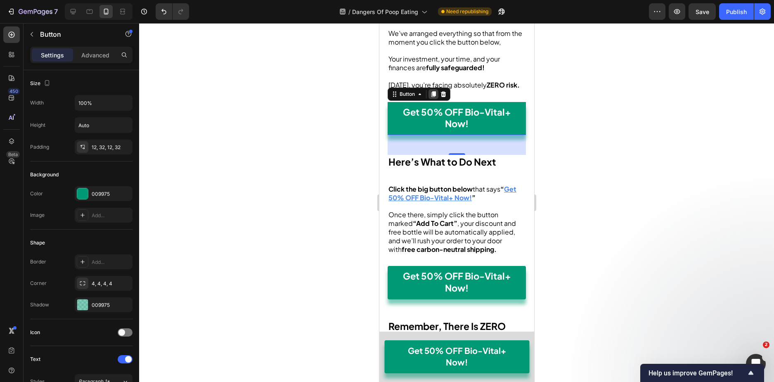
click at [432, 97] on icon at bounding box center [433, 94] width 5 height 6
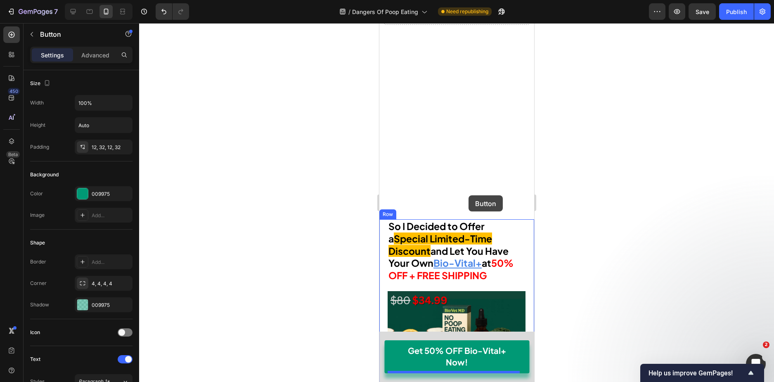
scroll to position [5063, 0]
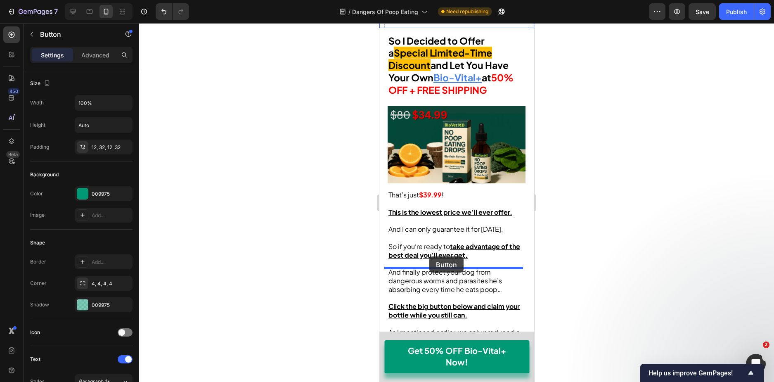
drag, startPoint x: 395, startPoint y: 302, endPoint x: 429, endPoint y: 256, distance: 56.4
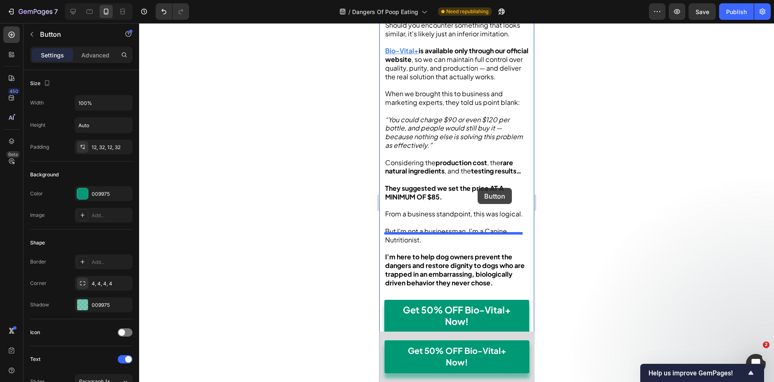
scroll to position [4691, 0]
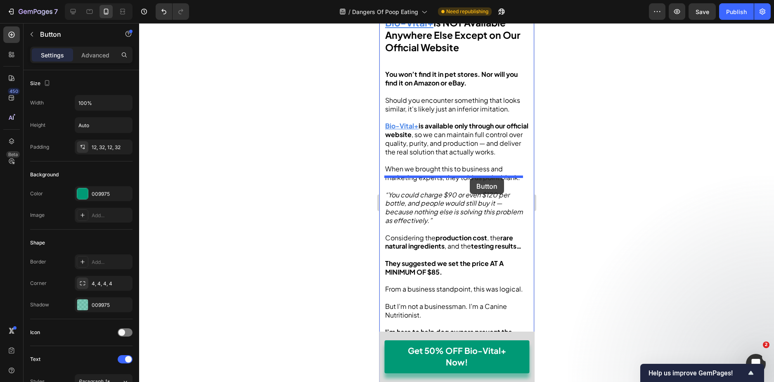
drag, startPoint x: 392, startPoint y: 147, endPoint x: 469, endPoint y: 178, distance: 83.4
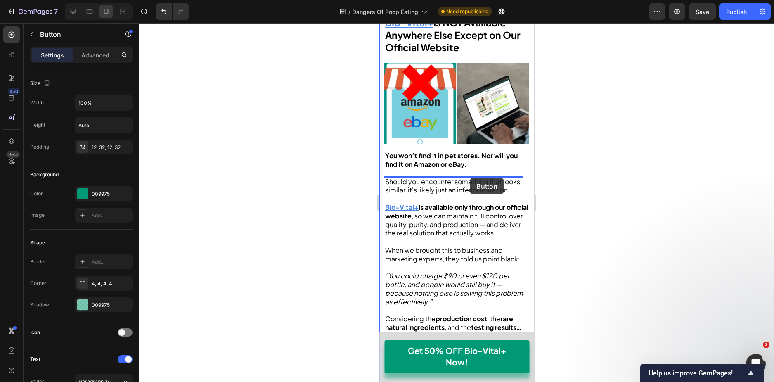
click at [469, 178] on div "iPhone 13 Mini ( 375 px) iPhone 13 Mini iPhone 13 Pro iPhone 11 Pro Max iPhone …" at bounding box center [456, 7] width 155 height 9350
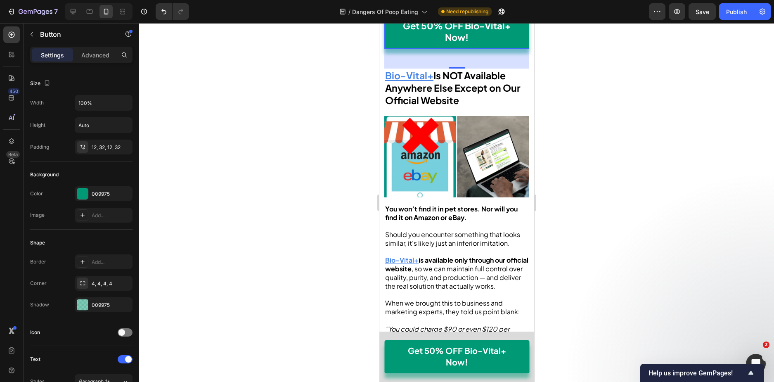
click at [427, 11] on icon at bounding box center [429, 8] width 7 height 7
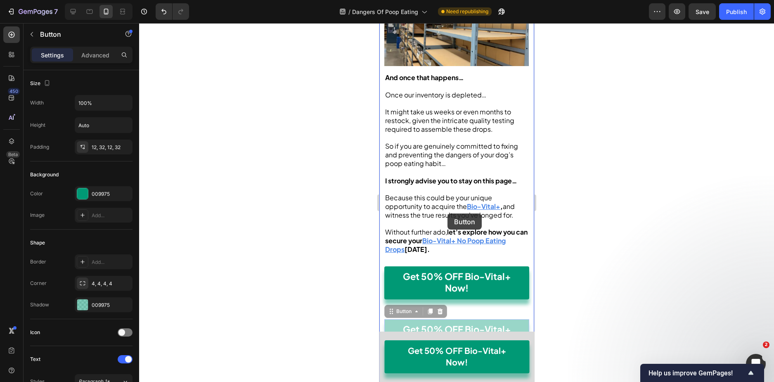
scroll to position [4439, 0]
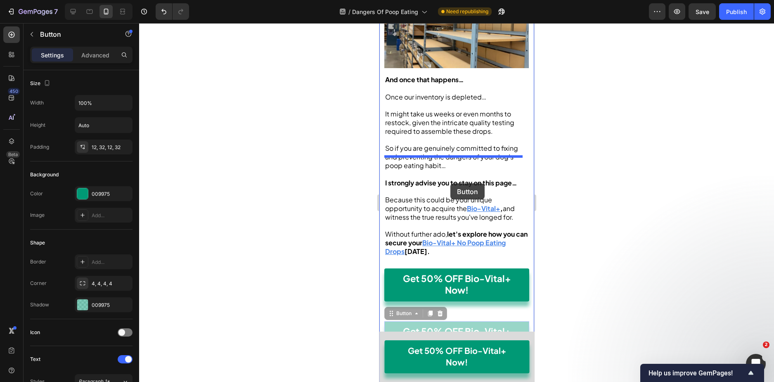
drag, startPoint x: 389, startPoint y: 223, endPoint x: 450, endPoint y: 183, distance: 73.1
click at [450, 183] on div "iPhone 13 Mini ( 375 px) iPhone 13 Mini iPhone 13 Pro iPhone 11 Pro Max iPhone …" at bounding box center [456, 286] width 155 height 9404
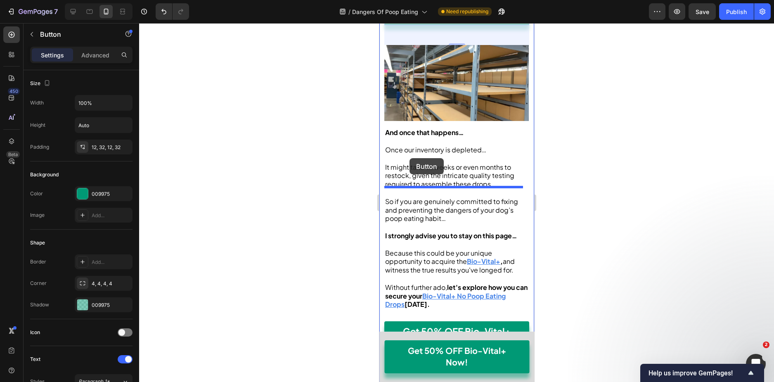
drag, startPoint x: 392, startPoint y: 224, endPoint x: 409, endPoint y: 158, distance: 67.9
click at [409, 158] on div "iPhone 13 Mini ( 375 px) iPhone 13 Mini iPhone 13 Pro iPhone 11 Pro Max iPhone …" at bounding box center [456, 286] width 155 height 9404
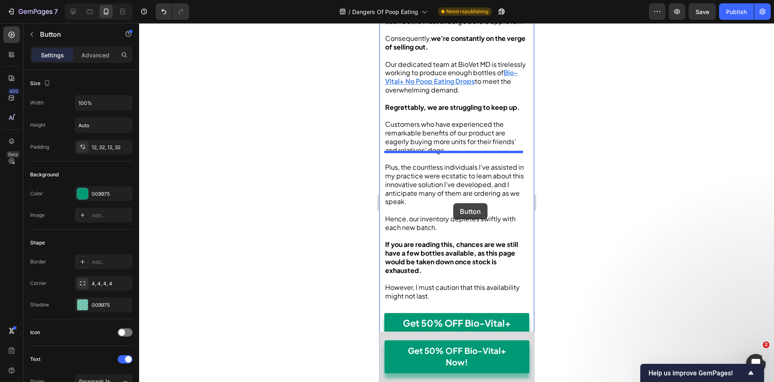
scroll to position [4063, 0]
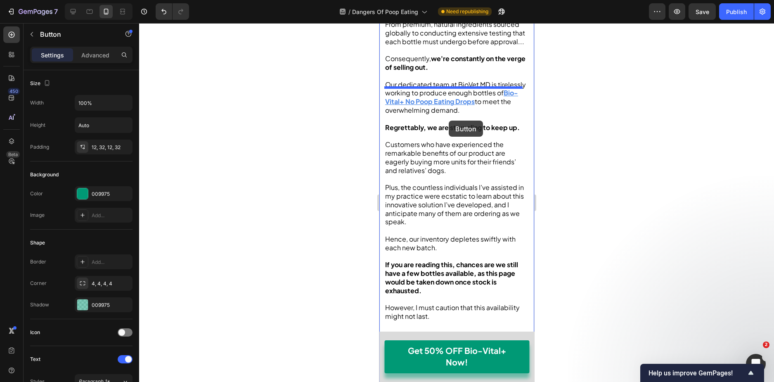
drag, startPoint x: 390, startPoint y: 234, endPoint x: 448, endPoint y: 121, distance: 127.6
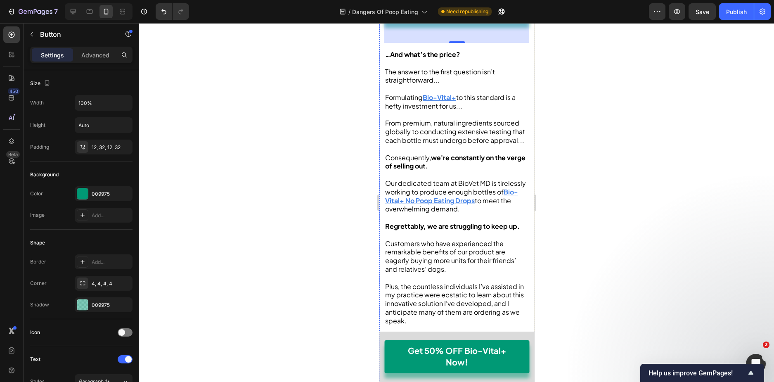
scroll to position [3980, 0]
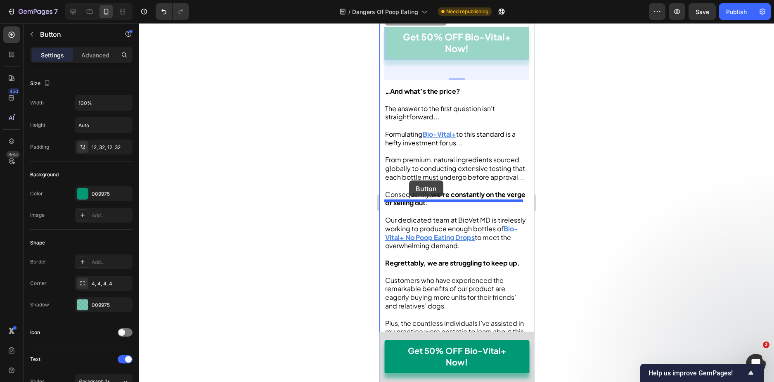
drag, startPoint x: 390, startPoint y: 242, endPoint x: 409, endPoint y: 180, distance: 64.8
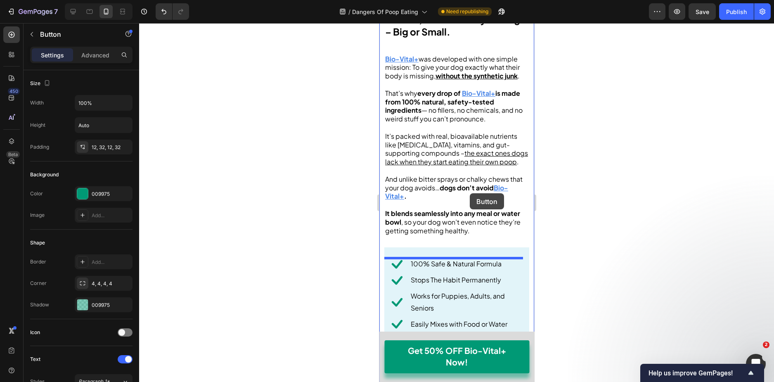
scroll to position [3521, 0]
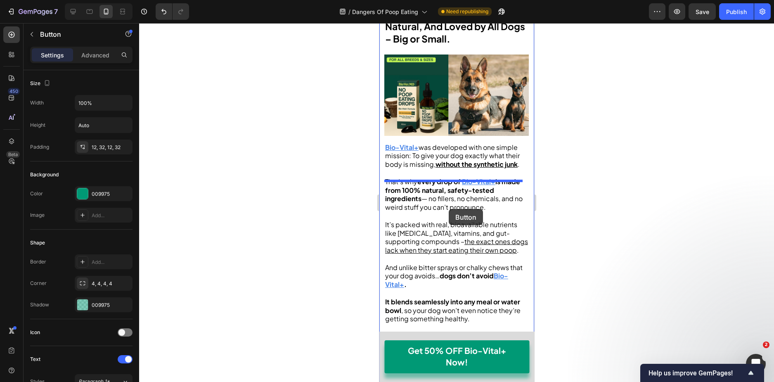
drag, startPoint x: 388, startPoint y: 245, endPoint x: 448, endPoint y: 209, distance: 70.0
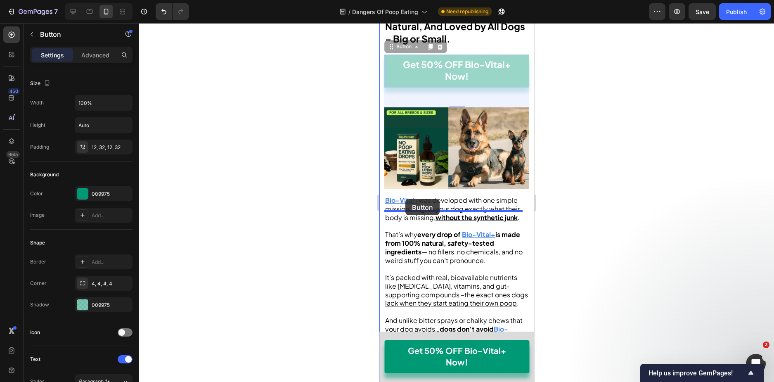
drag, startPoint x: 393, startPoint y: 251, endPoint x: 405, endPoint y: 199, distance: 53.0
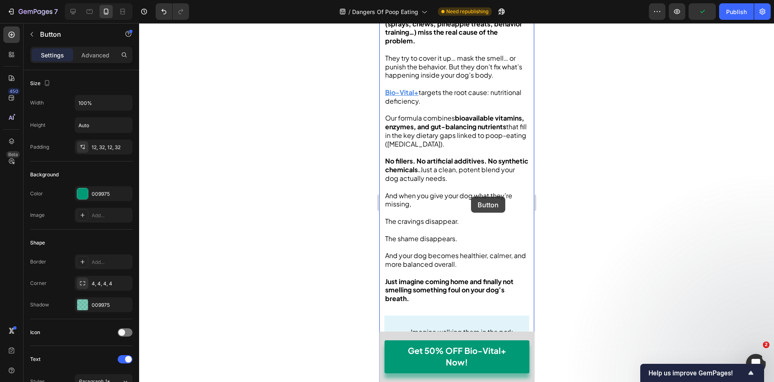
scroll to position [2916, 0]
drag, startPoint x: 388, startPoint y: 257, endPoint x: 459, endPoint y: 182, distance: 102.2
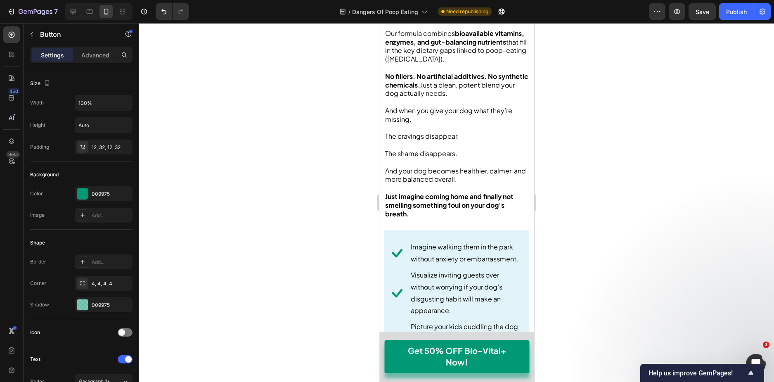
scroll to position [2999, 0]
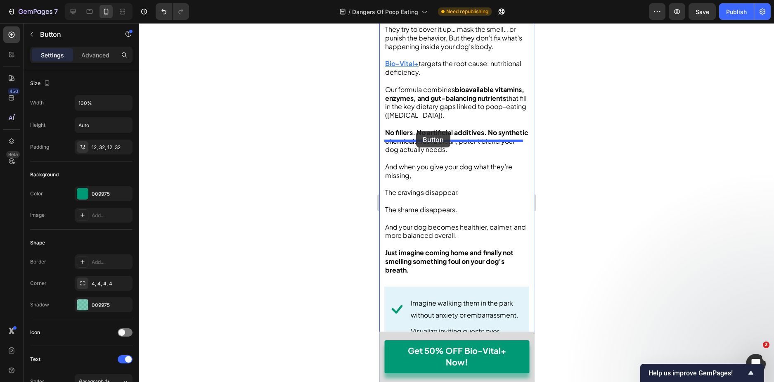
drag, startPoint x: 390, startPoint y: 252, endPoint x: 416, endPoint y: 131, distance: 123.2
click at [566, 146] on div at bounding box center [456, 202] width 635 height 359
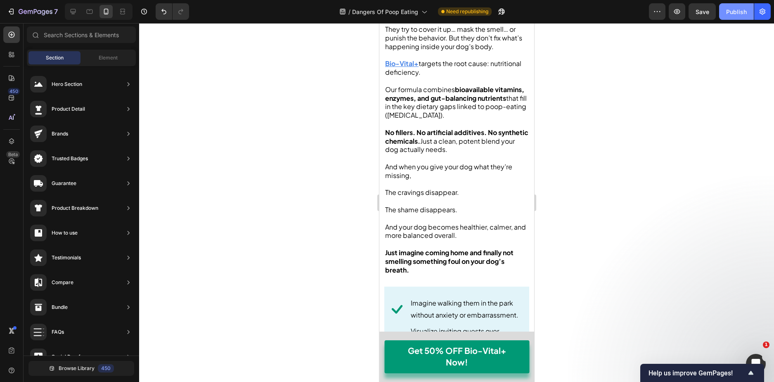
click at [735, 10] on div "Publish" at bounding box center [736, 11] width 21 height 9
click at [75, 8] on icon at bounding box center [73, 11] width 8 height 8
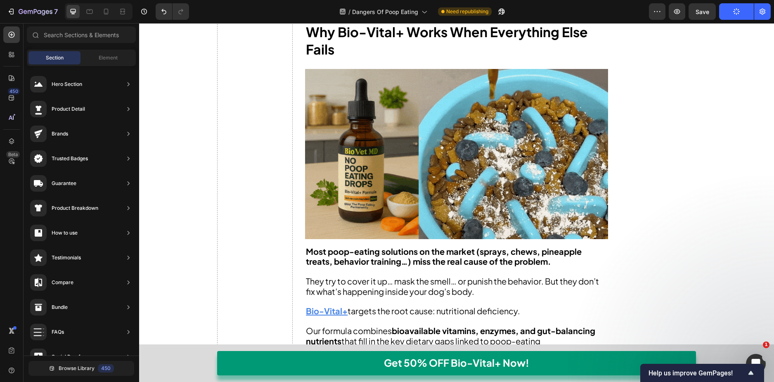
scroll to position [4024, 0]
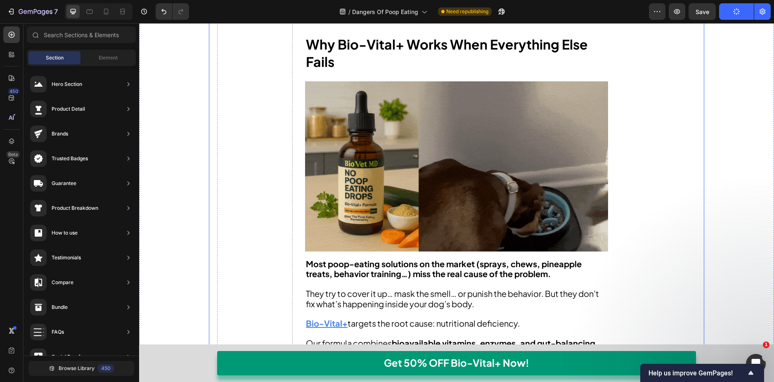
click at [369, 60] on strong "Why Bio-Vital+ Works When Everything Else Fails" at bounding box center [447, 53] width 282 height 34
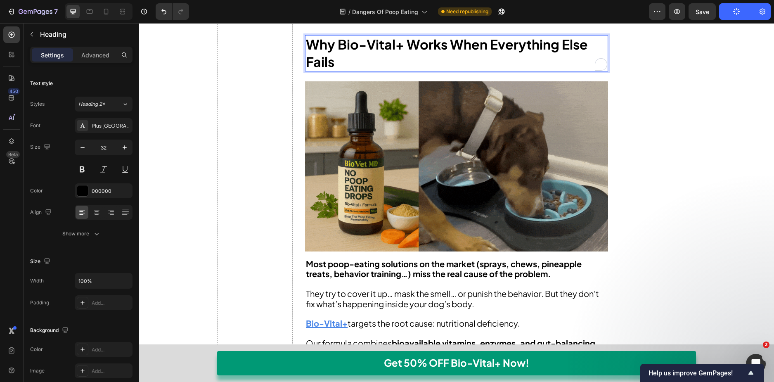
click at [384, 56] on strong "Why Bio-Vital+ Works When Everything Else Fails" at bounding box center [447, 53] width 282 height 34
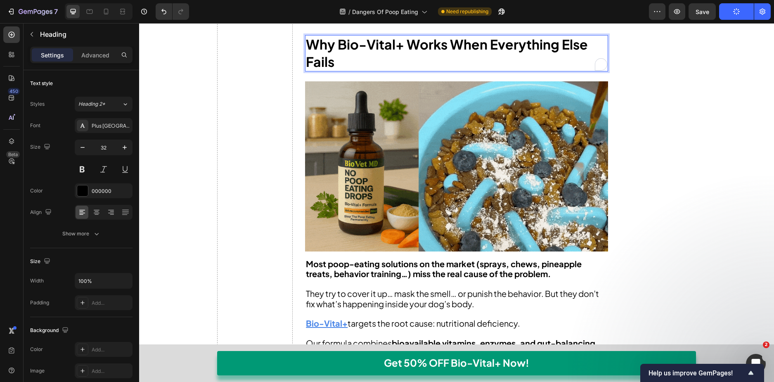
click at [372, 56] on strong "Why Bio-Vital+ Works When Everything Else Fails" at bounding box center [447, 53] width 282 height 34
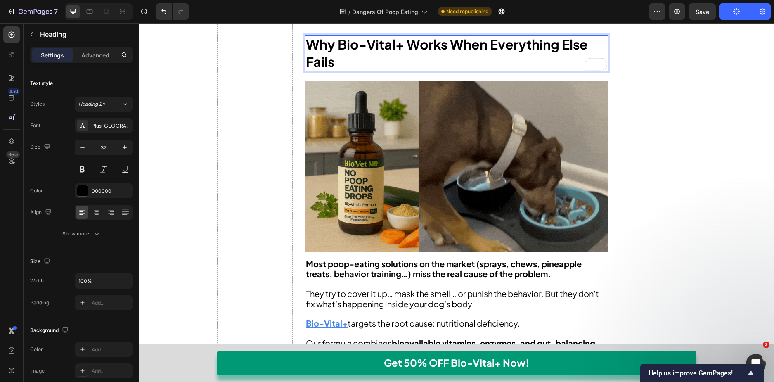
click at [359, 56] on strong "Why Bio-Vital+ Works When Everything Else Fails" at bounding box center [447, 53] width 282 height 34
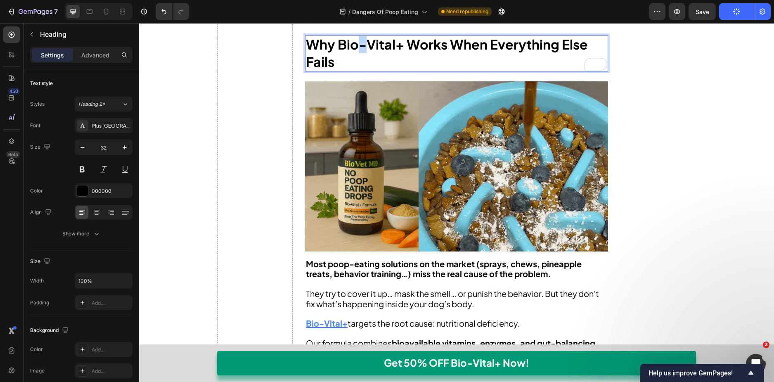
click at [359, 56] on strong "Why Bio-Vital+ Works When Everything Else Fails" at bounding box center [447, 53] width 282 height 34
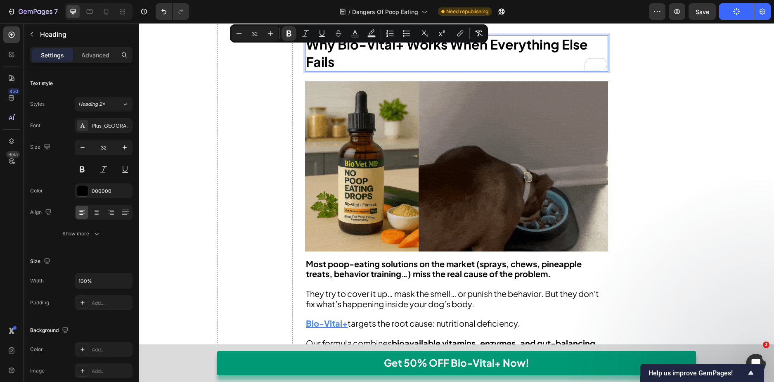
click at [347, 56] on strong "Why Bio-Vital+ Works When Everything Else Fails" at bounding box center [447, 53] width 282 height 34
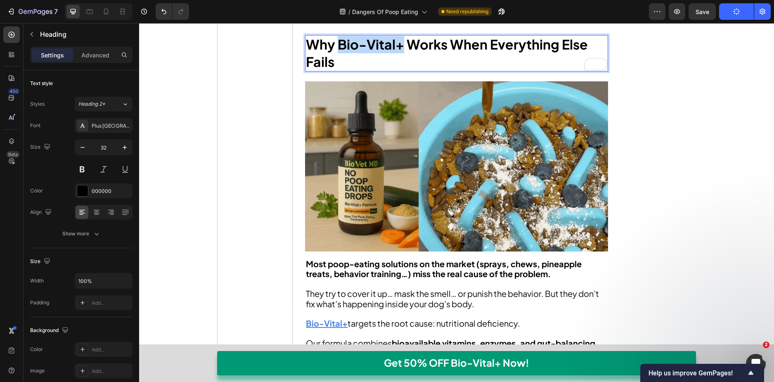
drag, startPoint x: 347, startPoint y: 56, endPoint x: 393, endPoint y: 56, distance: 46.2
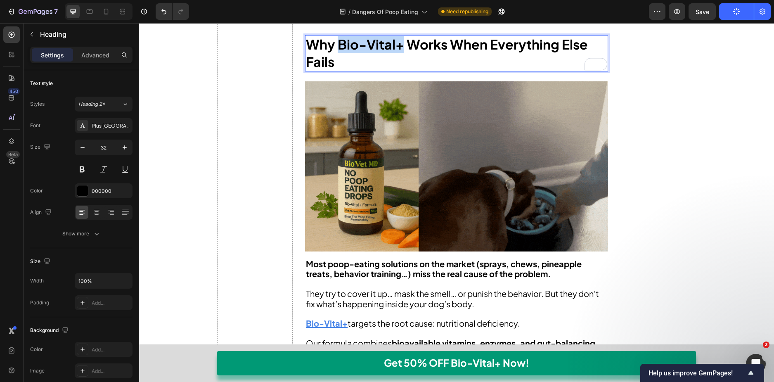
click at [393, 56] on strong "Why Bio-Vital+ Works When Everything Else Fails" at bounding box center [447, 53] width 282 height 34
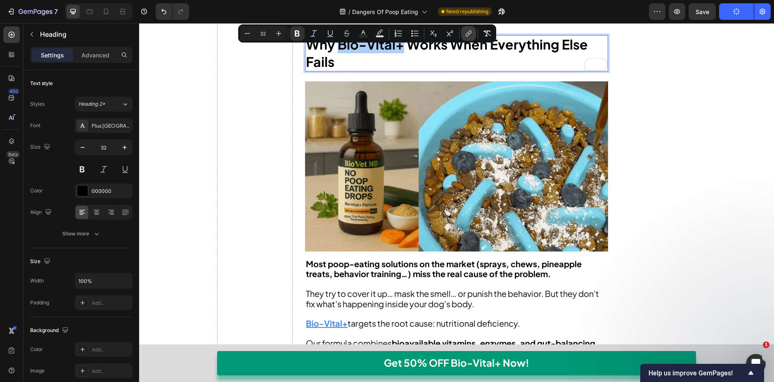
click at [468, 31] on icon "Editor contextual toolbar" at bounding box center [468, 33] width 8 height 8
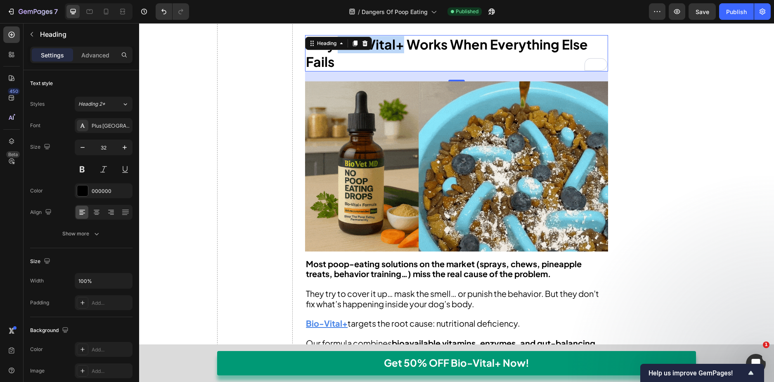
click at [389, 55] on strong "Why Bio-Vital+ Works When Everything Else Fails" at bounding box center [447, 53] width 282 height 34
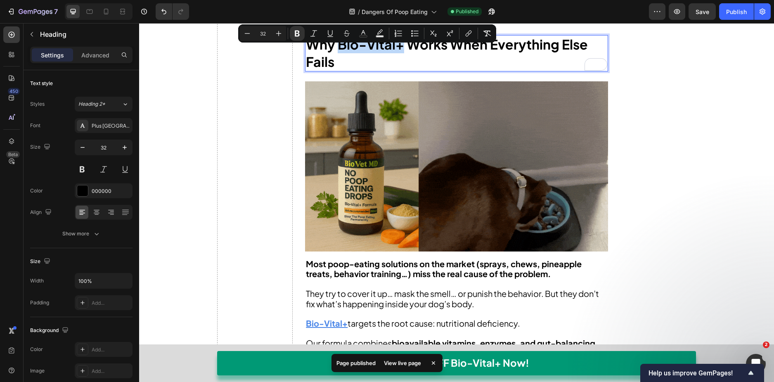
drag, startPoint x: 398, startPoint y: 55, endPoint x: 335, endPoint y: 56, distance: 62.8
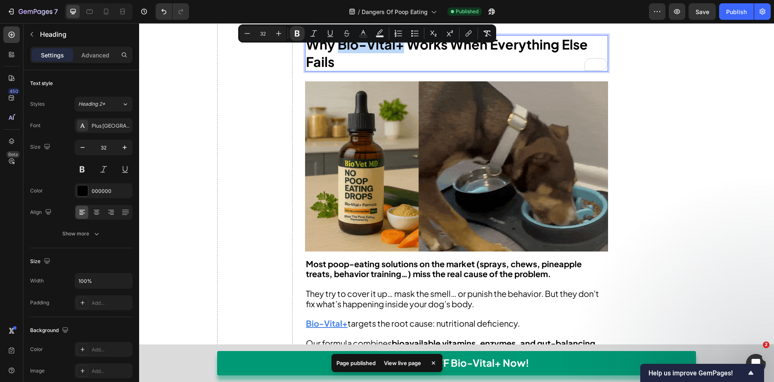
click at [335, 56] on strong "Why Bio-Vital+ Works When Everything Else Fails" at bounding box center [447, 53] width 282 height 34
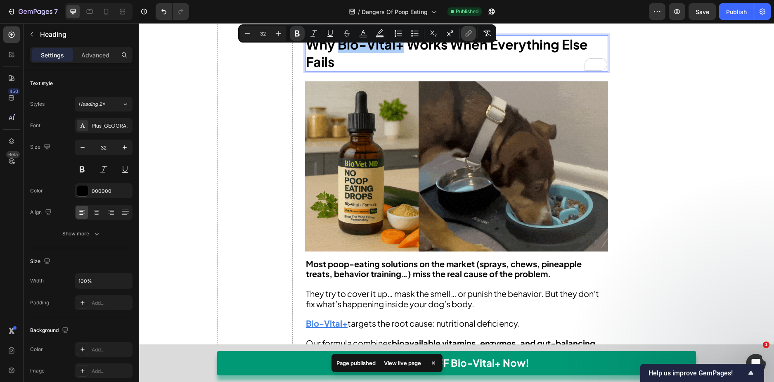
click at [468, 36] on icon "Editor contextual toolbar" at bounding box center [468, 35] width 4 height 4
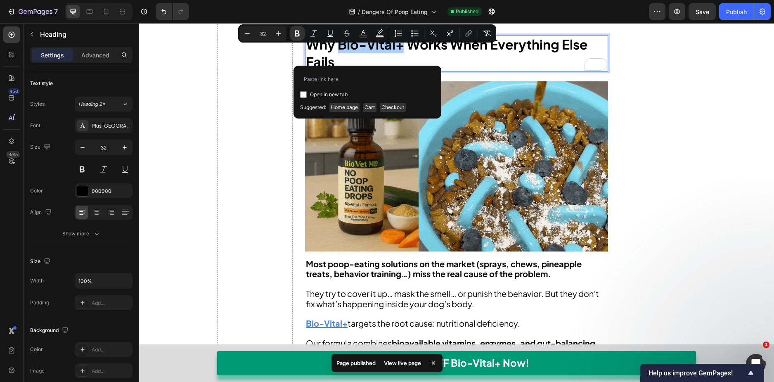
type input "[URL][DOMAIN_NAME]"
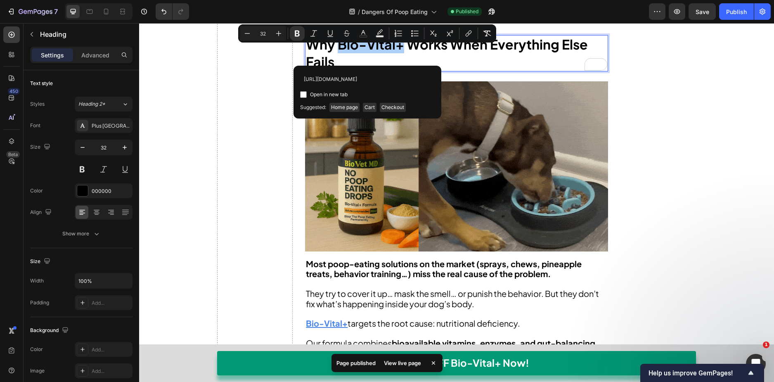
scroll to position [0, 13]
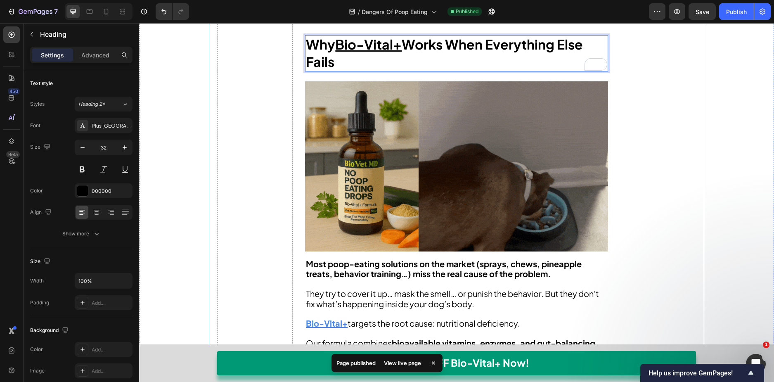
click at [515, 70] on p "Why Bio-Vital+ Works When Everything Else Fails" at bounding box center [456, 53] width 301 height 34
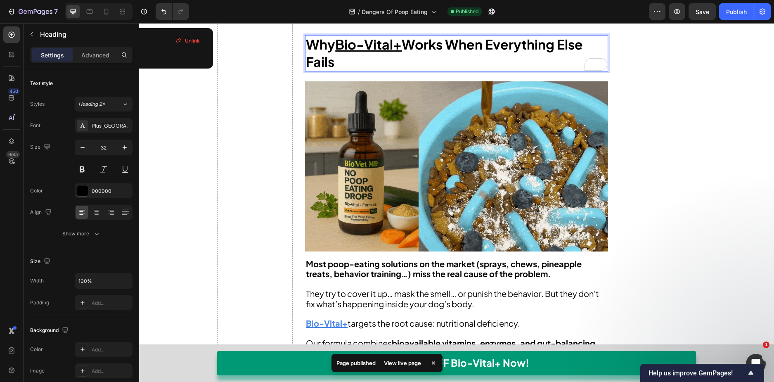
click at [398, 52] on u "Bio-Vital+" at bounding box center [368, 44] width 66 height 17
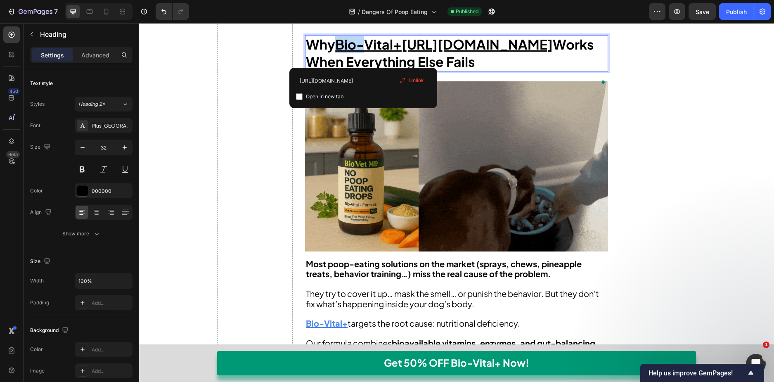
drag, startPoint x: 399, startPoint y: 56, endPoint x: 329, endPoint y: 56, distance: 70.2
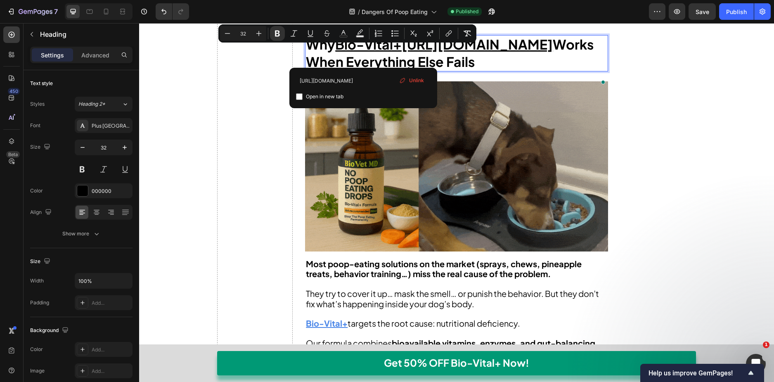
click at [410, 55] on p "Why Bio-Vital+https://biovetmd.com/products/bio-vital-plus Works When Everythin…" at bounding box center [456, 53] width 301 height 34
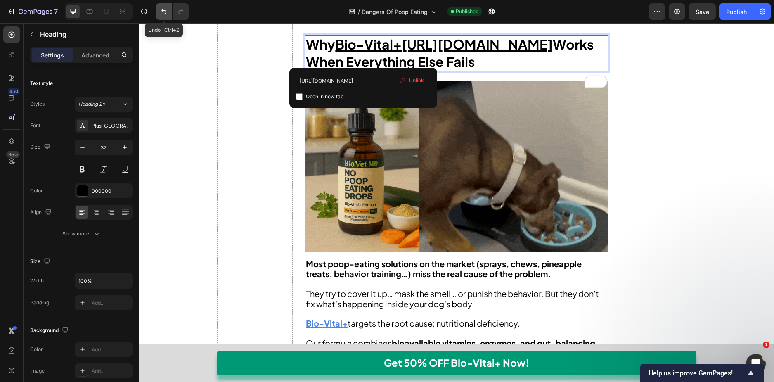
click at [165, 9] on icon "Undo/Redo" at bounding box center [164, 11] width 8 height 8
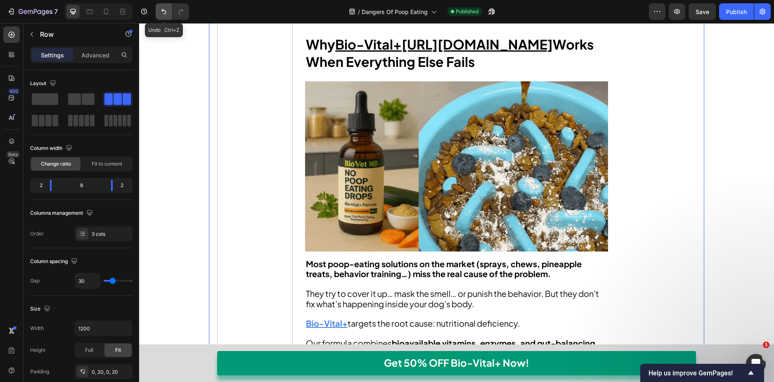
click at [161, 10] on icon "Undo/Redo" at bounding box center [164, 11] width 8 height 8
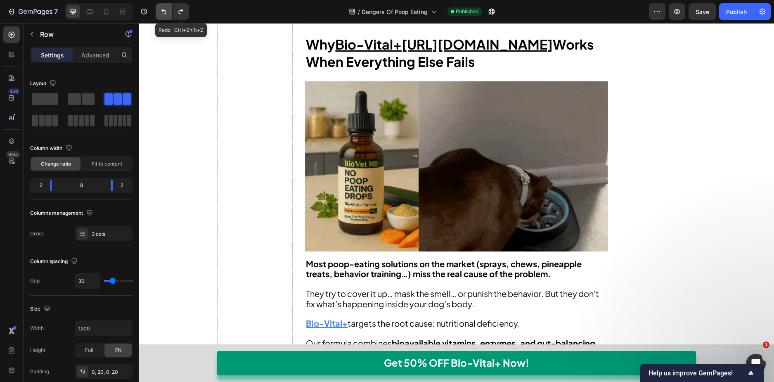
click at [162, 8] on icon "Undo/Redo" at bounding box center [164, 11] width 8 height 8
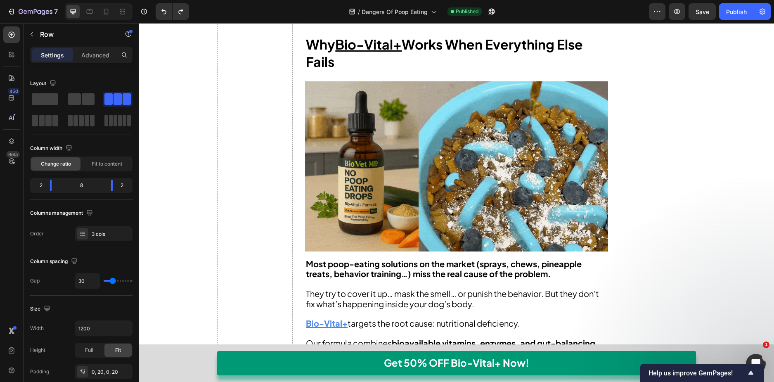
click at [344, 52] on u "Bio-Vital+" at bounding box center [368, 44] width 66 height 17
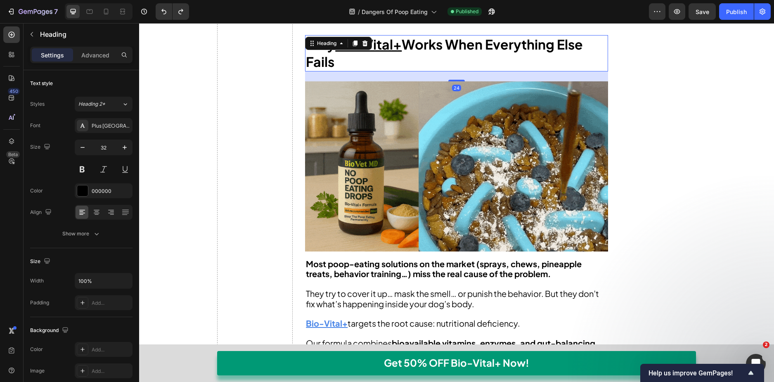
click at [414, 71] on h2 "Why Bio-Vital+ Works When Everything Else Fails" at bounding box center [456, 53] width 303 height 36
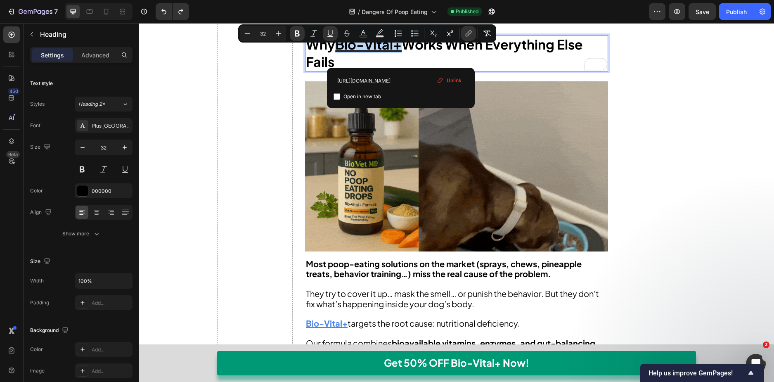
drag, startPoint x: 399, startPoint y: 57, endPoint x: 334, endPoint y: 57, distance: 64.4
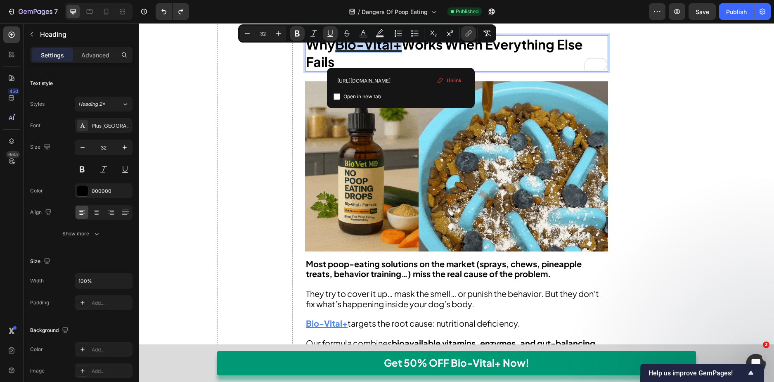
click at [335, 52] on u "Bio-Vital+" at bounding box center [368, 44] width 66 height 17
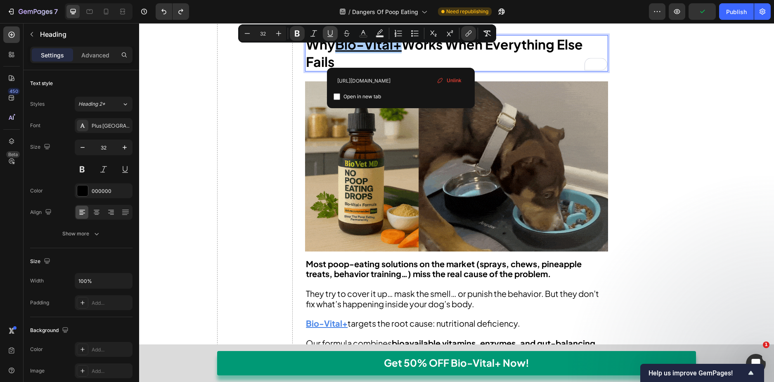
click at [333, 32] on icon "Editor contextual toolbar" at bounding box center [330, 33] width 8 height 8
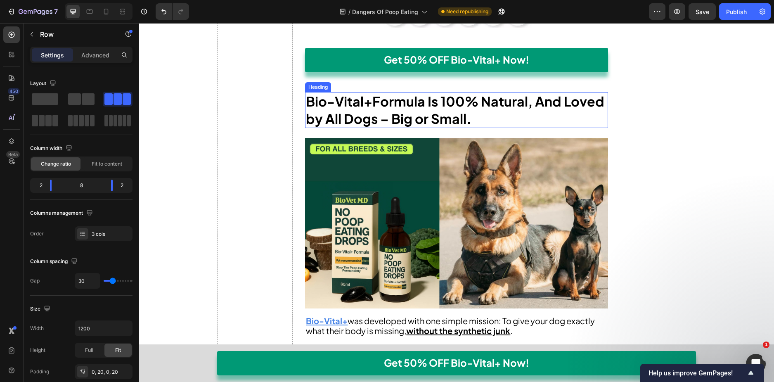
scroll to position [4726, 0]
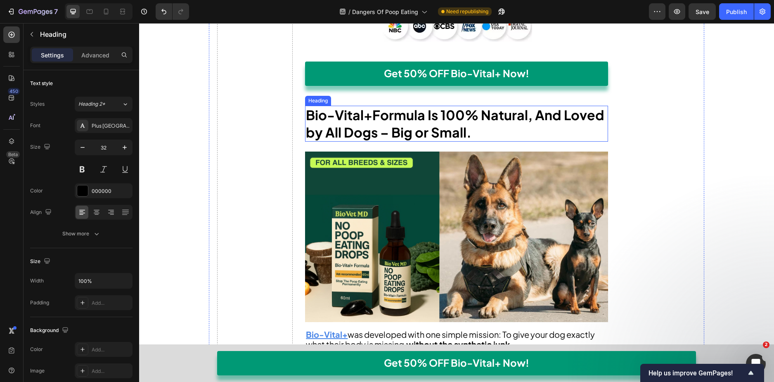
click at [358, 127] on strong "Formula Is 100% Natural, And Loved by All Dogs – Big or Small." at bounding box center [455, 124] width 298 height 34
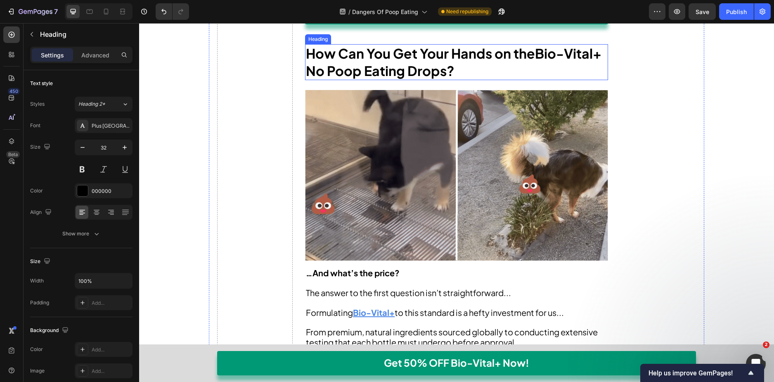
scroll to position [5345, 0]
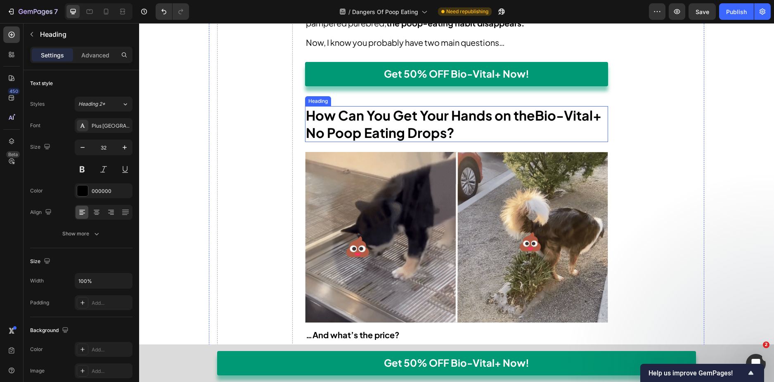
click at [443, 118] on strong "How Can You Get Your Hands on the" at bounding box center [420, 115] width 229 height 17
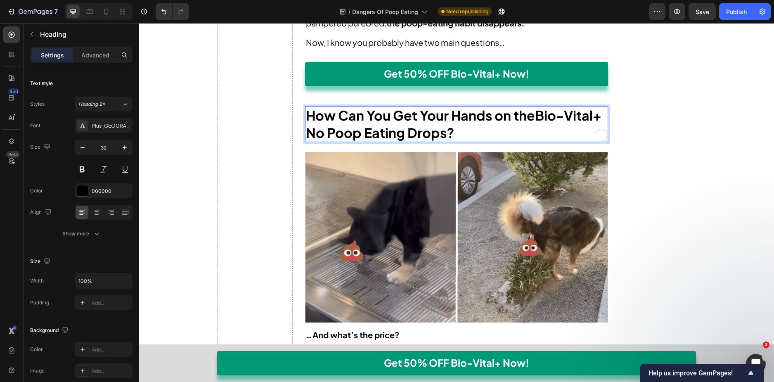
click at [566, 115] on strong "Bio-Vital+ No Poop Eating Drops" at bounding box center [454, 124] width 296 height 34
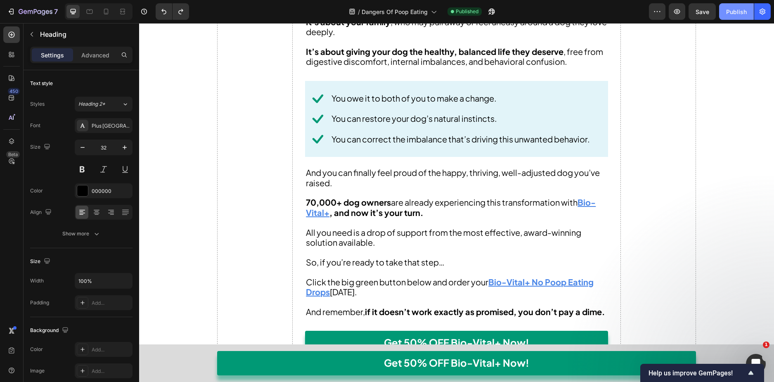
click at [737, 12] on div "Publish" at bounding box center [736, 11] width 21 height 9
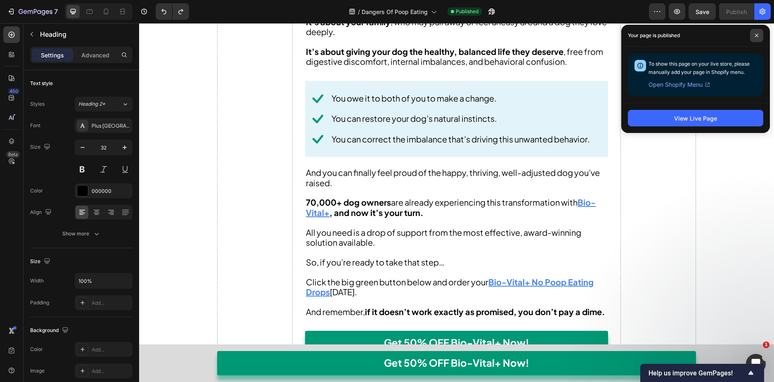
click at [757, 33] on span at bounding box center [756, 35] width 13 height 13
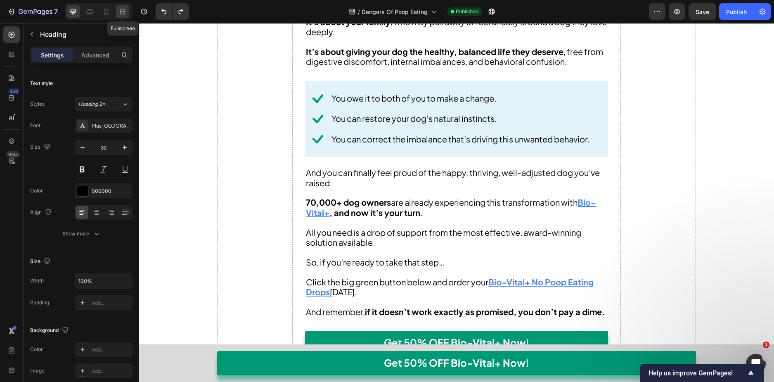
click at [127, 9] on div at bounding box center [122, 11] width 13 height 13
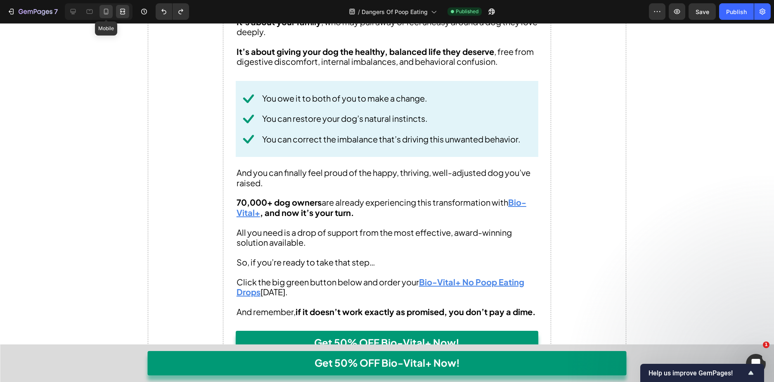
click at [109, 12] on icon at bounding box center [106, 11] width 8 height 8
type input "29"
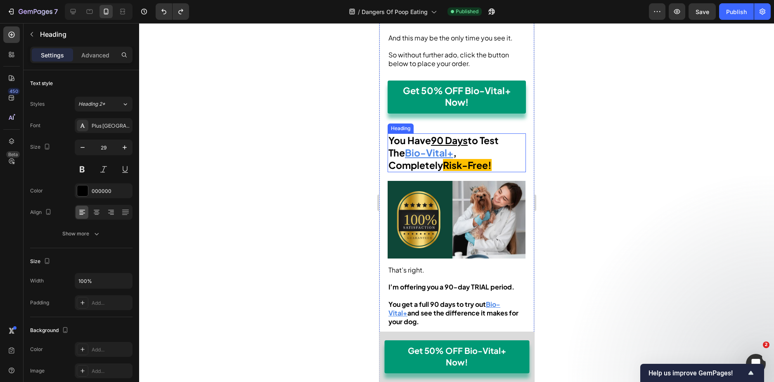
scroll to position [6514, 0]
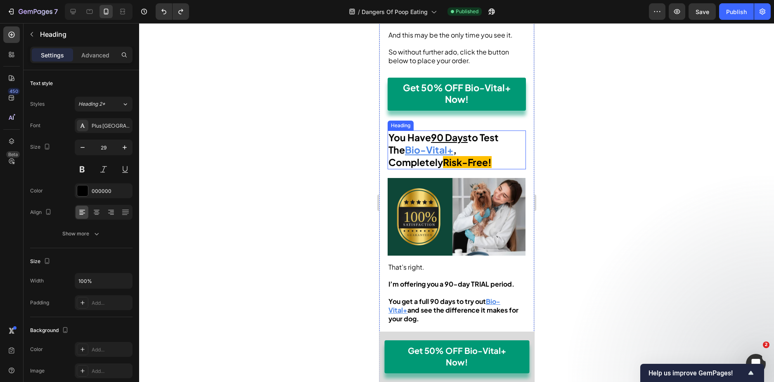
click at [424, 168] on strong ", Completely" at bounding box center [422, 156] width 68 height 24
click at [411, 156] on u "Bio-Vital+" at bounding box center [429, 150] width 48 height 12
drag, startPoint x: 408, startPoint y: 225, endPoint x: 454, endPoint y: 226, distance: 45.4
click at [454, 168] on p "You Have 90 Days to Test The Bio-Vital+ , Completely Risk-Free!" at bounding box center [456, 149] width 137 height 37
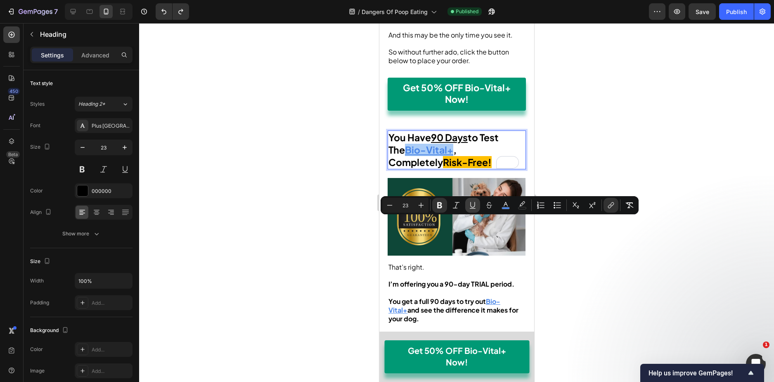
click at [471, 207] on icon "Editor contextual toolbar" at bounding box center [473, 205] width 8 height 8
click at [509, 204] on icon "Editor contextual toolbar" at bounding box center [506, 205] width 8 height 8
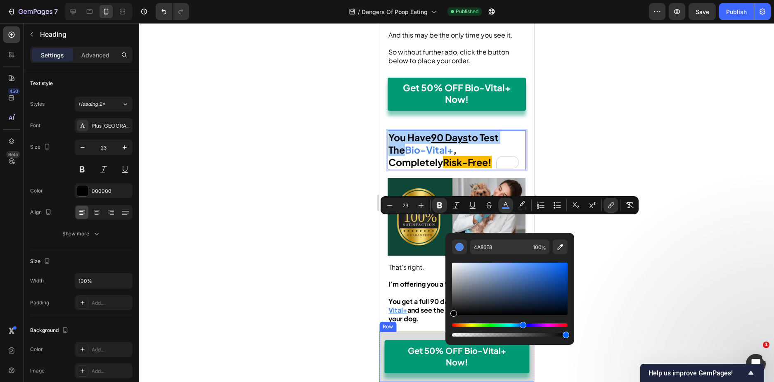
drag, startPoint x: 846, startPoint y: 324, endPoint x: 431, endPoint y: 343, distance: 415.4
type input "000000"
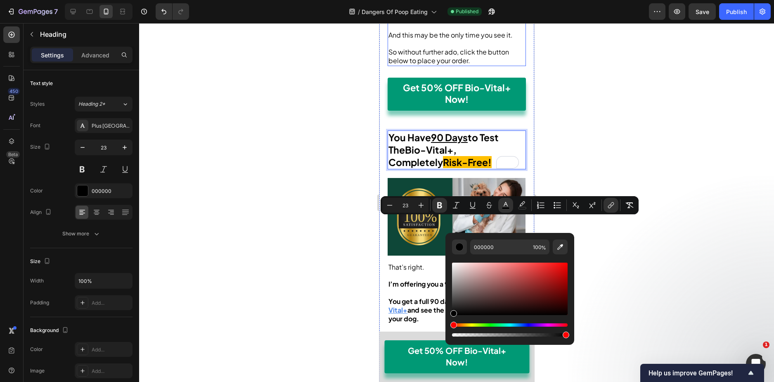
click at [488, 48] on p at bounding box center [456, 43] width 137 height 9
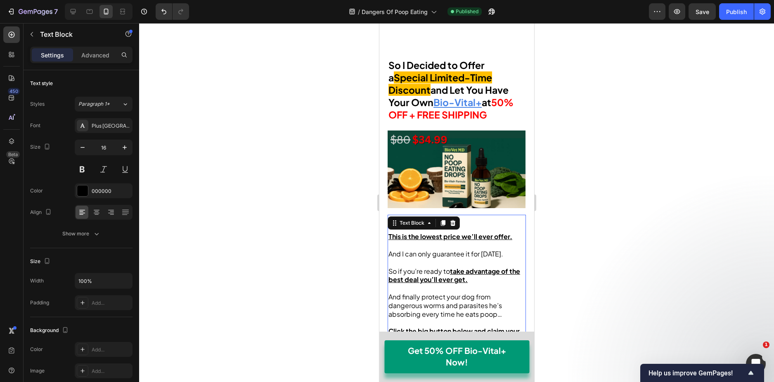
scroll to position [5936, 0]
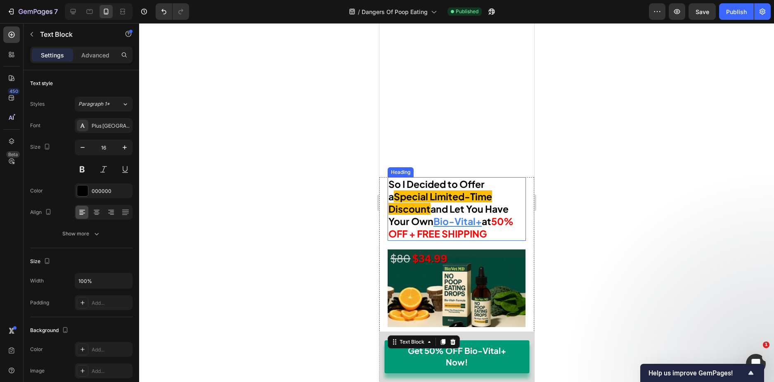
click at [458, 220] on u "Bio-Vital+" at bounding box center [457, 221] width 48 height 12
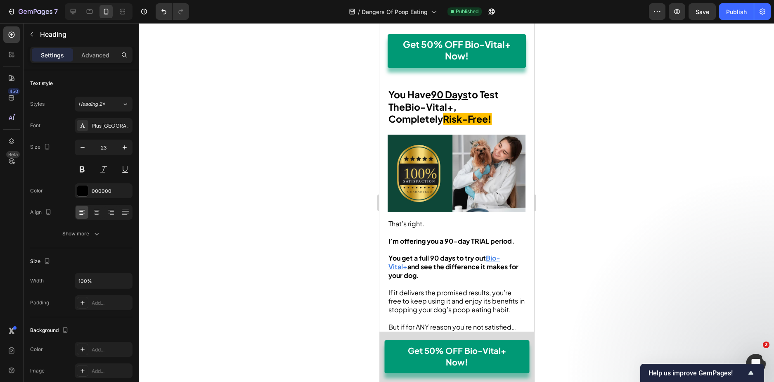
scroll to position [5502, 0]
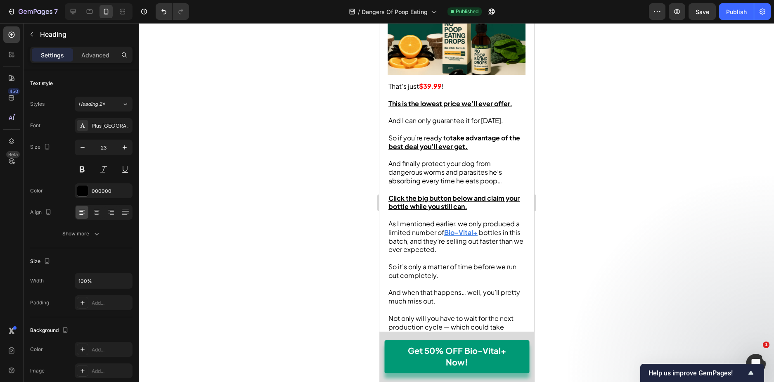
drag, startPoint x: 349, startPoint y: 202, endPoint x: 5, endPoint y: 180, distance: 344.6
click at [349, 202] on div at bounding box center [456, 202] width 635 height 359
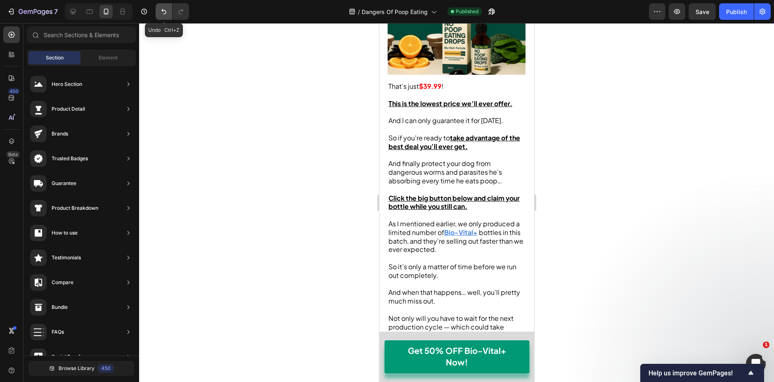
click at [166, 7] on button "Undo/Redo" at bounding box center [164, 11] width 17 height 17
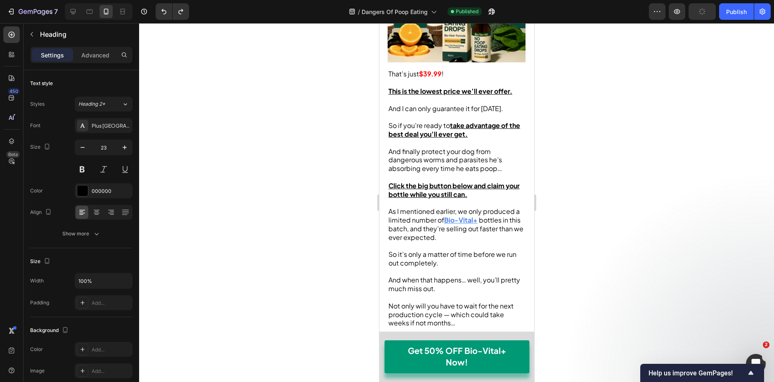
drag, startPoint x: 436, startPoint y: 220, endPoint x: 482, endPoint y: 223, distance: 45.5
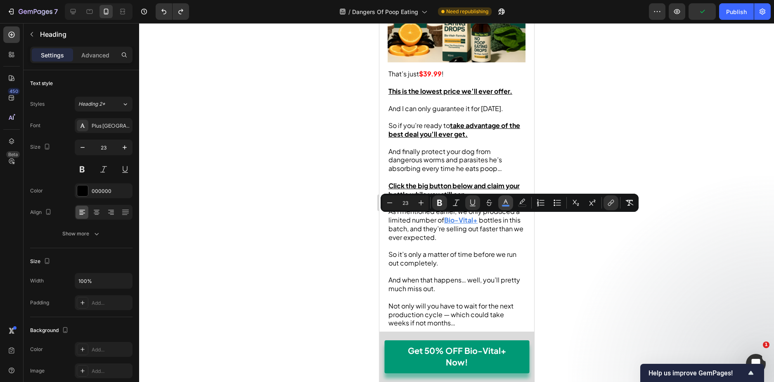
click at [503, 199] on icon "Editor contextual toolbar" at bounding box center [506, 203] width 8 height 8
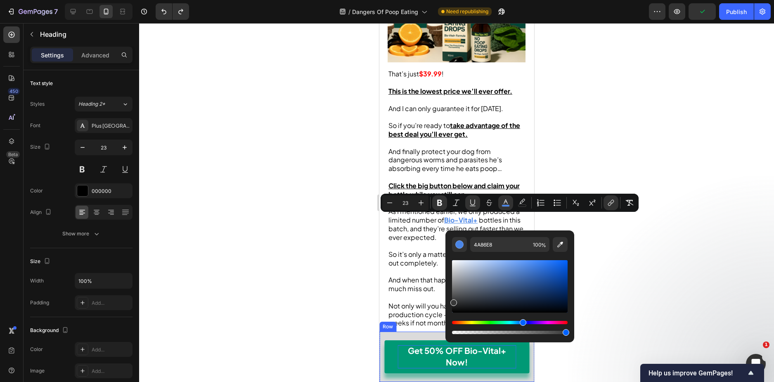
drag, startPoint x: 829, startPoint y: 324, endPoint x: 419, endPoint y: 346, distance: 411.0
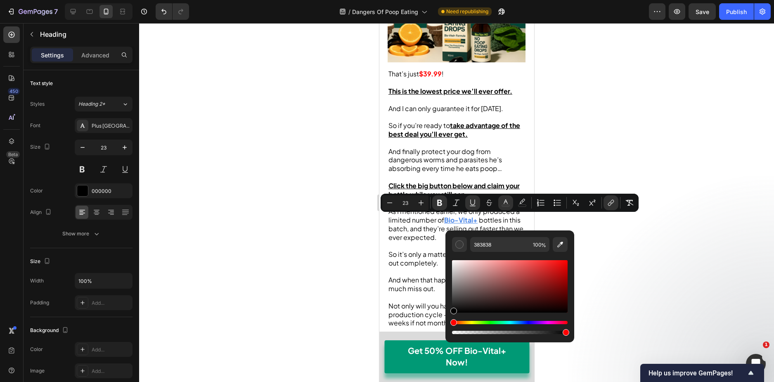
drag, startPoint x: 838, startPoint y: 339, endPoint x: 446, endPoint y: 342, distance: 391.8
type input "000000"
click at [472, 199] on icon "Editor contextual toolbar" at bounding box center [473, 203] width 8 height 8
click at [572, 159] on div at bounding box center [456, 202] width 635 height 359
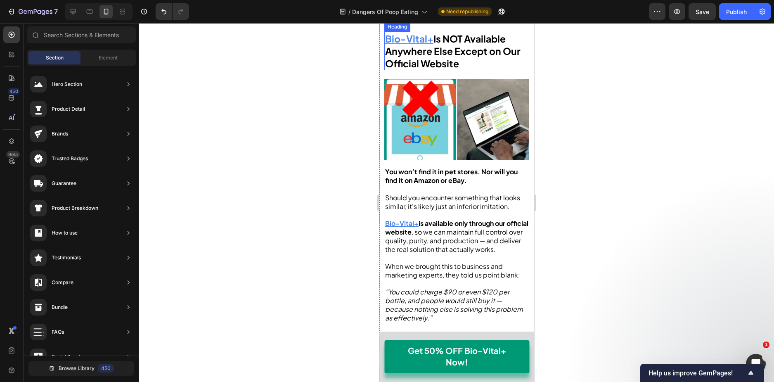
scroll to position [5001, 0]
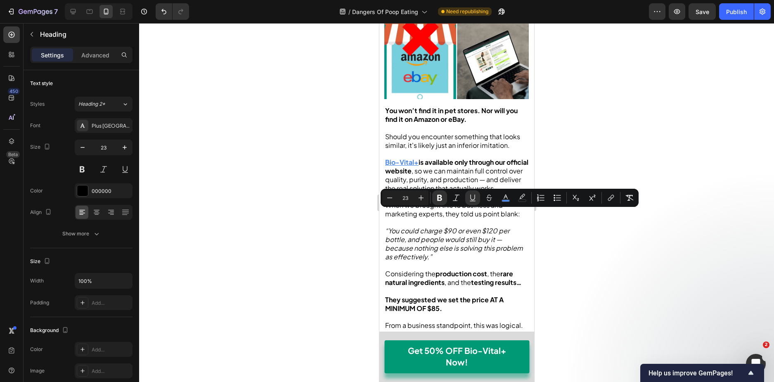
drag, startPoint x: 433, startPoint y: 216, endPoint x: 387, endPoint y: 220, distance: 46.4
drag, startPoint x: 504, startPoint y: 199, endPoint x: 121, endPoint y: 184, distance: 383.4
click at [504, 199] on icon "Editor contextual toolbar" at bounding box center [506, 198] width 8 height 8
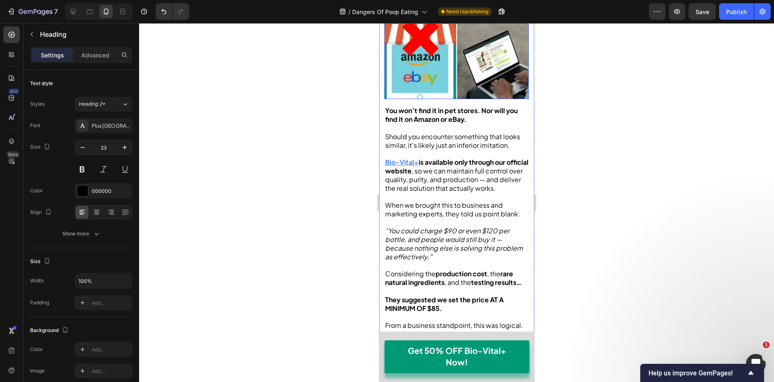
drag, startPoint x: 847, startPoint y: 296, endPoint x: 440, endPoint y: 325, distance: 407.3
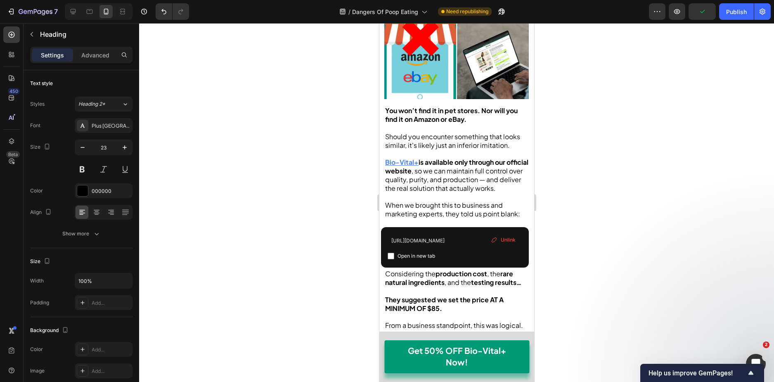
drag, startPoint x: 433, startPoint y: 217, endPoint x: 385, endPoint y: 220, distance: 48.4
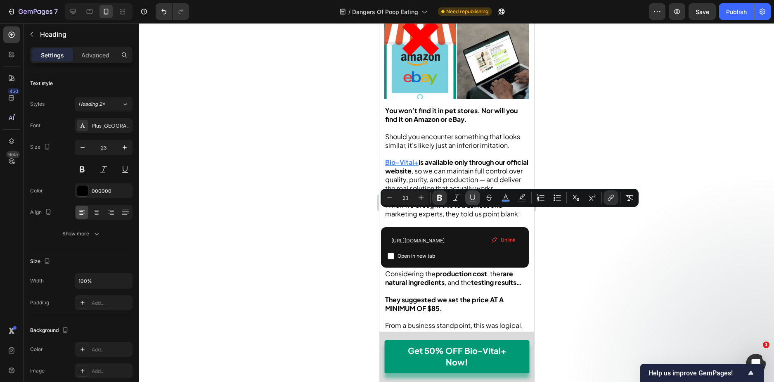
click at [472, 199] on icon "Editor contextual toolbar" at bounding box center [473, 198] width 8 height 8
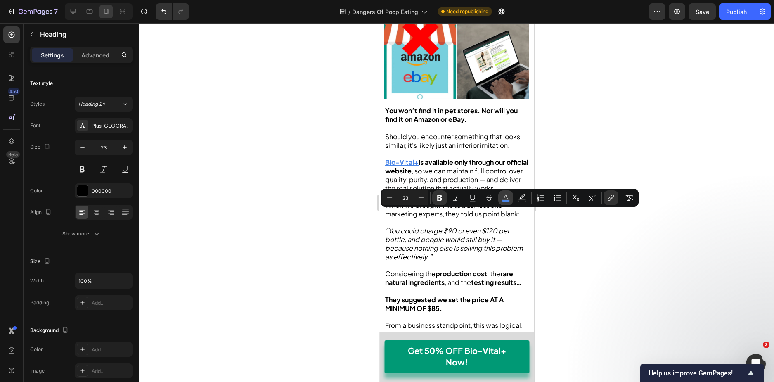
click at [503, 197] on icon "Editor contextual toolbar" at bounding box center [506, 198] width 8 height 8
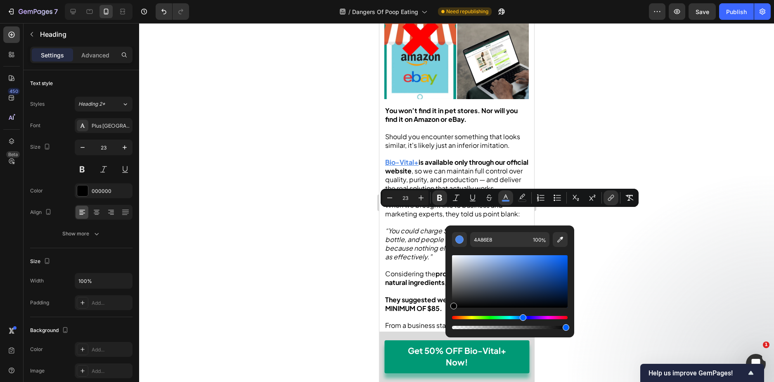
drag, startPoint x: 849, startPoint y: 322, endPoint x: 439, endPoint y: 342, distance: 410.4
type input "000000"
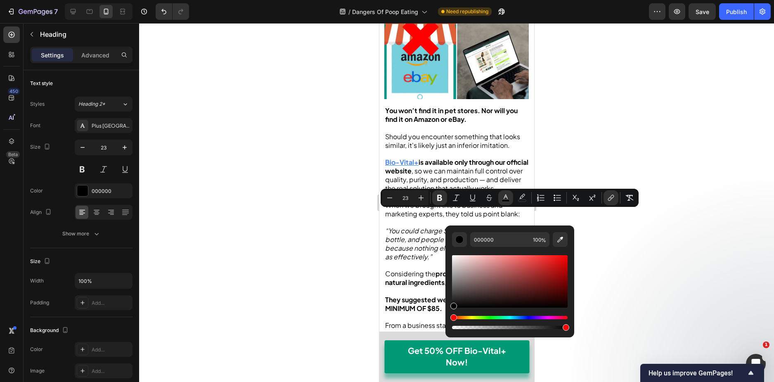
click at [601, 253] on div at bounding box center [456, 202] width 635 height 359
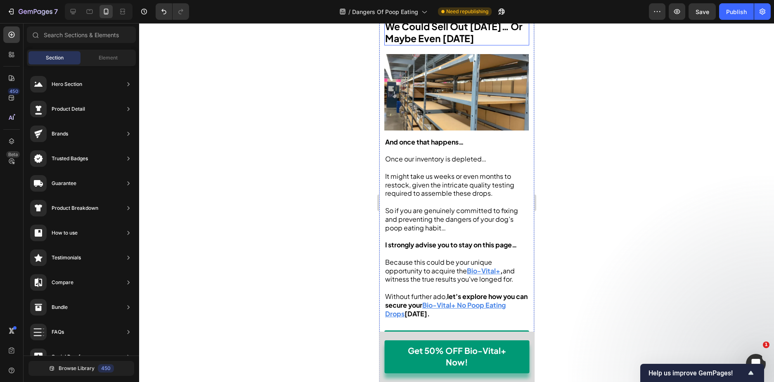
click at [440, 45] on strong "We Could Sell Out [DATE]… Or Maybe Even [DATE]" at bounding box center [453, 32] width 137 height 24
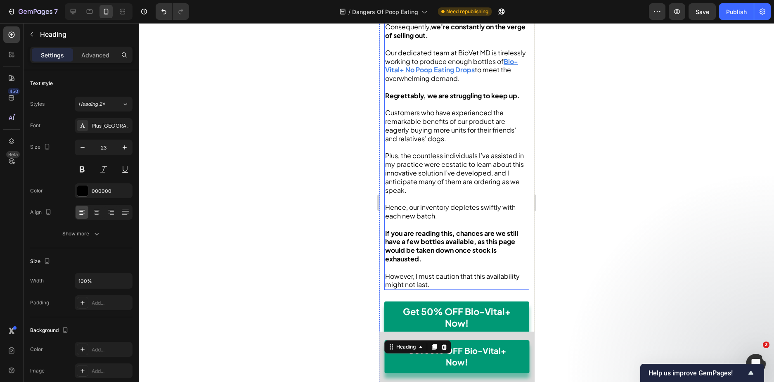
scroll to position [4171, 0]
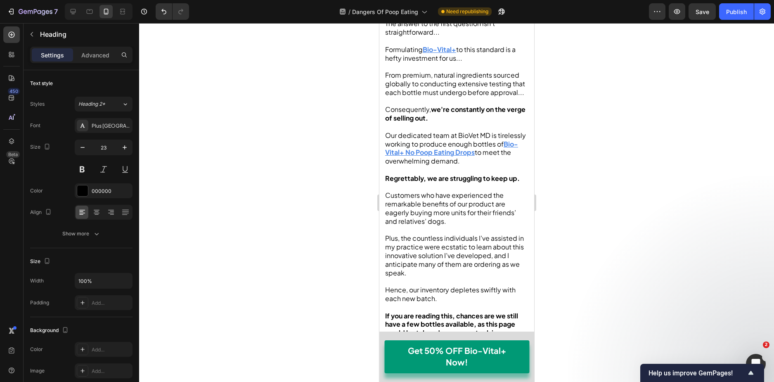
drag, startPoint x: 415, startPoint y: 188, endPoint x: 444, endPoint y: 202, distance: 31.8
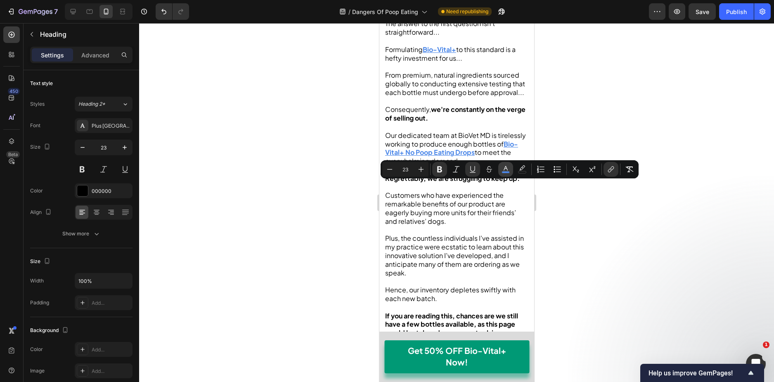
click at [509, 166] on icon "Editor contextual toolbar" at bounding box center [506, 169] width 8 height 8
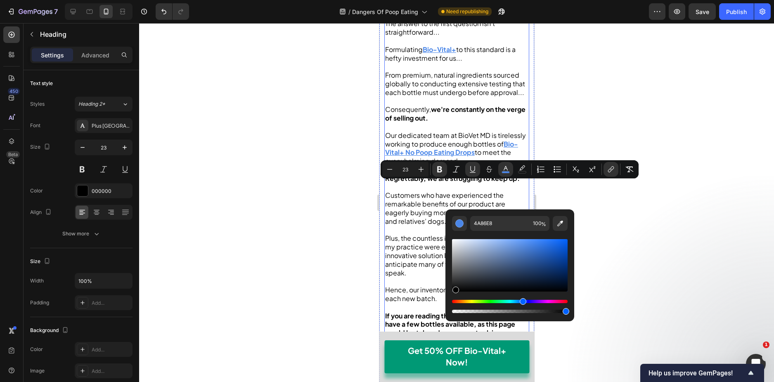
drag, startPoint x: 834, startPoint y: 325, endPoint x: 438, endPoint y: 321, distance: 396.3
type input "000000"
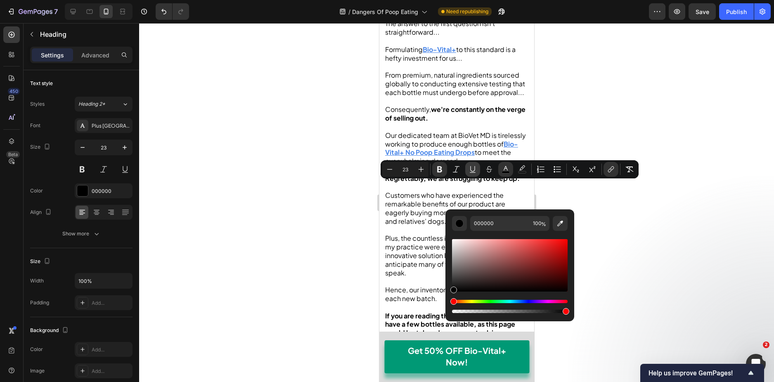
click at [471, 172] on icon "Editor contextual toolbar" at bounding box center [473, 172] width 6 height 0
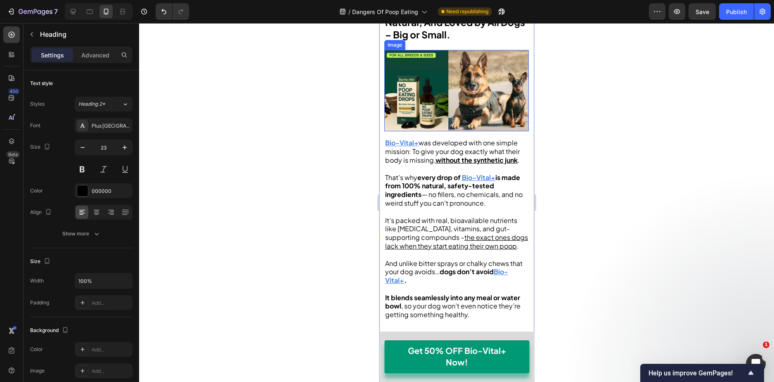
scroll to position [3629, 0]
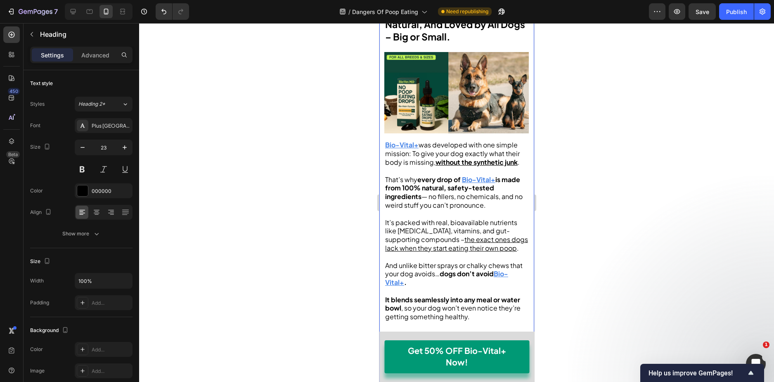
click at [454, 43] on strong "Formula Is 100% Natural, And Loved by All Dogs – Big or Small." at bounding box center [455, 24] width 140 height 37
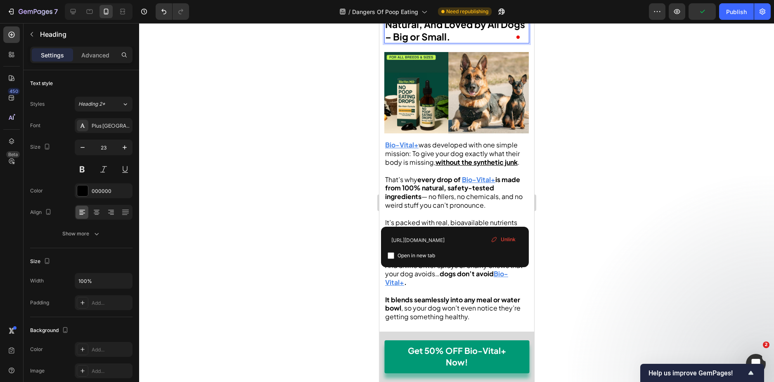
click at [431, 43] on p "Bio-Vital+ Formula Is 100% Natural, And Loved by All Dogs – Big or Small." at bounding box center [456, 24] width 143 height 37
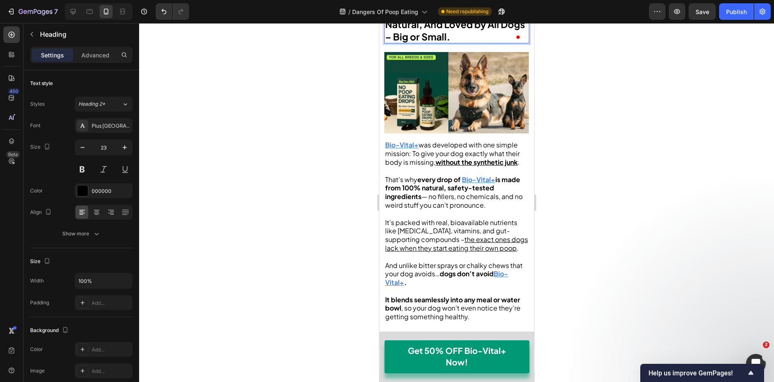
drag, startPoint x: 433, startPoint y: 217, endPoint x: 384, endPoint y: 220, distance: 48.8
click at [384, 44] on h2 "Bio-Vital+ Formula Is 100% Natural, And Loved by All Dogs – Big or Small." at bounding box center [456, 24] width 145 height 39
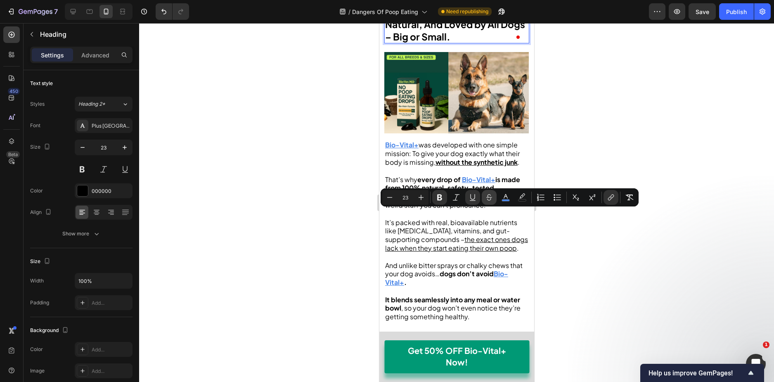
drag, startPoint x: 469, startPoint y: 198, endPoint x: 491, endPoint y: 198, distance: 21.9
click at [469, 198] on icon "Editor contextual toolbar" at bounding box center [473, 197] width 8 height 8
click at [506, 195] on icon "Editor contextual toolbar" at bounding box center [506, 196] width 4 height 5
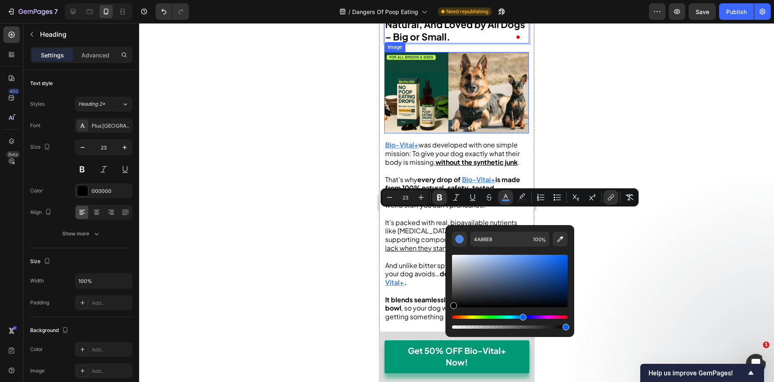
drag, startPoint x: 826, startPoint y: 330, endPoint x: 431, endPoint y: 338, distance: 395.6
type input "000000"
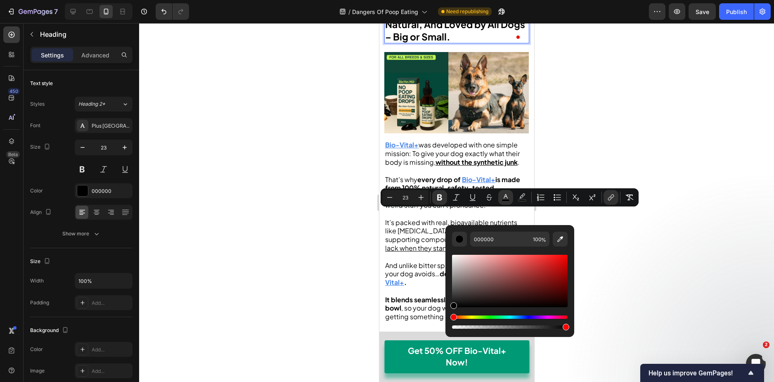
click at [421, 43] on strong "Formula Is 100% Natural, And Loved by All Dogs – Big or Small." at bounding box center [455, 24] width 140 height 37
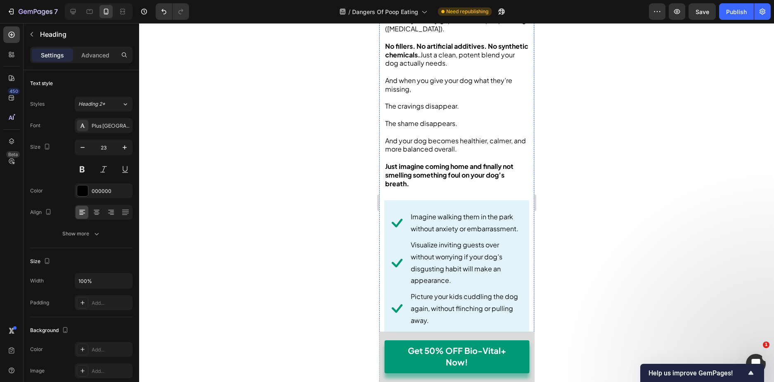
scroll to position [3066, 0]
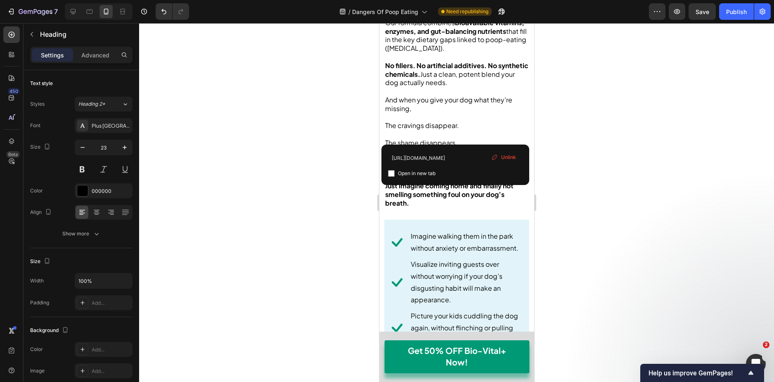
drag, startPoint x: 455, startPoint y: 135, endPoint x: 408, endPoint y: 135, distance: 47.5
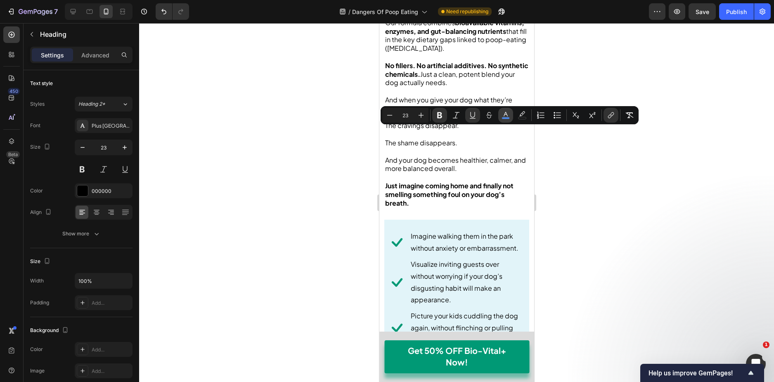
click at [505, 114] on icon "Editor contextual toolbar" at bounding box center [506, 115] width 8 height 8
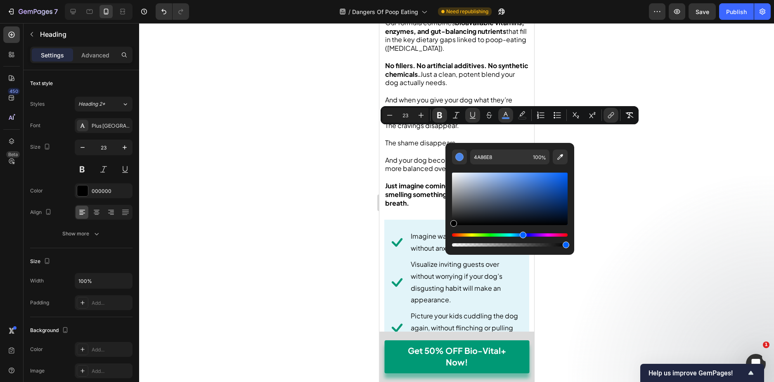
drag, startPoint x: 849, startPoint y: 203, endPoint x: 442, endPoint y: 249, distance: 409.7
type input "000000"
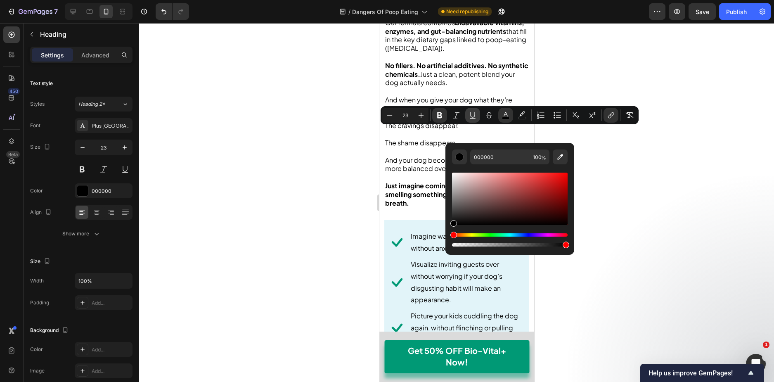
click at [470, 117] on icon "Editor contextual toolbar" at bounding box center [473, 115] width 8 height 8
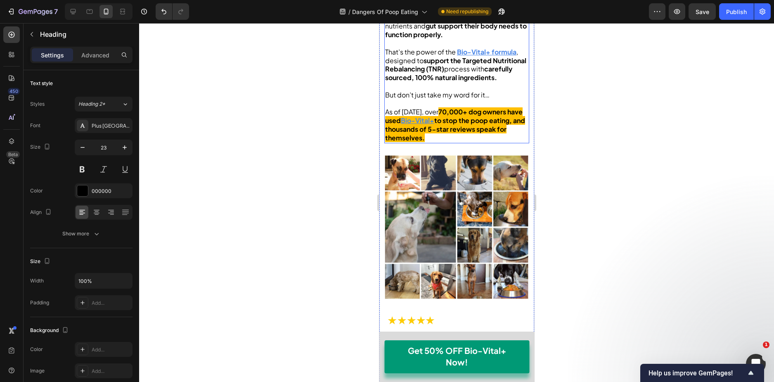
scroll to position [2231, 0]
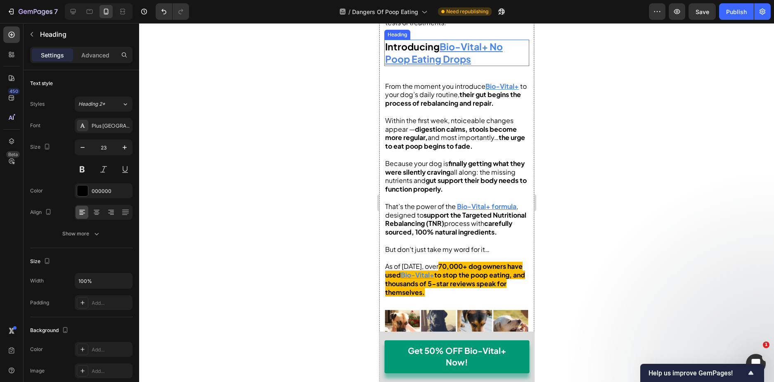
click at [478, 66] on h2 "Introducing Bio-Vital+ No Poop Eating Drops" at bounding box center [456, 53] width 145 height 26
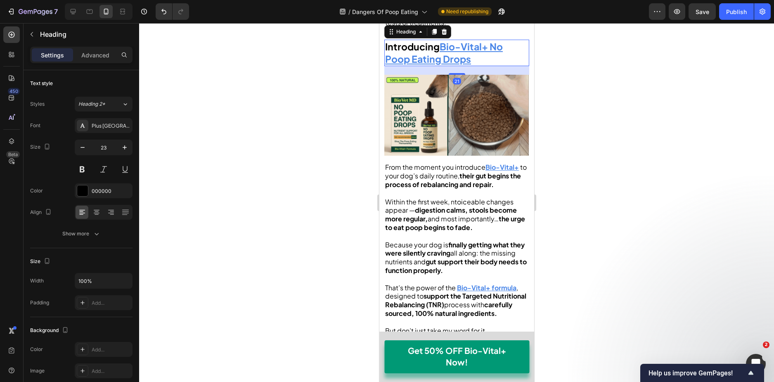
click at [481, 66] on h2 "Introducing Bio-Vital+ No Poop Eating Drops" at bounding box center [456, 53] width 145 height 26
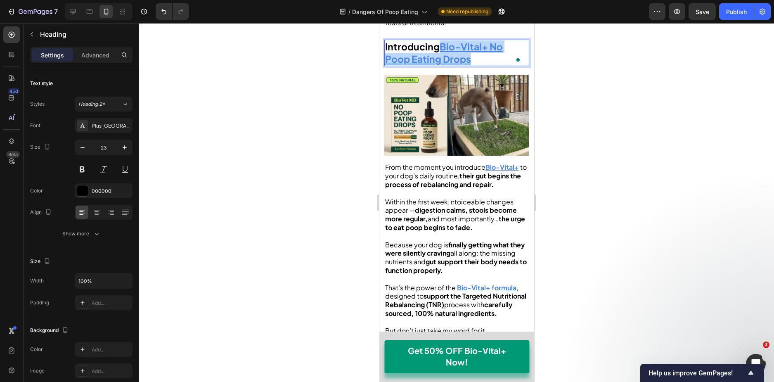
drag, startPoint x: 477, startPoint y: 237, endPoint x: 441, endPoint y: 226, distance: 37.8
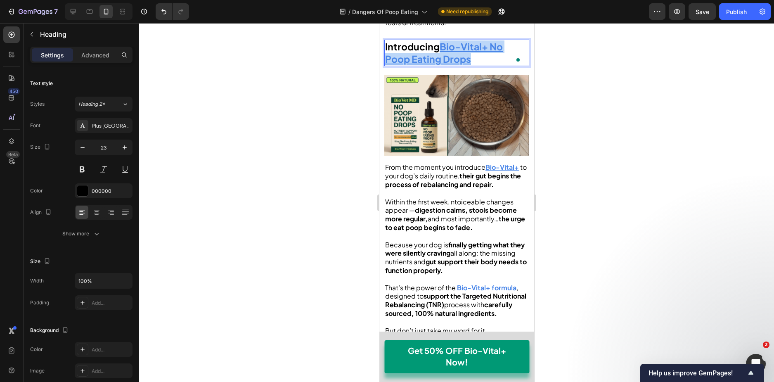
click at [441, 65] on p "Introducing Bio-Vital+ No Poop Eating Drops" at bounding box center [456, 52] width 143 height 25
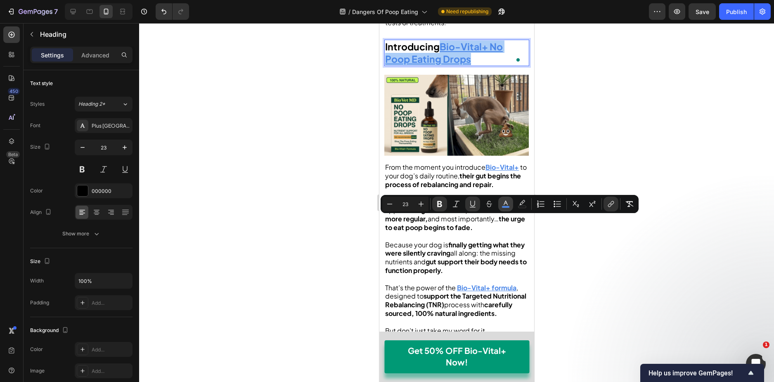
click at [502, 206] on icon "Editor contextual toolbar" at bounding box center [506, 204] width 8 height 8
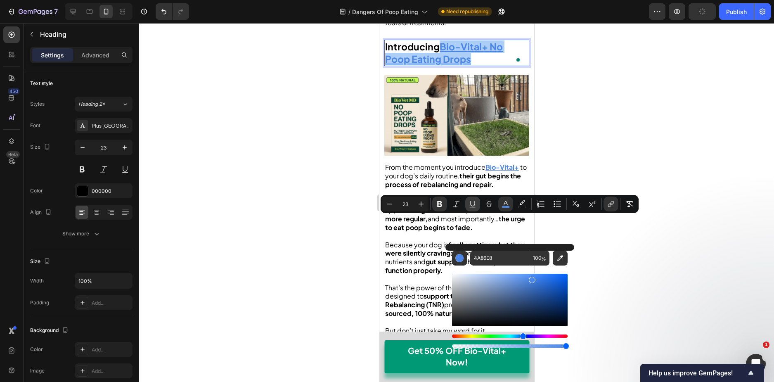
click at [473, 206] on icon "Editor contextual toolbar" at bounding box center [472, 204] width 5 height 6
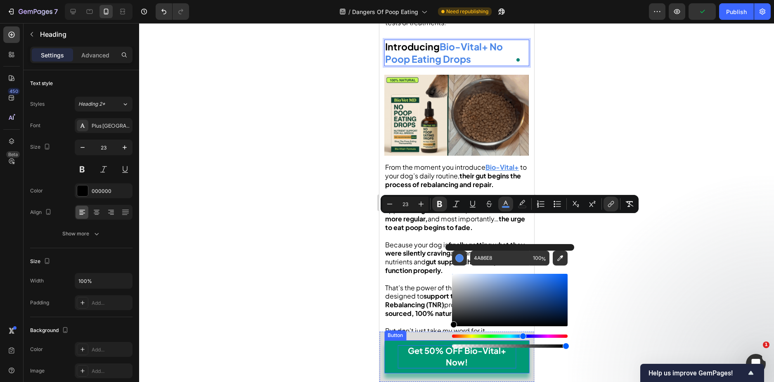
drag, startPoint x: 859, startPoint y: 314, endPoint x: 834, endPoint y: 348, distance: 42.5
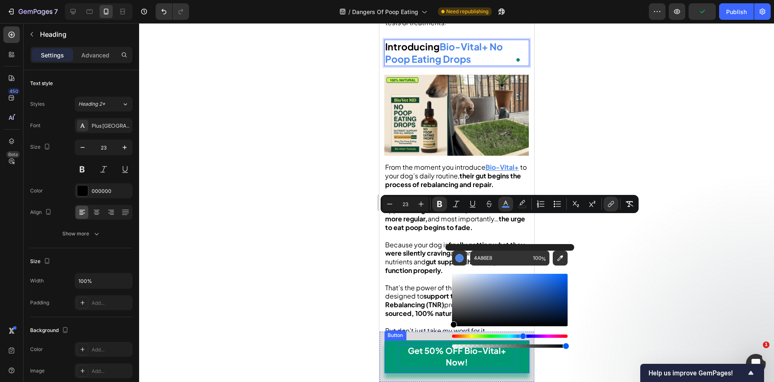
type input "000000"
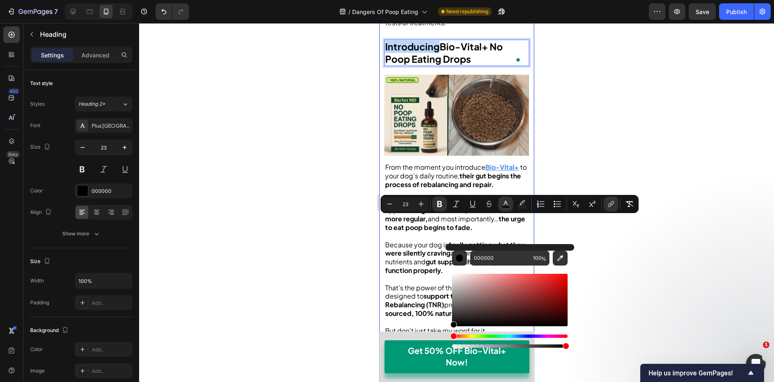
click at [459, 27] on span "The same approach once locked behind clinic doors… is now accessible to every d…" at bounding box center [455, 5] width 140 height 43
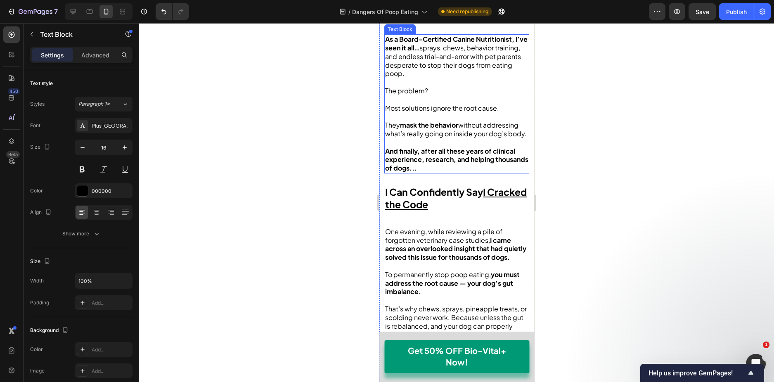
scroll to position [1401, 0]
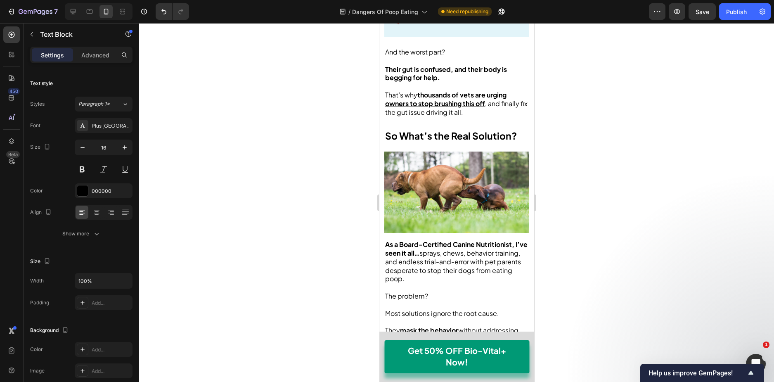
click at [83, 13] on div at bounding box center [99, 11] width 68 height 17
click at [78, 13] on div at bounding box center [72, 11] width 13 height 13
type input "18"
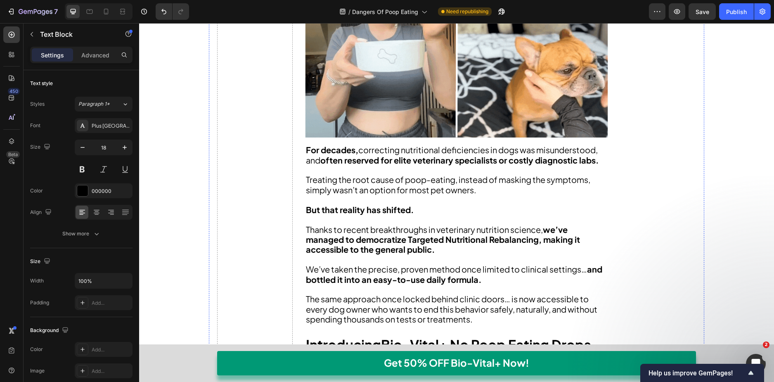
scroll to position [2783, 0]
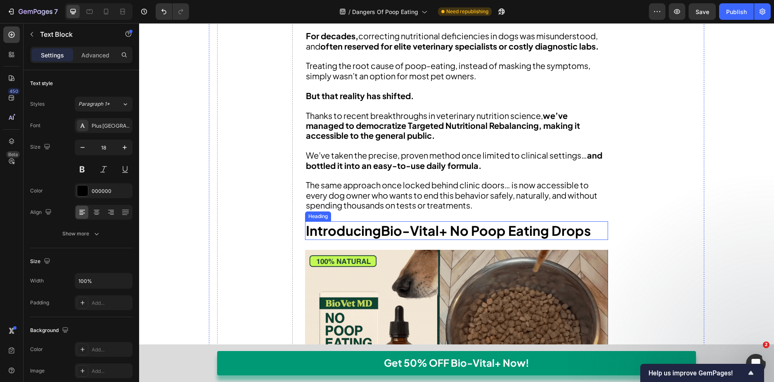
click at [505, 239] on strong "Bio-Vital+ No Poop Eating Drops" at bounding box center [486, 230] width 210 height 17
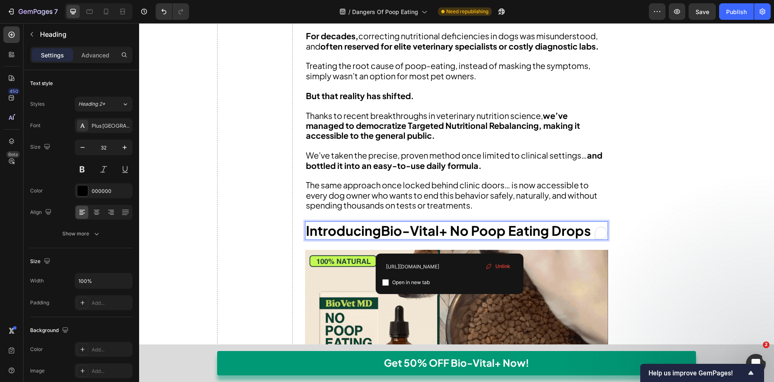
click at [452, 239] on strong "Bio-Vital+ No Poop Eating Drops" at bounding box center [486, 230] width 210 height 17
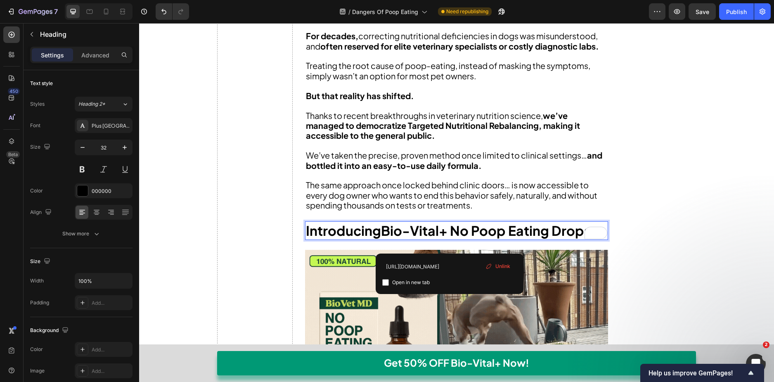
click at [481, 239] on strong "Bio-Vital+ No Poop Eating Drops" at bounding box center [486, 230] width 210 height 17
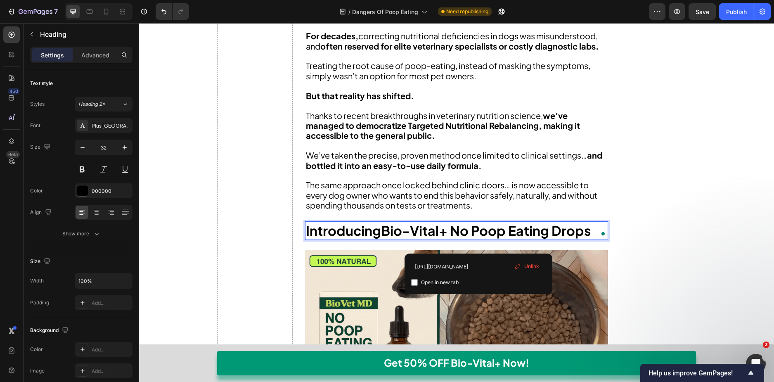
click at [350, 237] on strong "Introducing" at bounding box center [343, 230] width 75 height 17
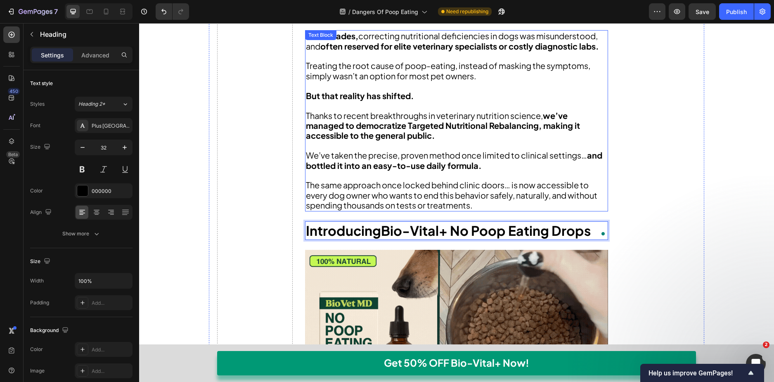
click at [455, 170] on strong "and bottled it into an easy-to-use daily formula." at bounding box center [454, 160] width 296 height 20
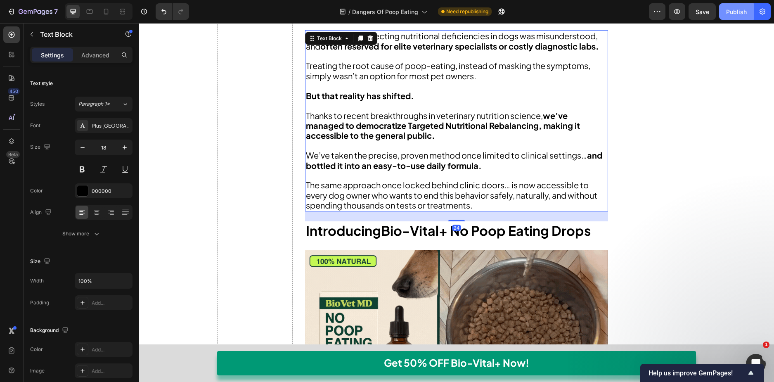
click at [721, 12] on button "Publish" at bounding box center [736, 11] width 35 height 17
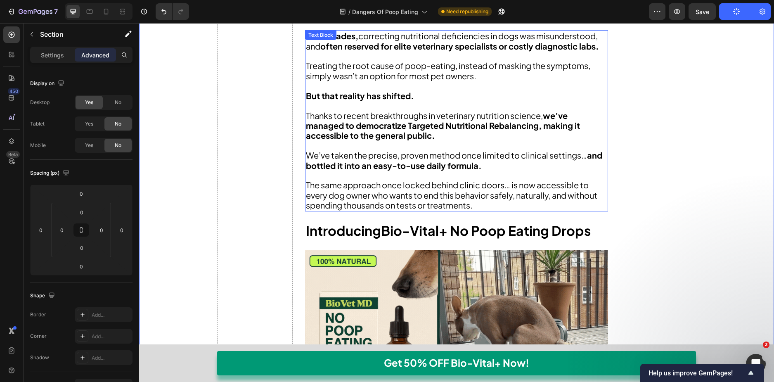
click at [404, 168] on span "We’ve taken the precise, proven method once limited to clinical settings… and b…" at bounding box center [454, 160] width 296 height 20
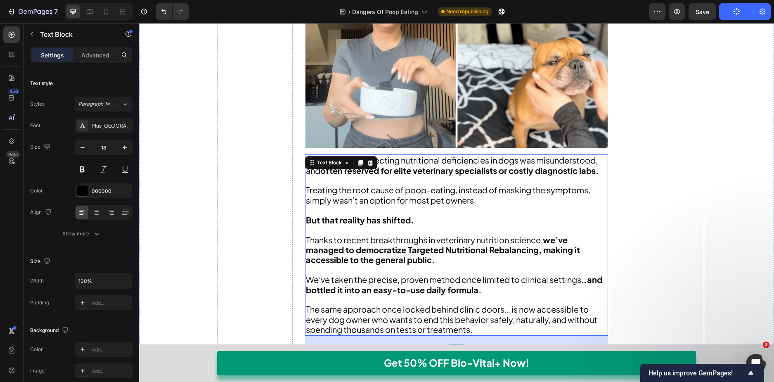
scroll to position [2659, 0]
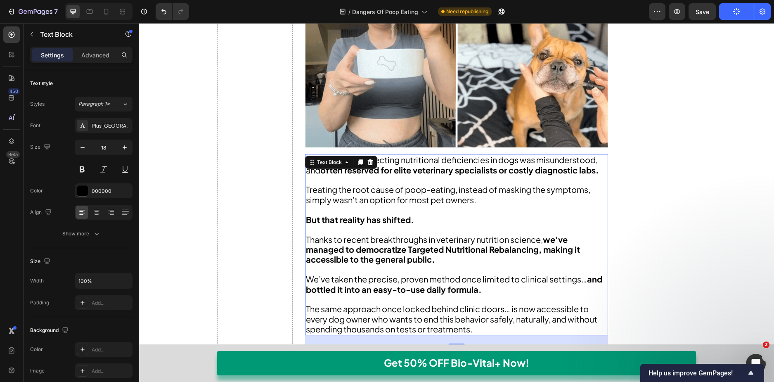
click at [445, 225] on p "But that reality has shifted." at bounding box center [456, 220] width 301 height 10
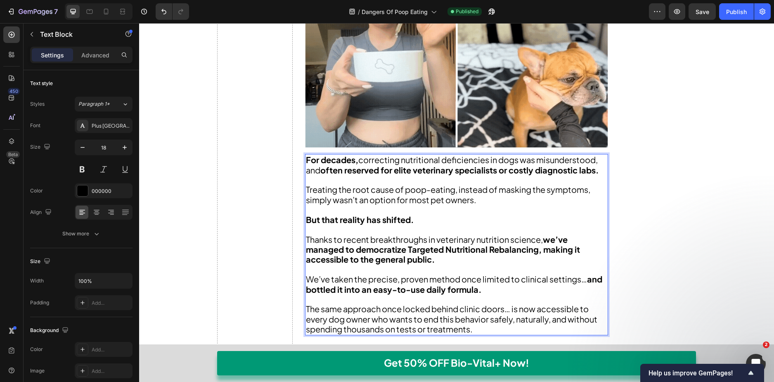
click at [442, 251] on span "Thanks to recent breakthroughs in veterinary nutrition science, we’ve managed t…" at bounding box center [443, 249] width 274 height 31
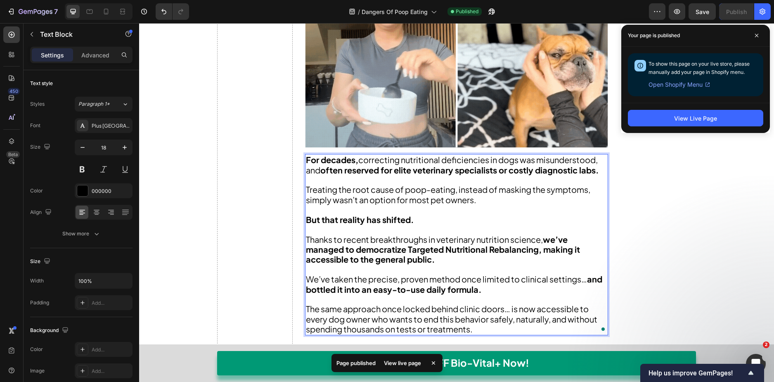
click at [467, 265] on p "Thanks to recent breakthroughs in veterinary nutrition science, we’ve managed t…" at bounding box center [456, 249] width 301 height 30
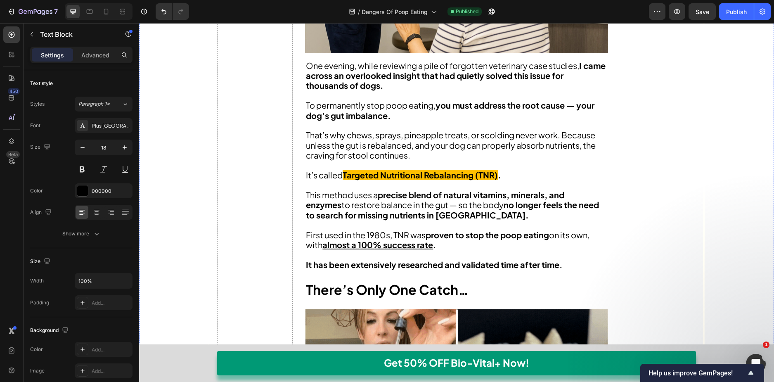
scroll to position [2288, 0]
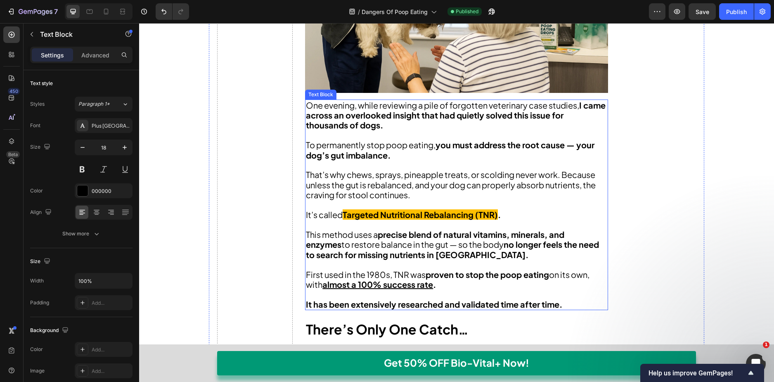
click at [407, 210] on p at bounding box center [456, 204] width 301 height 9
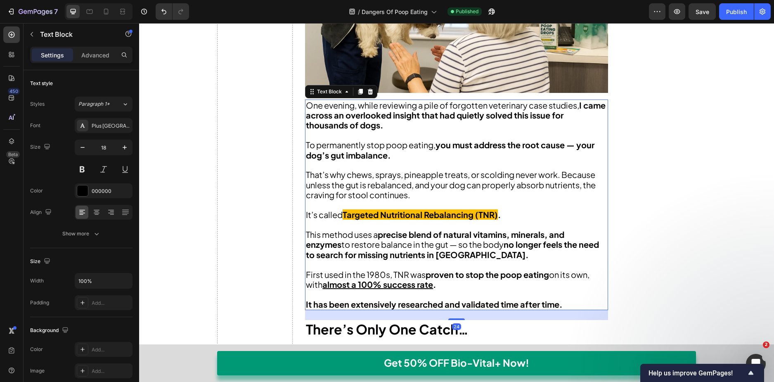
click at [405, 190] on span "That’s why chews, sprays, pineapple treats, or scolding never work. Because unl…" at bounding box center [451, 184] width 290 height 31
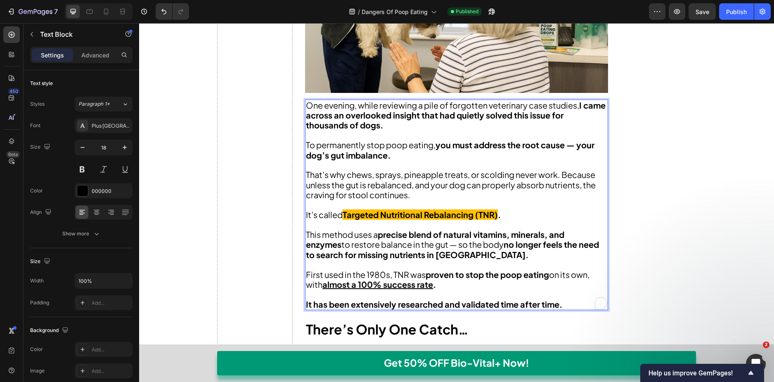
click at [395, 160] on p "To permanently stop poop eating, you must address the root cause — your dog’s g…" at bounding box center [456, 150] width 301 height 20
click at [427, 260] on p "This method uses a precise blend of natural vitamins, minerals, and enzymes to …" at bounding box center [456, 245] width 301 height 30
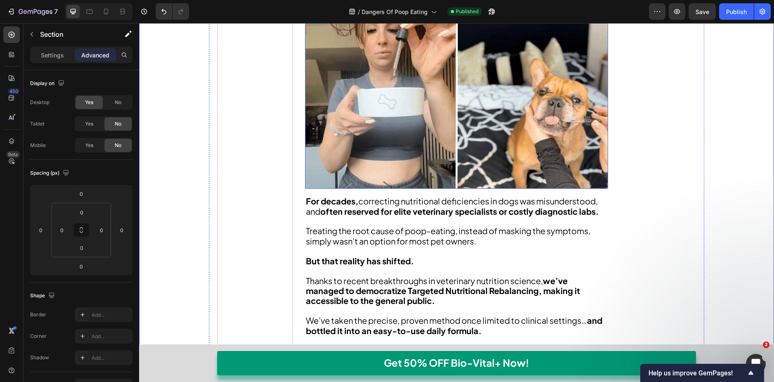
scroll to position [2701, 0]
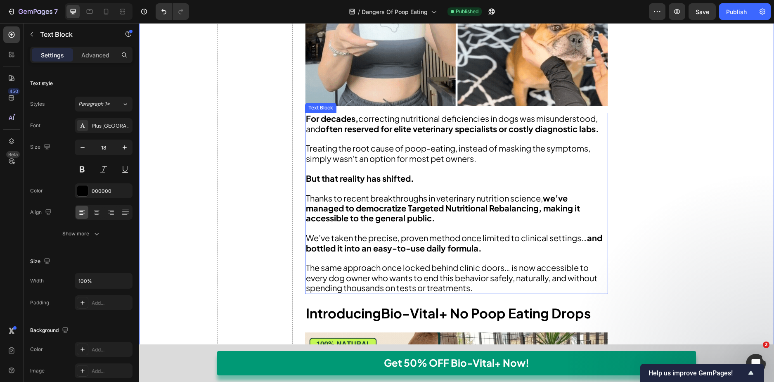
click at [437, 183] on p "But that reality has shifted." at bounding box center [456, 178] width 301 height 10
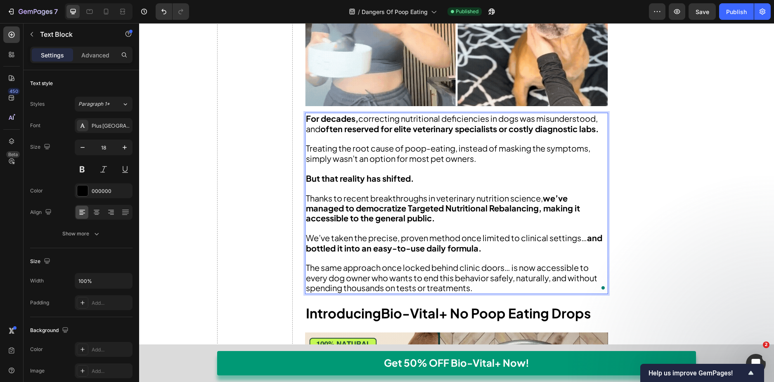
click at [349, 143] on p "To enrich screen reader interactions, please activate Accessibility in Grammarl…" at bounding box center [456, 138] width 301 height 9
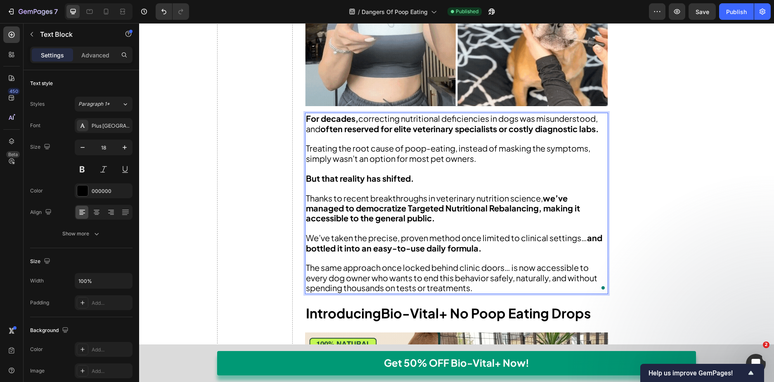
click at [316, 143] on p "To enrich screen reader interactions, please activate Accessibility in Grammarl…" at bounding box center [456, 138] width 301 height 9
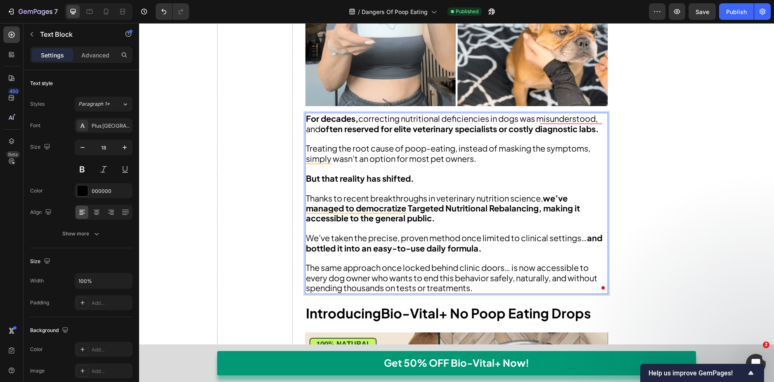
click at [315, 155] on span "Treating the root cause of poop-eating, instead of masking the symptoms, simply…" at bounding box center [448, 153] width 284 height 20
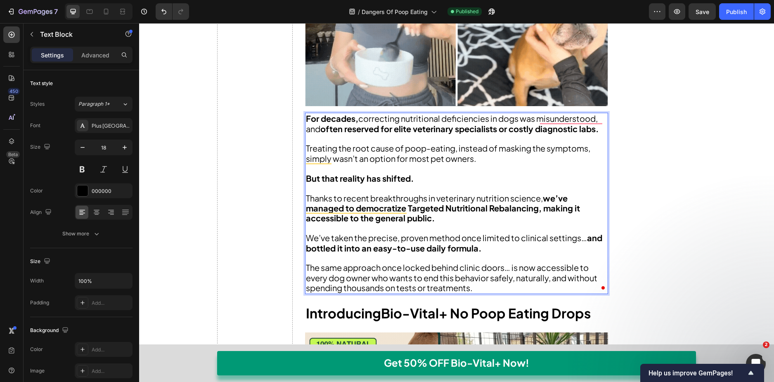
click at [310, 143] on p "To enrich screen reader interactions, please activate Accessibility in Grammarl…" at bounding box center [456, 138] width 301 height 9
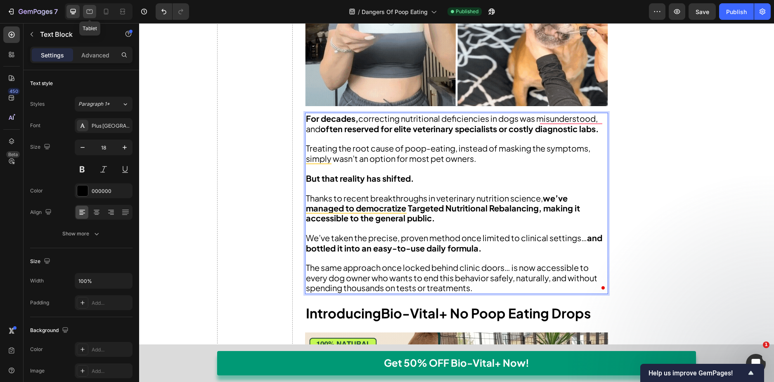
click at [94, 12] on icon at bounding box center [89, 11] width 8 height 8
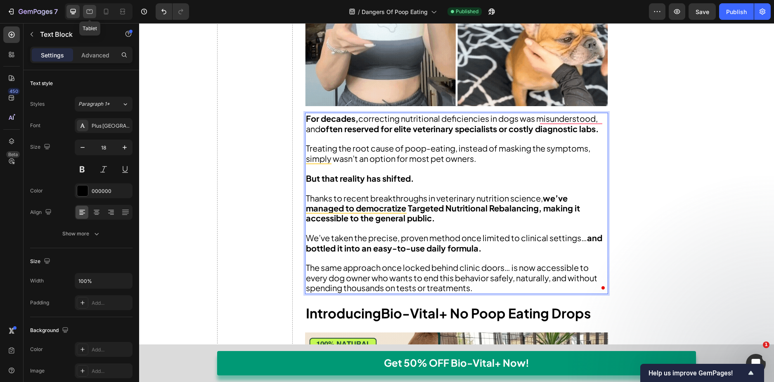
type input "16"
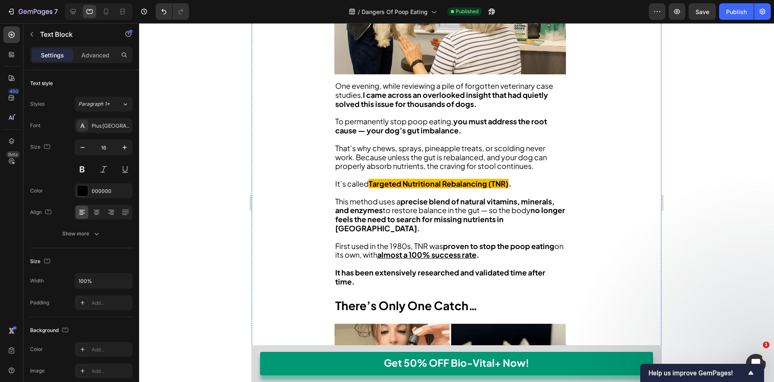
scroll to position [1964, 0]
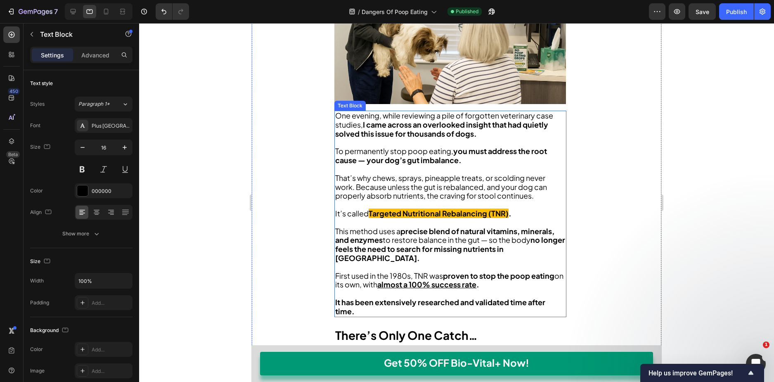
click at [387, 165] on p at bounding box center [450, 169] width 230 height 9
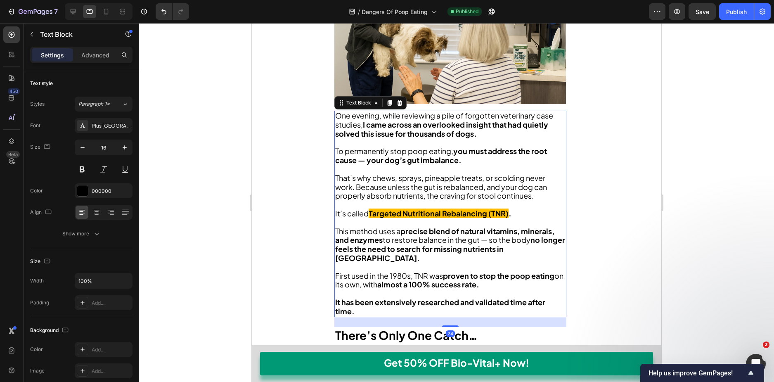
click at [414, 146] on span "To permanently stop poop eating, you must address the root cause — your dog’s g…" at bounding box center [441, 155] width 212 height 19
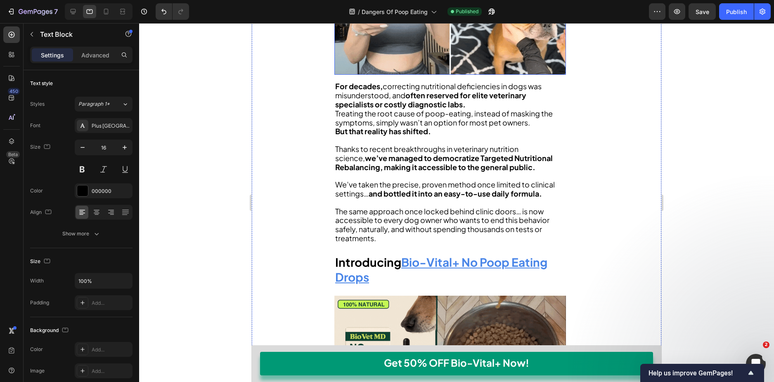
scroll to position [2377, 0]
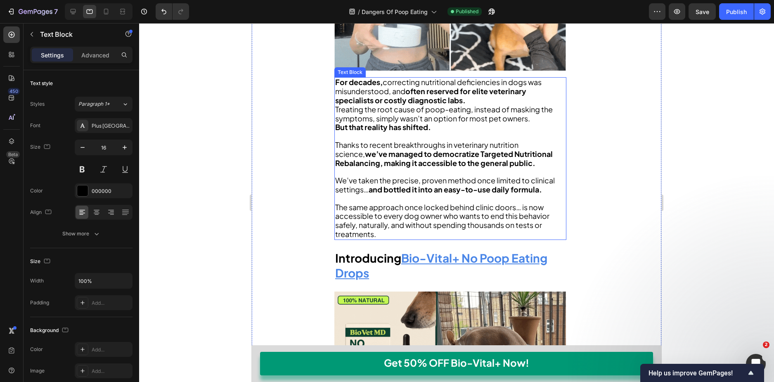
click at [402, 140] on span "Thanks to recent breakthroughs in veterinary nutrition science, we’ve managed t…" at bounding box center [444, 154] width 218 height 28
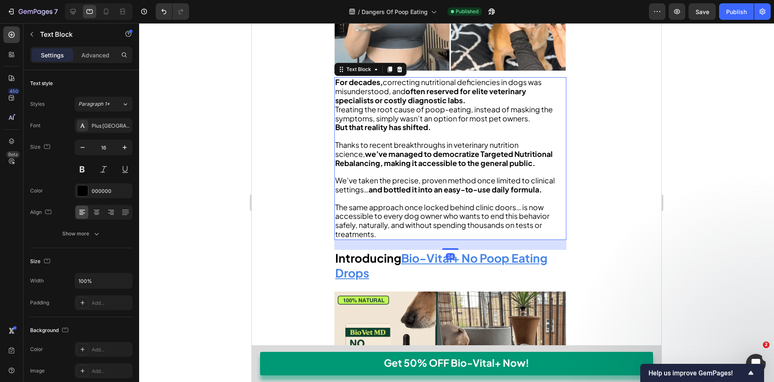
click at [481, 82] on p "For decades, correcting nutritional deficiencies in dogs was misunderstood, and…" at bounding box center [450, 91] width 230 height 27
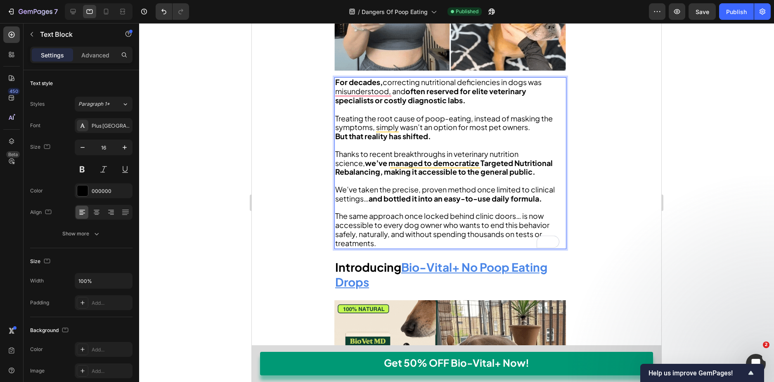
click at [535, 114] on p "Treating the root cause of poop-eating, instead of masking the symptoms, simply…" at bounding box center [450, 123] width 230 height 18
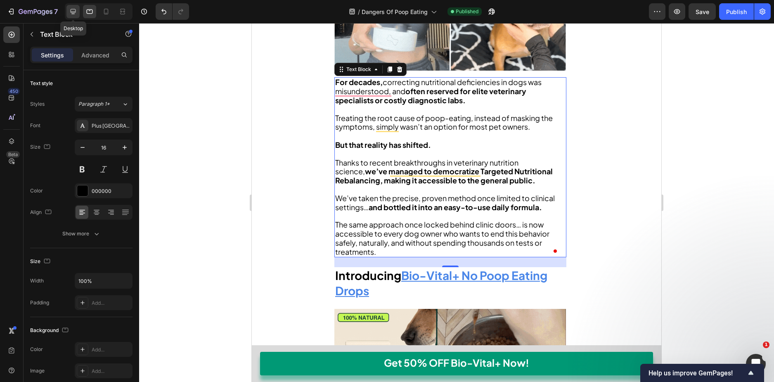
click at [73, 10] on icon at bounding box center [73, 11] width 8 height 8
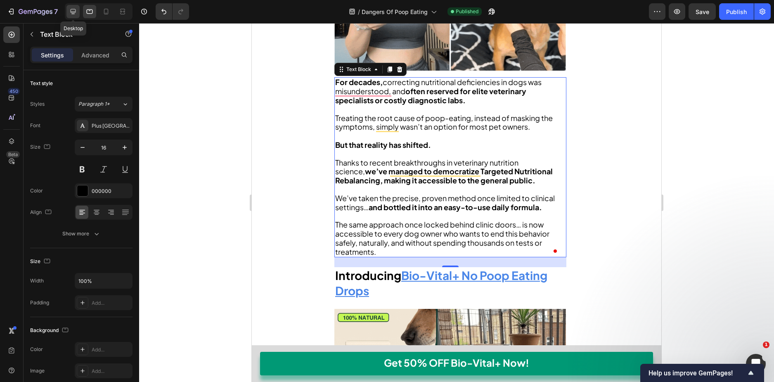
type input "18"
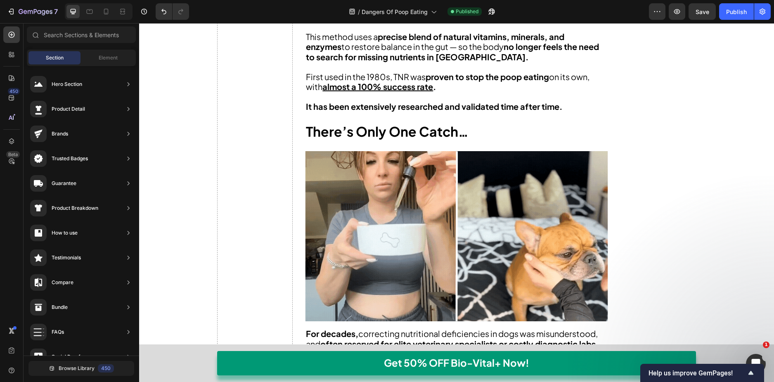
scroll to position [2713, 0]
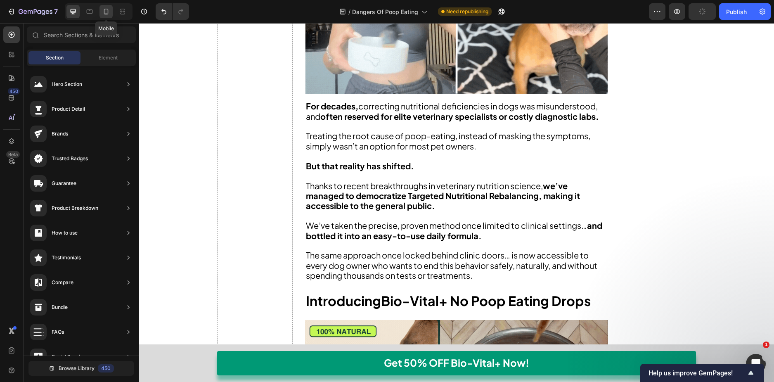
click at [113, 12] on div at bounding box center [105, 11] width 13 height 13
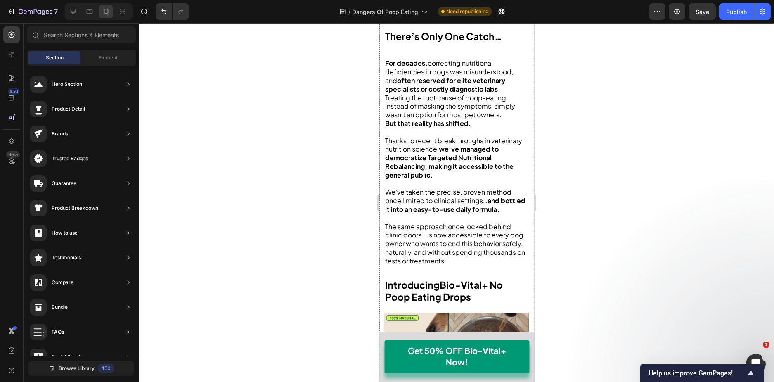
scroll to position [2053, 0]
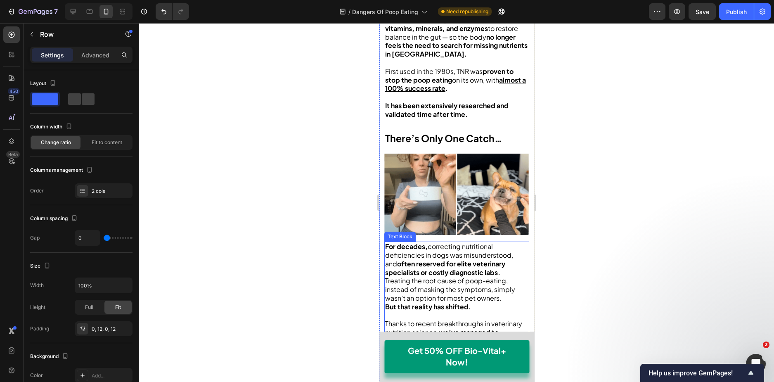
click at [466, 260] on strong "often reserved for elite veterinary specialists or costly diagnostic labs." at bounding box center [445, 267] width 120 height 17
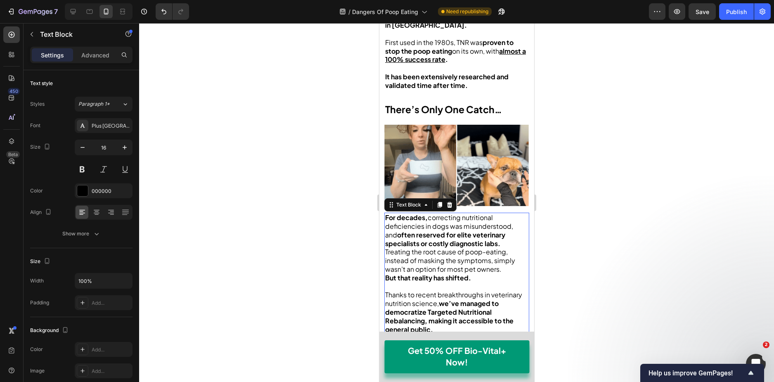
scroll to position [2095, 0]
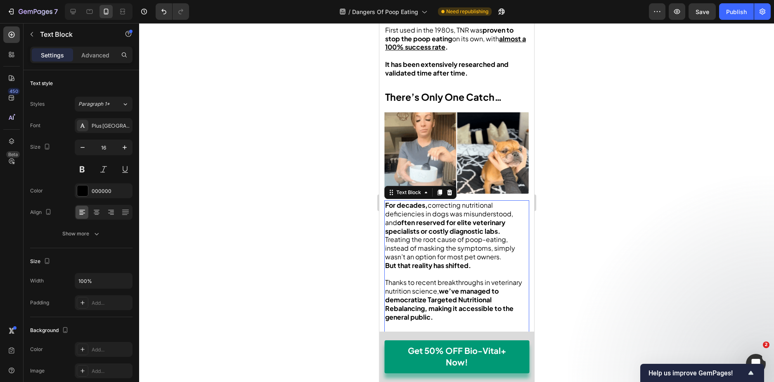
click at [493, 260] on span "Treating the root cause of poop-eating, instead of masking the symptoms, simply…" at bounding box center [450, 248] width 130 height 26
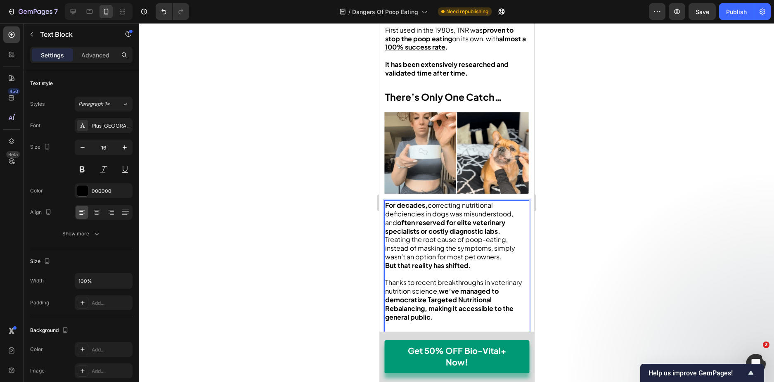
click at [509, 232] on p "For decades, correcting nutritional deficiencies in dogs was misunderstood, and…" at bounding box center [456, 218] width 143 height 34
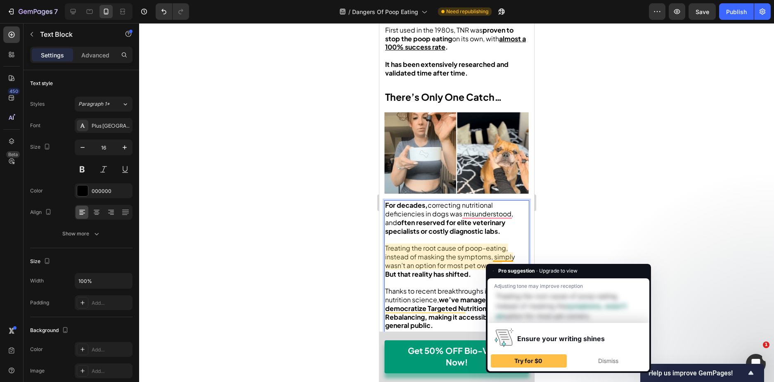
drag, startPoint x: 459, startPoint y: 252, endPoint x: 470, endPoint y: 255, distance: 11.9
click at [459, 252] on span "Treating the root cause of poop-eating, instead of masking the symptoms, simply…" at bounding box center [450, 257] width 130 height 26
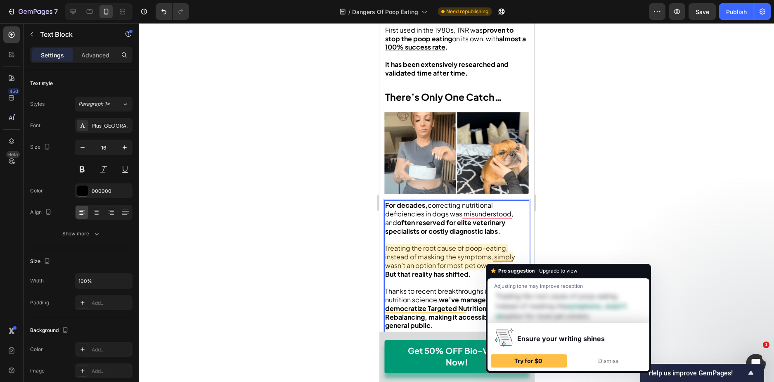
click at [466, 258] on span "Treating the root cause of poop-eating, instead of masking the symptoms, simply…" at bounding box center [450, 257] width 130 height 26
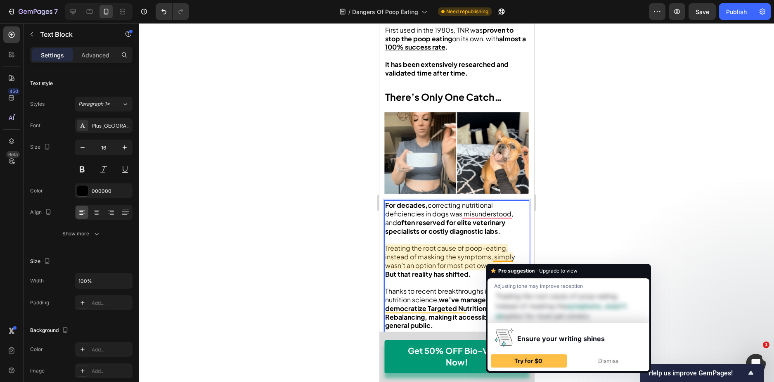
click at [469, 278] on strong "But that reality has shifted." at bounding box center [428, 274] width 86 height 9
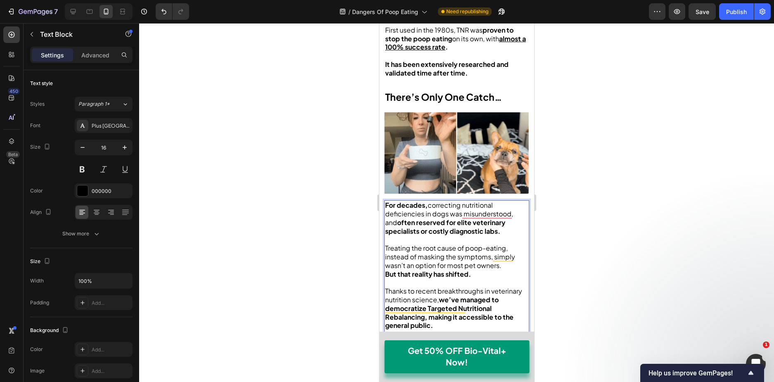
click at [502, 268] on p "Treating the root cause of poop-eating, instead of masking the symptoms, simply…" at bounding box center [456, 257] width 143 height 26
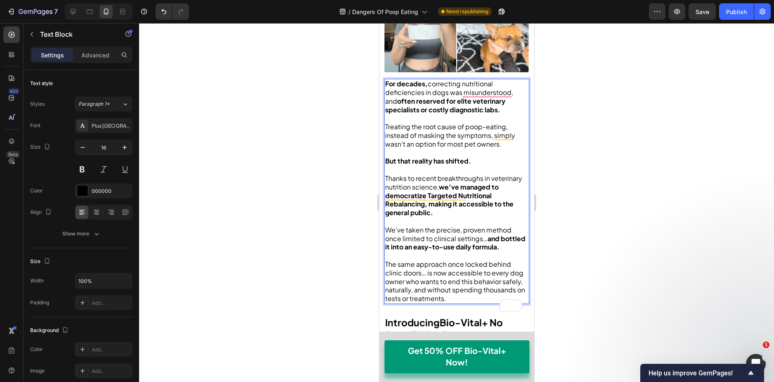
scroll to position [2219, 0]
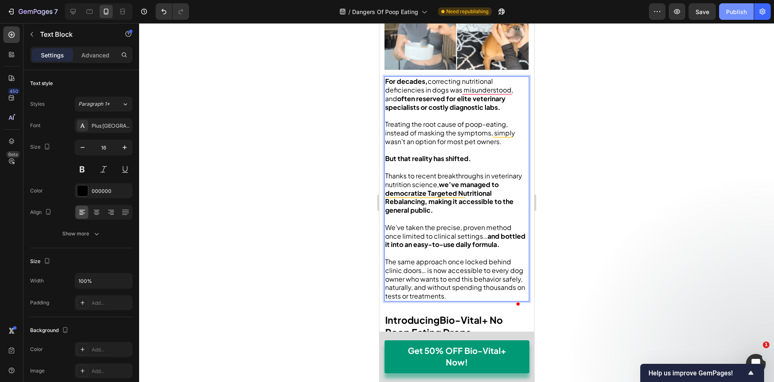
click at [727, 19] on button "Publish" at bounding box center [736, 11] width 35 height 17
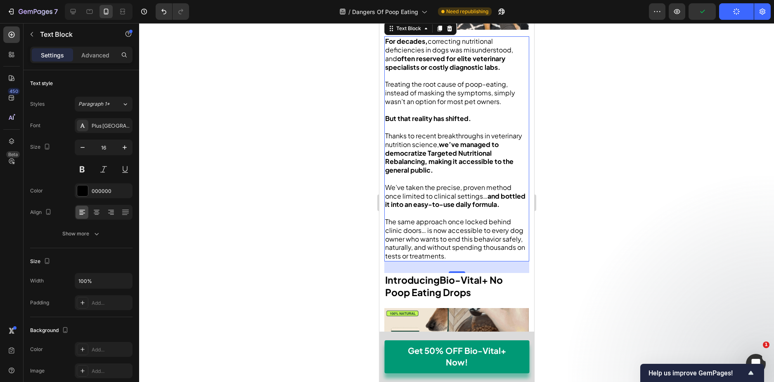
scroll to position [2301, 0]
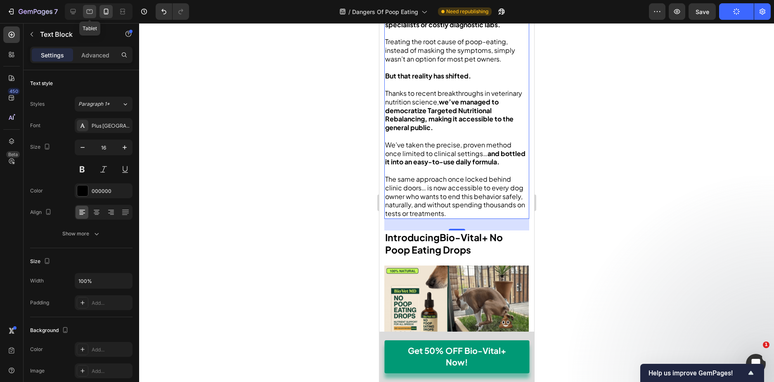
click at [85, 10] on div at bounding box center [89, 11] width 13 height 13
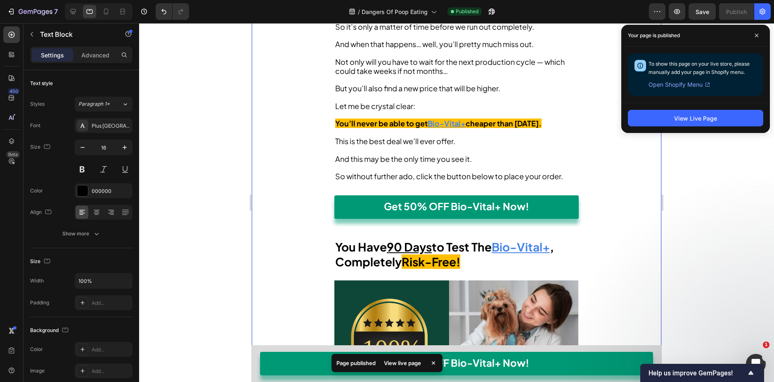
scroll to position [6604, 0]
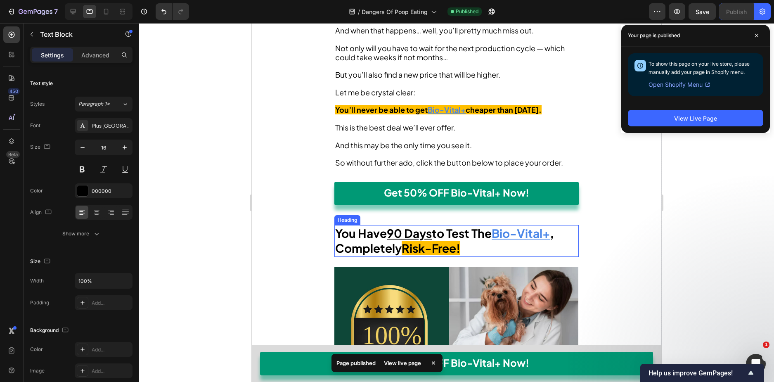
click at [468, 240] on strong "You Have 90 Days to Test The" at bounding box center [413, 233] width 156 height 14
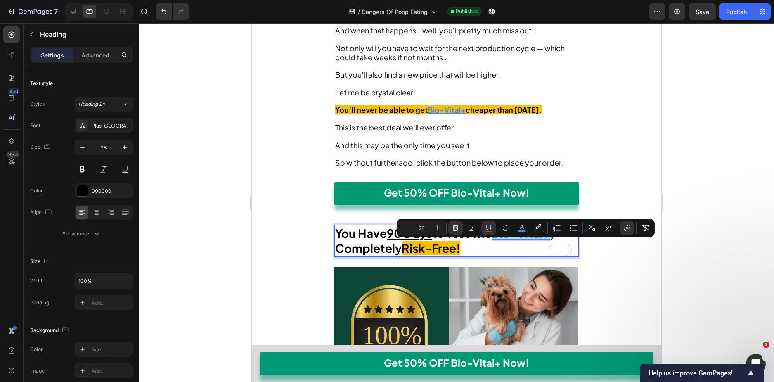
drag, startPoint x: 500, startPoint y: 250, endPoint x: 554, endPoint y: 250, distance: 54.5
click at [550, 240] on u "Bio-Vital+" at bounding box center [521, 233] width 58 height 14
click at [526, 228] on icon "Editor contextual toolbar" at bounding box center [522, 228] width 8 height 8
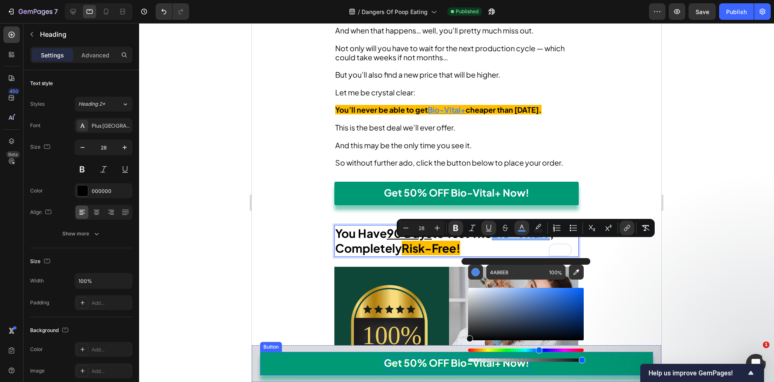
type input "0C0C0C"
drag, startPoint x: 746, startPoint y: 331, endPoint x: 443, endPoint y: 362, distance: 304.6
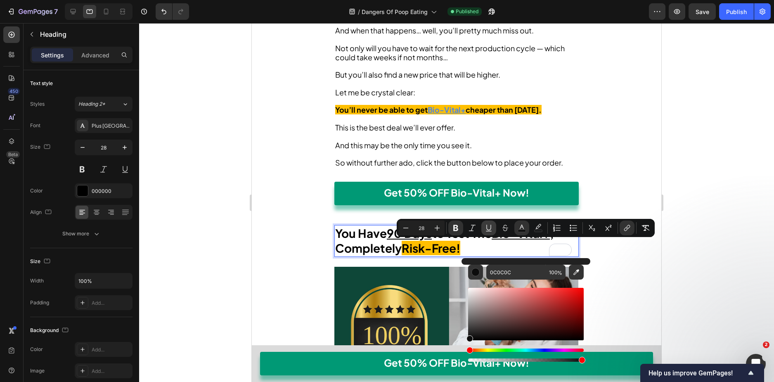
click at [491, 229] on icon "Editor contextual toolbar" at bounding box center [489, 228] width 8 height 8
click at [480, 159] on p at bounding box center [456, 154] width 243 height 9
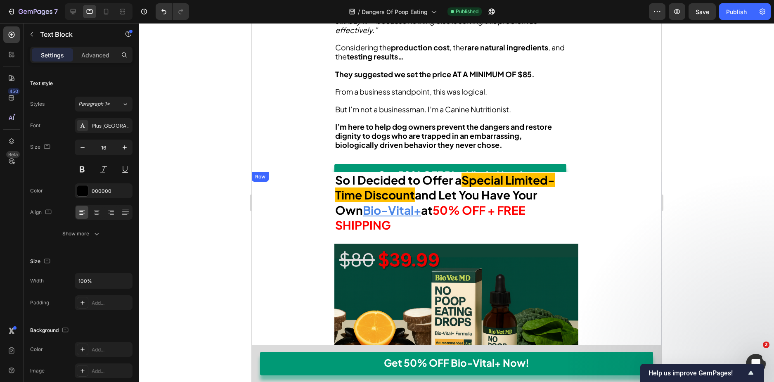
scroll to position [6067, 0]
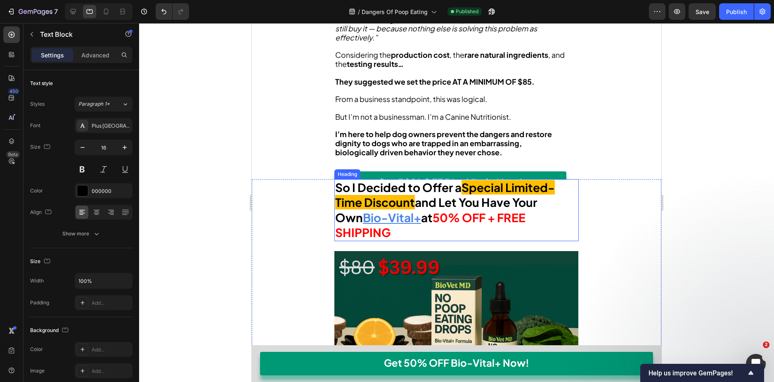
click at [454, 206] on strong "and Let You Have Your Own" at bounding box center [436, 209] width 202 height 29
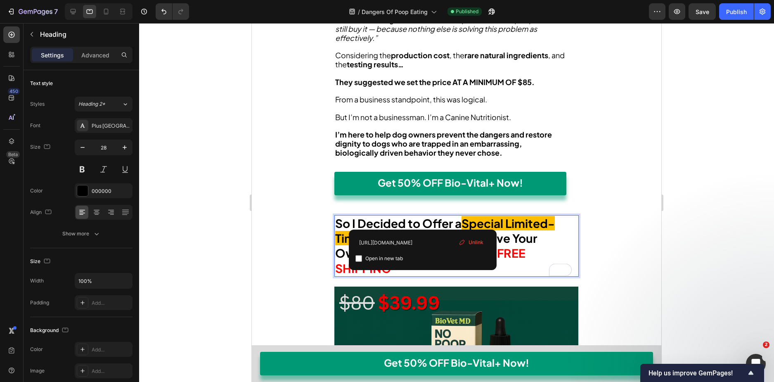
drag, startPoint x: 423, startPoint y: 220, endPoint x: 366, endPoint y: 222, distance: 57.0
click at [366, 222] on p "So I Decided to Offer a Special Limited-Time Discount and Let You Have Your Own…" at bounding box center [456, 246] width 243 height 60
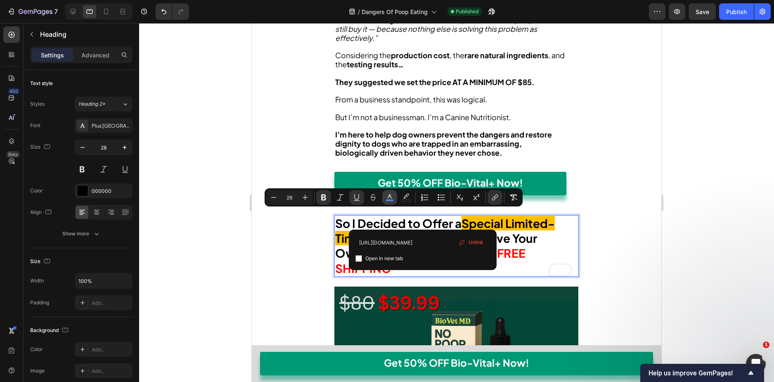
click at [392, 199] on icon "Editor contextual toolbar" at bounding box center [390, 197] width 8 height 8
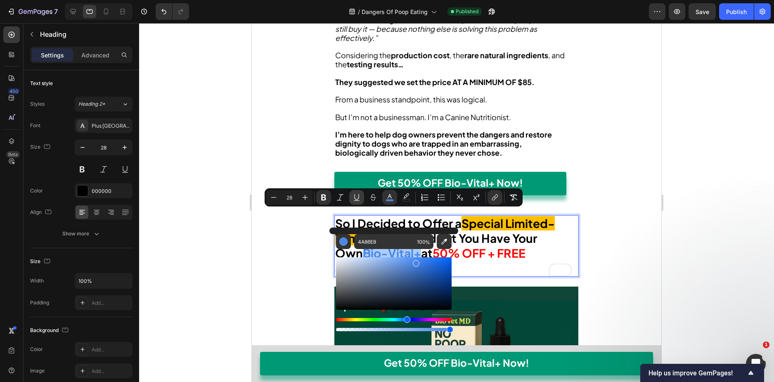
click at [356, 199] on icon "Editor contextual toolbar" at bounding box center [356, 197] width 5 height 6
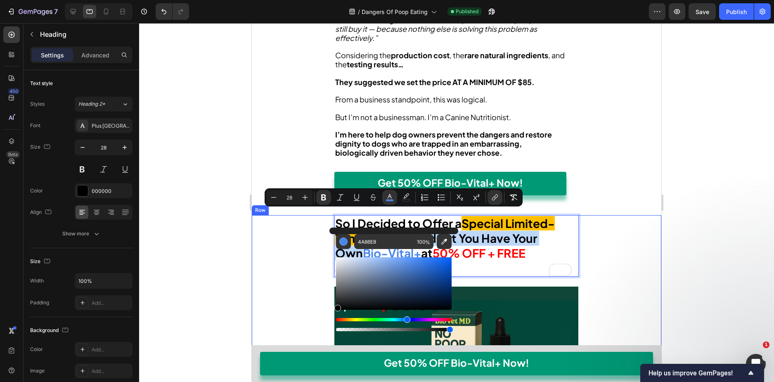
drag, startPoint x: 600, startPoint y: 322, endPoint x: 302, endPoint y: 344, distance: 299.3
type input "000000"
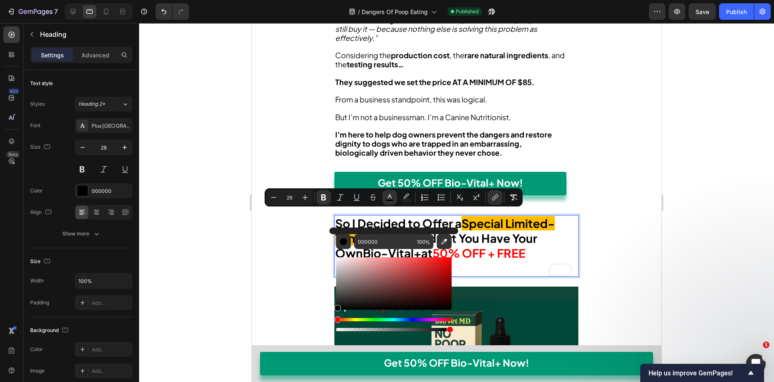
click at [508, 229] on p "So I Decided to Offer a Special Limited-Time Discount and Let You Have Your Own…" at bounding box center [456, 246] width 243 height 60
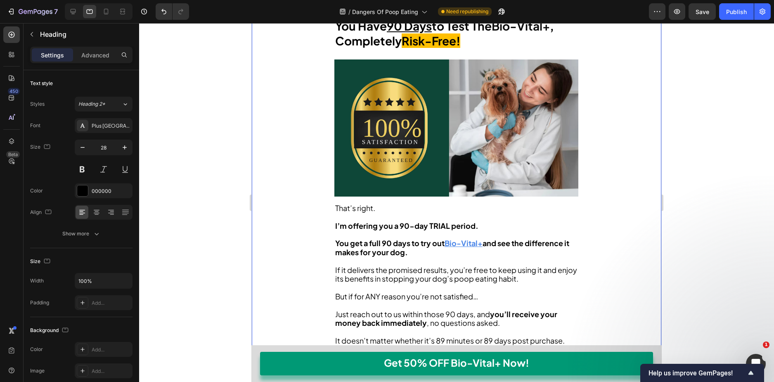
scroll to position [6810, 0]
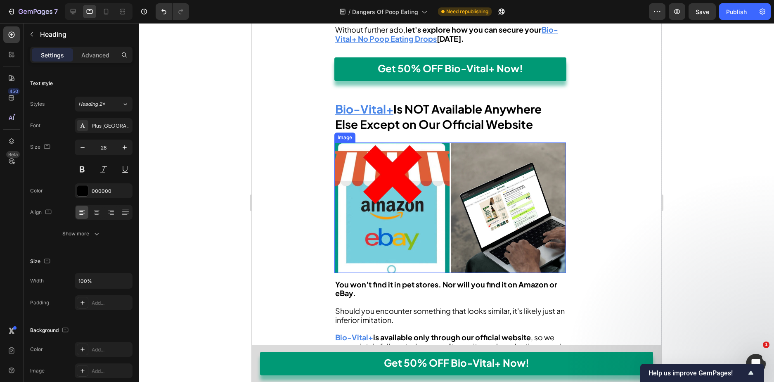
scroll to position [5613, 0]
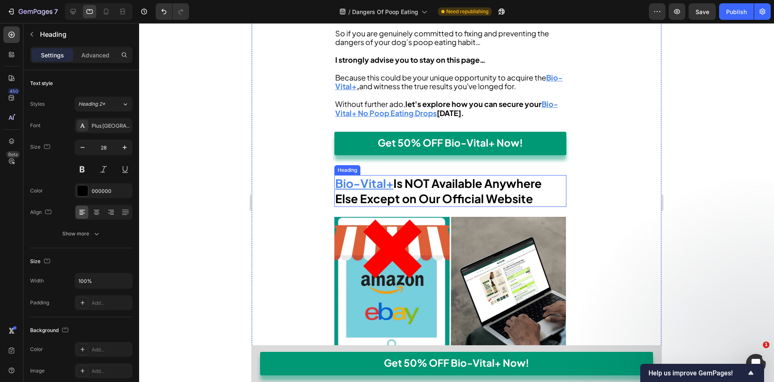
click at [407, 176] on strong "Is NOT Available Anywhere Else Except on Our Official Website" at bounding box center [438, 190] width 206 height 29
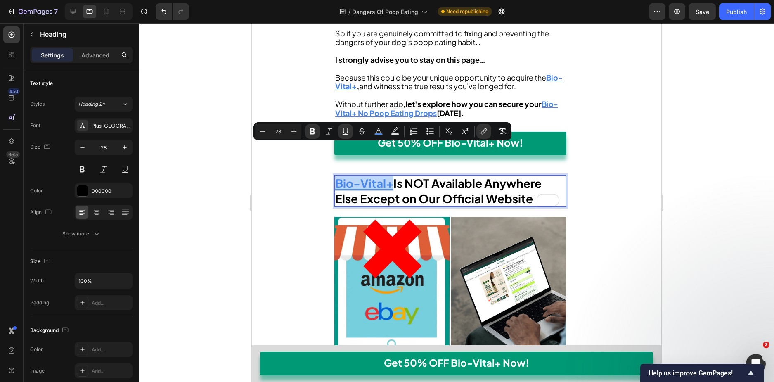
drag, startPoint x: 393, startPoint y: 153, endPoint x: 334, endPoint y: 157, distance: 58.8
click at [334, 175] on h2 "Bio-Vital+ Is NOT Available Anywhere Else Except on Our Official Website" at bounding box center [450, 191] width 232 height 32
click at [376, 133] on rect "Editor contextual toolbar" at bounding box center [379, 134] width 8 height 2
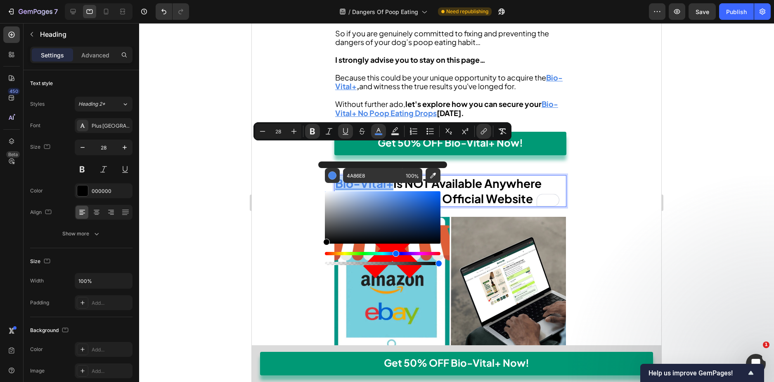
type input "000000"
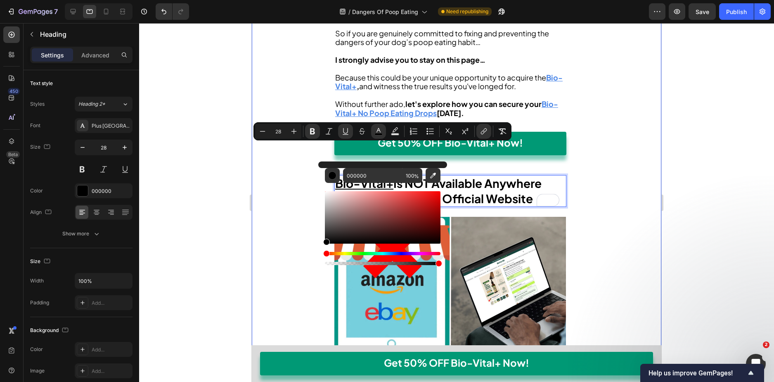
drag, startPoint x: 631, startPoint y: 227, endPoint x: 303, endPoint y: 258, distance: 330.1
click at [343, 134] on icon "Editor contextual toolbar" at bounding box center [345, 131] width 8 height 8
click at [483, 176] on strong "Is NOT Available Anywhere Else Except on Our Official Website" at bounding box center [438, 190] width 206 height 29
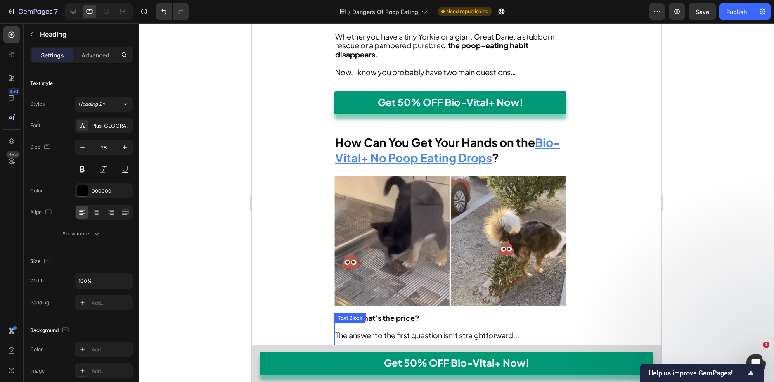
scroll to position [4581, 0]
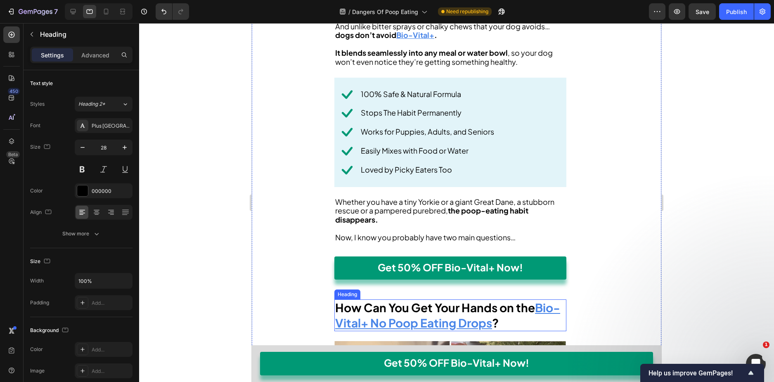
click at [493, 300] on u "Bio-Vital+ No Poop Eating Drops" at bounding box center [447, 314] width 225 height 29
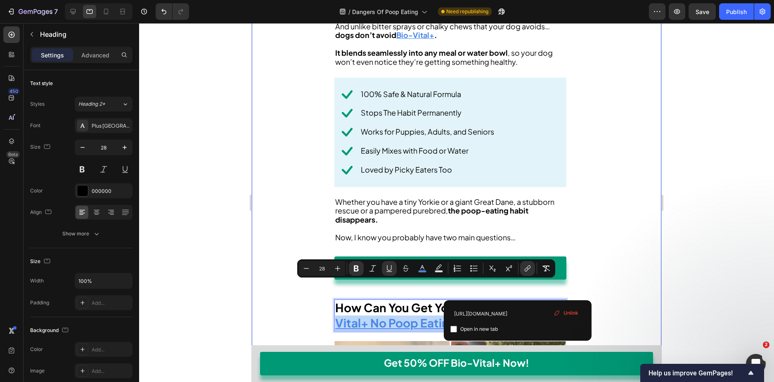
drag, startPoint x: 518, startPoint y: 289, endPoint x: 329, endPoint y: 288, distance: 188.7
drag, startPoint x: 424, startPoint y: 268, endPoint x: 164, endPoint y: 268, distance: 259.7
click at [424, 268] on icon "Editor contextual toolbar" at bounding box center [422, 267] width 4 height 5
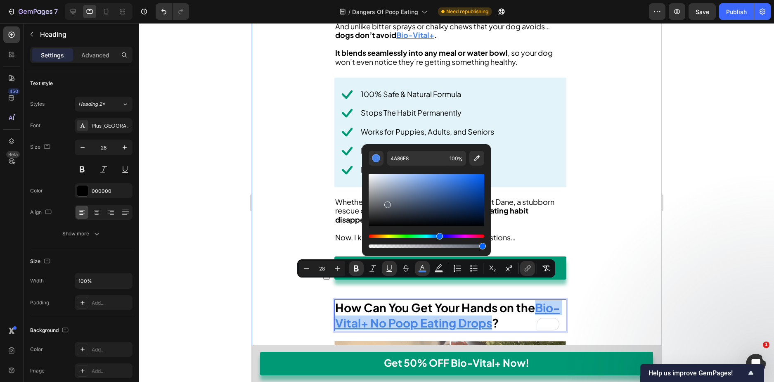
drag, startPoint x: 639, startPoint y: 226, endPoint x: 351, endPoint y: 253, distance: 289.0
type input "000000"
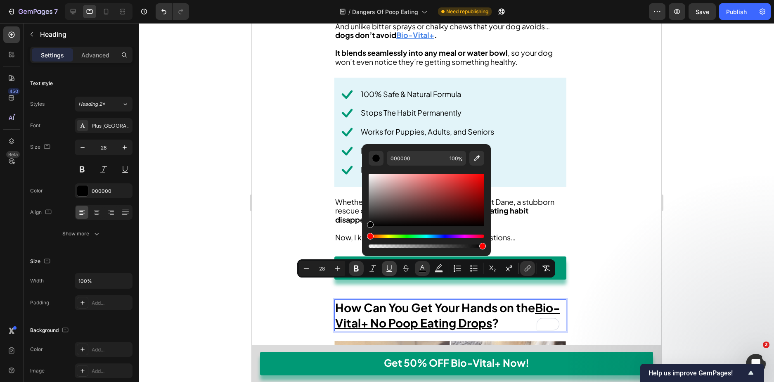
click at [382, 265] on button "Underline" at bounding box center [389, 268] width 15 height 15
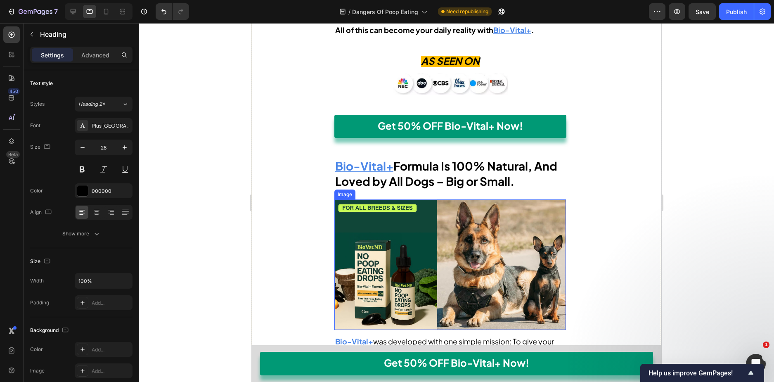
scroll to position [4044, 0]
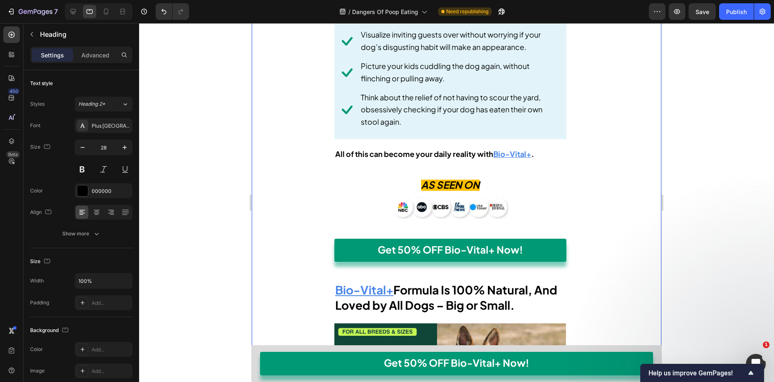
click at [416, 282] on strong "Formula Is 100% Natural, And Loved by All Dogs – Big or Small." at bounding box center [446, 296] width 222 height 29
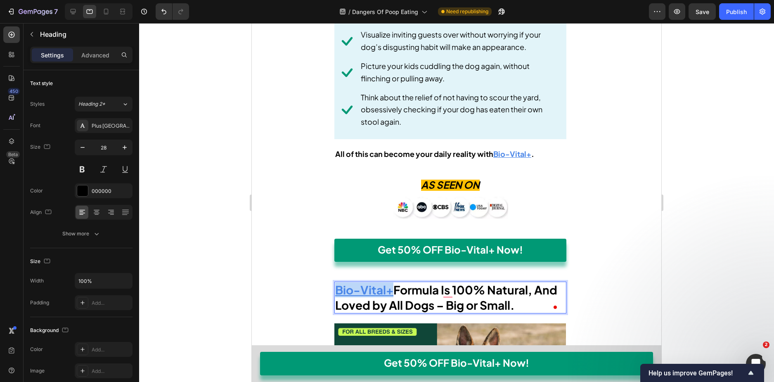
drag, startPoint x: 394, startPoint y: 252, endPoint x: 336, endPoint y: 251, distance: 57.4
click at [336, 282] on p "Bio-Vital+ Formula Is 100% Natural, And Loved by All Dogs – Big or Small." at bounding box center [450, 297] width 230 height 30
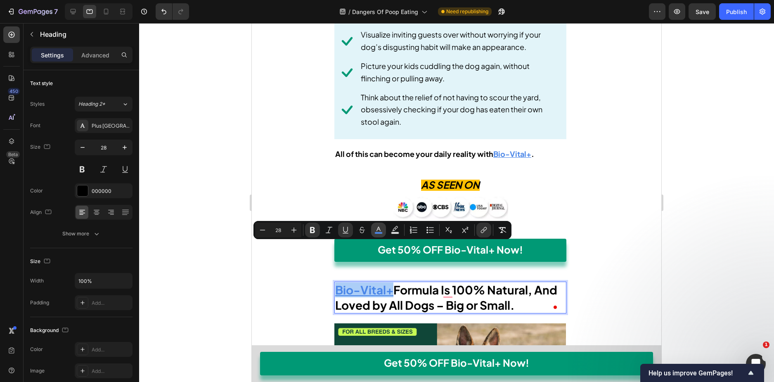
click at [378, 227] on icon "Editor contextual toolbar" at bounding box center [378, 230] width 8 height 8
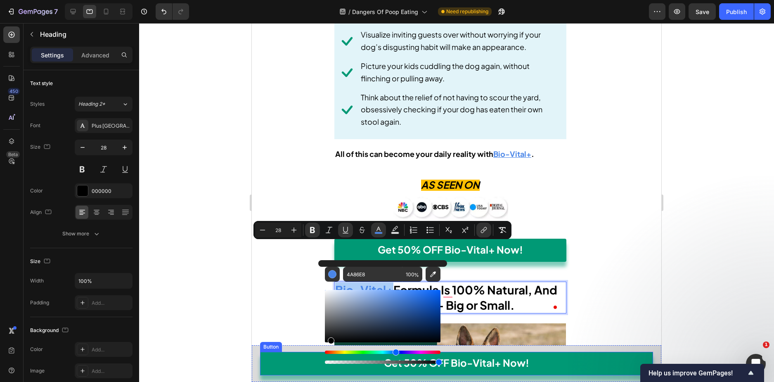
drag, startPoint x: 616, startPoint y: 327, endPoint x: 312, endPoint y: 365, distance: 306.7
type input "000000"
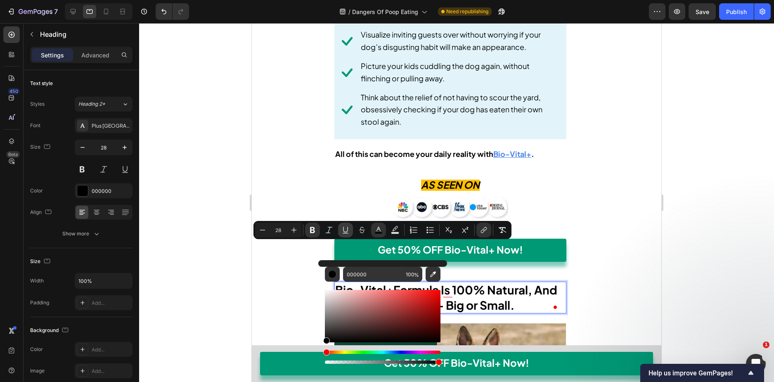
click at [345, 230] on icon "Editor contextual toolbar" at bounding box center [345, 230] width 8 height 8
drag, startPoint x: 460, startPoint y: 260, endPoint x: 410, endPoint y: 255, distance: 50.6
click at [460, 282] on strong "Formula Is 100% Natural, And Loved by All Dogs – Big or Small." at bounding box center [446, 296] width 222 height 29
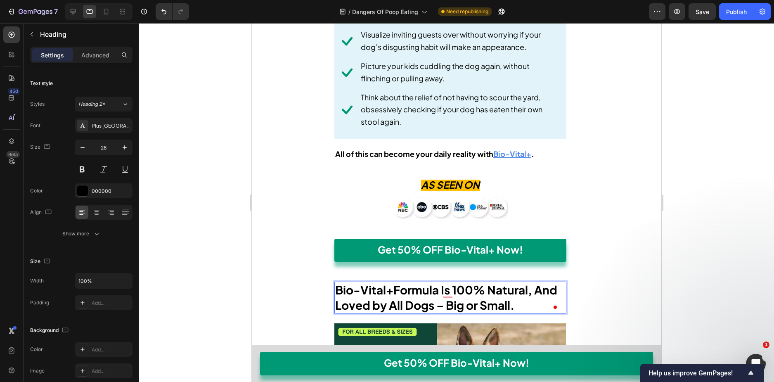
click at [378, 282] on strong "Bio-Vital+" at bounding box center [364, 289] width 58 height 14
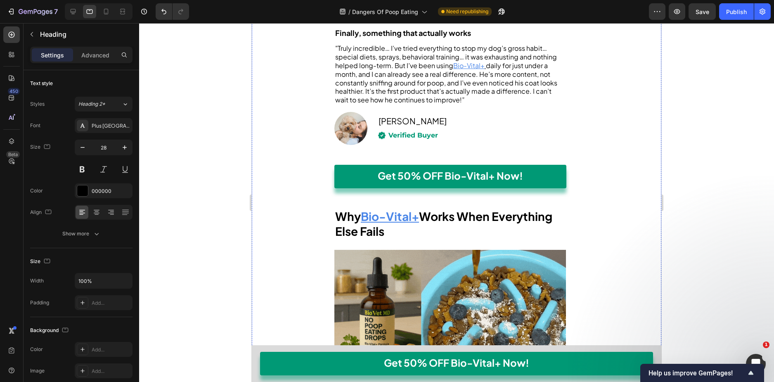
scroll to position [3301, 0]
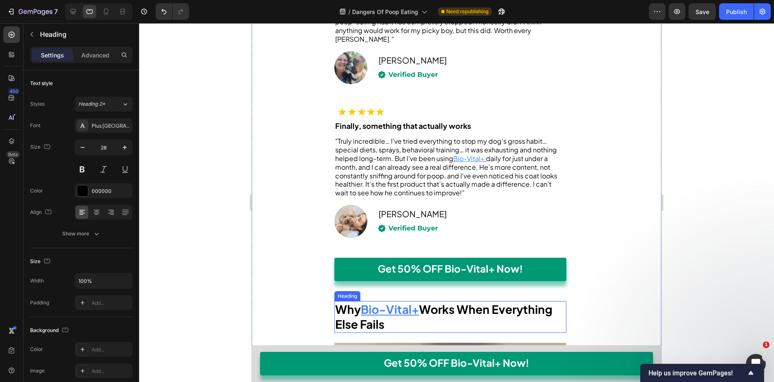
click at [439, 302] on strong "Works When Everything Else Fails" at bounding box center [443, 316] width 217 height 29
click at [413, 302] on u "Bio-Vital+" at bounding box center [390, 309] width 58 height 14
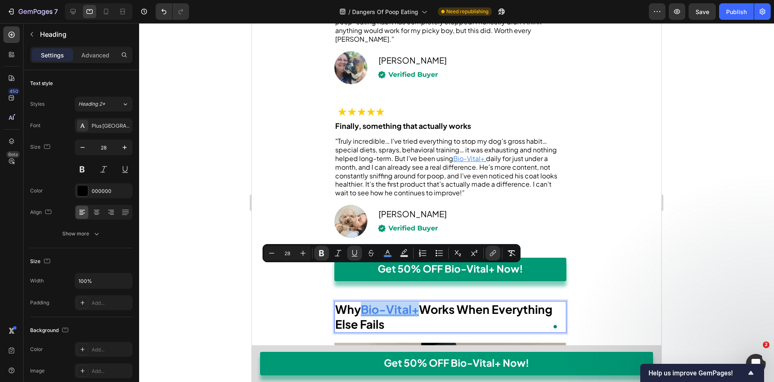
drag, startPoint x: 420, startPoint y: 275, endPoint x: 363, endPoint y: 278, distance: 56.6
click at [363, 302] on u "Bio-Vital+" at bounding box center [390, 309] width 58 height 14
drag, startPoint x: 387, startPoint y: 249, endPoint x: 125, endPoint y: 258, distance: 261.5
click at [387, 249] on button "color" at bounding box center [387, 253] width 15 height 15
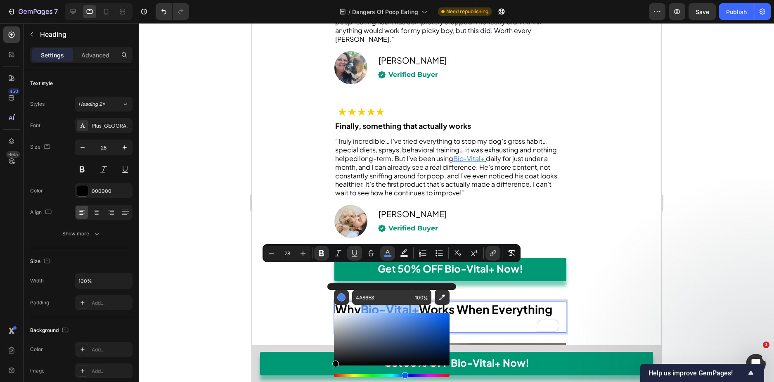
drag, startPoint x: 350, startPoint y: 351, endPoint x: 75, endPoint y: 352, distance: 275.4
click at [317, 0] on html "7 Version history / Dangers Of Poop Eating Need republishing Preview Save Publi…" at bounding box center [387, 0] width 774 height 0
type input "000000"
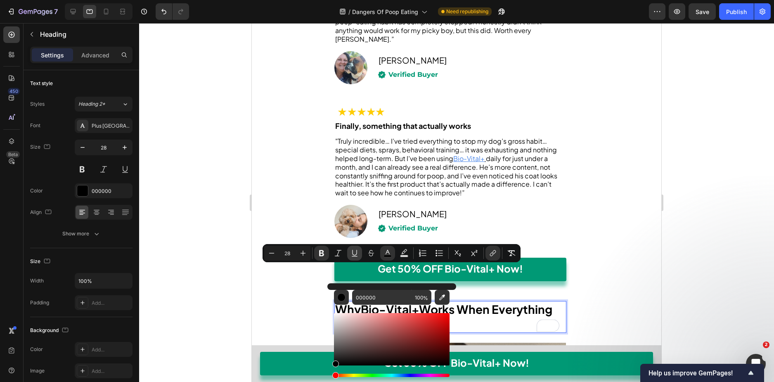
click at [353, 253] on icon "Editor contextual toolbar" at bounding box center [354, 253] width 8 height 8
click at [472, 302] on strong "Works When Everything Else Fails" at bounding box center [443, 316] width 217 height 29
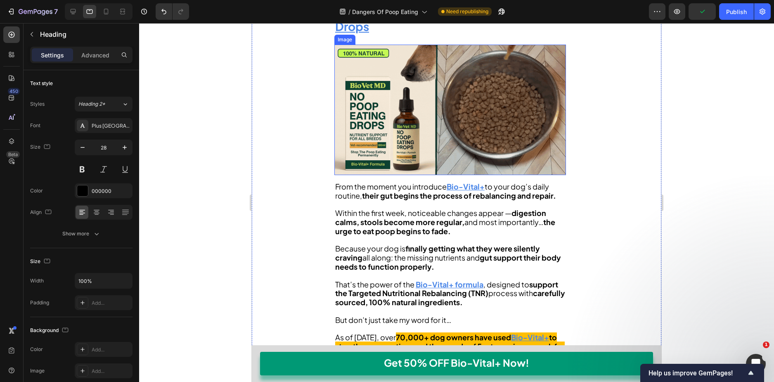
scroll to position [2393, 0]
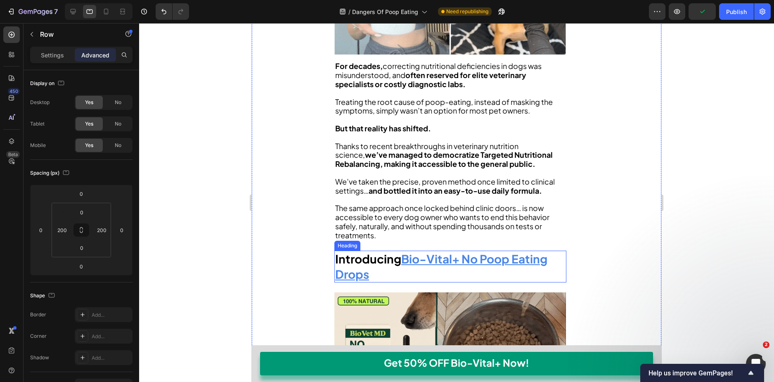
click at [432, 255] on h2 "Introducing Bio-Vital+ No Poop Eating Drops" at bounding box center [450, 267] width 232 height 32
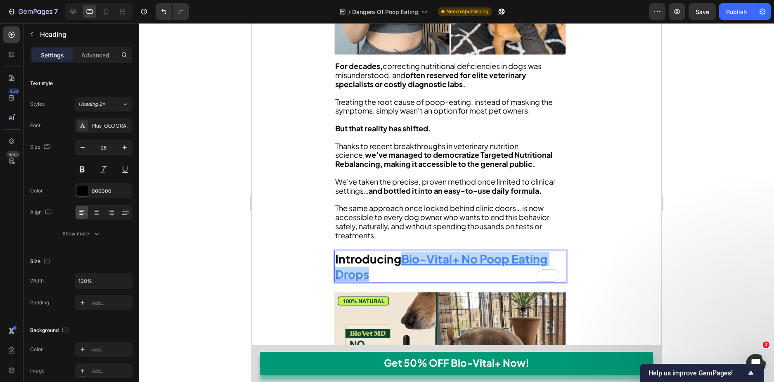
drag, startPoint x: 405, startPoint y: 244, endPoint x: 392, endPoint y: 262, distance: 22.2
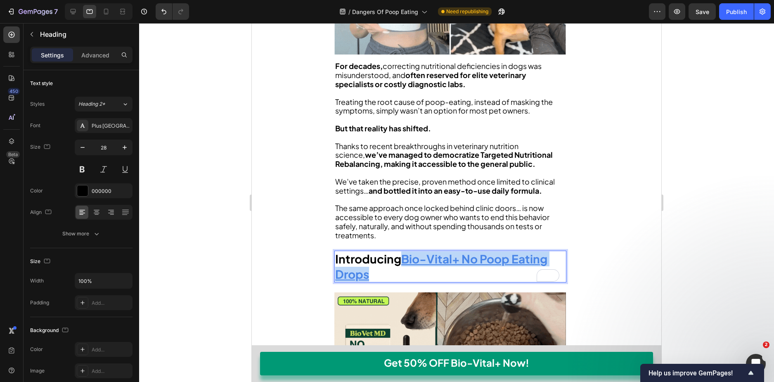
click at [392, 262] on p "Introducing Bio-Vital+ No Poop Eating Drops" at bounding box center [450, 266] width 230 height 30
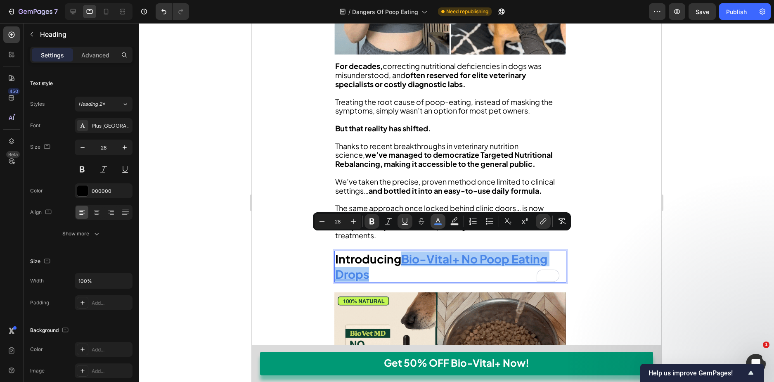
click at [435, 223] on icon "Editor contextual toolbar" at bounding box center [438, 221] width 8 height 8
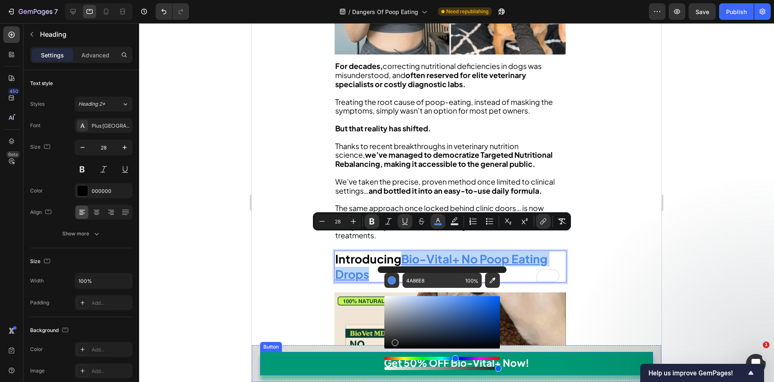
drag, startPoint x: 662, startPoint y: 337, endPoint x: 630, endPoint y: 386, distance: 58.2
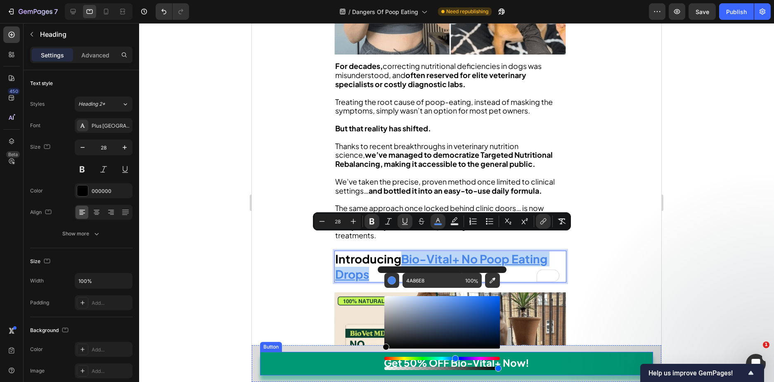
type input "000000"
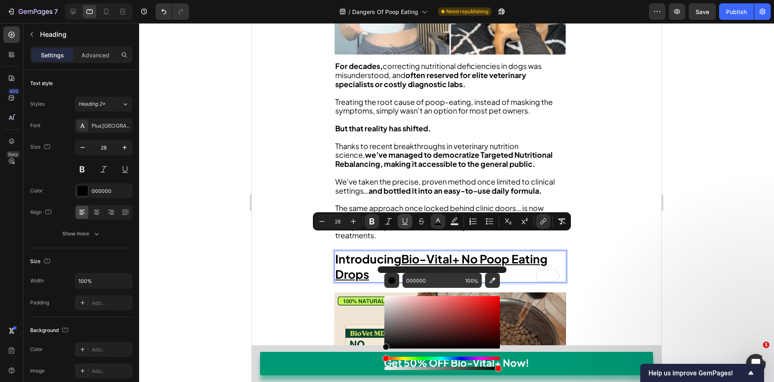
click at [405, 221] on icon "Editor contextual toolbar" at bounding box center [405, 221] width 8 height 8
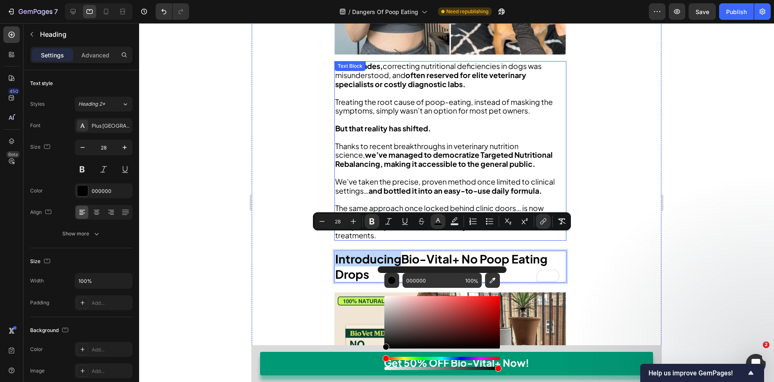
click at [468, 186] on strong "and bottled it into an easy-to-use daily formula." at bounding box center [455, 190] width 173 height 9
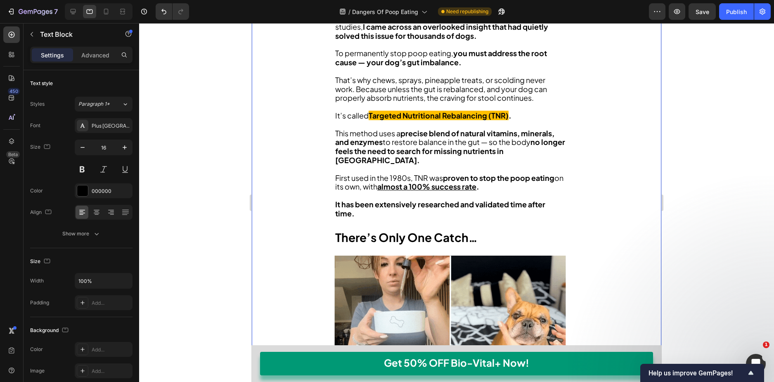
scroll to position [1980, 0]
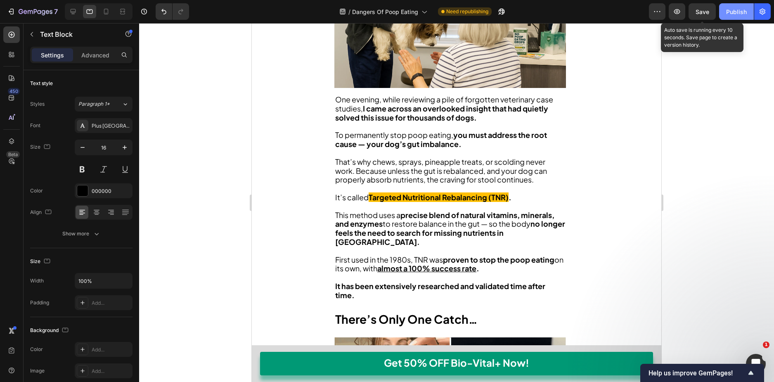
click at [721, 9] on button "Publish" at bounding box center [736, 11] width 35 height 17
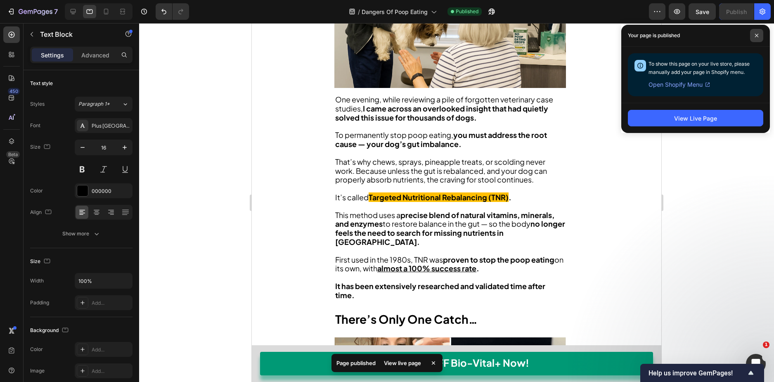
click at [755, 32] on span at bounding box center [756, 35] width 13 height 13
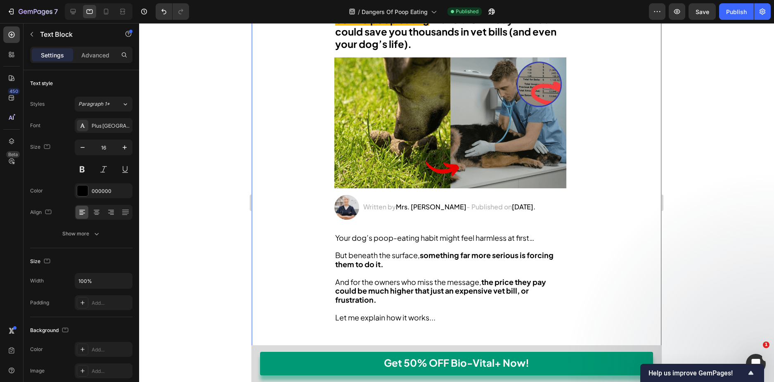
scroll to position [0, 0]
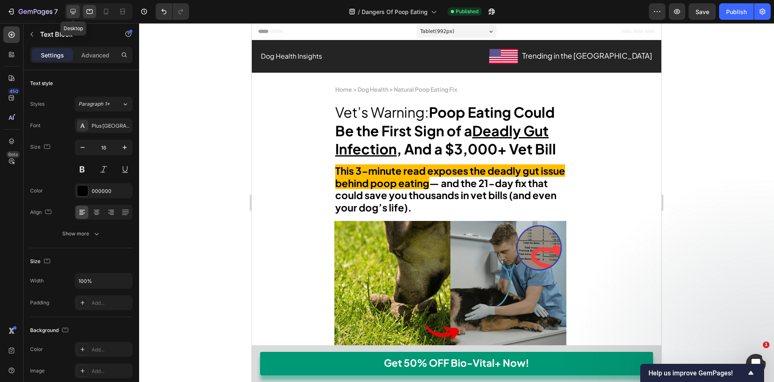
click at [73, 12] on icon at bounding box center [73, 11] width 5 height 5
type input "18"
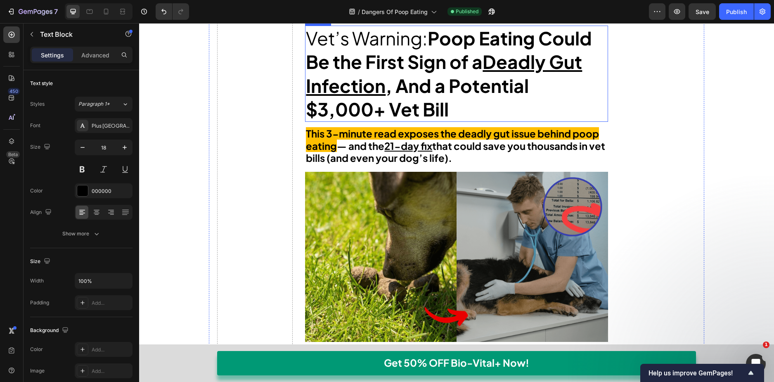
scroll to position [83, 0]
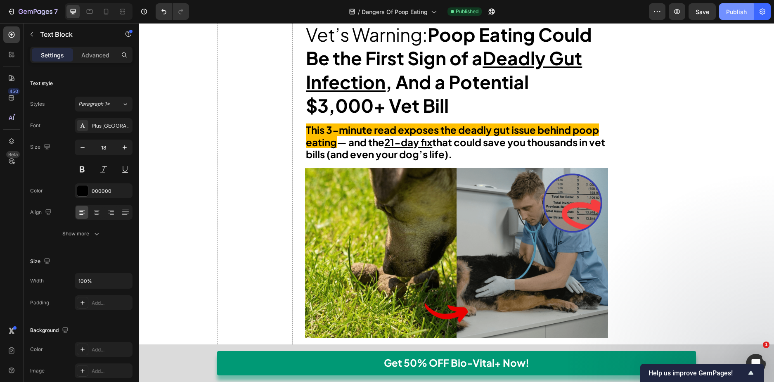
drag, startPoint x: 733, startPoint y: 15, endPoint x: 421, endPoint y: 95, distance: 322.0
click at [733, 15] on div "Publish" at bounding box center [736, 11] width 21 height 9
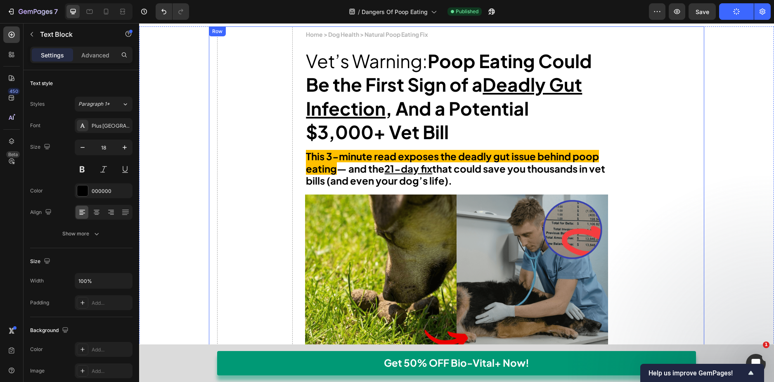
scroll to position [0, 0]
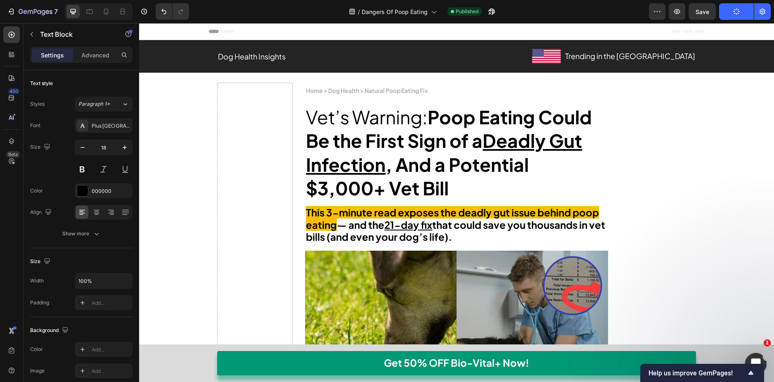
click at [754, 359] on icon "Open Intercom Messenger" at bounding box center [755, 363] width 14 height 14
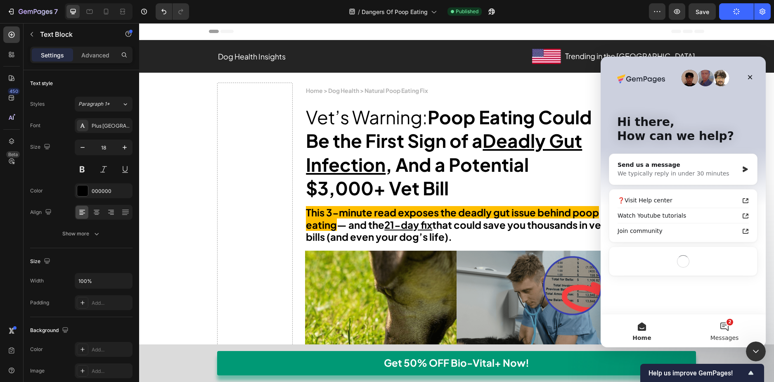
click at [731, 330] on button "2 Messages" at bounding box center [724, 330] width 83 height 33
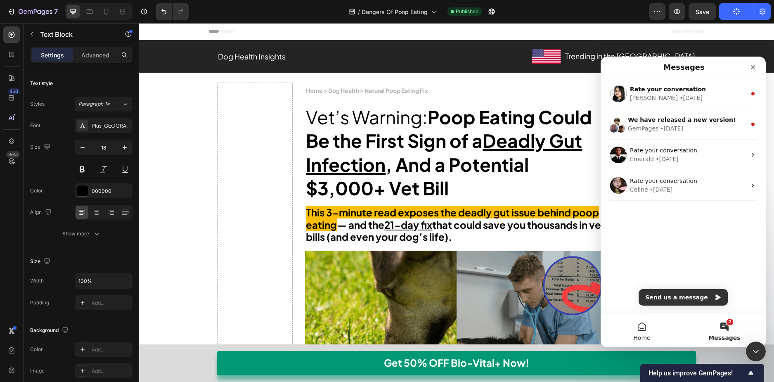
click at [646, 327] on button "Home" at bounding box center [642, 330] width 83 height 33
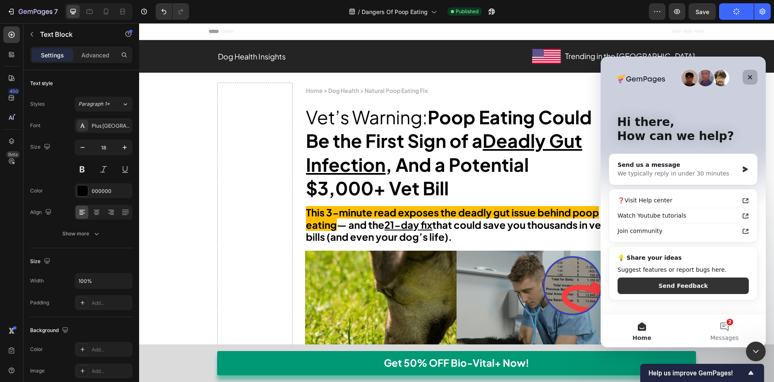
click at [750, 75] on icon "Close" at bounding box center [750, 77] width 7 height 7
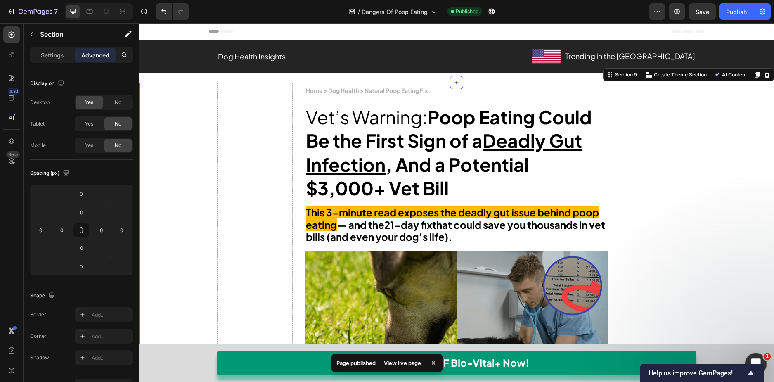
click at [751, 358] on icon "Open Intercom Messenger" at bounding box center [755, 363] width 14 height 14
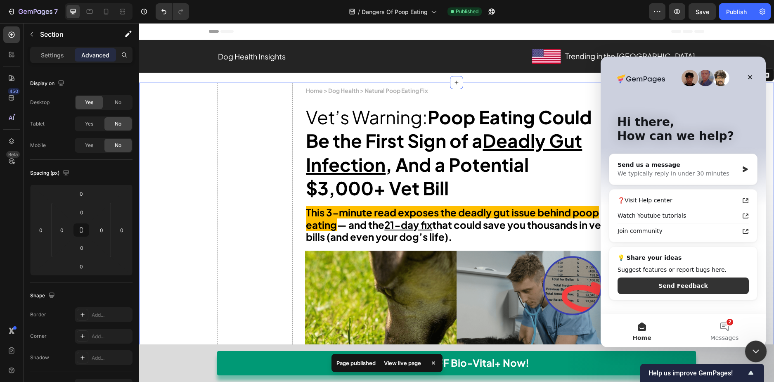
click at [756, 349] on icon "Close Intercom Messenger" at bounding box center [755, 349] width 6 height 3
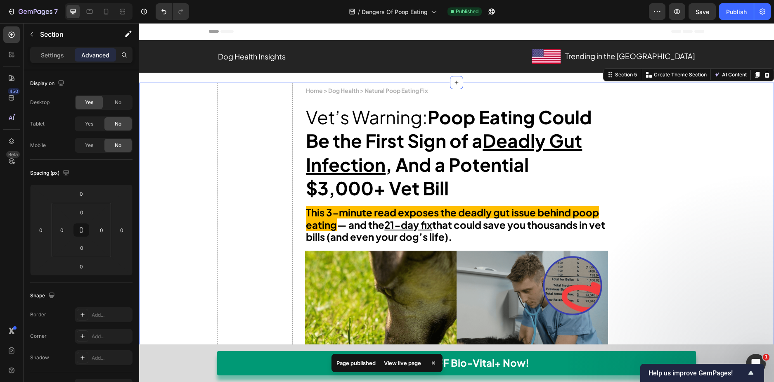
click at [436, 361] on div "Page published View live page" at bounding box center [386, 364] width 111 height 21
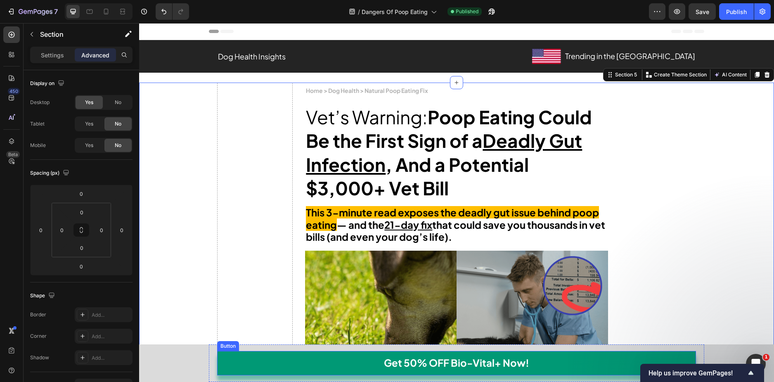
click at [556, 366] on link "Get 50% OFF Bio-Vital+ Now!" at bounding box center [456, 363] width 479 height 24
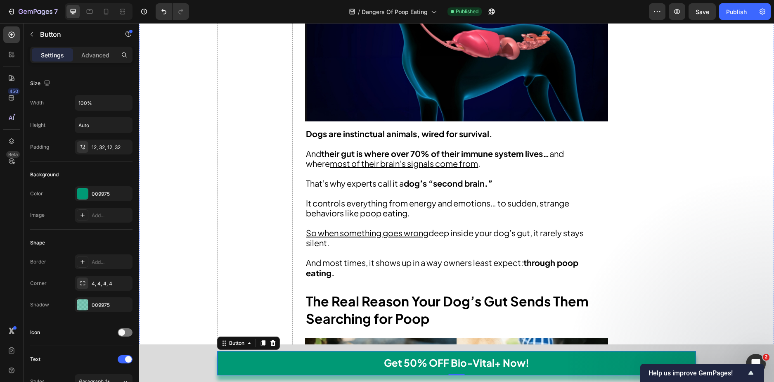
scroll to position [661, 0]
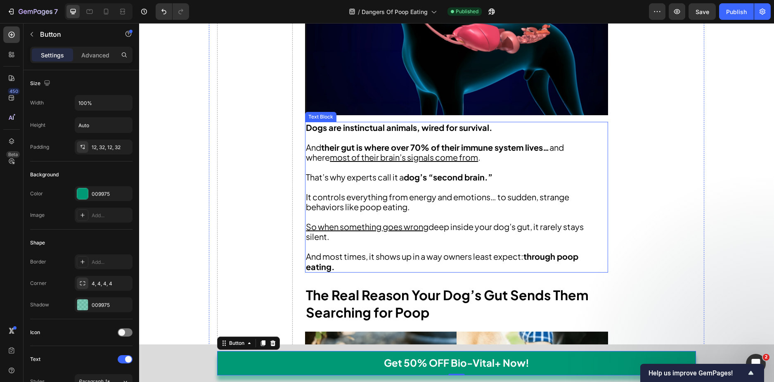
click at [390, 181] on span "That’s why experts call it a dog’s “second brain.”" at bounding box center [399, 177] width 187 height 10
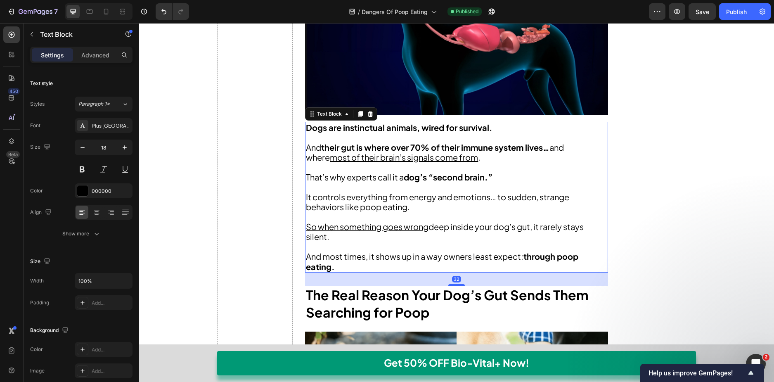
click at [393, 161] on u "most of their brain’s signals come from" at bounding box center [404, 157] width 148 height 10
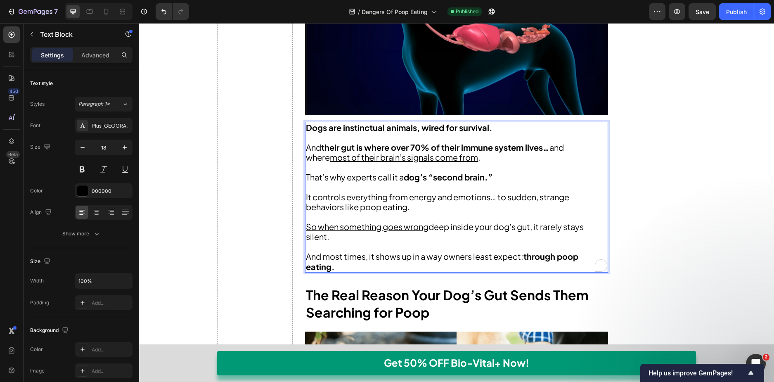
click at [395, 156] on u "most of their brain’s signals come from" at bounding box center [404, 157] width 148 height 10
click at [407, 156] on u "most of their brain’s signals come from" at bounding box center [404, 157] width 148 height 10
click at [415, 156] on u "most of their brain’s signals come from" at bounding box center [404, 157] width 148 height 10
click at [425, 156] on u "most of their brain’s signals come from" at bounding box center [404, 157] width 148 height 10
drag, startPoint x: 433, startPoint y: 158, endPoint x: 440, endPoint y: 159, distance: 6.6
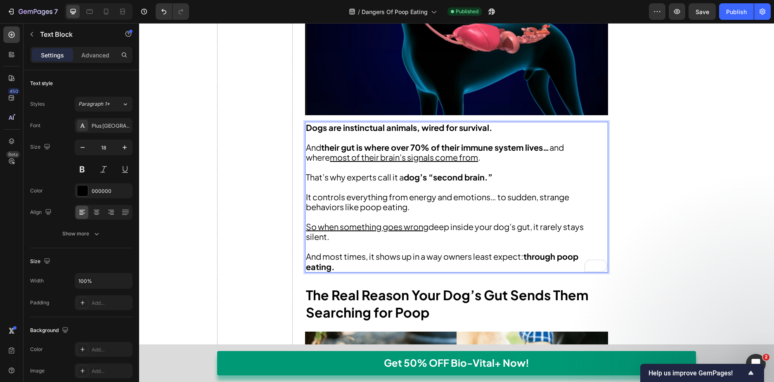
click at [433, 158] on u "most of their brain’s signals come from" at bounding box center [404, 157] width 148 height 10
click at [441, 159] on u "most of their brain’s signals come from" at bounding box center [404, 157] width 148 height 10
click at [451, 159] on u "most of their brain’s signals come from" at bounding box center [404, 157] width 148 height 10
click at [464, 159] on u "most of their brain’s signals come from" at bounding box center [404, 157] width 148 height 10
click at [471, 158] on u "most of their brain’s signals come from" at bounding box center [404, 157] width 148 height 10
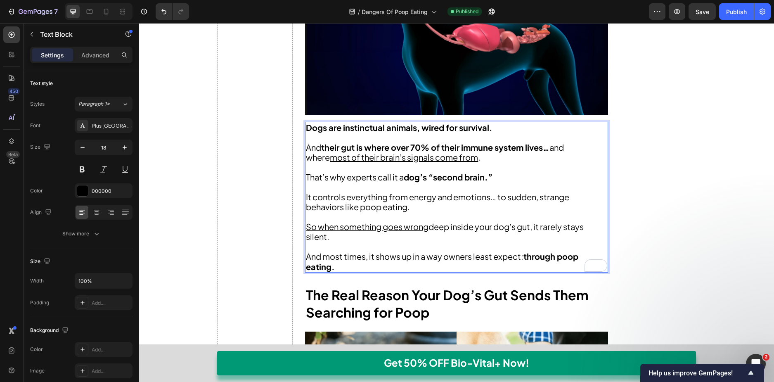
click at [474, 157] on u "most of their brain’s signals come from" at bounding box center [404, 157] width 148 height 10
click at [474, 159] on u "most of their brain’s signals come from" at bounding box center [404, 157] width 148 height 10
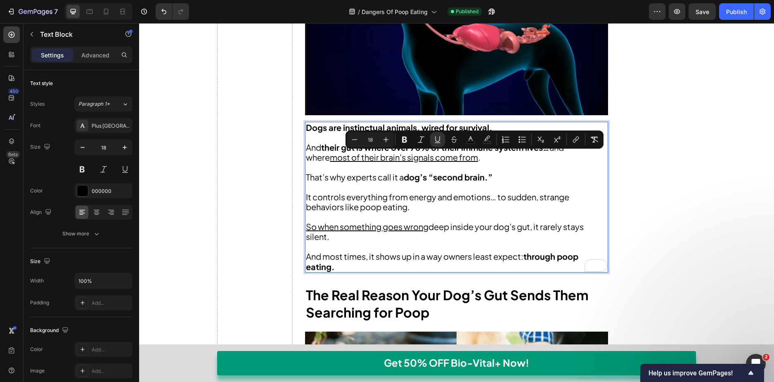
click at [471, 190] on p "Rich Text Editor. Editing area: main" at bounding box center [456, 186] width 301 height 9
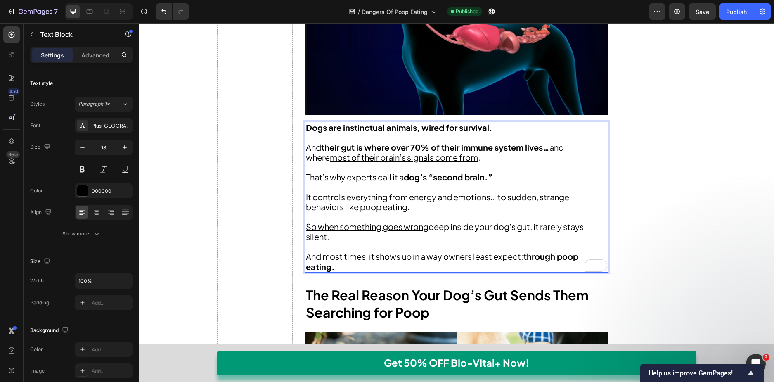
click at [433, 199] on span "It controls everything from energy and emotions… to sudden, strange behaviors l…" at bounding box center [437, 202] width 263 height 20
click at [421, 206] on p "It controls everything from energy and emotions… to sudden, strange behaviors l…" at bounding box center [456, 202] width 301 height 20
click at [420, 218] on p "Rich Text Editor. Editing area: main" at bounding box center [456, 216] width 301 height 9
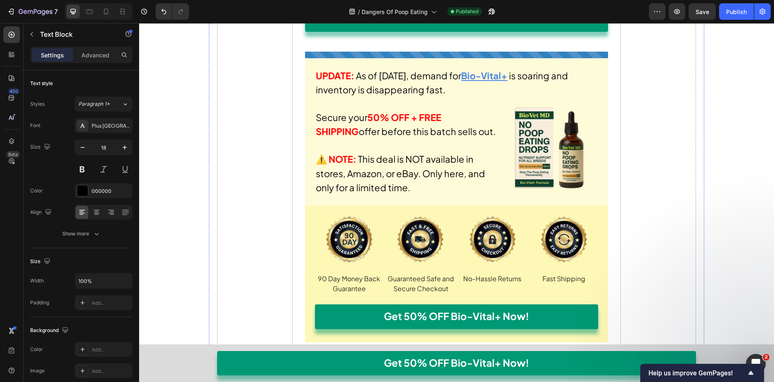
scroll to position [9908, 0]
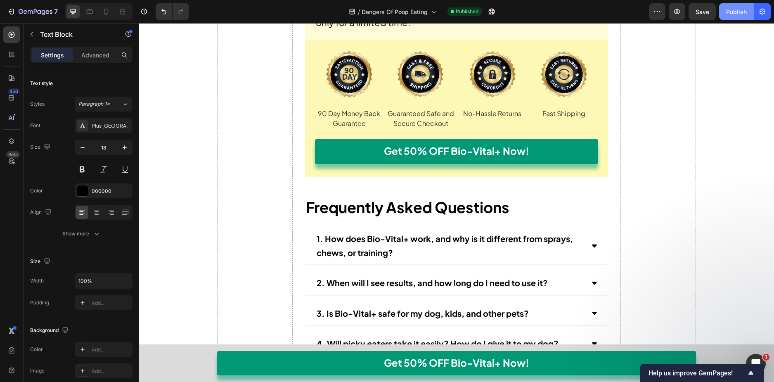
click at [728, 14] on div "Publish" at bounding box center [736, 11] width 21 height 9
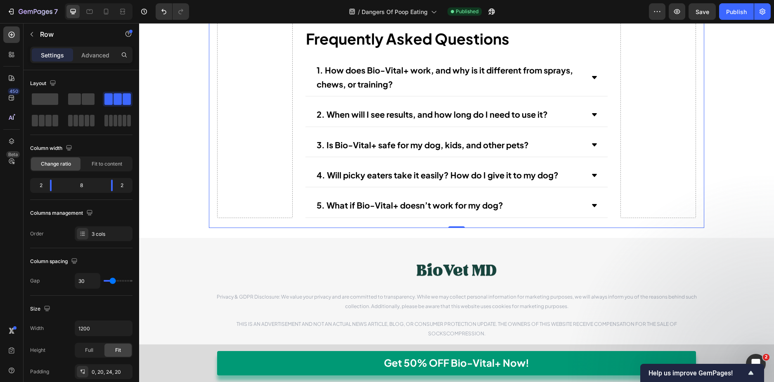
scroll to position [10155, 0]
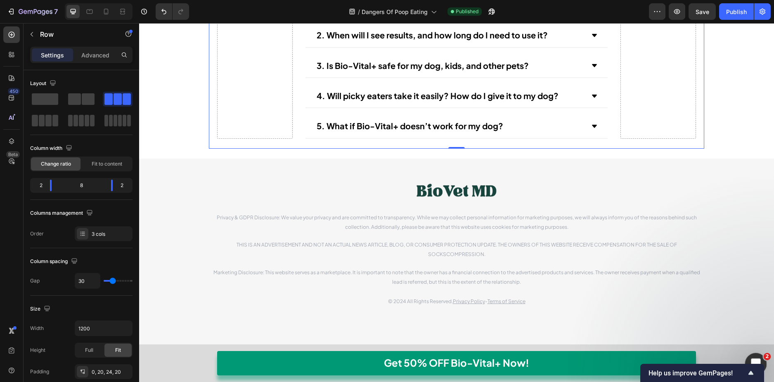
click at [754, 362] on icon "Open Intercom Messenger" at bounding box center [755, 363] width 14 height 14
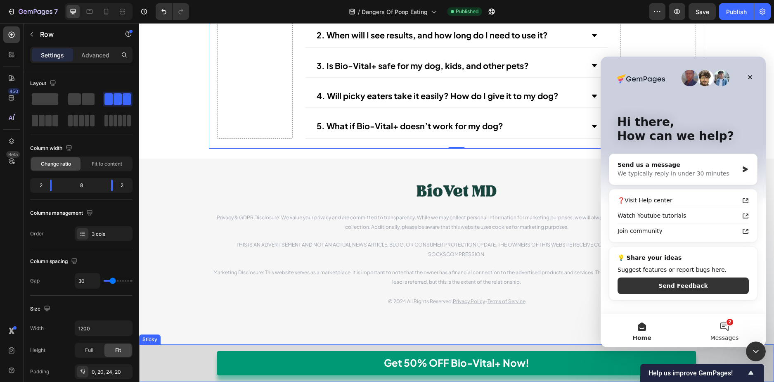
click at [728, 333] on button "2 Messages" at bounding box center [724, 330] width 83 height 33
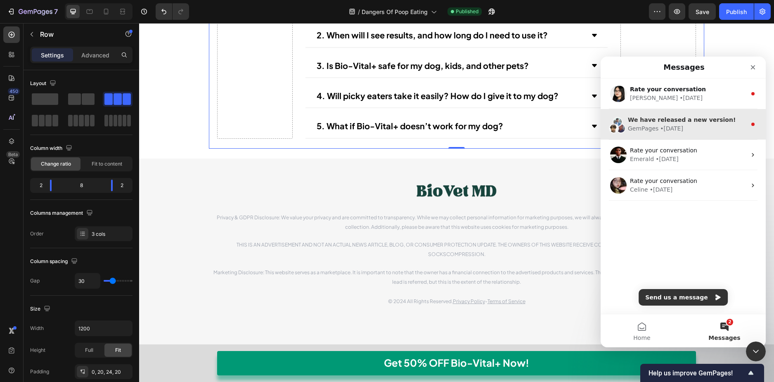
click at [713, 133] on div "GemPages • 8w ago" at bounding box center [687, 128] width 118 height 9
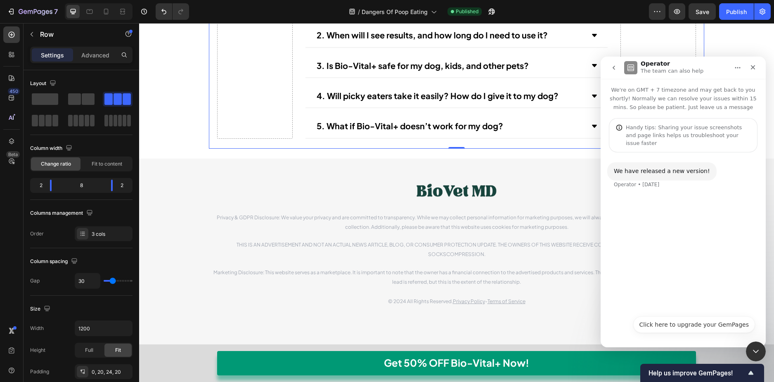
click at [616, 78] on nav "Operator The team can also help" at bounding box center [683, 68] width 165 height 22
click at [616, 73] on button "go back" at bounding box center [614, 68] width 16 height 16
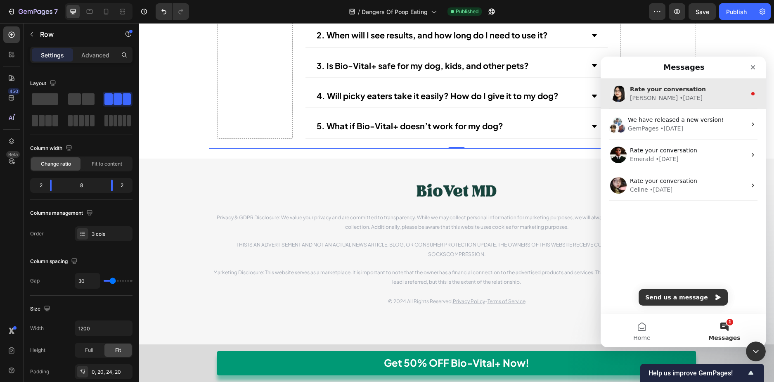
click at [694, 100] on div "Pauline • 3w ago" at bounding box center [688, 98] width 116 height 9
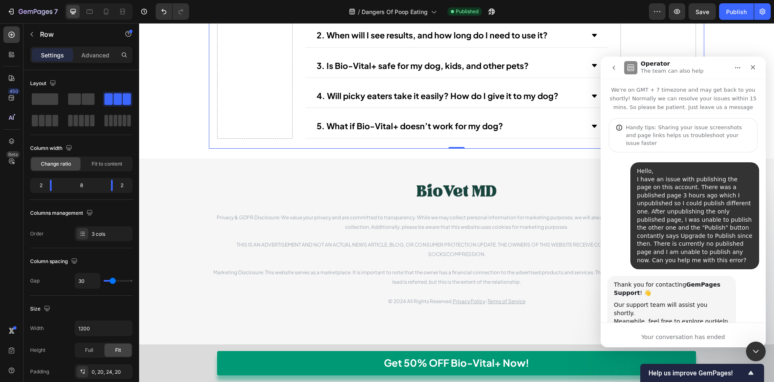
scroll to position [73, 0]
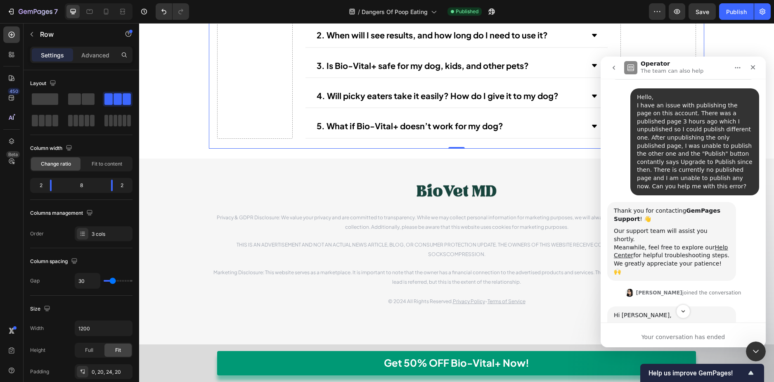
click at [613, 71] on icon "go back" at bounding box center [614, 67] width 7 height 7
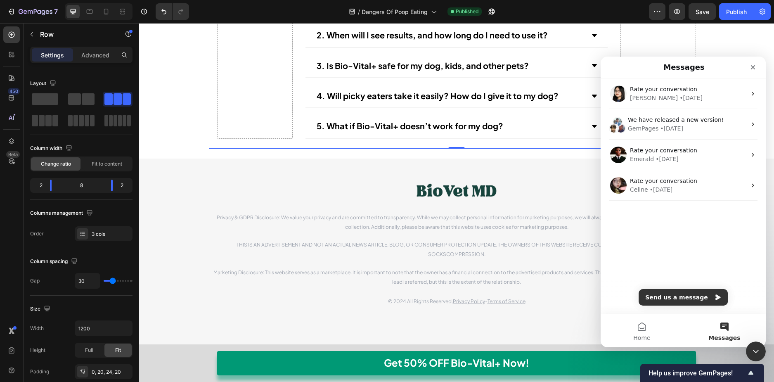
scroll to position [0, 0]
click at [751, 353] on icon "Close Intercom Messenger" at bounding box center [755, 350] width 10 height 10
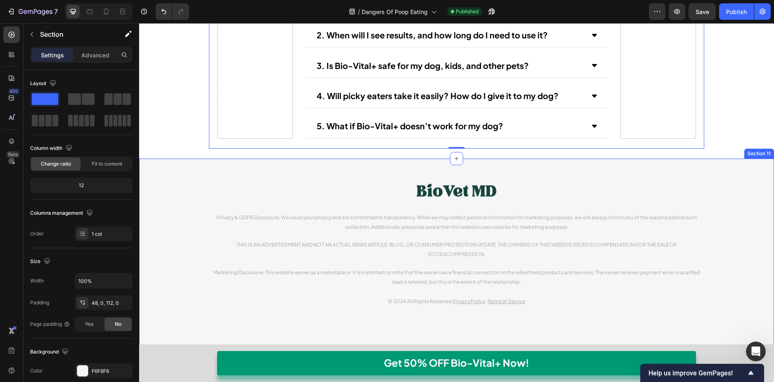
click at [749, 316] on div "Image Privacy & GDPR Disclosure: We value your privacy and are committed to tra…" at bounding box center [456, 258] width 635 height 199
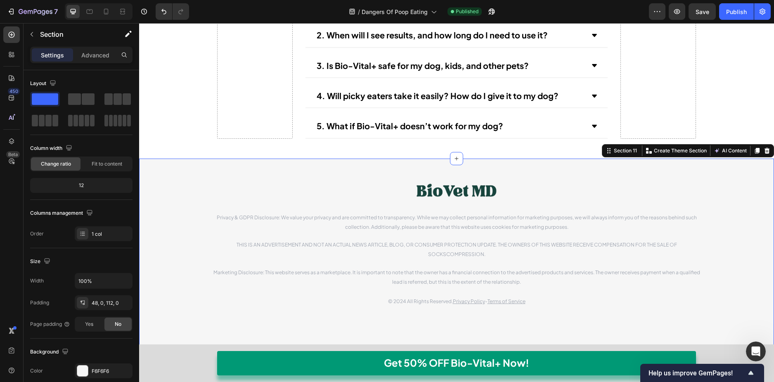
click at [729, 295] on div "Image Privacy & GDPR Disclosure: We value your privacy and are committed to tra…" at bounding box center [456, 244] width 635 height 133
click at [729, 293] on div "Image Privacy & GDPR Disclosure: We value your privacy and are committed to tra…" at bounding box center [456, 244] width 635 height 133
click at [696, 292] on div "Image Privacy & GDPR Disclosure: We value your privacy and are committed to tra…" at bounding box center [456, 244] width 635 height 133
click at [693, 289] on div "Image Privacy & GDPR Disclosure: We value your privacy and are committed to tra…" at bounding box center [456, 244] width 635 height 133
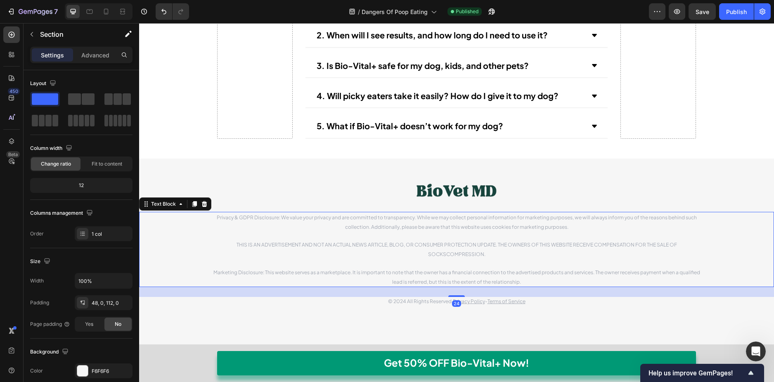
click at [687, 278] on p "Privacy & GDPR Disclosure: We value your privacy and are committed to transpare…" at bounding box center [457, 249] width 494 height 73
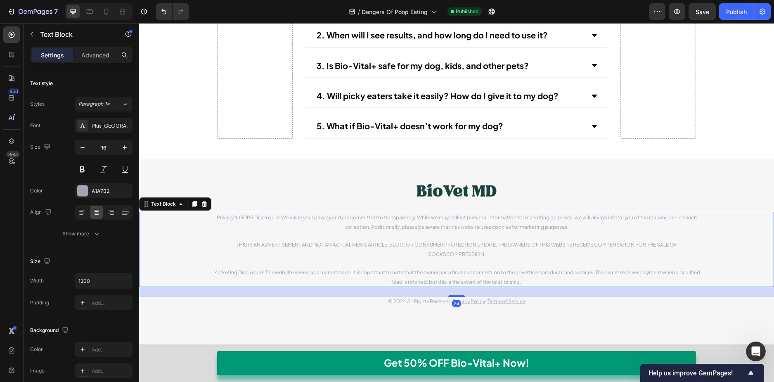
click at [685, 293] on div "24" at bounding box center [456, 292] width 635 height 10
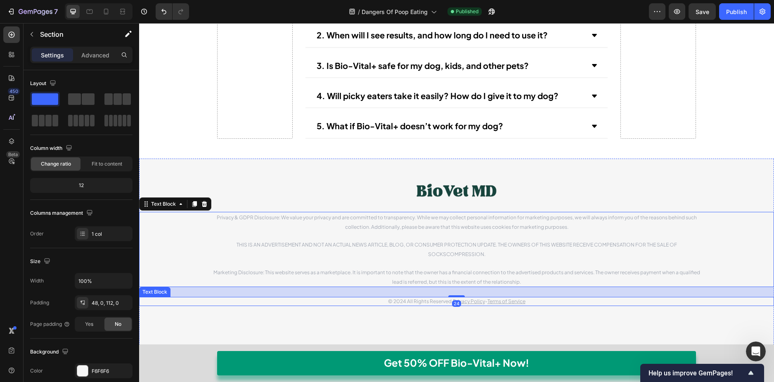
click at [713, 306] on div "Image Privacy & GDPR Disclosure: We value your privacy and are committed to tra…" at bounding box center [456, 244] width 635 height 133
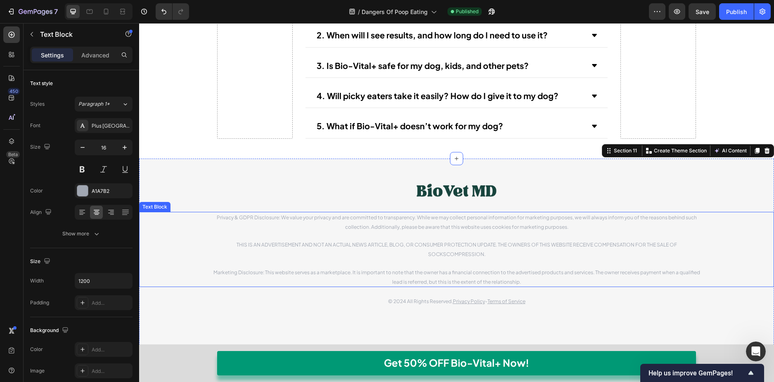
click at [717, 277] on div "Privacy & GDPR Disclosure: We value your privacy and are committed to transpare…" at bounding box center [456, 249] width 618 height 75
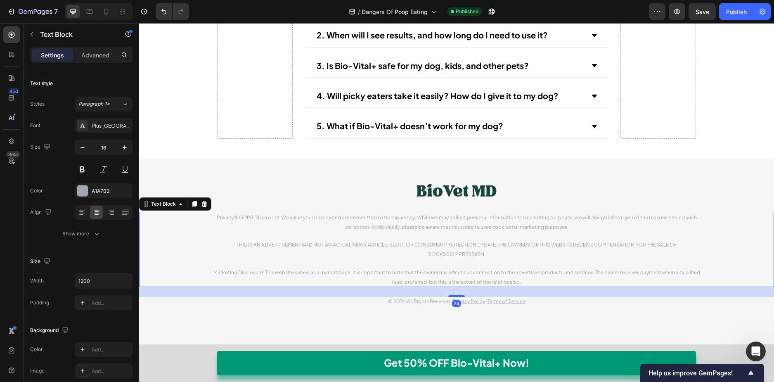
click at [720, 299] on div "© 2024 All Rights Reserved. Privacy Policy - Terms of Service" at bounding box center [456, 301] width 618 height 9
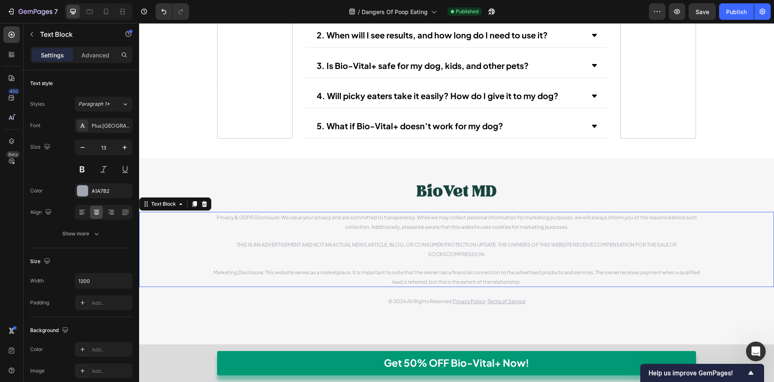
click at [720, 280] on div "Privacy & GDPR Disclosure: We value your privacy and are committed to transpare…" at bounding box center [456, 249] width 618 height 75
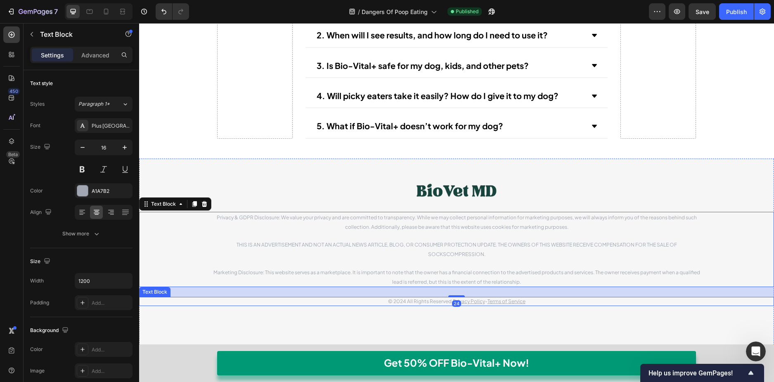
click at [719, 305] on div "© 2024 All Rights Reserved. Privacy Policy - Terms of Service" at bounding box center [456, 301] width 618 height 9
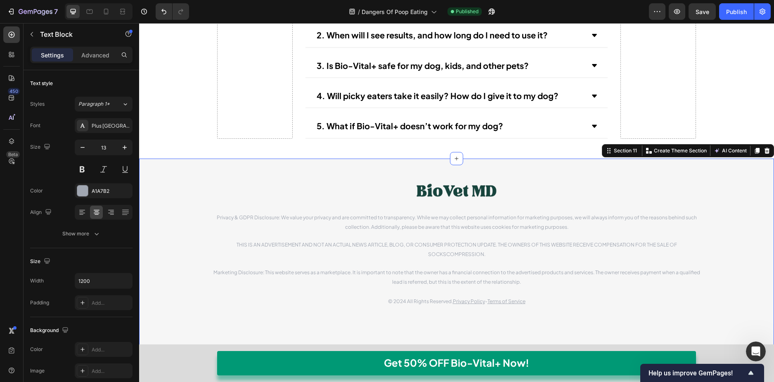
click at [713, 317] on div "Image Privacy & GDPR Disclosure: We value your privacy and are committed to tra…" at bounding box center [456, 258] width 635 height 199
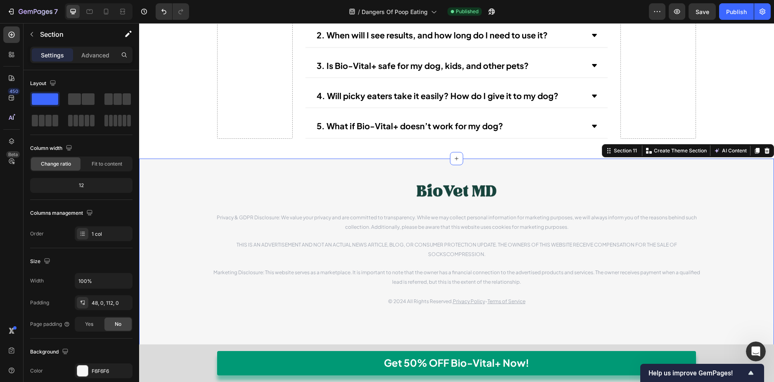
click at [710, 320] on div "Image Privacy & GDPR Disclosure: We value your privacy and are committed to tra…" at bounding box center [456, 258] width 635 height 199
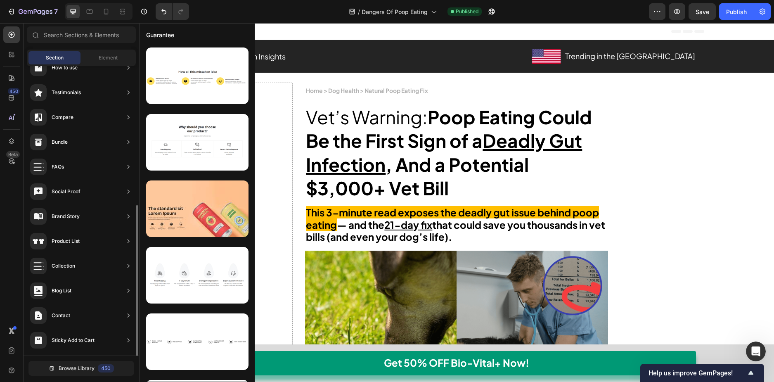
scroll to position [189, 0]
